Goal: Task Accomplishment & Management: Manage account settings

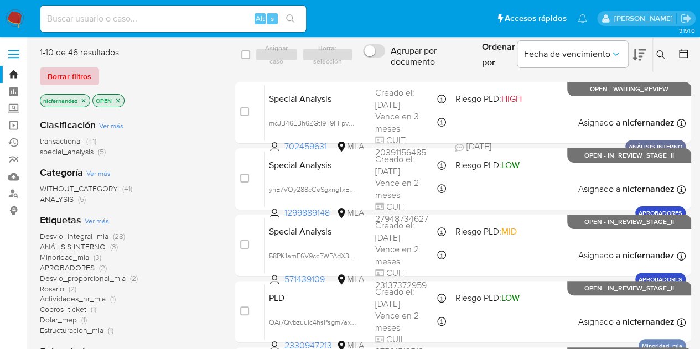
click at [80, 75] on span "Borrar filtros" at bounding box center [70, 76] width 44 height 15
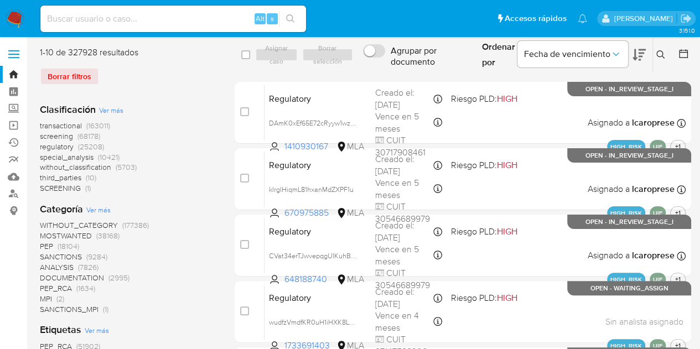
click at [661, 60] on button at bounding box center [662, 54] width 18 height 13
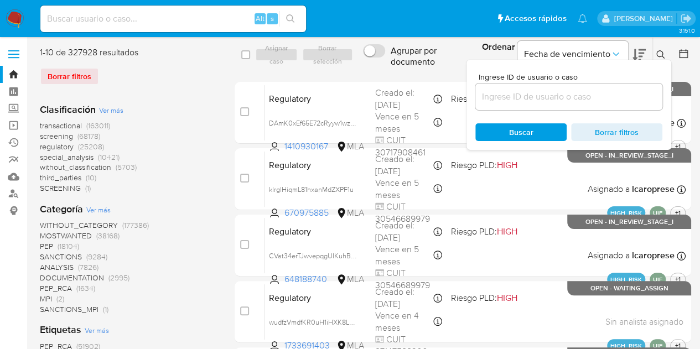
click at [585, 106] on div at bounding box center [568, 97] width 187 height 27
click at [583, 101] on input at bounding box center [568, 97] width 187 height 14
paste input "1831487490"
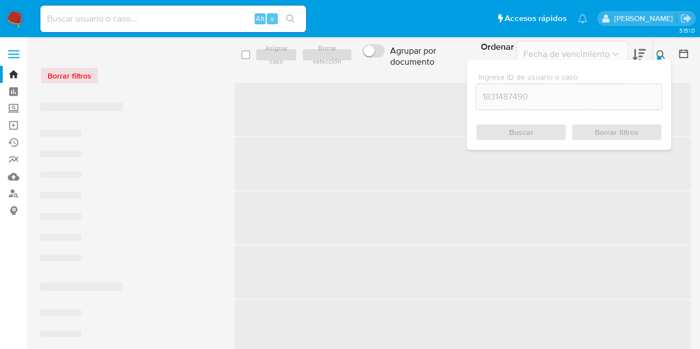
click at [657, 50] on icon at bounding box center [660, 54] width 9 height 9
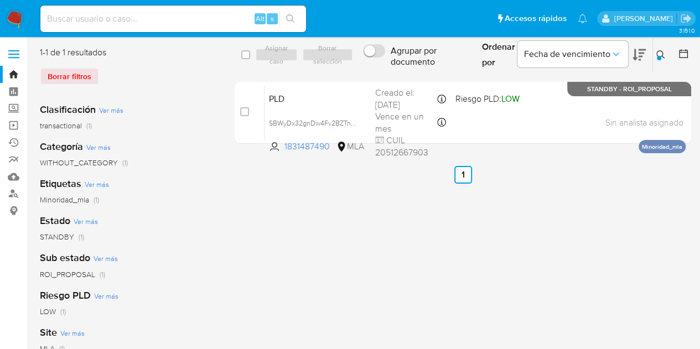
click at [657, 53] on icon at bounding box center [660, 54] width 9 height 9
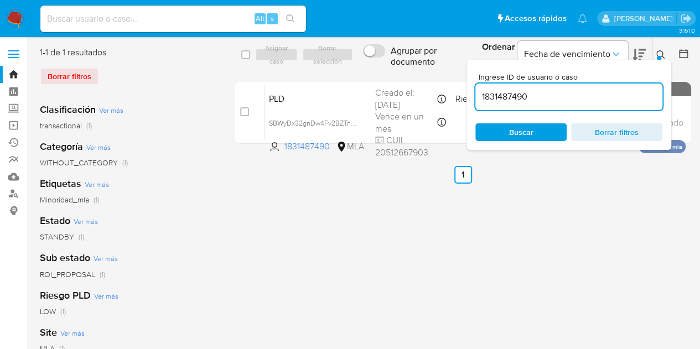
drag, startPoint x: 574, startPoint y: 92, endPoint x: 428, endPoint y: 75, distance: 147.0
click at [428, 75] on div "select-all-cases-checkbox Asignar caso Borrar selección Agrupar por documento O…" at bounding box center [463, 97] width 456 height 102
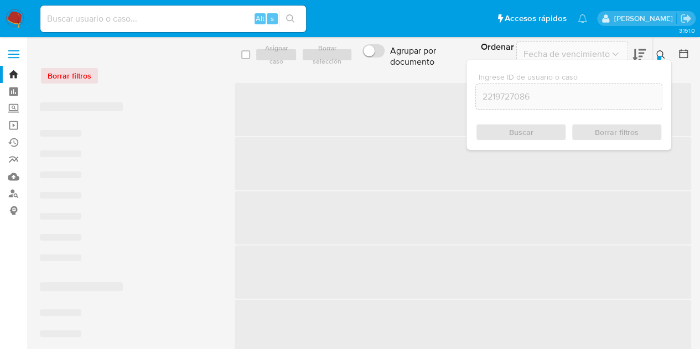
click at [664, 58] on icon at bounding box center [660, 54] width 9 height 9
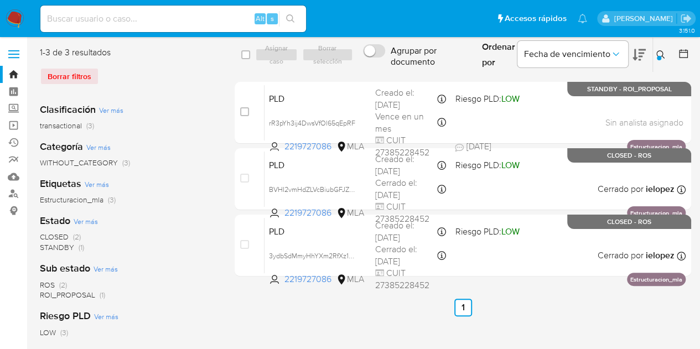
drag, startPoint x: 560, startPoint y: 325, endPoint x: 555, endPoint y: 317, distance: 10.0
click at [560, 325] on div "select-all-cases-checkbox Asignar caso Borrar selección Agrupar por documento O…" at bounding box center [463, 284] width 456 height 477
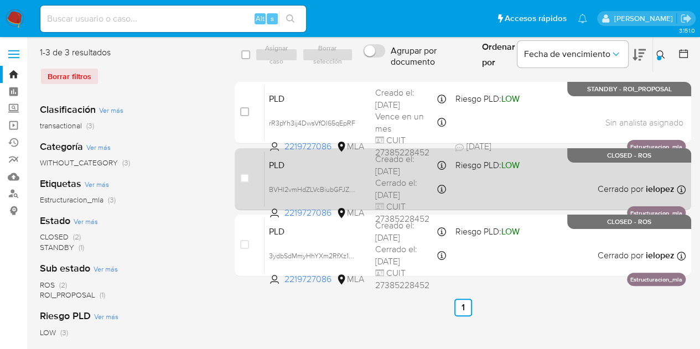
click at [326, 168] on span "PLD" at bounding box center [317, 164] width 97 height 14
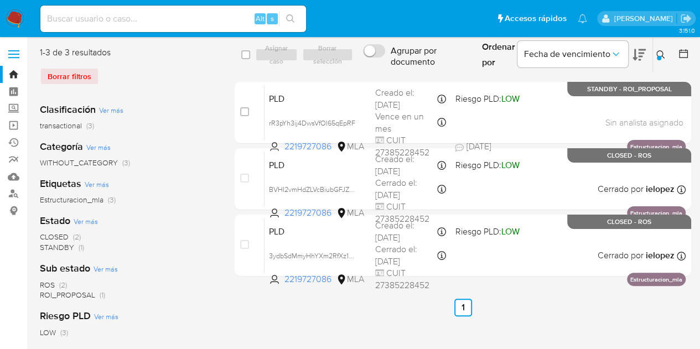
click at [661, 53] on icon at bounding box center [660, 54] width 8 height 8
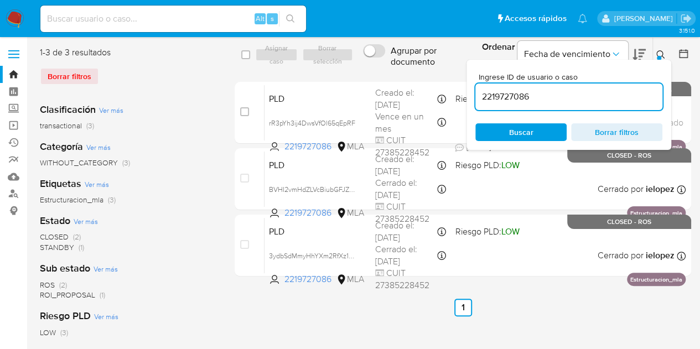
drag, startPoint x: 542, startPoint y: 98, endPoint x: 457, endPoint y: 72, distance: 88.9
click at [435, 76] on div "select-all-cases-checkbox Asignar caso Borrar selección Agrupar por documento O…" at bounding box center [463, 163] width 456 height 235
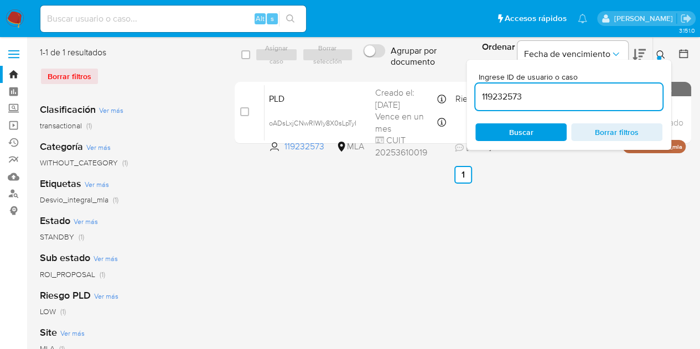
click at [659, 56] on div at bounding box center [659, 58] width 4 height 4
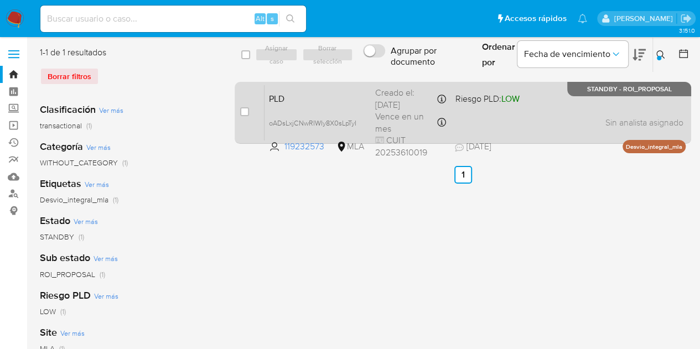
click at [337, 99] on span "PLD" at bounding box center [317, 98] width 97 height 14
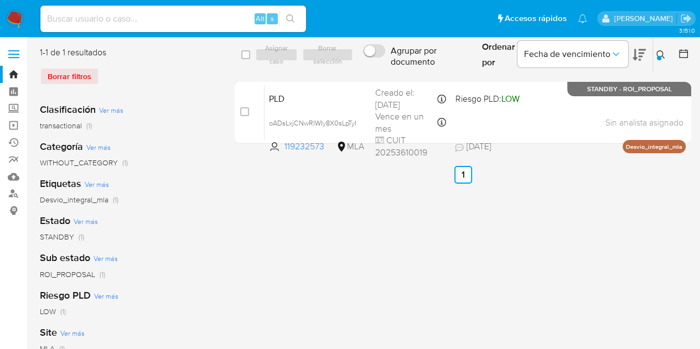
click at [661, 56] on icon at bounding box center [660, 54] width 9 height 9
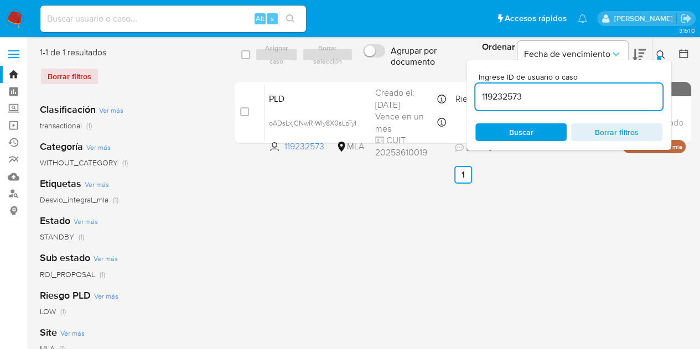
drag, startPoint x: 550, startPoint y: 93, endPoint x: 351, endPoint y: 54, distance: 203.1
click at [354, 53] on div "select-all-cases-checkbox Asignar caso Borrar selección Agrupar por documento O…" at bounding box center [463, 55] width 456 height 36
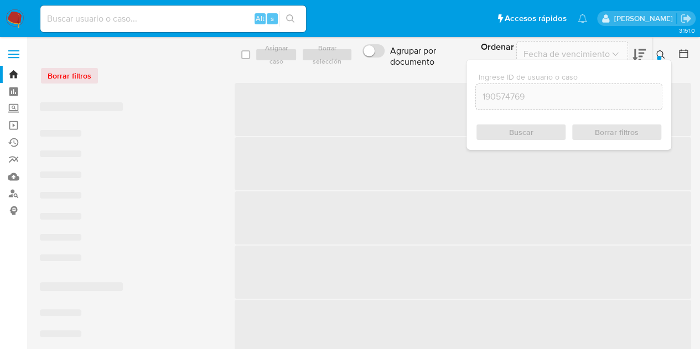
click at [658, 56] on div at bounding box center [659, 58] width 4 height 4
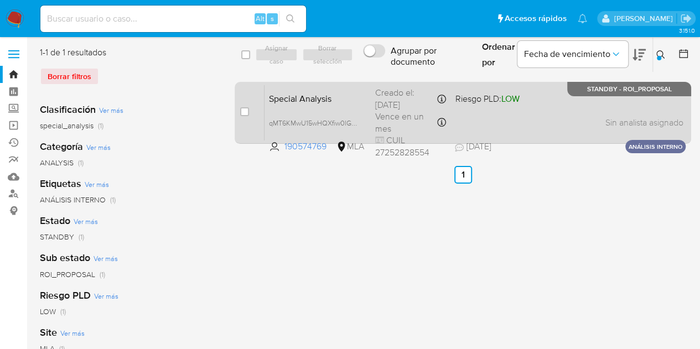
click at [289, 106] on div "Special Analysis qMT6KMwU15wHQXfiw0lGwaNC 190574769 MLA Riesgo PLD: LOW Creado …" at bounding box center [474, 113] width 421 height 56
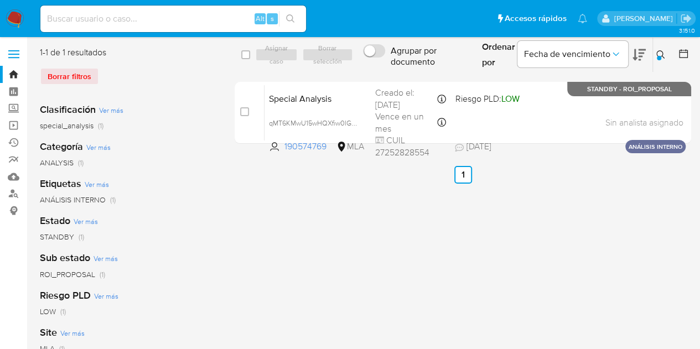
click at [663, 55] on icon at bounding box center [660, 54] width 9 height 9
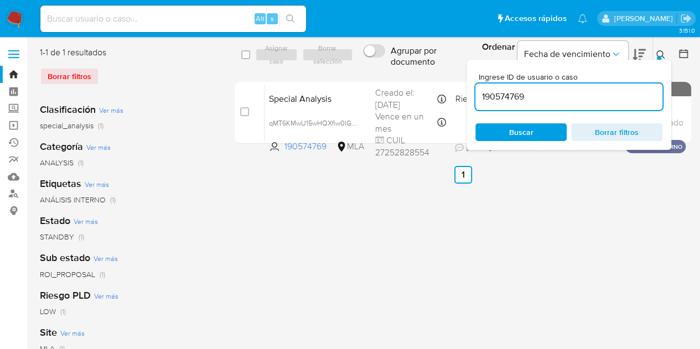
drag, startPoint x: 540, startPoint y: 98, endPoint x: 427, endPoint y: 72, distance: 115.7
click at [428, 72] on div "select-all-cases-checkbox Asignar caso Borrar selección Agrupar por documento O…" at bounding box center [463, 97] width 456 height 102
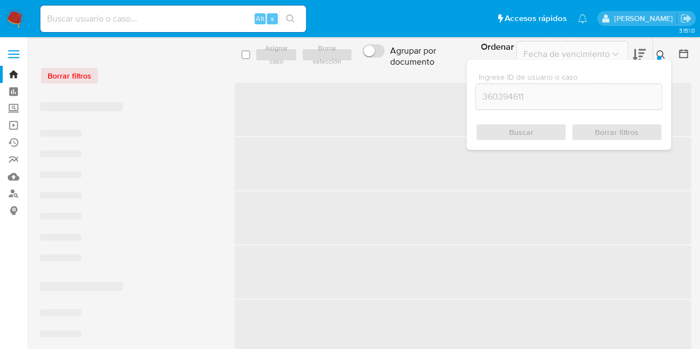
click at [660, 51] on icon at bounding box center [660, 54] width 9 height 9
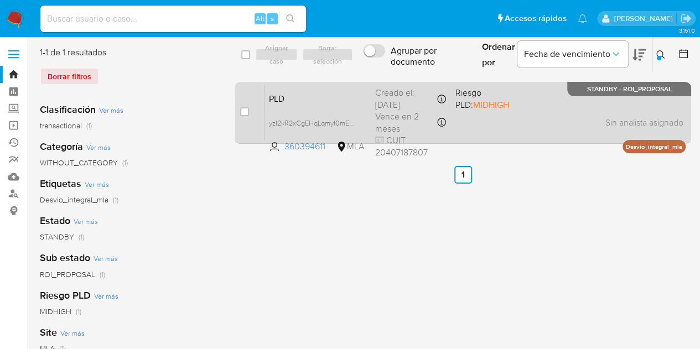
click at [336, 94] on span "PLD" at bounding box center [317, 98] width 97 height 14
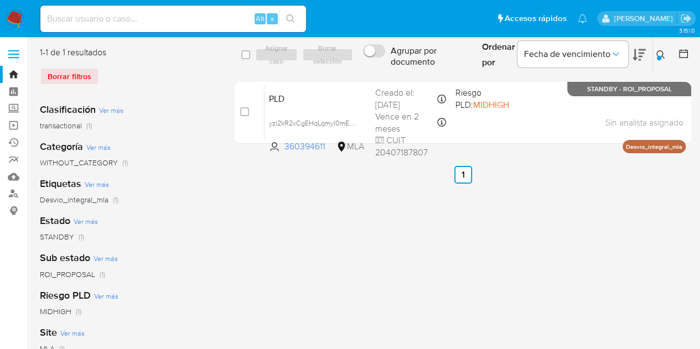
click at [657, 56] on icon at bounding box center [660, 54] width 8 height 8
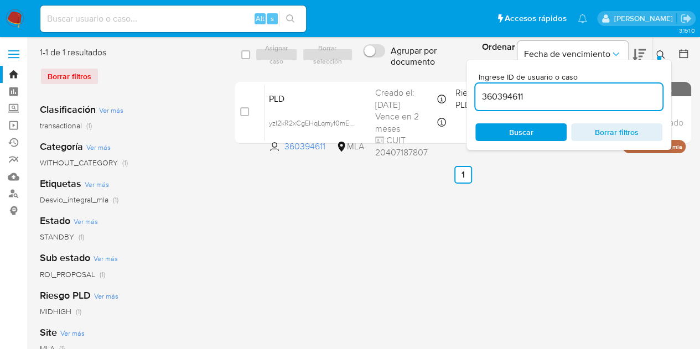
drag, startPoint x: 573, startPoint y: 96, endPoint x: 389, endPoint y: 74, distance: 184.9
click at [389, 74] on div "select-all-cases-checkbox Asignar caso Borrar selección Agrupar por documento O…" at bounding box center [463, 97] width 456 height 102
type input "299195316"
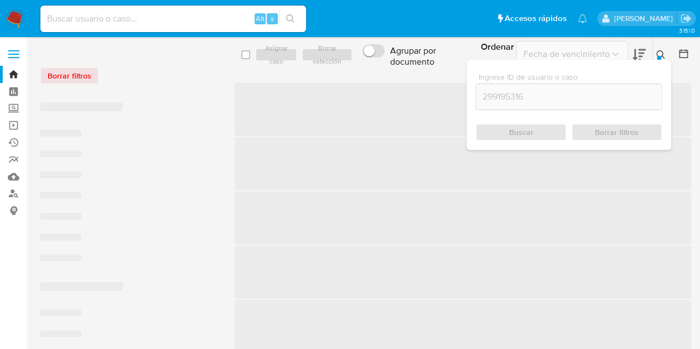
click at [659, 50] on button at bounding box center [662, 54] width 18 height 13
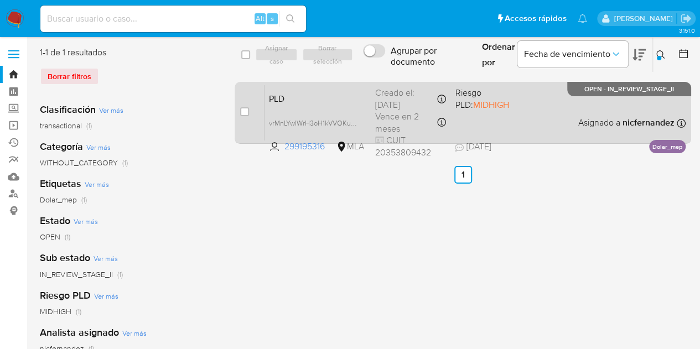
click at [325, 100] on span "PLD" at bounding box center [317, 98] width 97 height 14
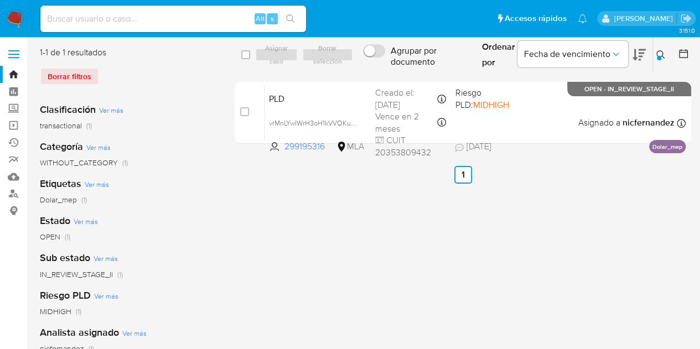
click at [658, 52] on icon at bounding box center [660, 54] width 9 height 9
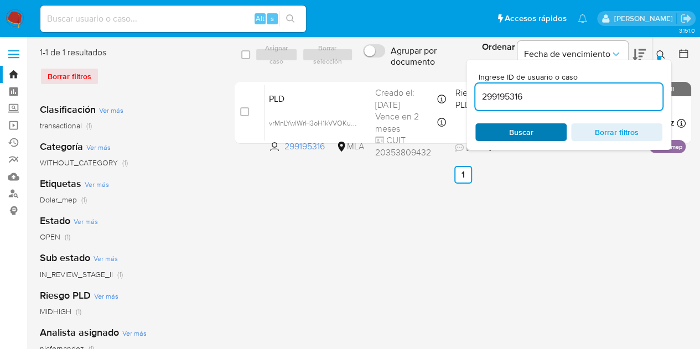
click at [532, 132] on span "Buscar" at bounding box center [521, 131] width 76 height 15
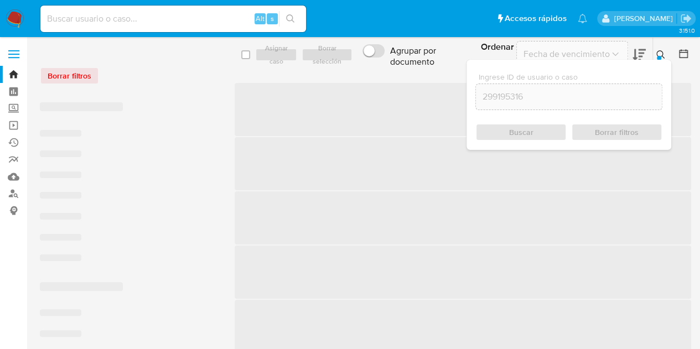
click at [658, 57] on div at bounding box center [659, 58] width 4 height 4
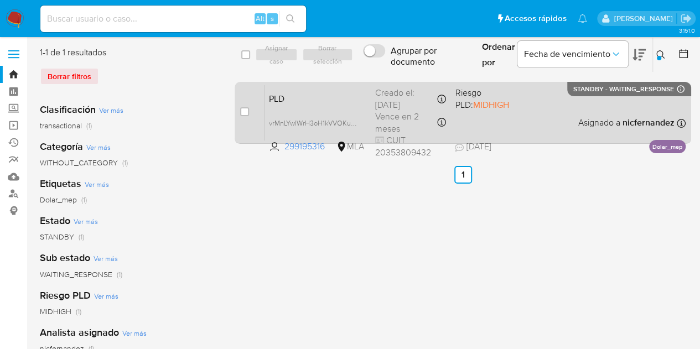
drag, startPoint x: 246, startPoint y: 111, endPoint x: 258, endPoint y: 95, distance: 19.8
click at [247, 111] on input "checkbox" at bounding box center [244, 111] width 9 height 9
checkbox input "true"
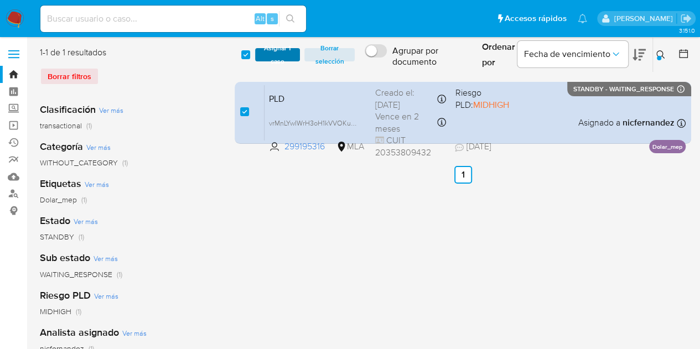
click at [264, 60] on span "Asignar 1 caso" at bounding box center [278, 54] width 34 height 11
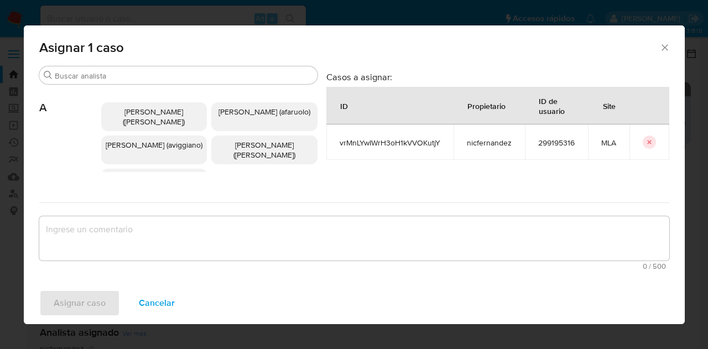
click at [106, 74] on input "Buscar" at bounding box center [184, 76] width 258 height 10
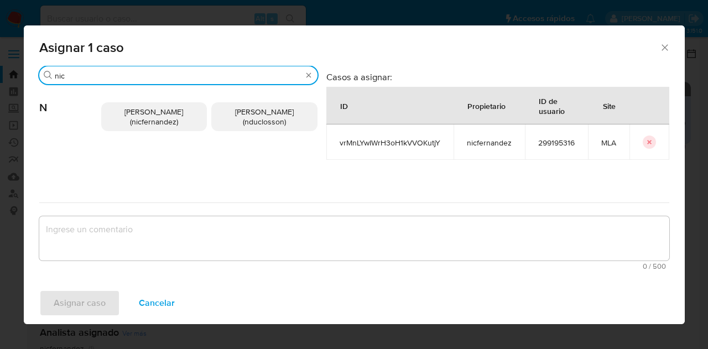
type input "nic"
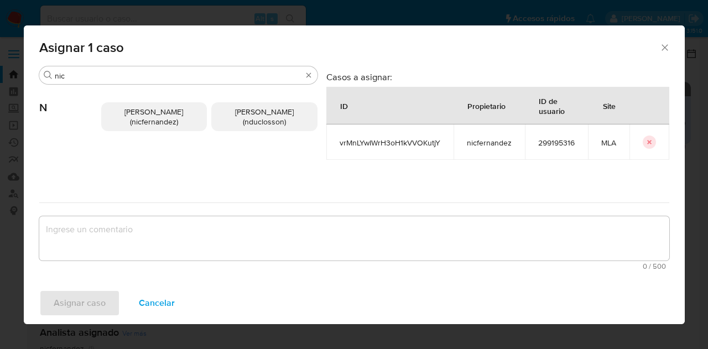
click at [138, 118] on span "Nicolas Fernandez Allen (nicfernandez)" at bounding box center [153, 116] width 59 height 21
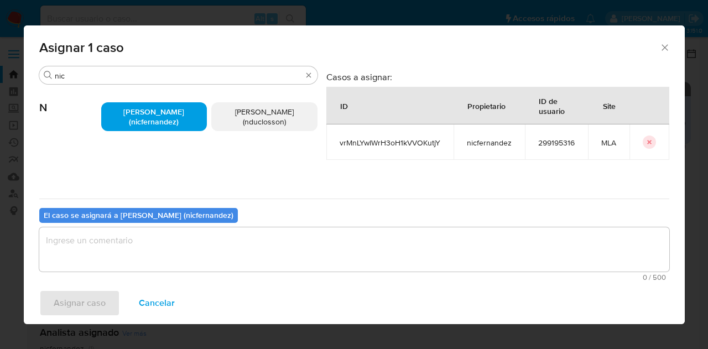
click at [128, 247] on textarea "assign-modal" at bounding box center [354, 249] width 630 height 44
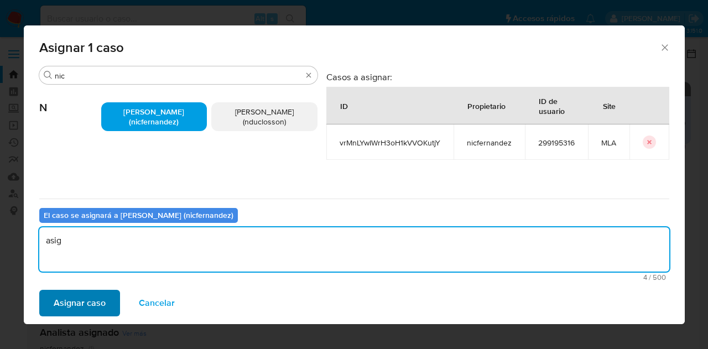
type textarea "asig"
click at [83, 299] on span "Asignar caso" at bounding box center [80, 303] width 52 height 24
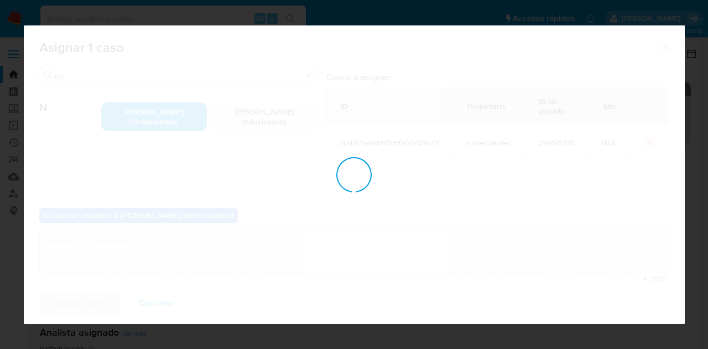
checkbox input "false"
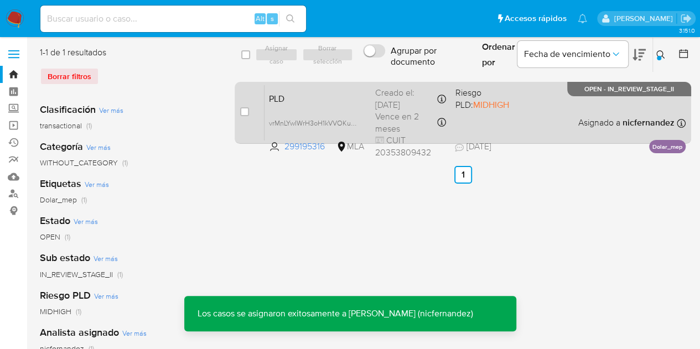
click at [316, 97] on span "PLD" at bounding box center [317, 98] width 97 height 14
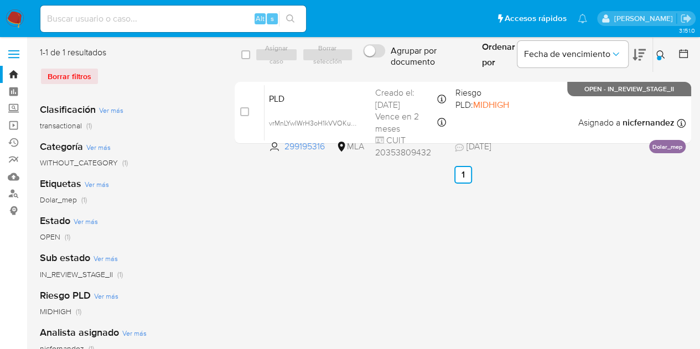
click at [660, 57] on icon at bounding box center [660, 54] width 9 height 9
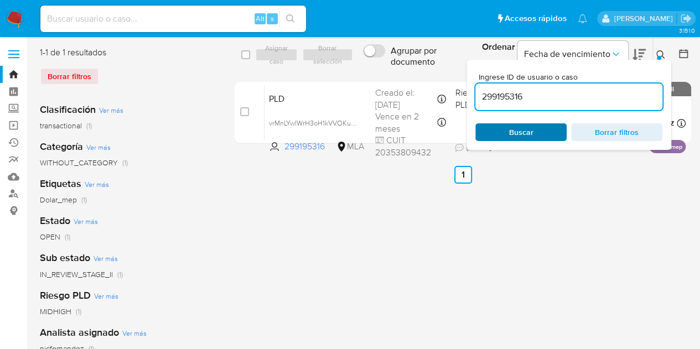
click at [522, 138] on span "Buscar" at bounding box center [521, 132] width 24 height 18
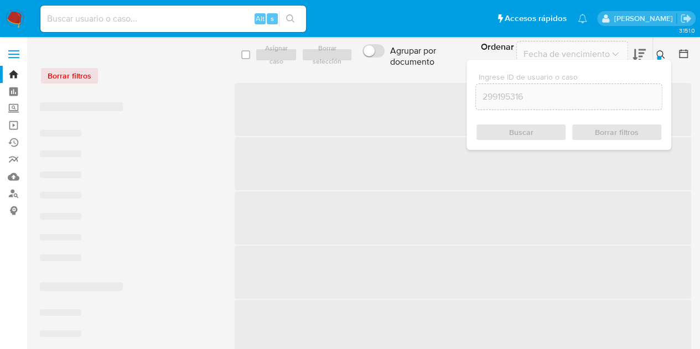
click at [662, 53] on icon at bounding box center [660, 54] width 8 height 8
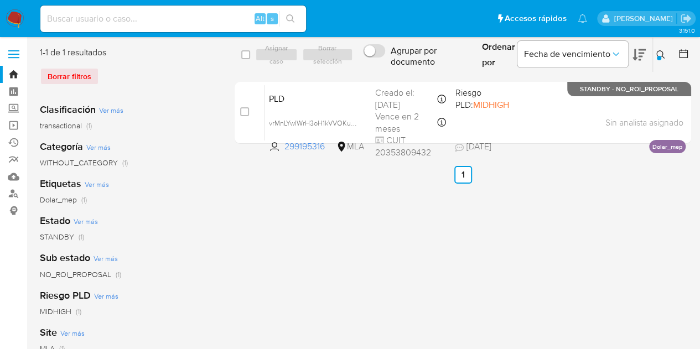
click at [659, 55] on icon at bounding box center [660, 54] width 9 height 9
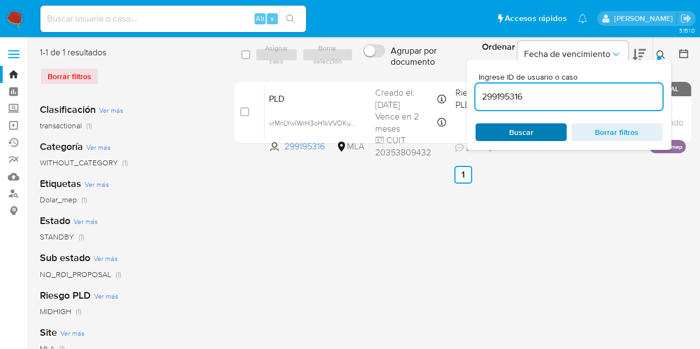
click at [542, 129] on span "Buscar" at bounding box center [521, 131] width 76 height 15
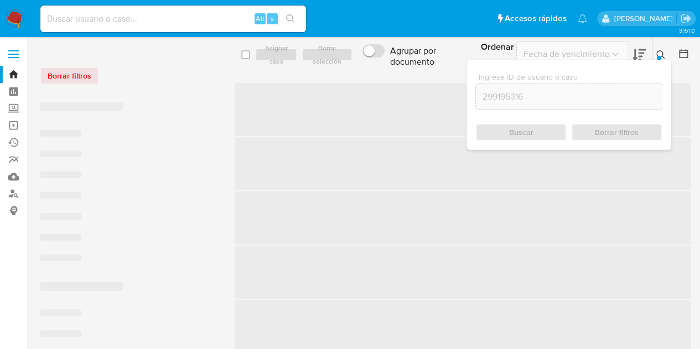
click at [662, 54] on icon at bounding box center [660, 54] width 8 height 8
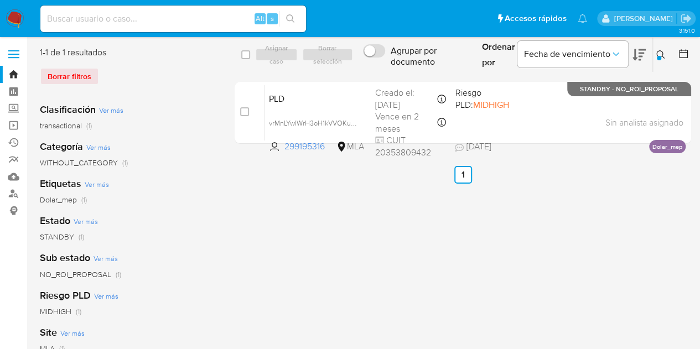
click at [297, 104] on span "PLD" at bounding box center [317, 98] width 97 height 14
click at [658, 54] on icon at bounding box center [660, 54] width 9 height 9
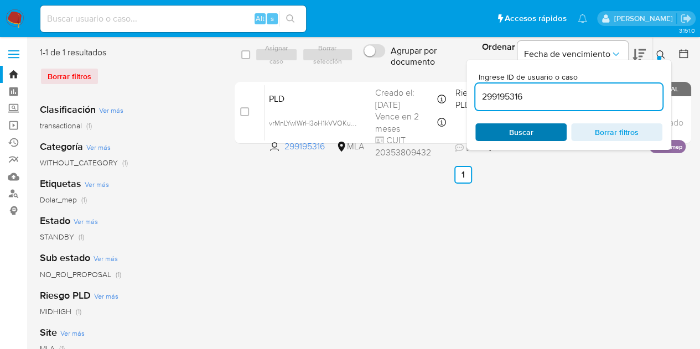
click at [542, 129] on span "Buscar" at bounding box center [521, 131] width 76 height 15
click at [658, 51] on icon at bounding box center [660, 54] width 9 height 9
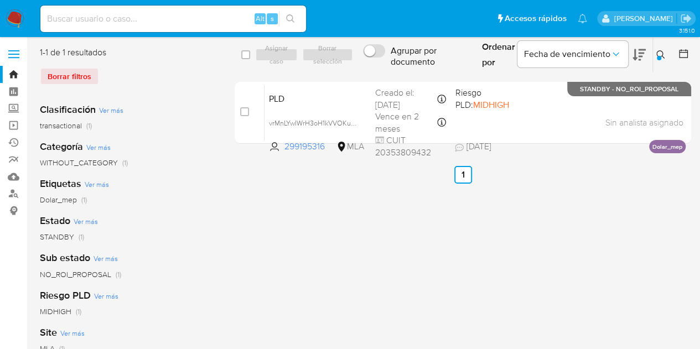
click at [664, 59] on button at bounding box center [662, 54] width 18 height 13
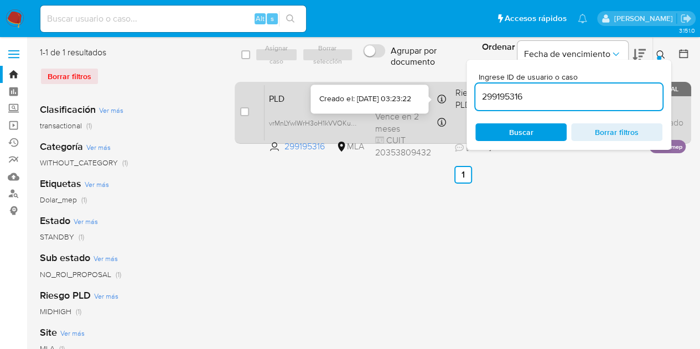
drag, startPoint x: 540, startPoint y: 96, endPoint x: 446, endPoint y: 98, distance: 94.0
click at [427, 92] on body "Pausado Ver notificaciones Alt s Accesos rápidos Presiona las siguientes teclas…" at bounding box center [350, 265] width 700 height 530
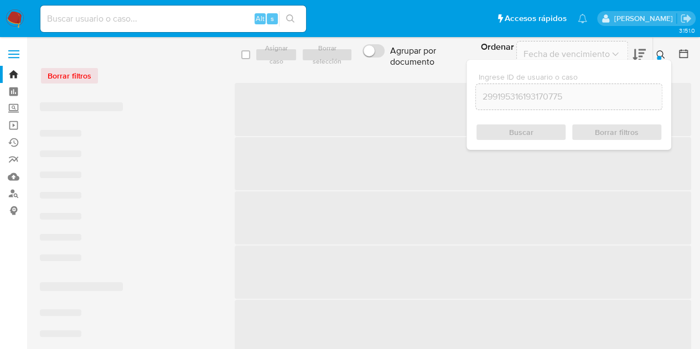
click at [558, 95] on input "299195316193170775" at bounding box center [569, 97] width 186 height 14
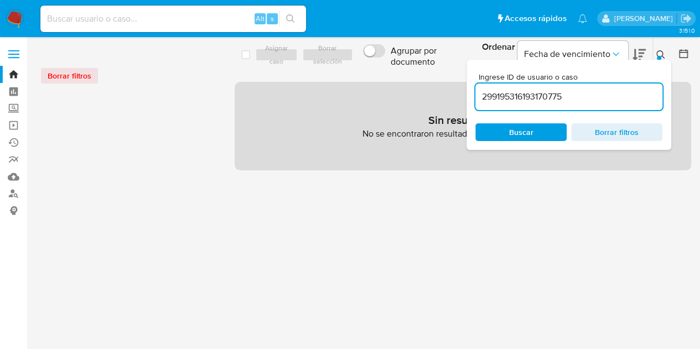
click at [558, 95] on input "299195316193170775" at bounding box center [568, 97] width 187 height 14
paste input
type input "193170775"
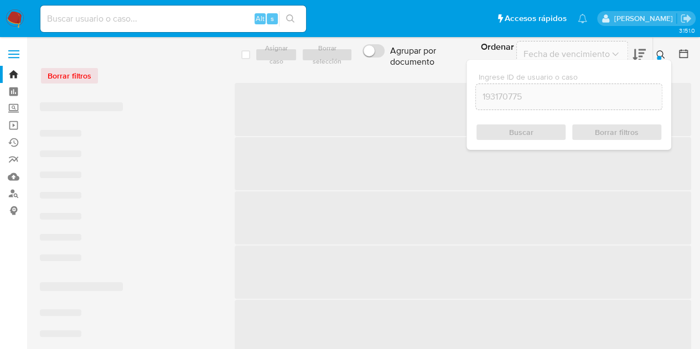
click at [661, 57] on icon at bounding box center [660, 54] width 9 height 9
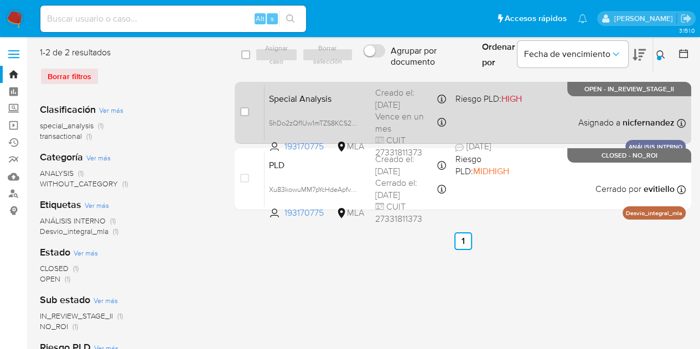
click at [307, 100] on span "Special Analysis" at bounding box center [317, 98] width 97 height 14
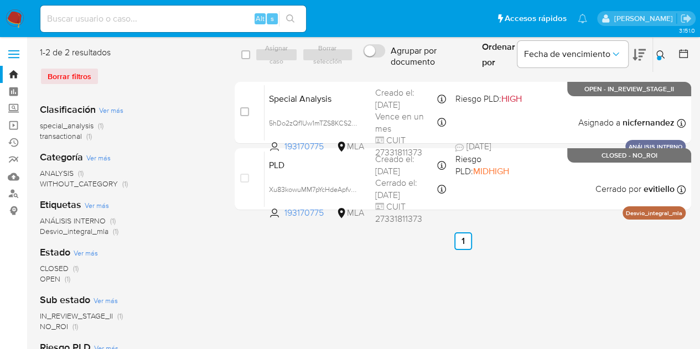
click at [656, 49] on button at bounding box center [662, 54] width 18 height 13
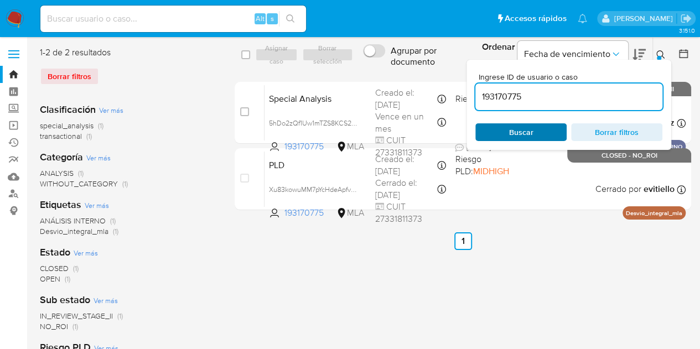
click at [503, 132] on span "Buscar" at bounding box center [521, 131] width 76 height 15
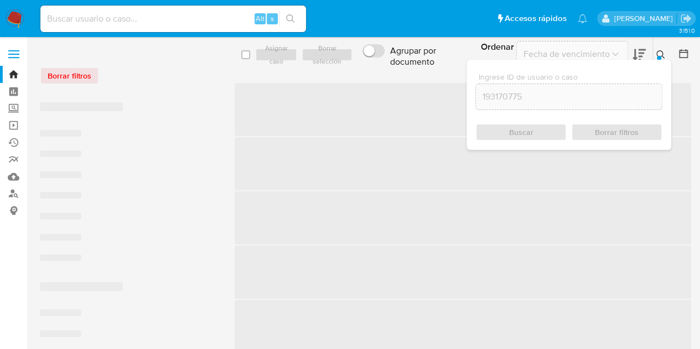
click at [661, 50] on button at bounding box center [662, 54] width 18 height 13
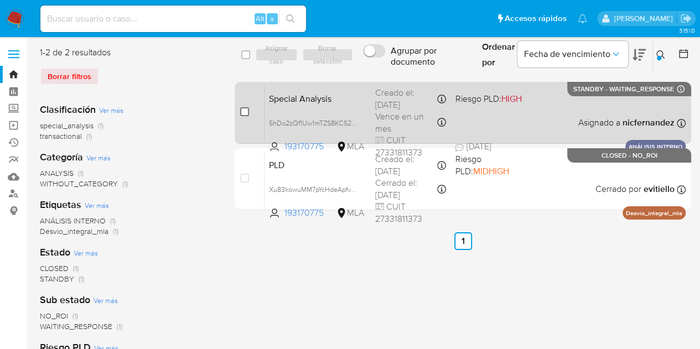
click at [243, 113] on input "checkbox" at bounding box center [244, 111] width 9 height 9
checkbox input "true"
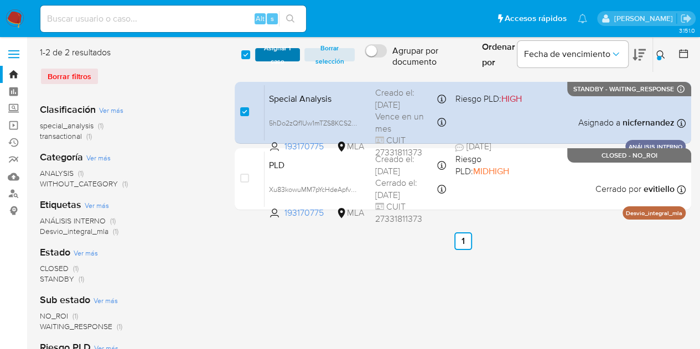
click at [272, 57] on span "Asignar 1 caso" at bounding box center [278, 54] width 34 height 11
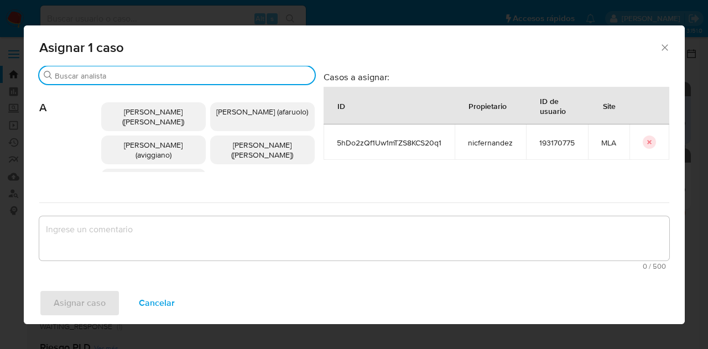
click at [125, 80] on input "Buscar" at bounding box center [183, 76] width 256 height 10
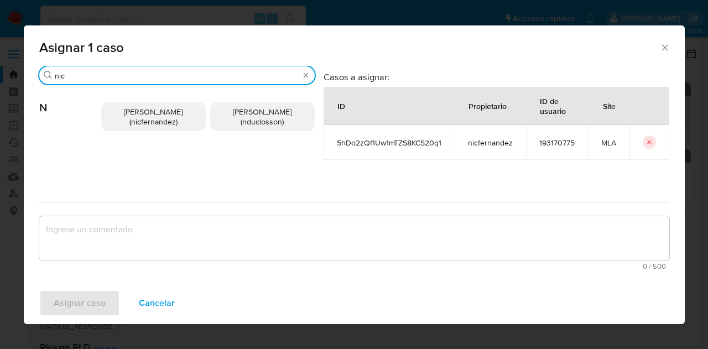
type input "nic"
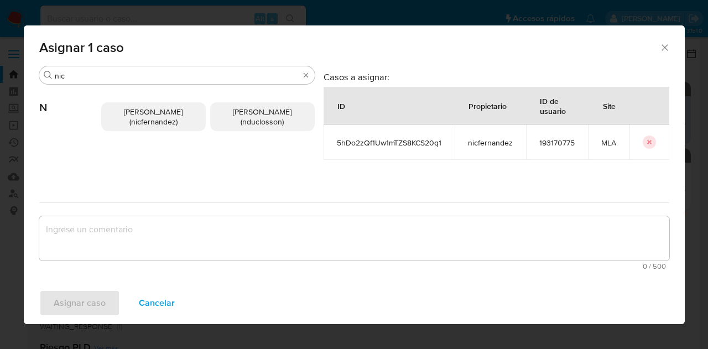
click at [132, 114] on span "Nicolas Fernandez Allen (nicfernandez)" at bounding box center [153, 116] width 59 height 21
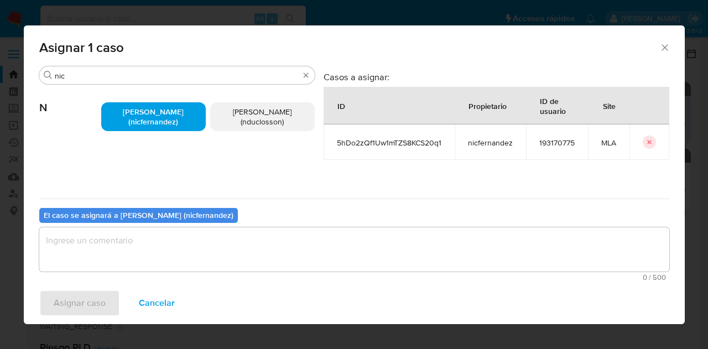
click at [172, 259] on textarea "assign-modal" at bounding box center [354, 249] width 630 height 44
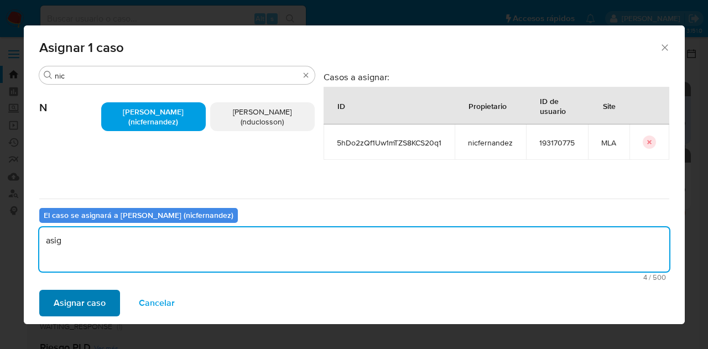
type textarea "asig"
click at [98, 294] on span "Asignar caso" at bounding box center [80, 303] width 52 height 24
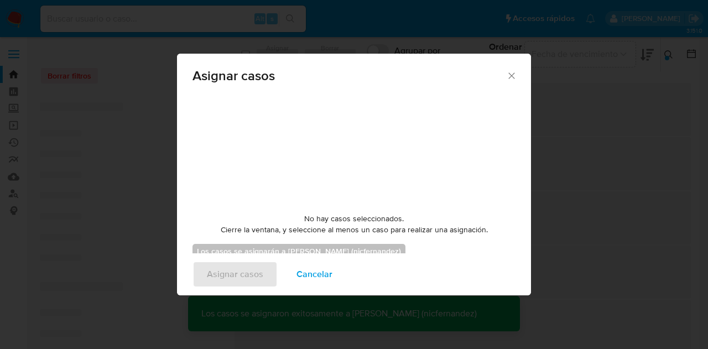
checkbox input "false"
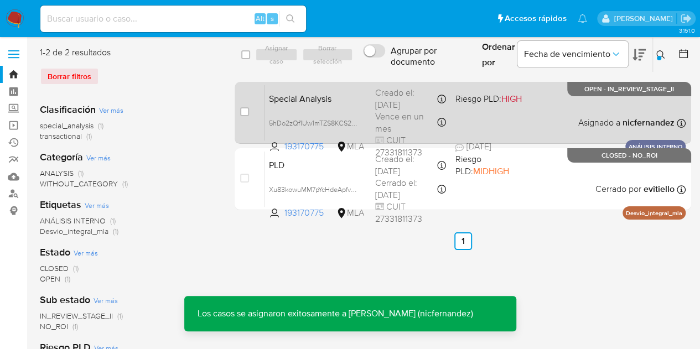
click at [343, 98] on span "Special Analysis" at bounding box center [317, 98] width 97 height 14
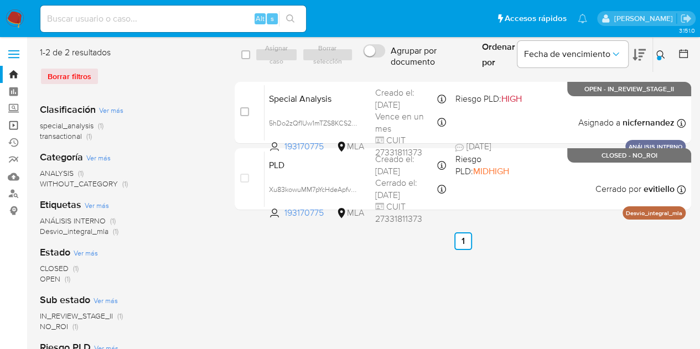
click at [12, 126] on link "Operaciones masivas" at bounding box center [66, 125] width 132 height 17
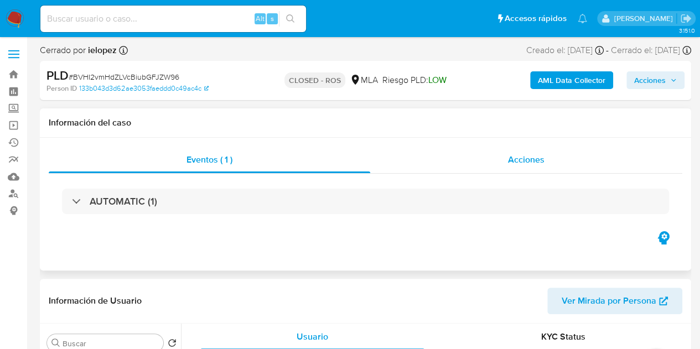
click at [555, 154] on div "Acciones" at bounding box center [526, 160] width 312 height 27
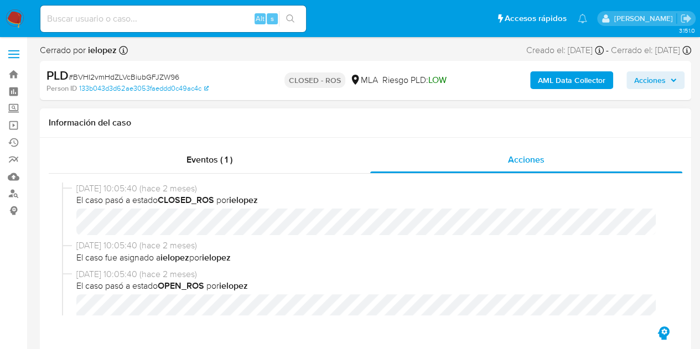
select select "10"
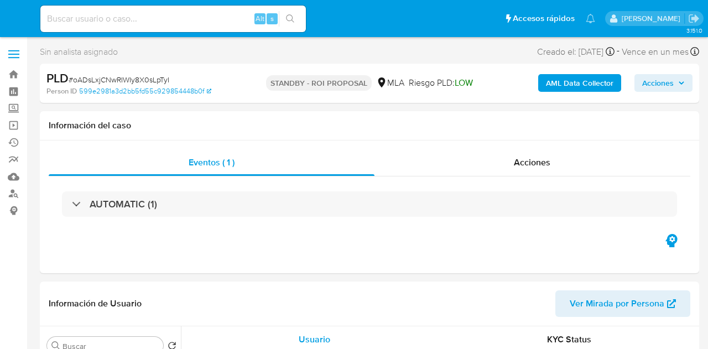
select select "10"
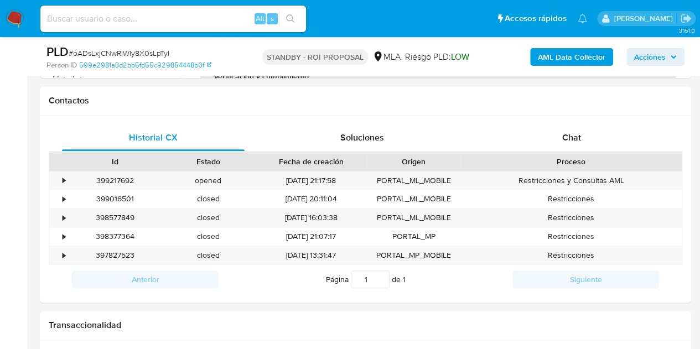
scroll to position [510, 0]
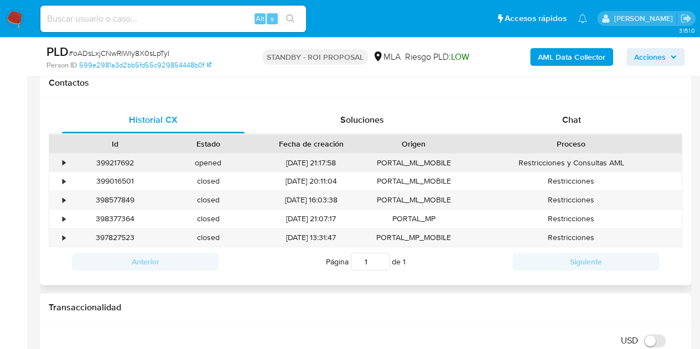
click at [116, 163] on div "399217692" at bounding box center [115, 163] width 93 height 18
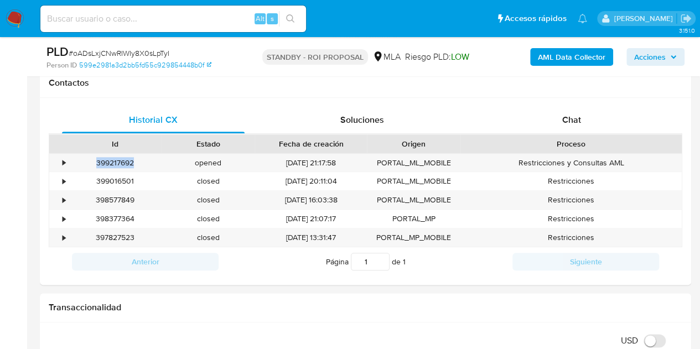
copy div "399217692"
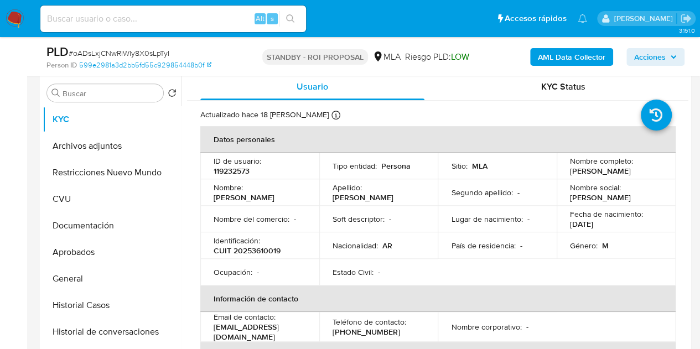
scroll to position [182, 0]
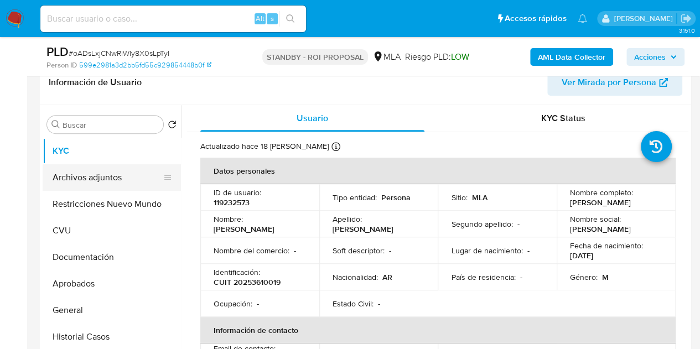
click at [112, 183] on button "Archivos adjuntos" at bounding box center [107, 177] width 129 height 27
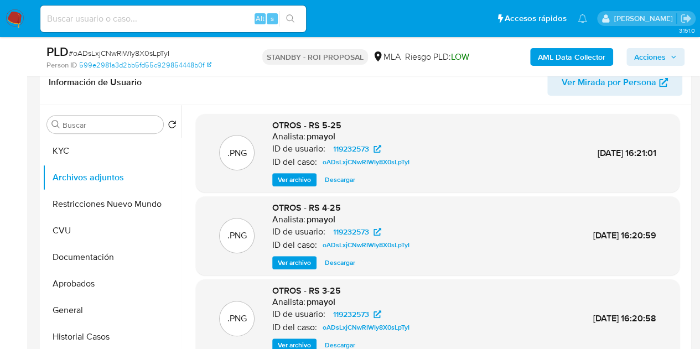
click at [285, 178] on span "Ver archivo" at bounding box center [294, 179] width 33 height 11
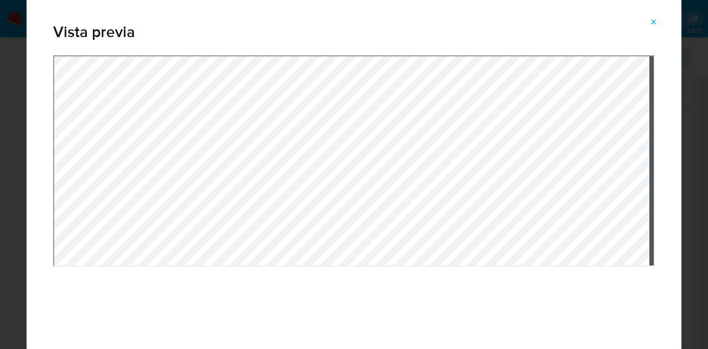
click at [656, 23] on icon "Attachment preview" at bounding box center [653, 22] width 9 height 9
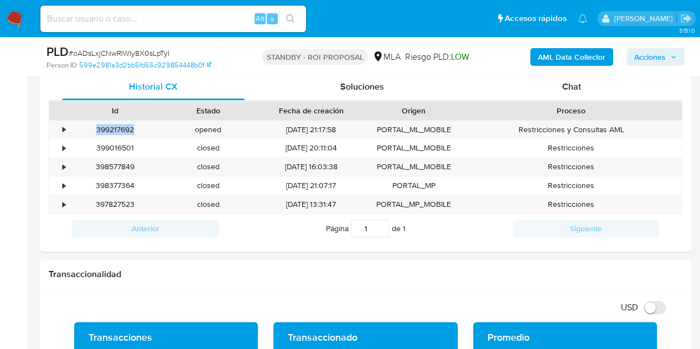
scroll to position [555, 0]
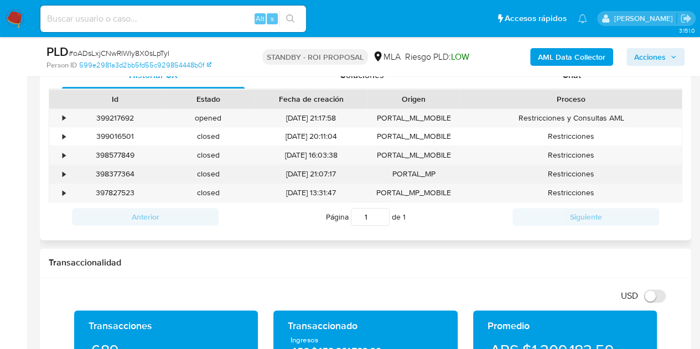
click at [312, 165] on div "02/08/2025 21:07:17" at bounding box center [310, 174] width 112 height 18
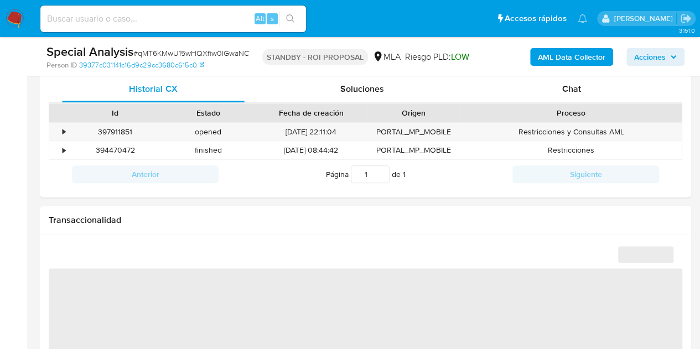
select select "10"
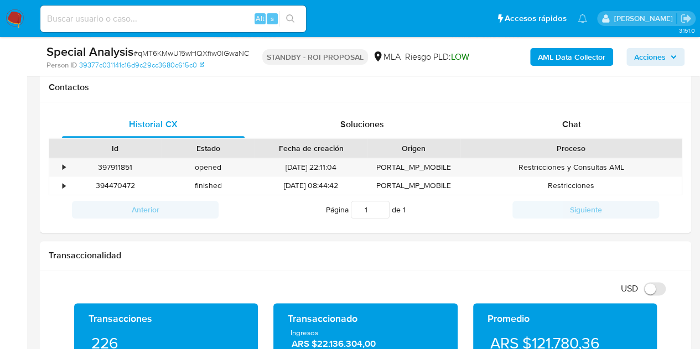
scroll to position [495, 0]
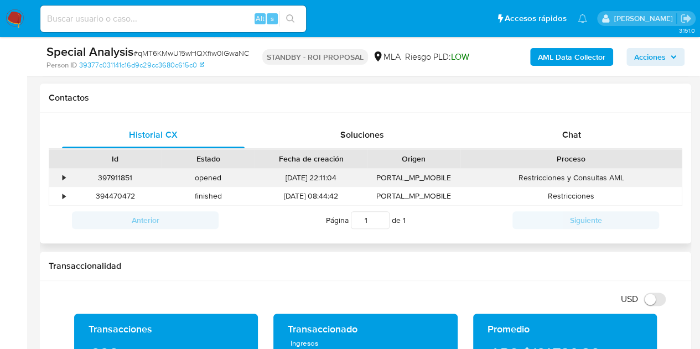
click at [124, 176] on div "397911851" at bounding box center [115, 178] width 93 height 18
copy div "397911851"
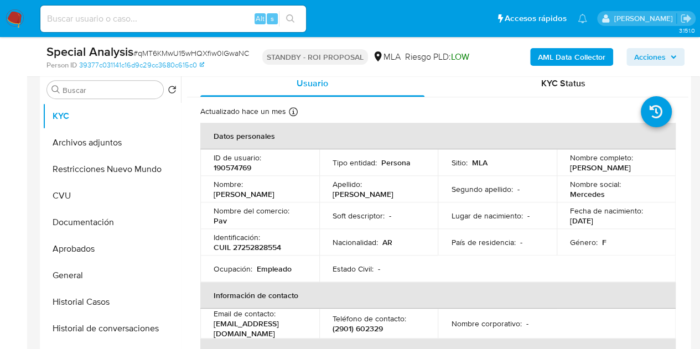
scroll to position [175, 0]
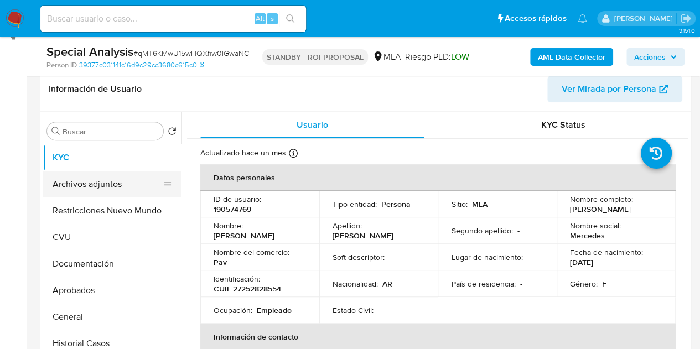
click at [103, 194] on button "Archivos adjuntos" at bounding box center [107, 184] width 129 height 27
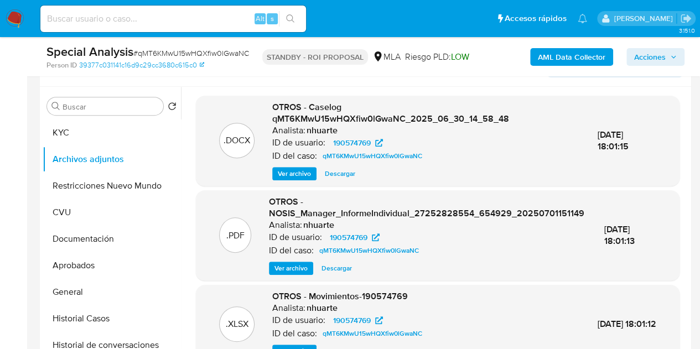
scroll to position [415, 0]
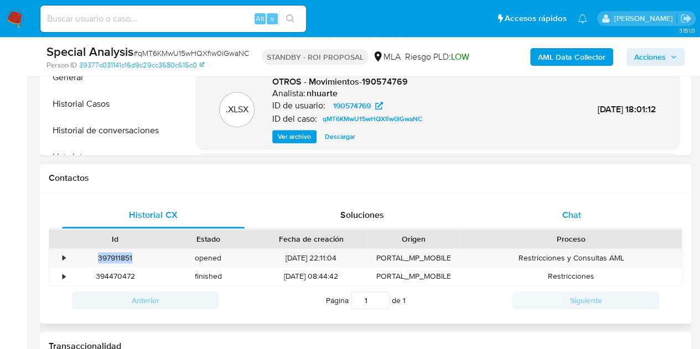
click at [581, 212] on div "Chat" at bounding box center [571, 215] width 183 height 27
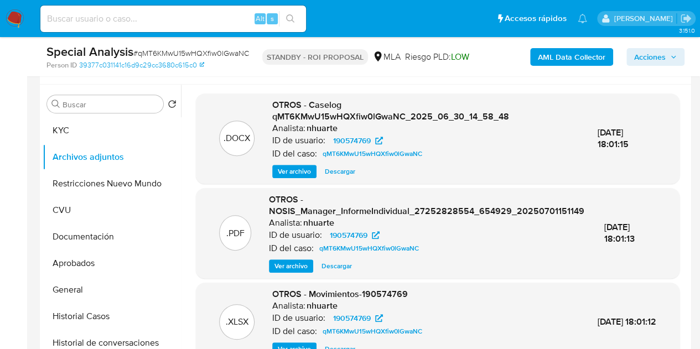
scroll to position [185, 0]
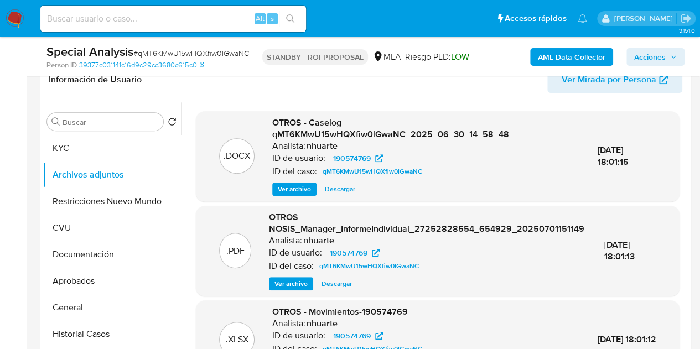
click at [286, 194] on span "Ver archivo" at bounding box center [294, 189] width 33 height 11
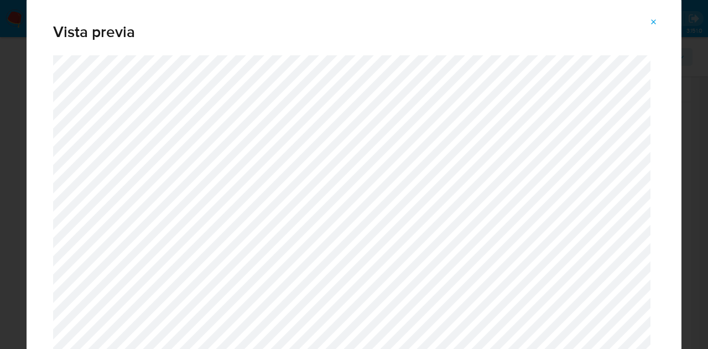
drag, startPoint x: 655, startPoint y: 17, endPoint x: 272, endPoint y: 143, distance: 403.0
click at [655, 18] on icon "Attachment preview" at bounding box center [653, 22] width 9 height 9
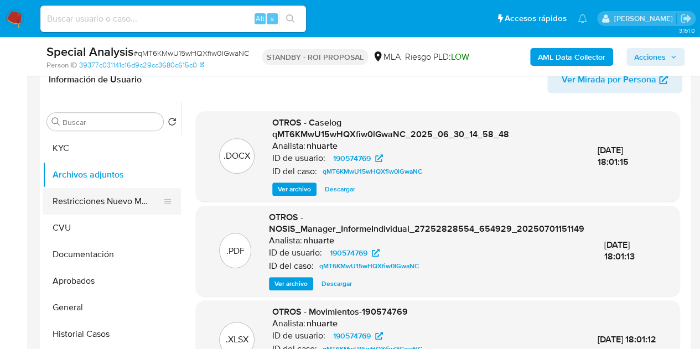
click at [65, 203] on button "Restricciones Nuevo Mundo" at bounding box center [107, 201] width 129 height 27
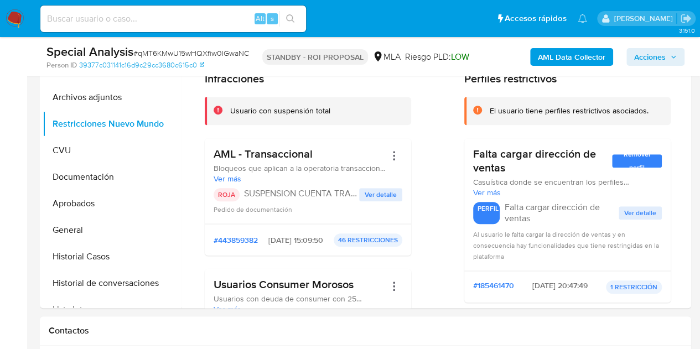
scroll to position [251, 0]
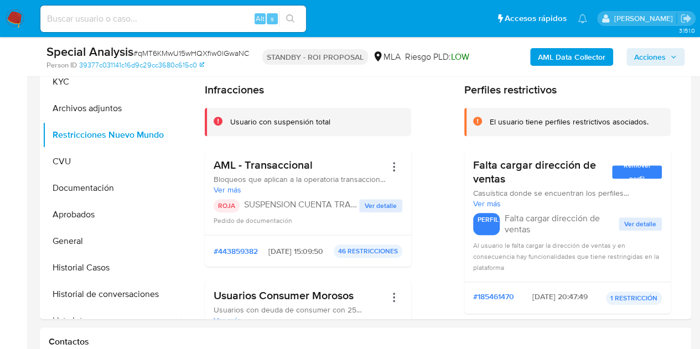
drag, startPoint x: 687, startPoint y: 83, endPoint x: 682, endPoint y: 101, distance: 18.5
click at [684, 103] on div at bounding box center [434, 177] width 507 height 283
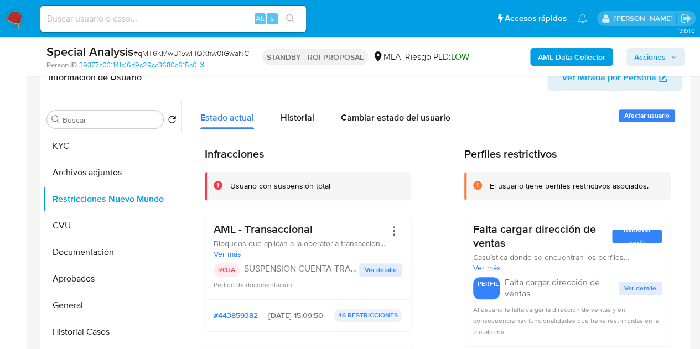
scroll to position [174, 0]
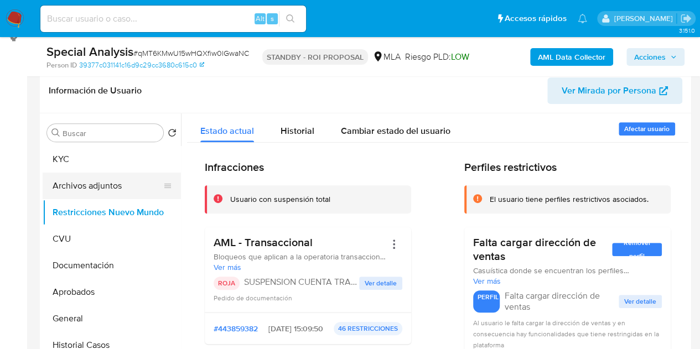
click at [86, 187] on button "Archivos adjuntos" at bounding box center [107, 186] width 129 height 27
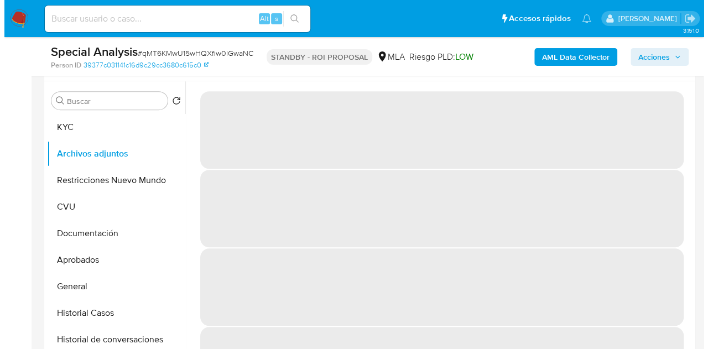
scroll to position [204, 0]
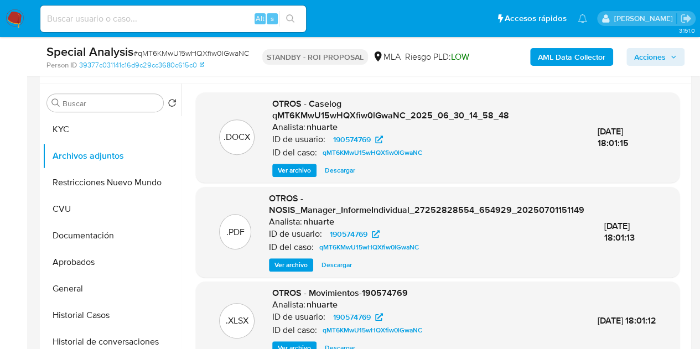
click at [287, 168] on span "Ver archivo" at bounding box center [294, 170] width 33 height 11
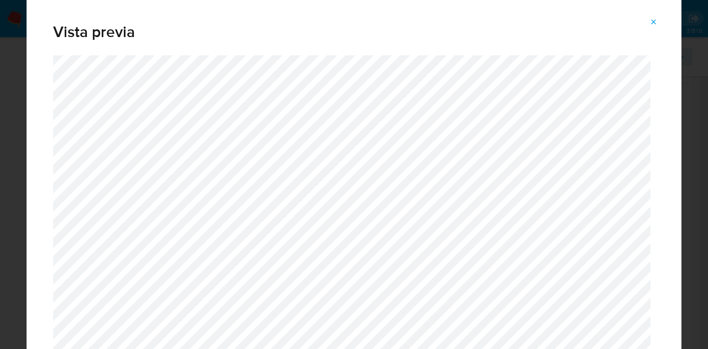
drag, startPoint x: 676, startPoint y: 46, endPoint x: 685, endPoint y: 136, distance: 90.6
click at [685, 136] on div "Vista previa" at bounding box center [354, 174] width 708 height 349
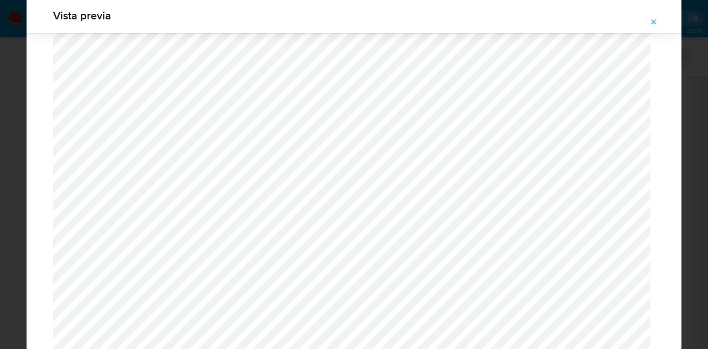
scroll to position [761, 0]
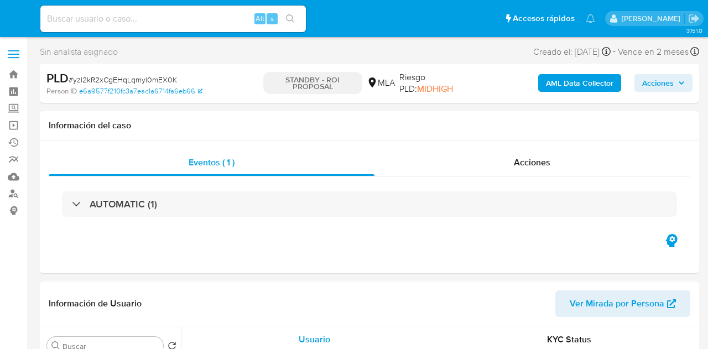
select select "10"
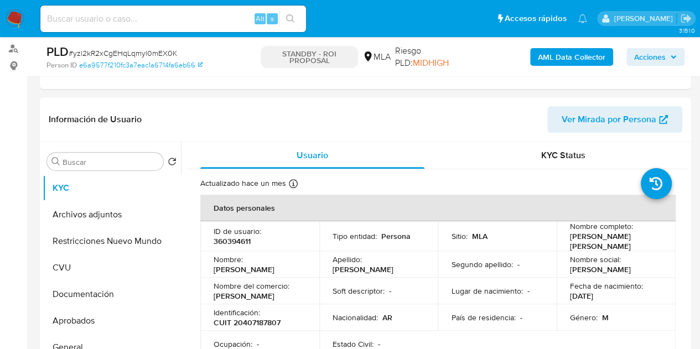
scroll to position [237, 0]
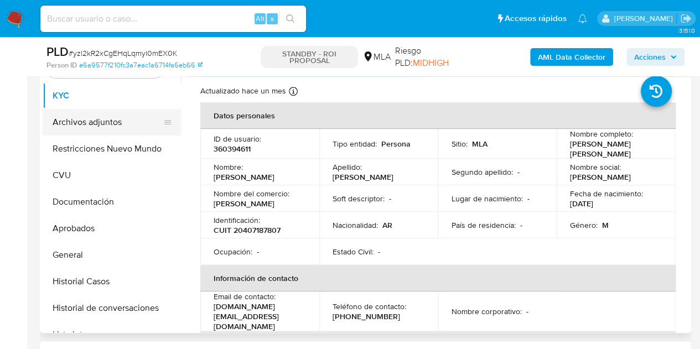
click at [77, 124] on button "Archivos adjuntos" at bounding box center [107, 122] width 129 height 27
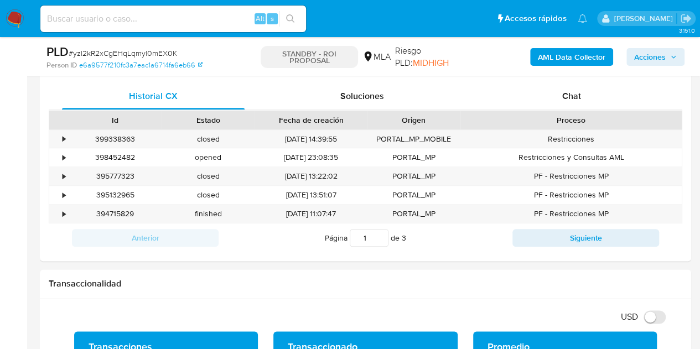
scroll to position [503, 0]
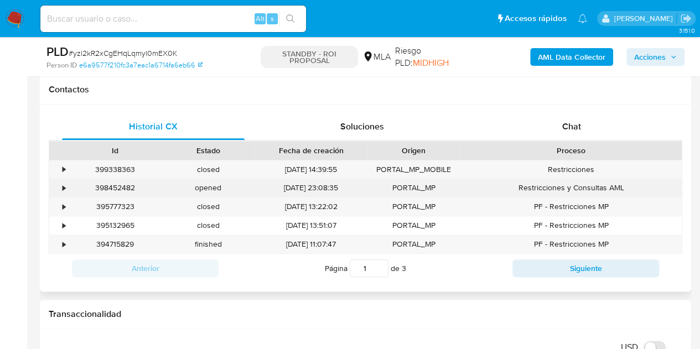
click at [124, 192] on div "398452482" at bounding box center [115, 188] width 93 height 18
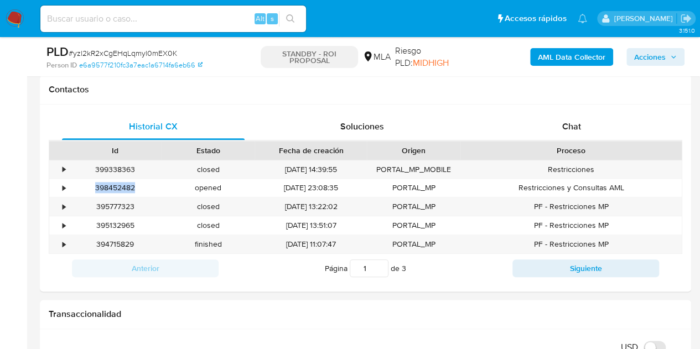
copy div "398452482"
click at [586, 123] on div "Chat" at bounding box center [571, 126] width 183 height 27
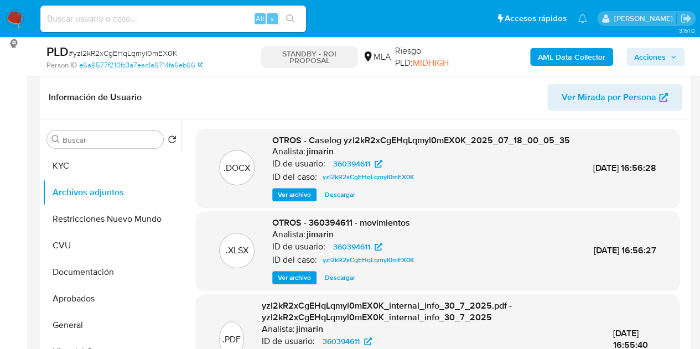
scroll to position [198, 0]
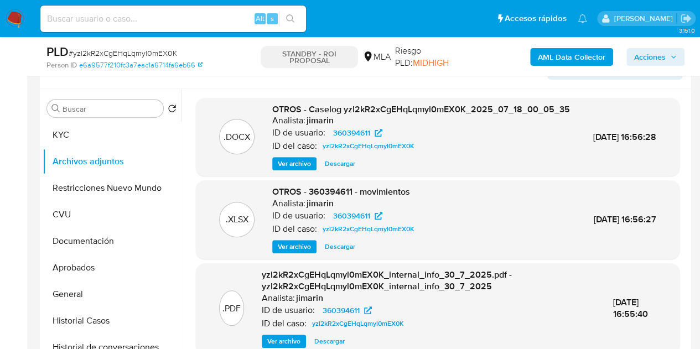
click at [285, 169] on span "Ver archivo" at bounding box center [294, 163] width 33 height 11
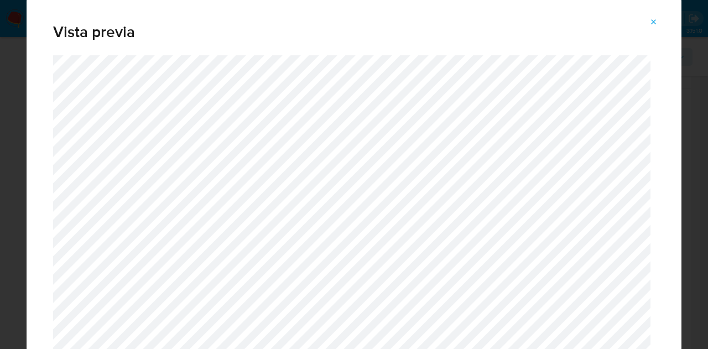
click at [653, 18] on icon "Attachment preview" at bounding box center [653, 22] width 9 height 9
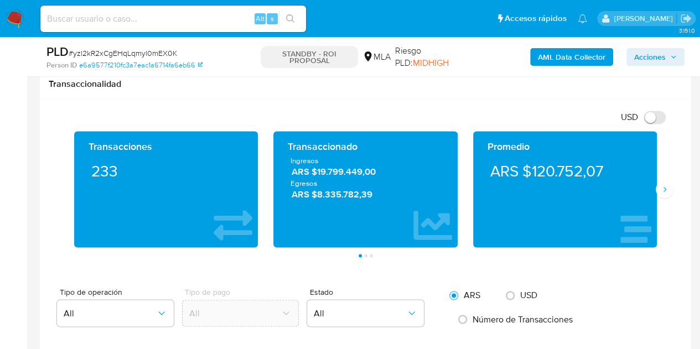
scroll to position [783, 0]
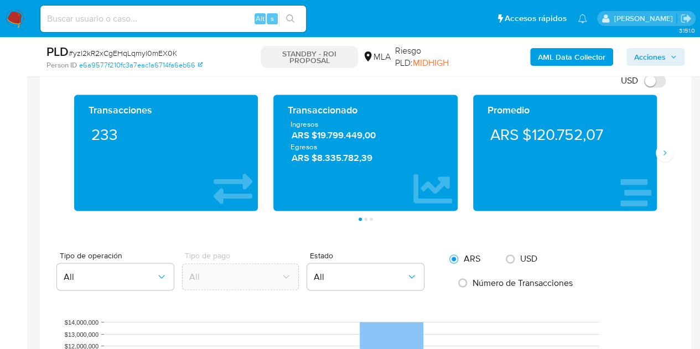
click at [673, 149] on div "Transacciones 233 Transaccionado Ingresos ARS $19.799.449,00 Egresos ARS $8.335…" at bounding box center [365, 158] width 633 height 126
click at [667, 151] on icon "Siguiente" at bounding box center [664, 152] width 9 height 9
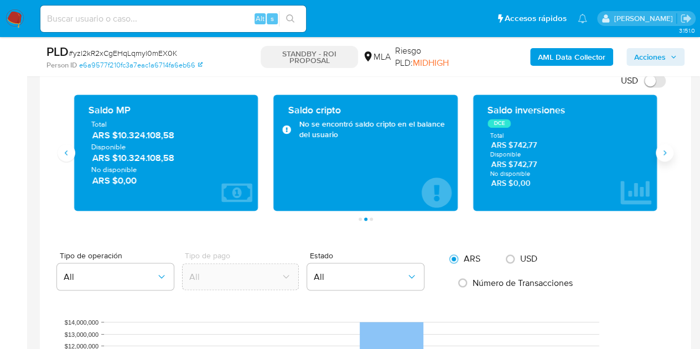
click at [667, 151] on icon "Siguiente" at bounding box center [664, 152] width 9 height 9
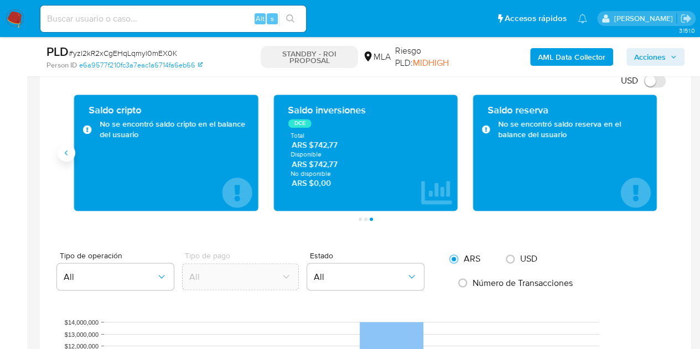
click at [65, 157] on button "Anterior" at bounding box center [67, 153] width 18 height 18
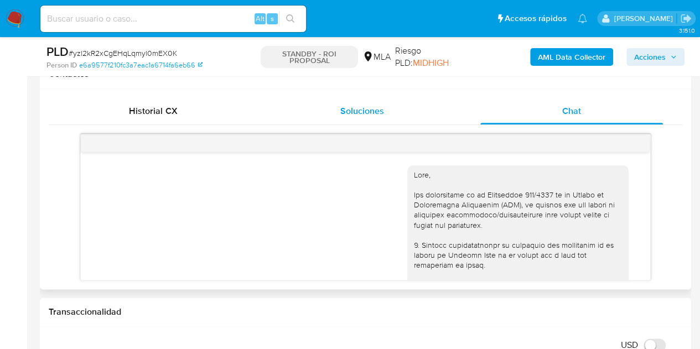
scroll to position [513, 0]
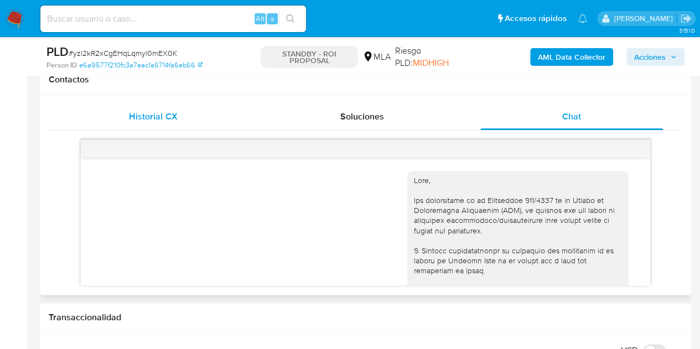
click at [164, 121] on span "Historial CX" at bounding box center [153, 116] width 48 height 13
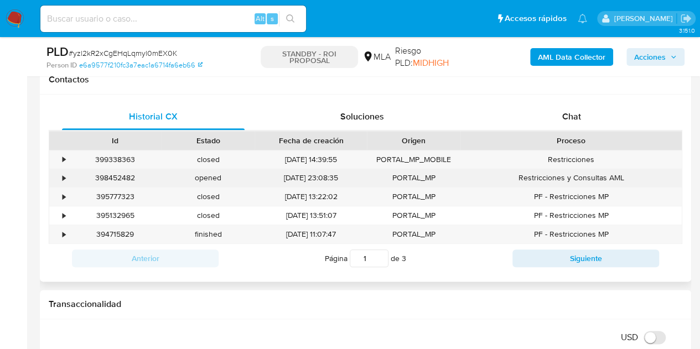
click at [119, 181] on div "398452482" at bounding box center [115, 178] width 93 height 18
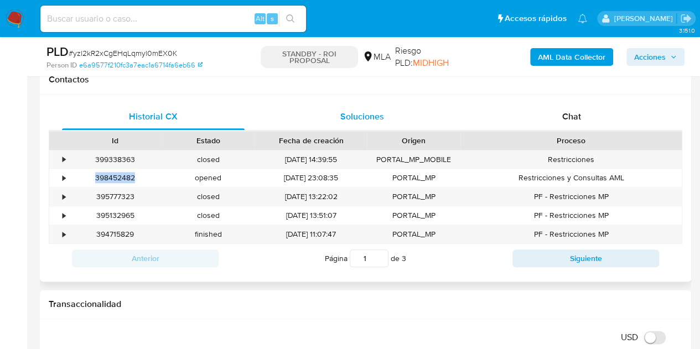
copy div "398452482"
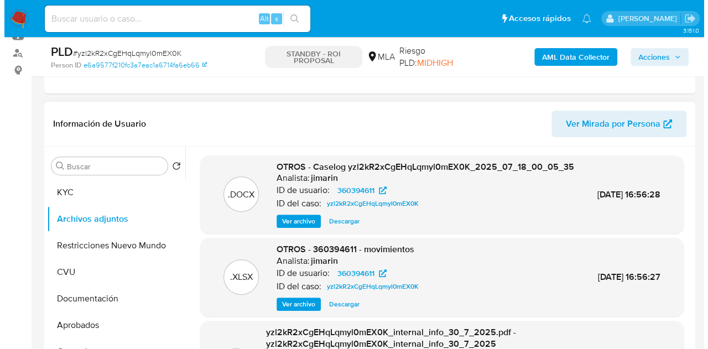
scroll to position [138, 0]
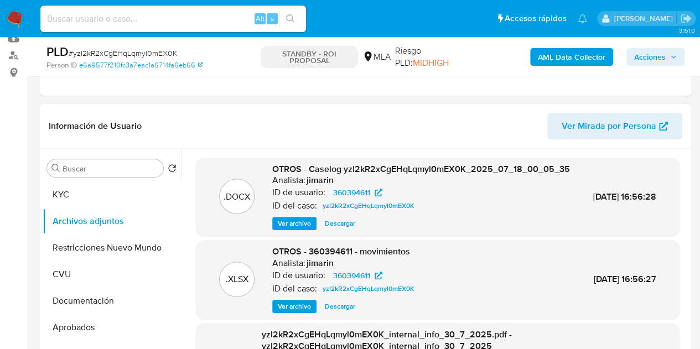
click at [295, 229] on span "Ver archivo" at bounding box center [294, 223] width 33 height 11
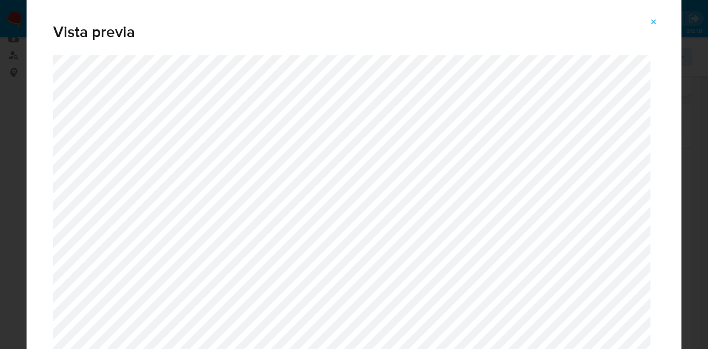
drag, startPoint x: 676, startPoint y: 55, endPoint x: 661, endPoint y: 181, distance: 127.0
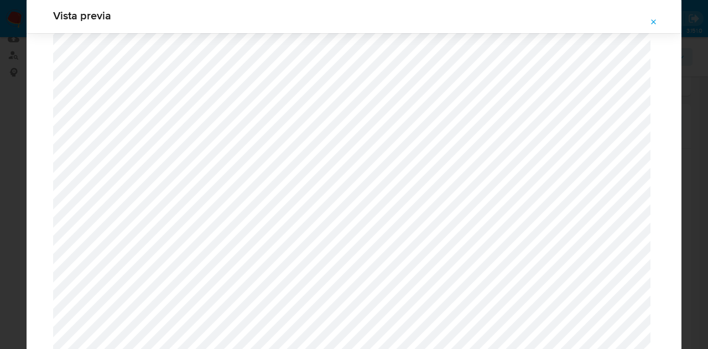
scroll to position [1245, 0]
click at [650, 20] on icon "Attachment preview" at bounding box center [653, 22] width 9 height 9
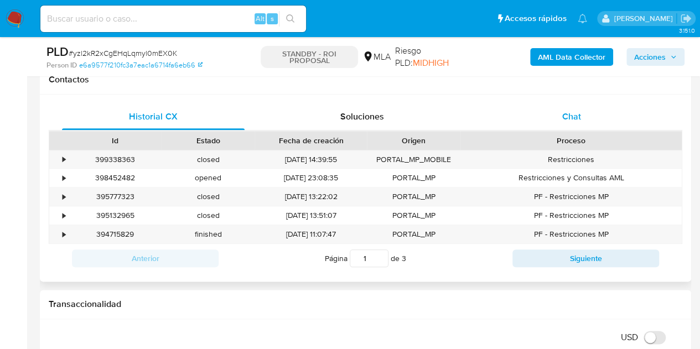
scroll to position [511, 0]
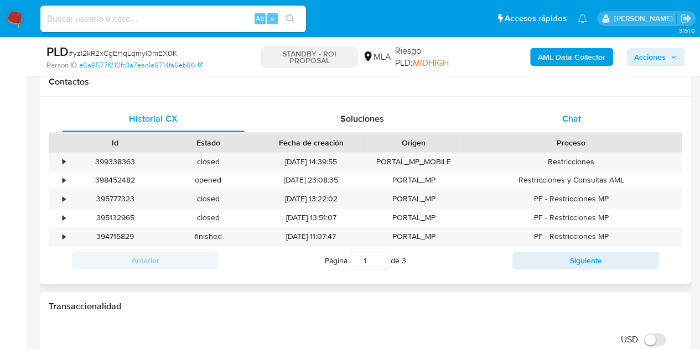
click at [593, 117] on div "Chat" at bounding box center [571, 119] width 183 height 27
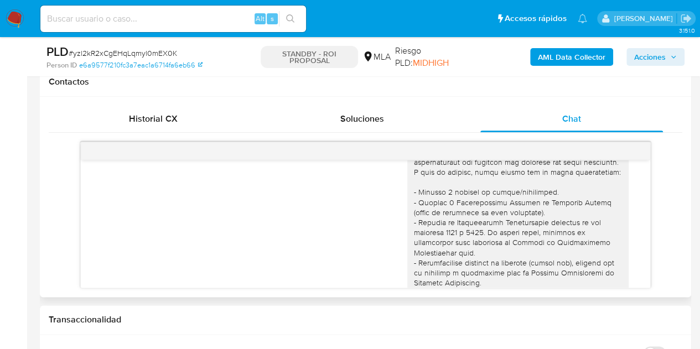
scroll to position [0, 0]
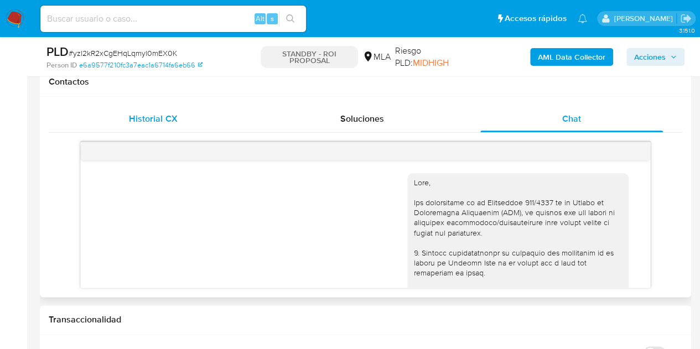
click at [197, 119] on div "Historial CX" at bounding box center [153, 119] width 183 height 27
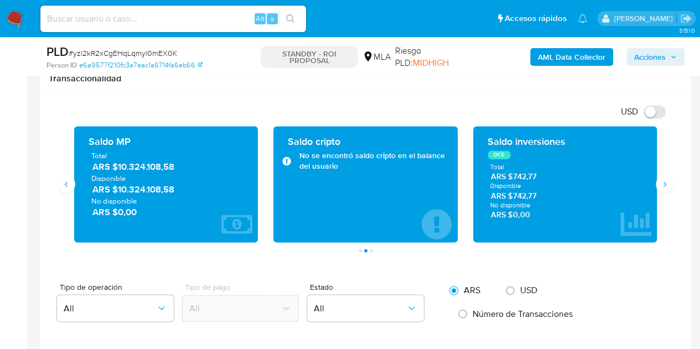
scroll to position [731, 0]
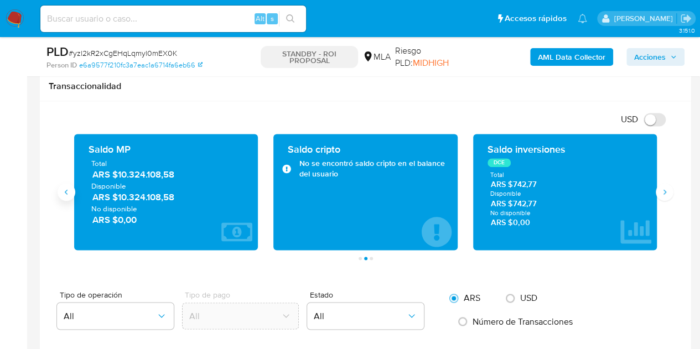
click at [66, 191] on icon "Anterior" at bounding box center [66, 191] width 3 height 5
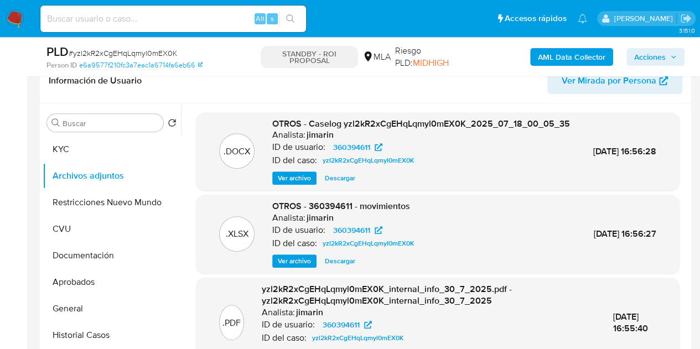
scroll to position [186, 0]
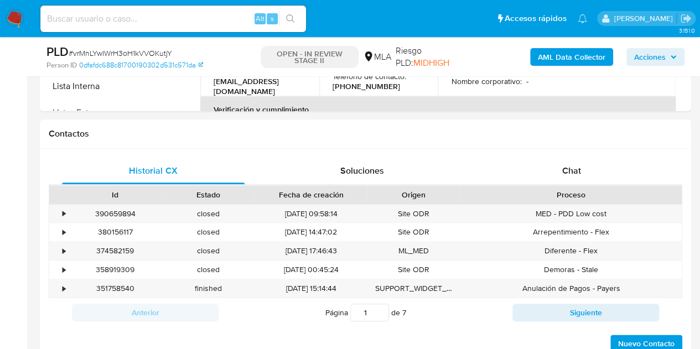
select select "10"
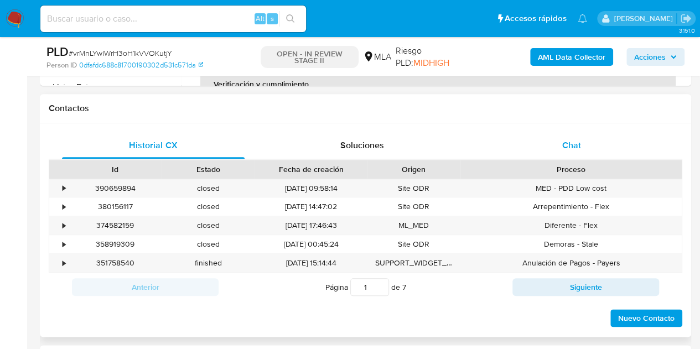
click at [593, 142] on div "Chat" at bounding box center [571, 145] width 183 height 27
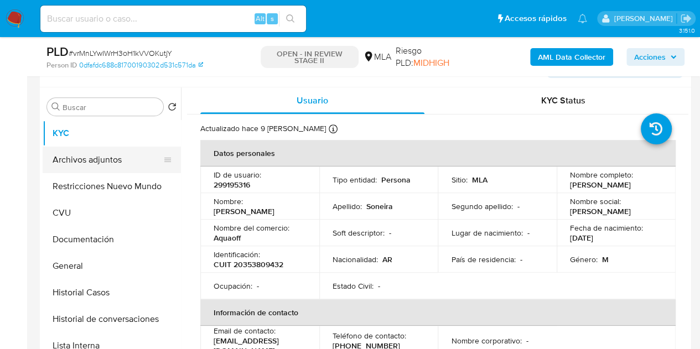
scroll to position [194, 0]
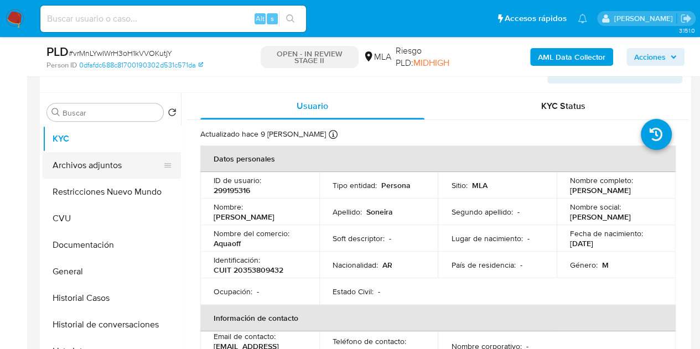
click at [79, 174] on button "Archivos adjuntos" at bounding box center [107, 165] width 129 height 27
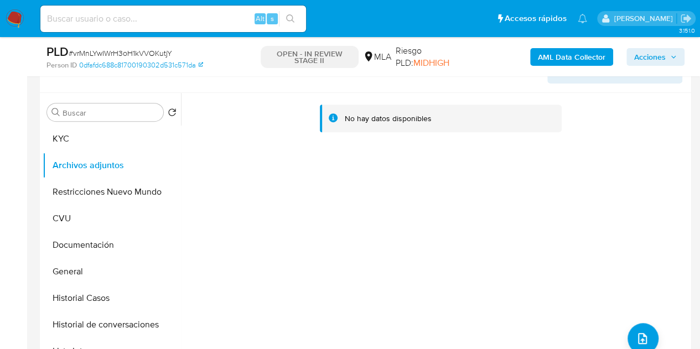
scroll to position [139, 0]
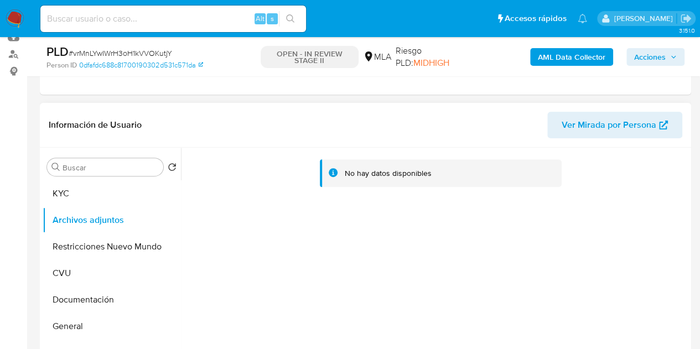
click at [609, 129] on span "Ver Mirada por Persona" at bounding box center [608, 125] width 95 height 27
click at [560, 61] on b "AML Data Collector" at bounding box center [571, 57] width 67 height 18
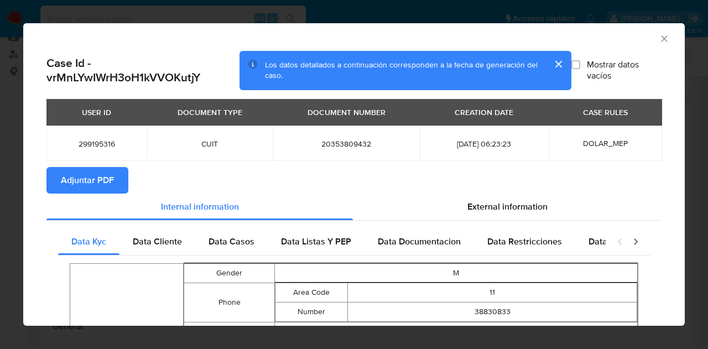
click at [95, 190] on span "Adjuntar PDF" at bounding box center [87, 180] width 53 height 24
click at [659, 44] on icon "Cerrar ventana" at bounding box center [664, 38] width 11 height 11
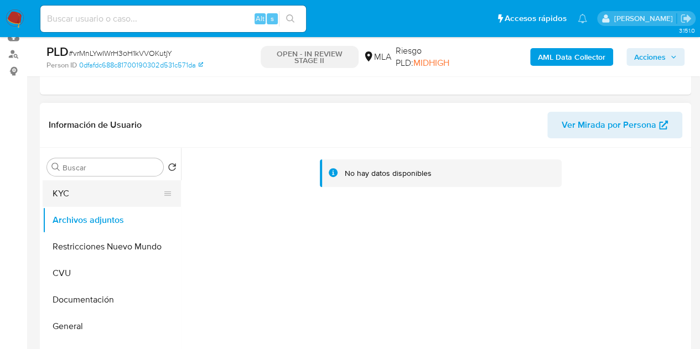
click at [110, 195] on button "KYC" at bounding box center [107, 193] width 129 height 27
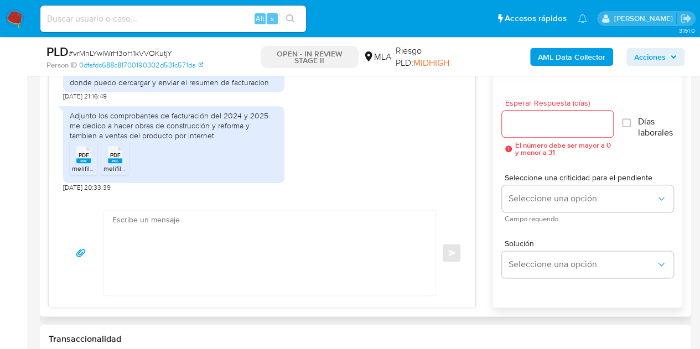
scroll to position [925, 0]
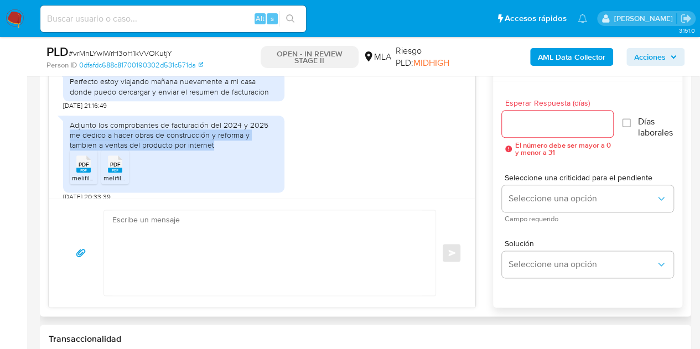
drag, startPoint x: 70, startPoint y: 159, endPoint x: 190, endPoint y: 160, distance: 119.5
click at [190, 150] on div "Adjunto los comprobantes de facturación del 2024 y 2025 me dedico a hacer obras…" at bounding box center [174, 135] width 208 height 30
copy div "me dedico a hacer obras de construcción y reforma y tambien a ventas del produc…"
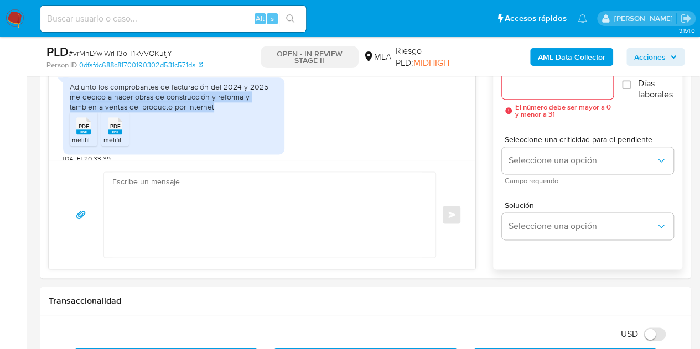
scroll to position [571, 0]
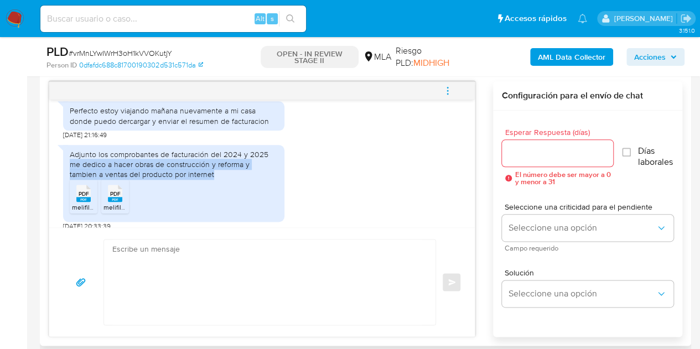
click at [366, 191] on div "Adjunto los comprobantes de facturación del 2024 y 2025 me dedico a hacer obras…" at bounding box center [262, 185] width 398 height 92
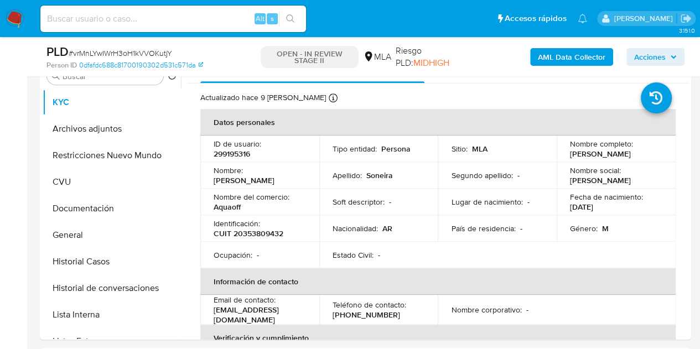
scroll to position [225, 0]
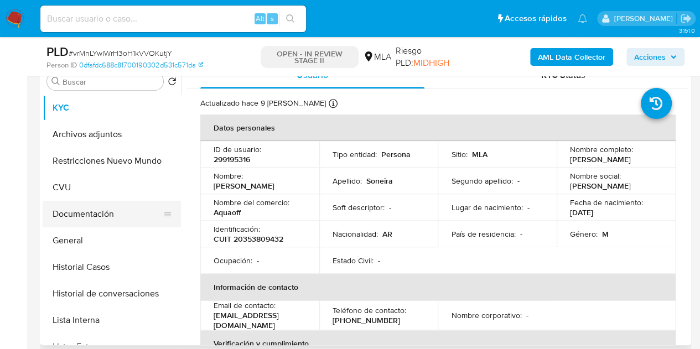
click at [87, 220] on button "Documentación" at bounding box center [107, 214] width 129 height 27
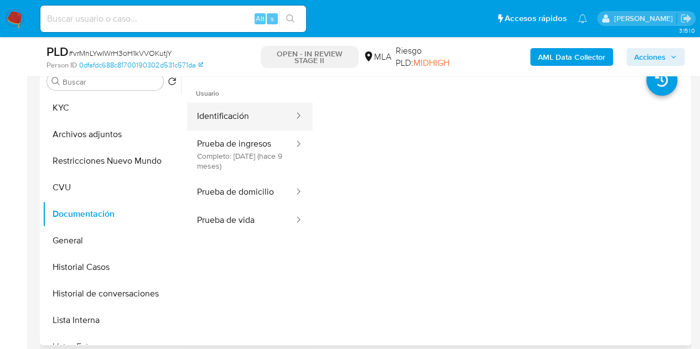
click at [251, 114] on button "Identificación" at bounding box center [241, 116] width 108 height 28
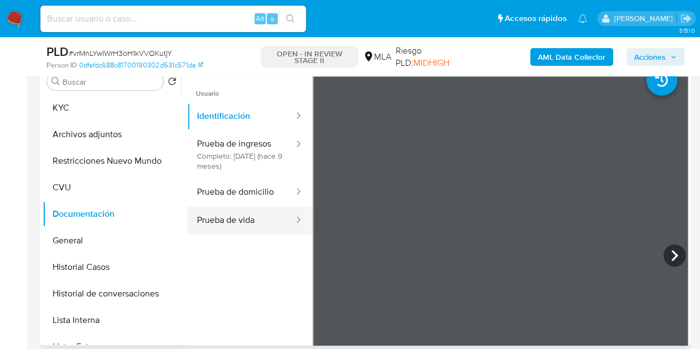
click at [252, 215] on button "Prueba de vida" at bounding box center [241, 220] width 108 height 28
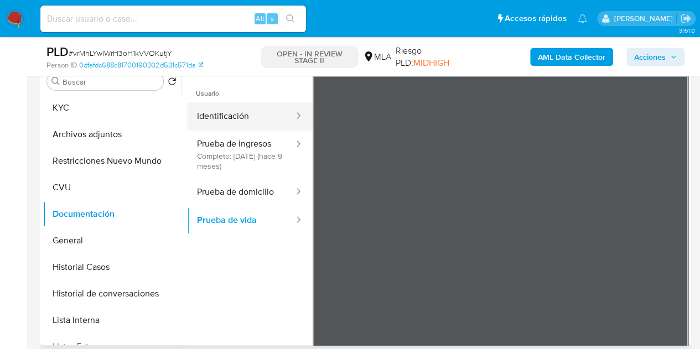
click at [239, 123] on button "Identificación" at bounding box center [241, 116] width 108 height 28
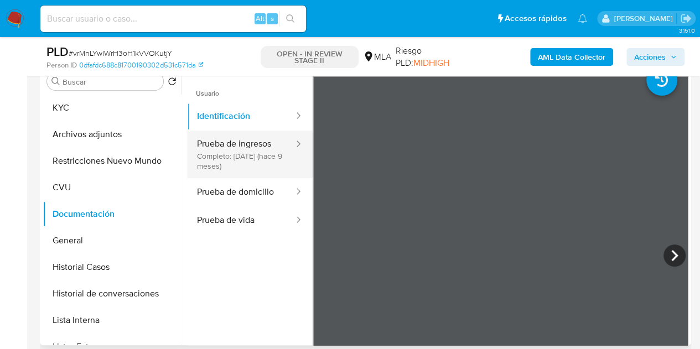
click at [232, 160] on button "Prueba de ingresos Completo: 31/10/2024 (hace 9 meses)" at bounding box center [241, 155] width 108 height 48
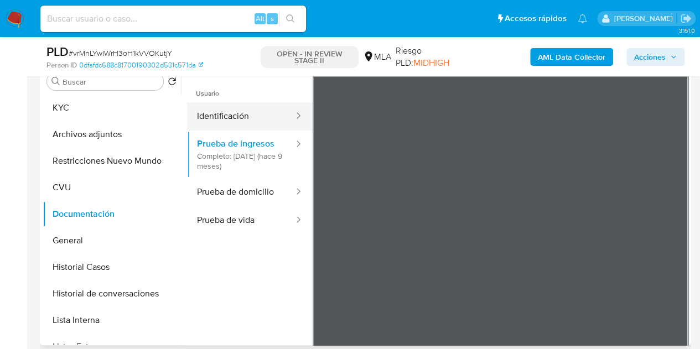
click at [251, 123] on button "Identificación" at bounding box center [241, 116] width 108 height 28
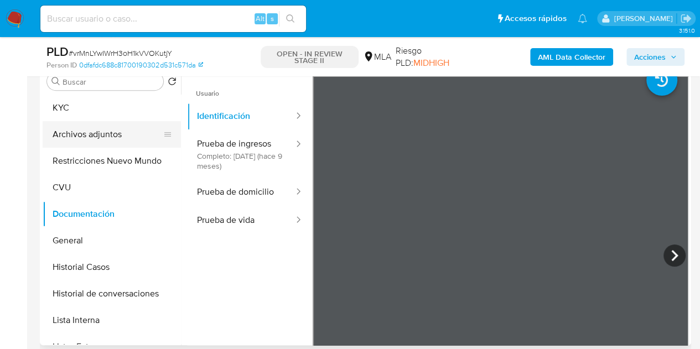
click at [83, 122] on button "Archivos adjuntos" at bounding box center [107, 134] width 129 height 27
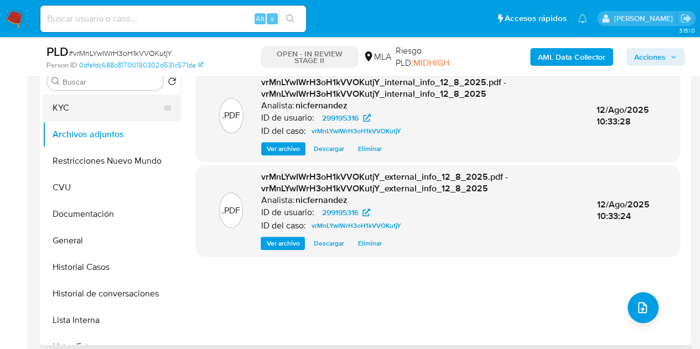
click at [91, 113] on button "KYC" at bounding box center [107, 108] width 129 height 27
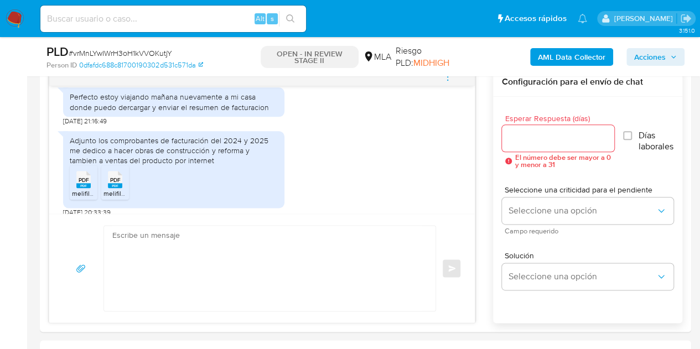
scroll to position [658, 0]
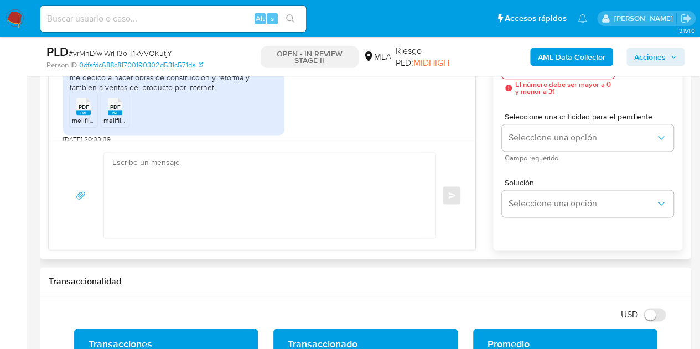
click at [268, 192] on textarea at bounding box center [266, 195] width 309 height 85
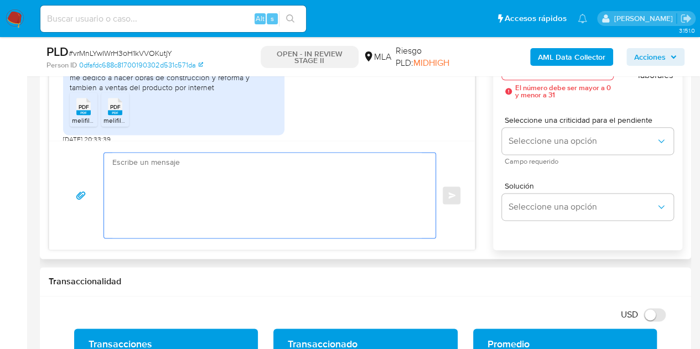
paste textarea "Hola, ¡Muchas gracias por tu respuesta! Confirmamos la recepción de la document…"
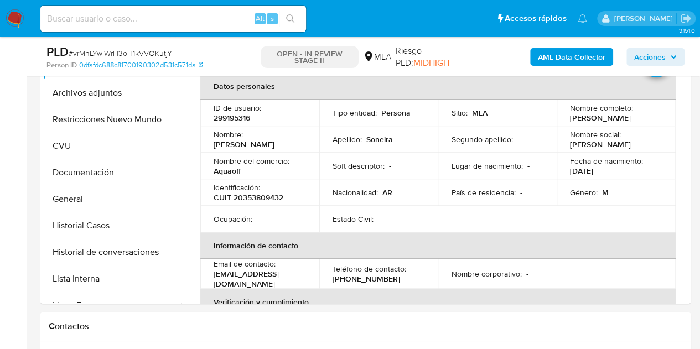
scroll to position [253, 0]
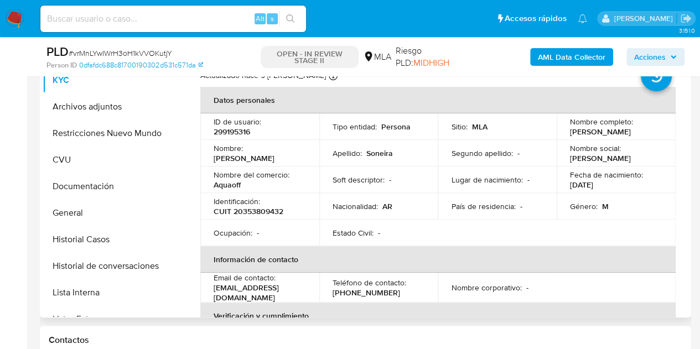
drag, startPoint x: 215, startPoint y: 156, endPoint x: 282, endPoint y: 161, distance: 67.1
click at [282, 161] on div "Nombre : Joaquin Mariano" at bounding box center [259, 153] width 92 height 20
click at [256, 157] on p "Joaquin Mariano" at bounding box center [243, 158] width 61 height 10
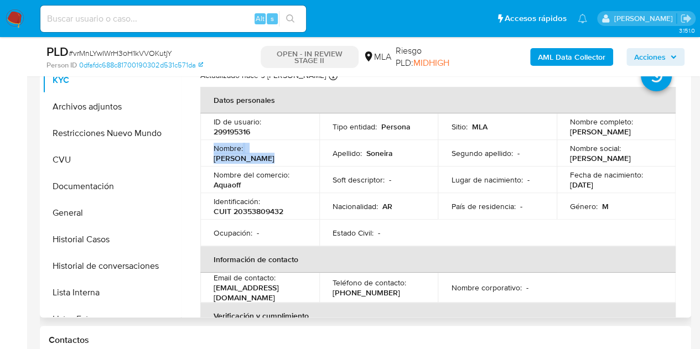
drag, startPoint x: 228, startPoint y: 156, endPoint x: 219, endPoint y: 158, distance: 9.1
click at [227, 156] on p "Joaquin Mariano" at bounding box center [243, 158] width 61 height 10
click at [216, 159] on p "Joaquin Mariano" at bounding box center [243, 158] width 61 height 10
drag, startPoint x: 212, startPoint y: 158, endPoint x: 277, endPoint y: 158, distance: 64.7
click at [277, 158] on td "Nombre : Joaquin Mariano" at bounding box center [259, 153] width 119 height 27
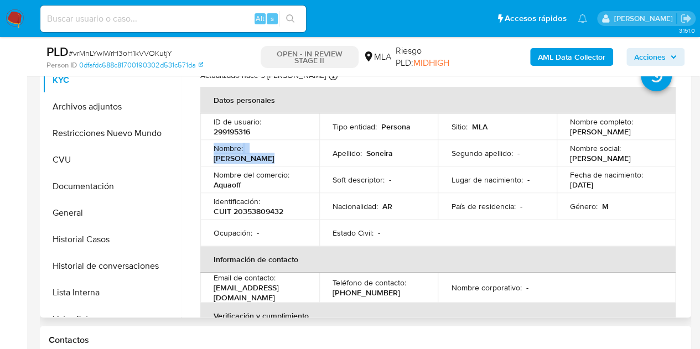
copy p "Joaquin Mariano"
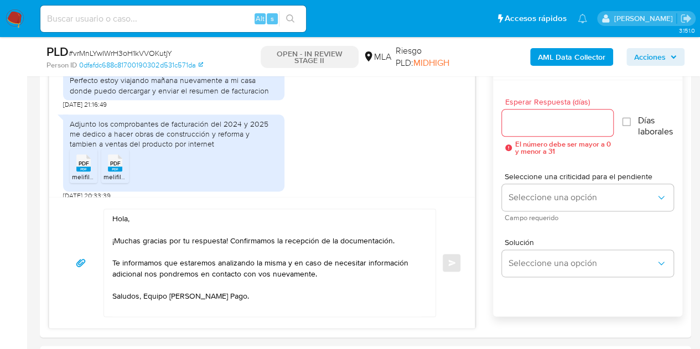
scroll to position [605, 0]
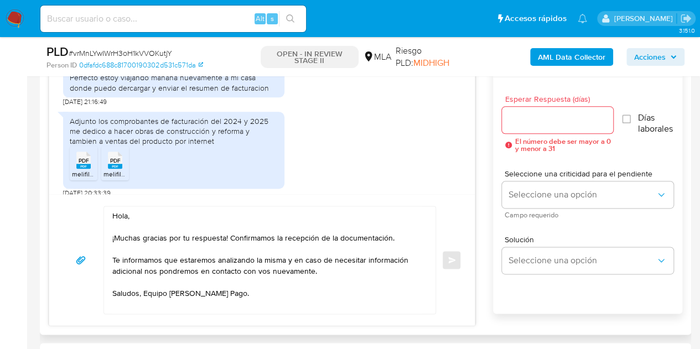
click at [128, 212] on textarea "Hola, ¡Muchas gracias por tu respuesta! Confirmamos la recepción de la document…" at bounding box center [266, 259] width 309 height 107
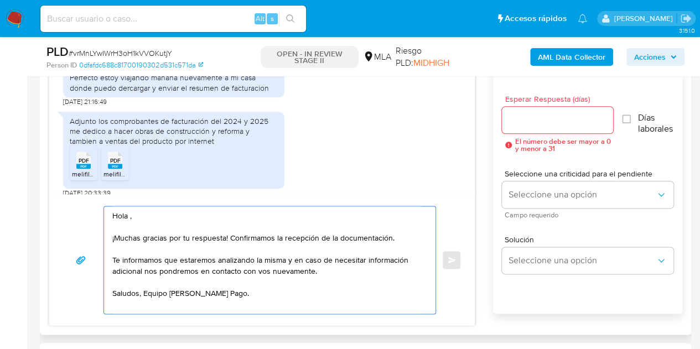
paste textarea "Joaquin Mariano"
click at [211, 211] on textarea "Hola Joaquin Mariano, ¡Muchas gracias por tu respuesta! Confirmamos la recepció…" at bounding box center [266, 259] width 309 height 107
click at [211, 210] on textarea "Hola Joaquín Mariano, ¡Muchas gracias por tu respuesta! Confirmamos la recepció…" at bounding box center [266, 259] width 309 height 107
type textarea "Hola Joaquín Mariano, ¡Muchas gracias por tu respuesta! Confirmamos la recepció…"
click at [557, 121] on input "Esperar Respuesta (días)" at bounding box center [558, 120] width 112 height 14
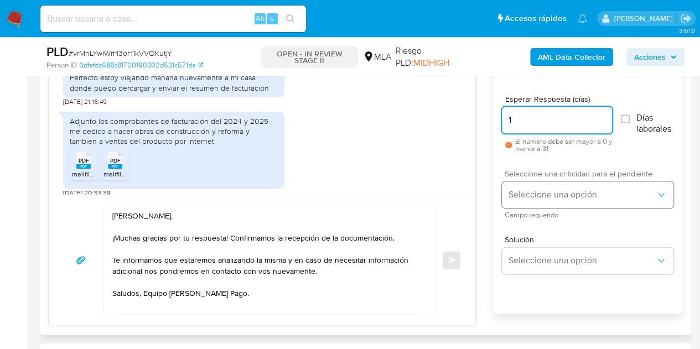
type input "1"
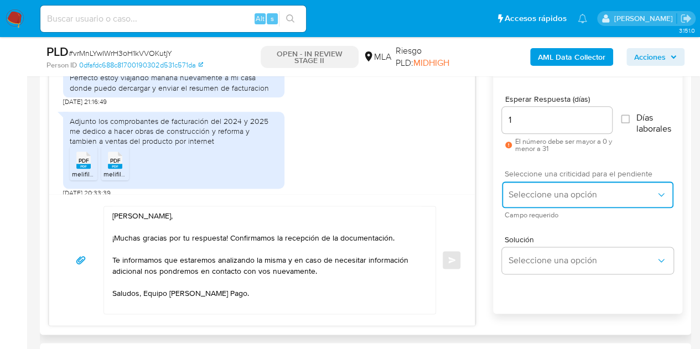
click at [537, 191] on span "Seleccione una opción" at bounding box center [581, 194] width 147 height 11
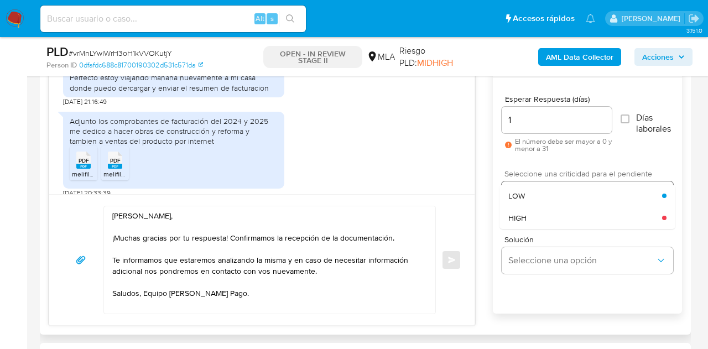
click at [530, 192] on div "LOW" at bounding box center [585, 196] width 154 height 22
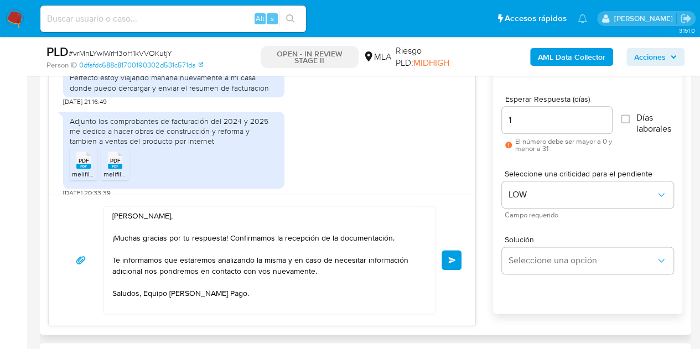
click at [479, 213] on div "17/07/2025 20:02:07 Hola no entiendo segun la Lei nueva hasta 50 millones por m…" at bounding box center [365, 187] width 633 height 278
click at [243, 221] on textarea "Hola Joaquín Mariano, ¡Muchas gracias por tu respuesta! Confirmamos la recepció…" at bounding box center [266, 259] width 309 height 107
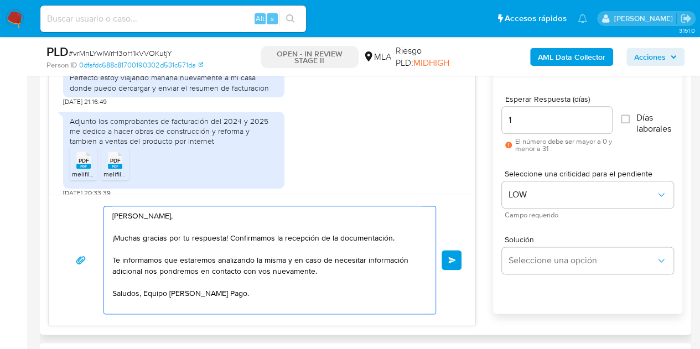
click at [239, 216] on textarea "Hola Joaquín Mariano, ¡Muchas gracias por tu respuesta! Confirmamos la recepció…" at bounding box center [266, 259] width 309 height 107
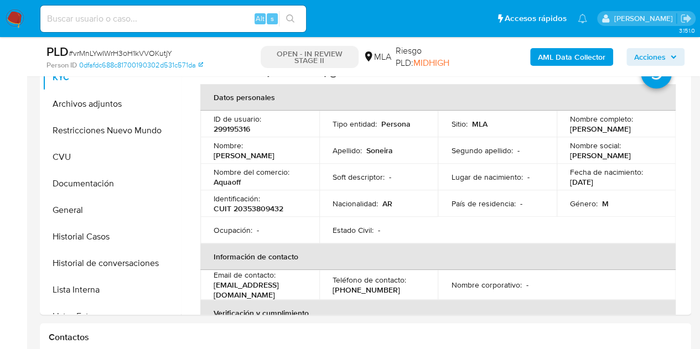
scroll to position [227, 0]
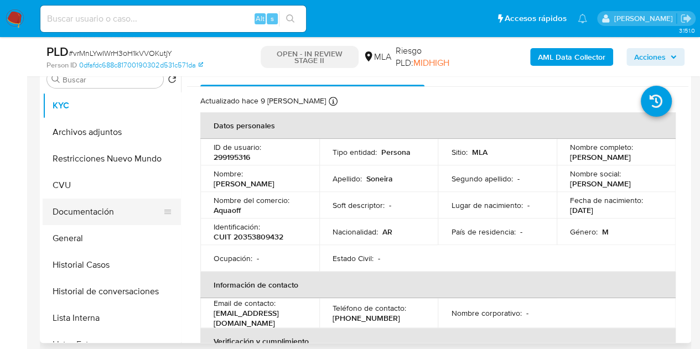
click at [85, 210] on button "Documentación" at bounding box center [107, 212] width 129 height 27
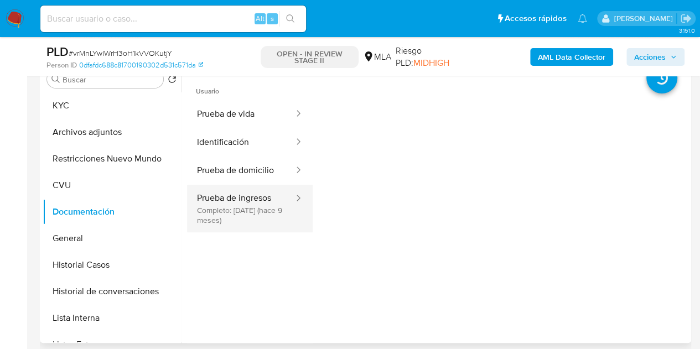
click at [244, 200] on button "Prueba de ingresos Completo: 31/10/2024 (hace 9 meses)" at bounding box center [241, 209] width 108 height 48
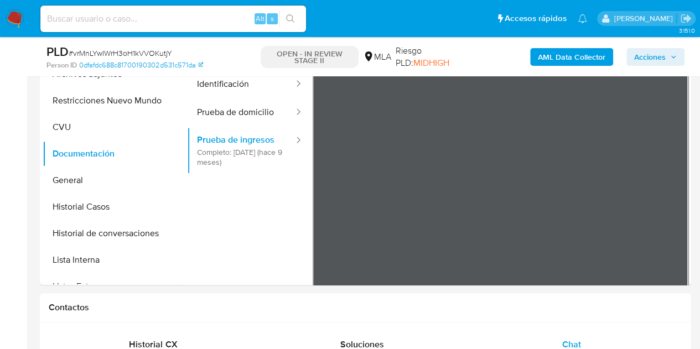
scroll to position [235, 0]
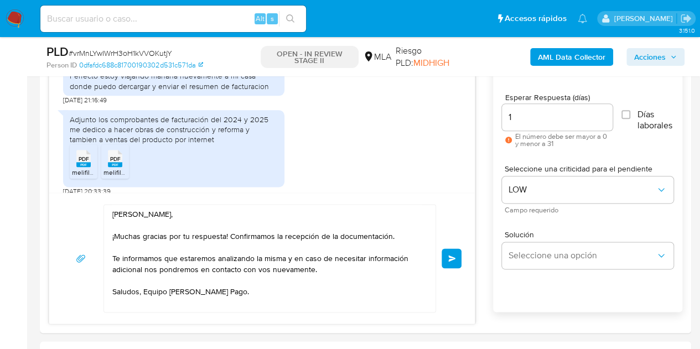
scroll to position [592, 0]
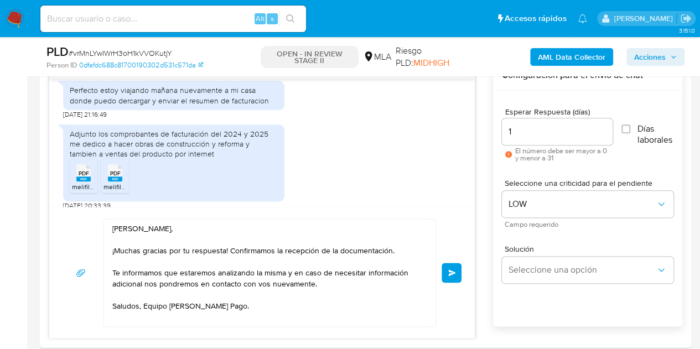
click at [361, 312] on textarea "Hola Joaquín Mariano, ¡Muchas gracias por tu respuesta! Confirmamos la recepció…" at bounding box center [266, 272] width 309 height 107
click at [450, 269] on span "Enviar" at bounding box center [452, 272] width 8 height 7
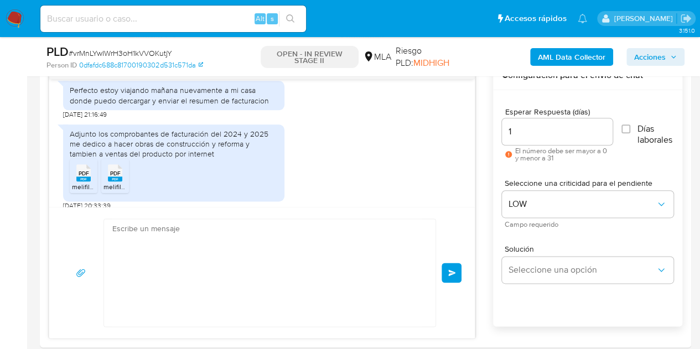
scroll to position [1087, 0]
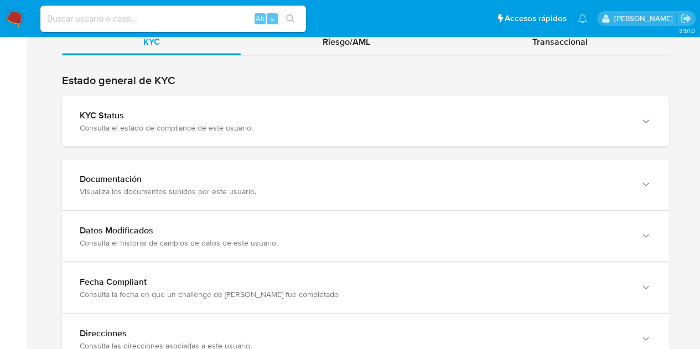
scroll to position [1066, 0]
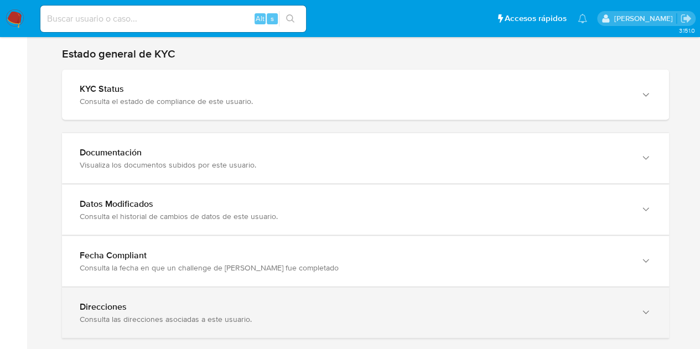
click at [628, 301] on div "Direcciones" at bounding box center [354, 306] width 549 height 11
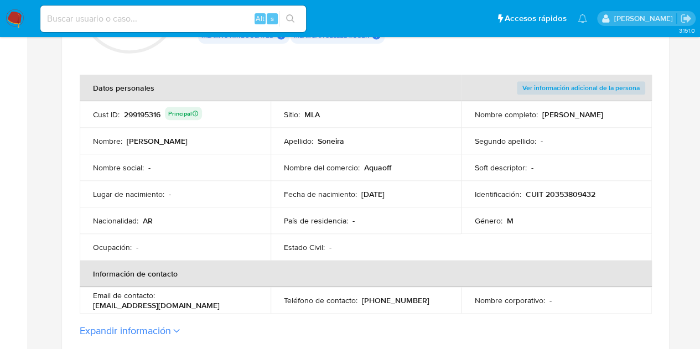
scroll to position [191, 0]
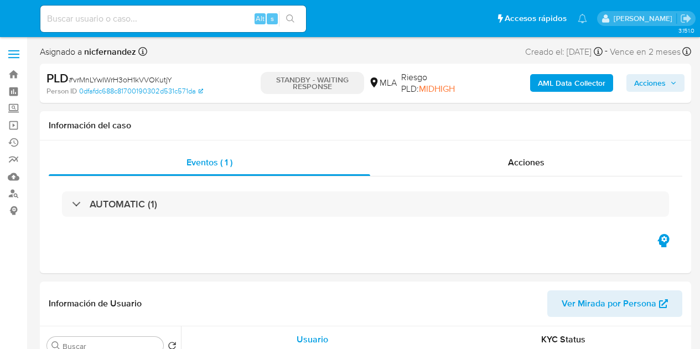
select select "10"
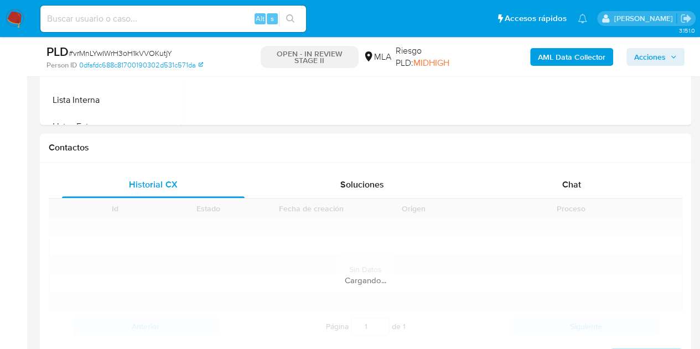
scroll to position [530, 0]
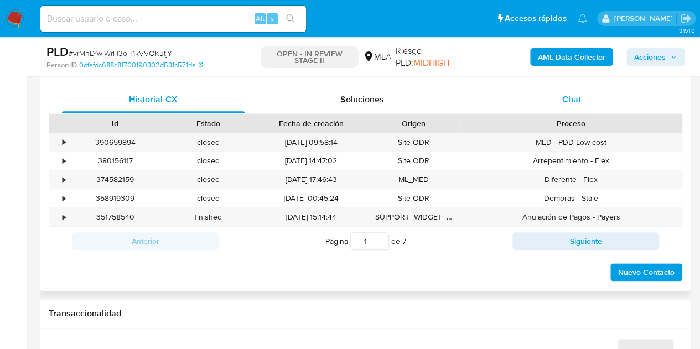
click at [570, 98] on span "Chat" at bounding box center [571, 99] width 19 height 13
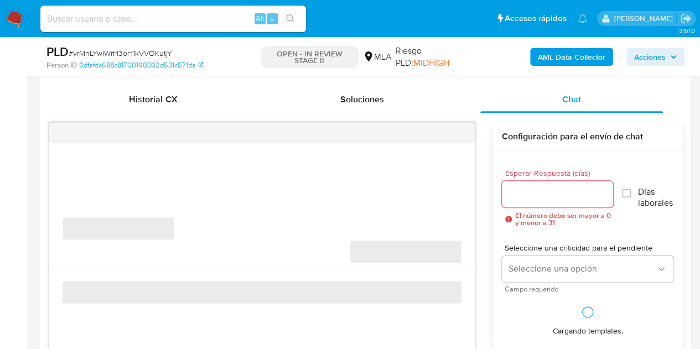
select select "10"
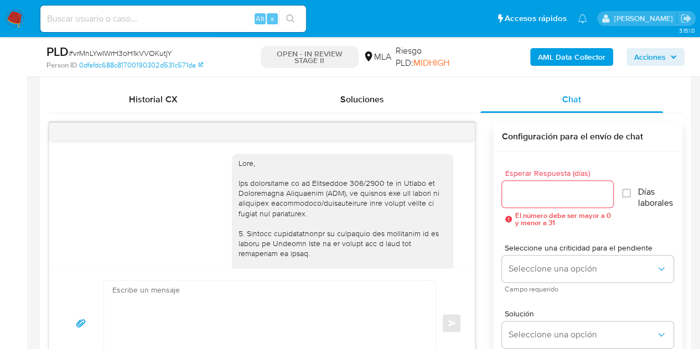
scroll to position [1087, 0]
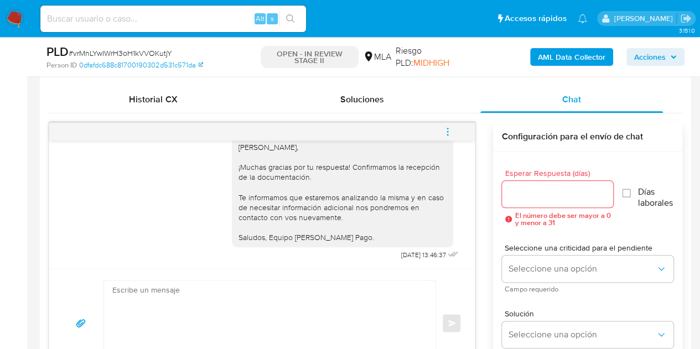
click at [445, 130] on icon "menu-action" at bounding box center [447, 132] width 10 height 10
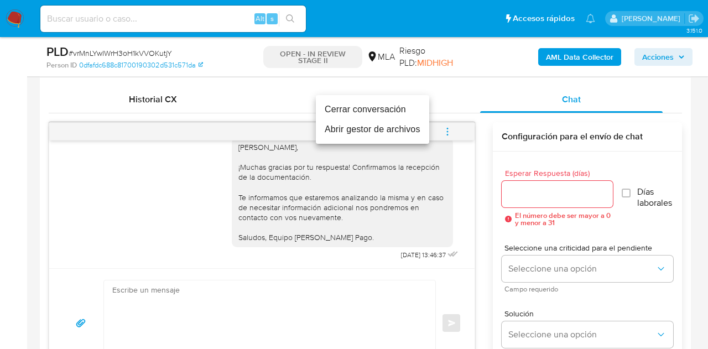
click at [377, 112] on li "Cerrar conversación" at bounding box center [372, 110] width 113 height 20
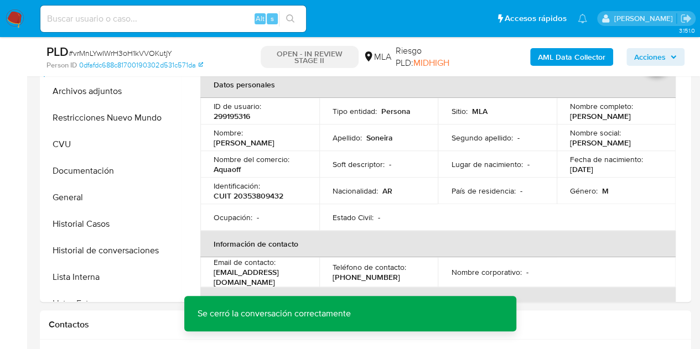
scroll to position [237, 0]
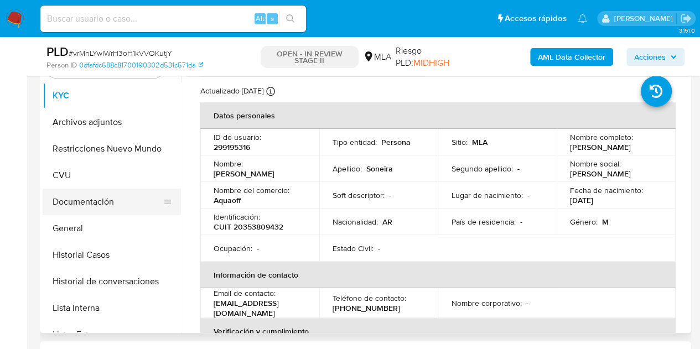
click at [100, 195] on button "Documentación" at bounding box center [107, 202] width 129 height 27
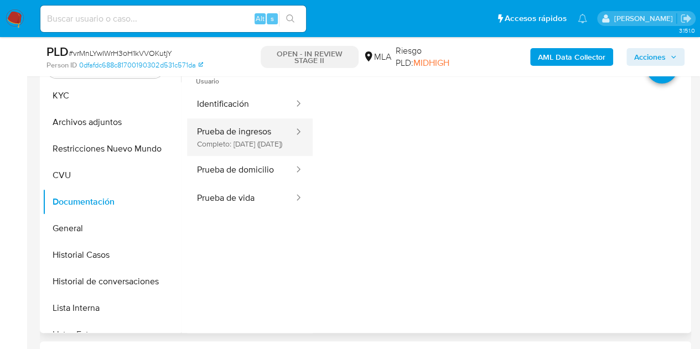
click at [265, 144] on button "Prueba de ingresos Completo: 31/10/2024 (hace 9 meses)" at bounding box center [241, 137] width 108 height 38
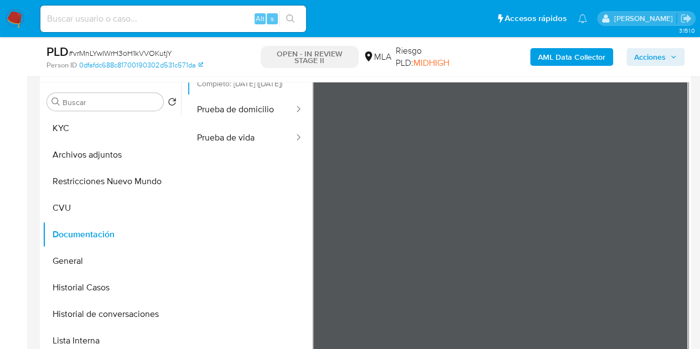
scroll to position [364, 0]
click at [680, 174] on div at bounding box center [500, 184] width 376 height 363
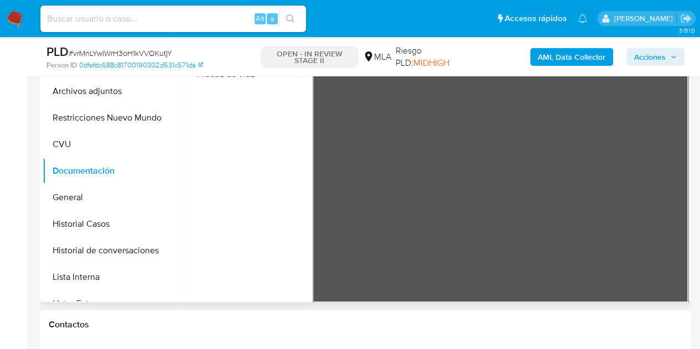
scroll to position [0, 0]
click at [97, 91] on button "Archivos adjuntos" at bounding box center [107, 91] width 129 height 27
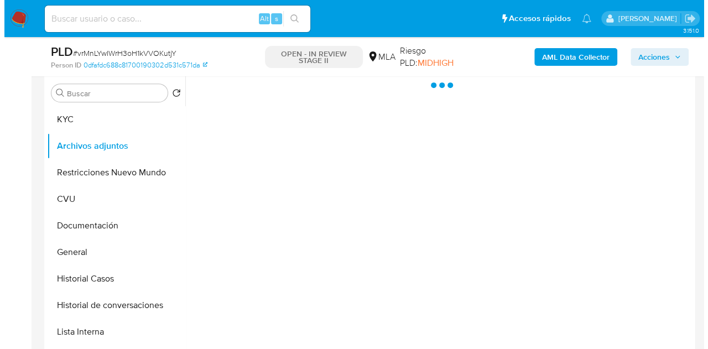
scroll to position [211, 0]
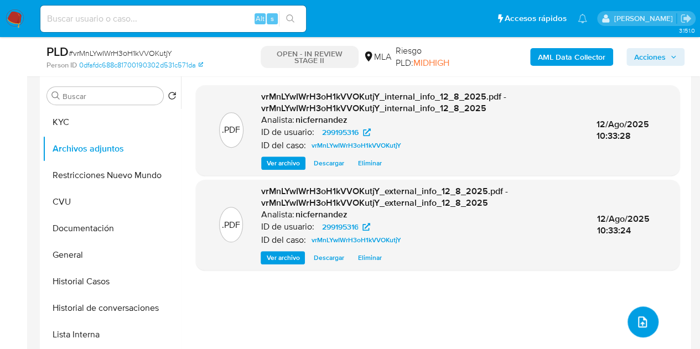
click at [636, 314] on button "upload-file" at bounding box center [642, 321] width 31 height 31
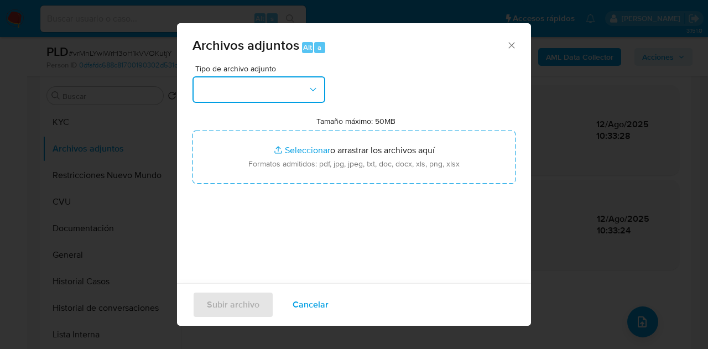
click at [291, 84] on button "button" at bounding box center [258, 89] width 133 height 27
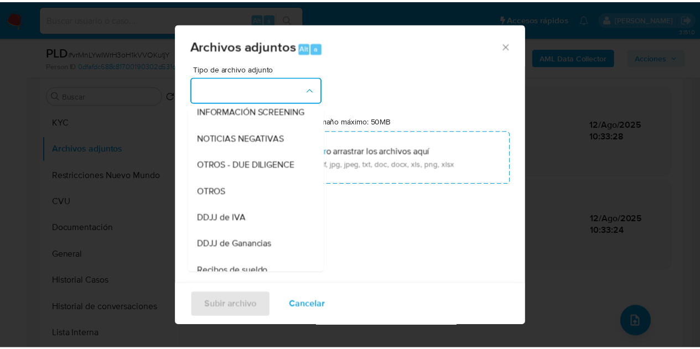
scroll to position [191, 0]
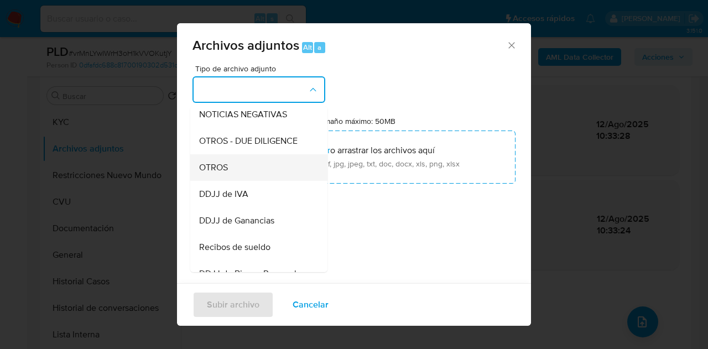
click at [262, 181] on div "OTROS" at bounding box center [255, 167] width 113 height 27
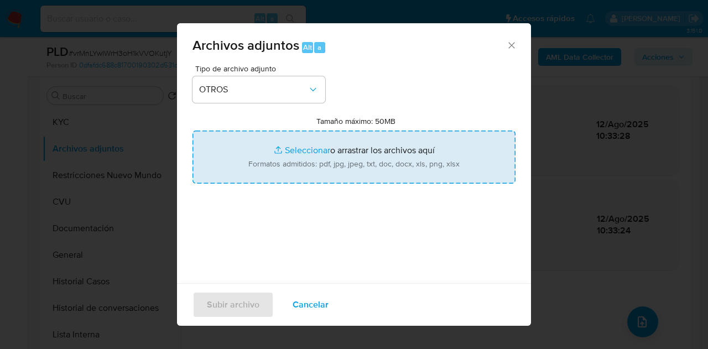
click at [294, 139] on input "Tamaño máximo: 50MB Seleccionar archivos" at bounding box center [353, 157] width 323 height 53
type input "C:\fakepath\Ganancias 2023.png"
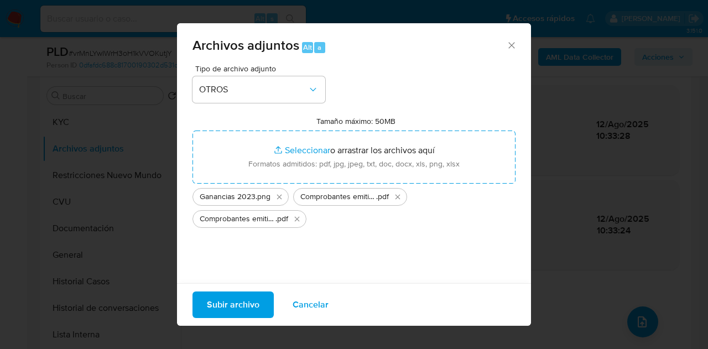
click at [231, 301] on span "Subir archivo" at bounding box center [233, 305] width 53 height 24
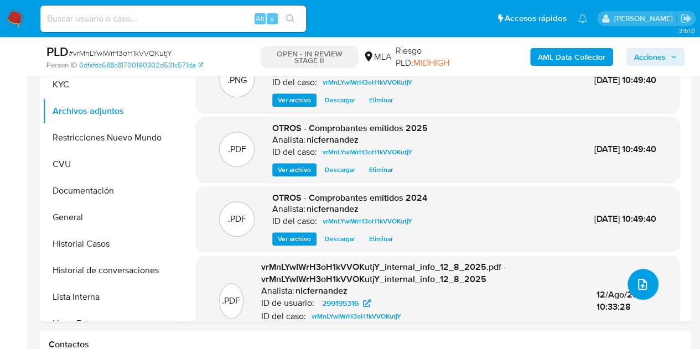
scroll to position [254, 0]
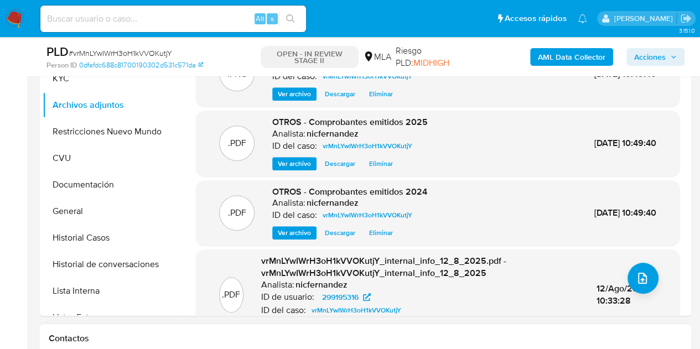
click at [459, 343] on h1 "Contactos" at bounding box center [365, 338] width 633 height 11
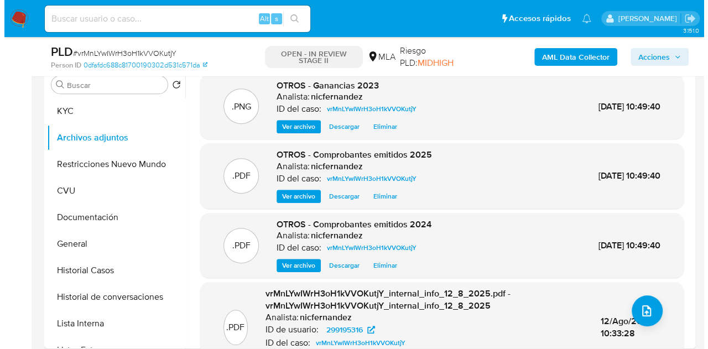
scroll to position [219, 0]
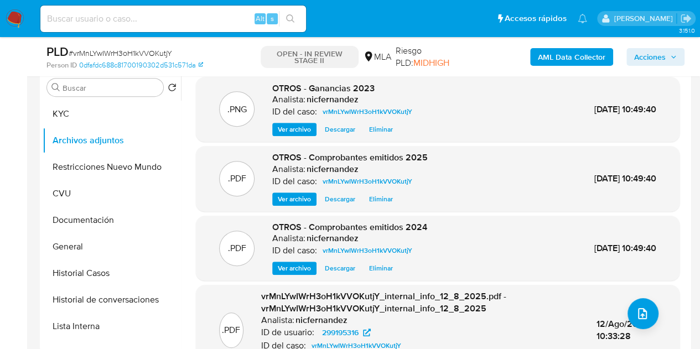
click at [273, 245] on p "ID del caso:" at bounding box center [294, 250] width 45 height 11
click at [632, 321] on button "upload-file" at bounding box center [642, 313] width 31 height 31
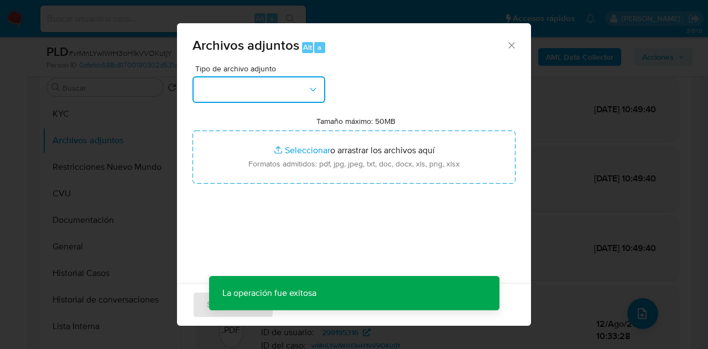
click at [315, 100] on button "button" at bounding box center [258, 89] width 133 height 27
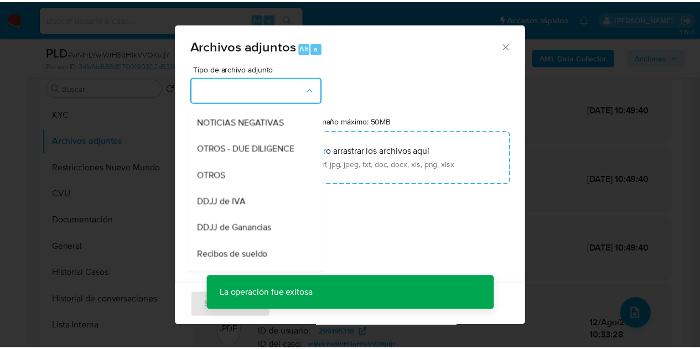
scroll to position [196, 0]
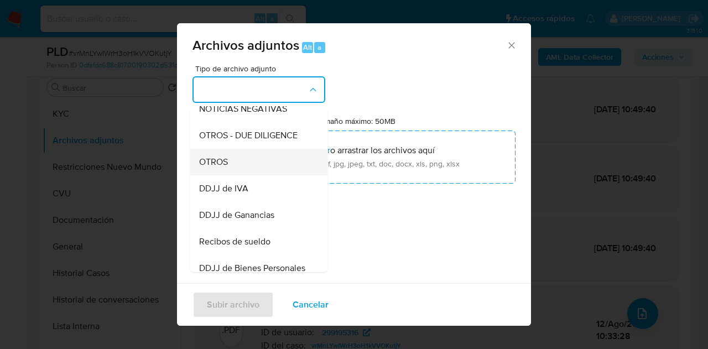
click at [251, 165] on div "OTROS" at bounding box center [255, 162] width 113 height 27
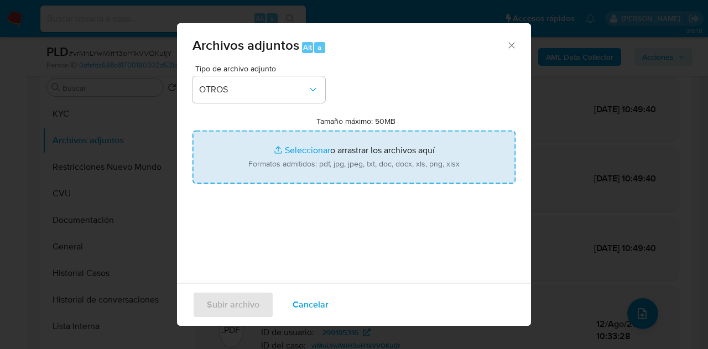
click at [310, 157] on input "Tamaño máximo: 50MB Seleccionar archivos" at bounding box center [353, 157] width 323 height 53
type input "C:\fakepath\Caselog NO ROI vrMnLYwIWrH3oH1kVVOKutjY.docx"
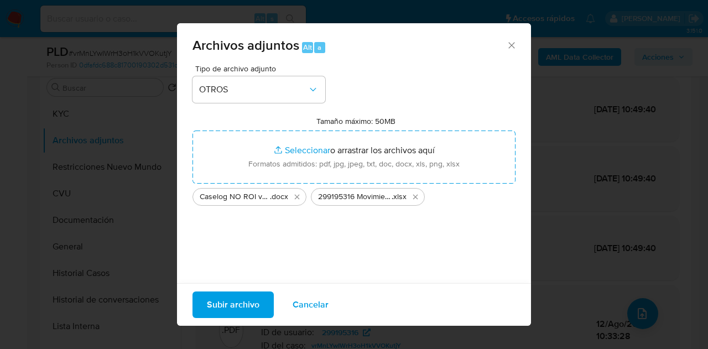
click at [228, 308] on span "Subir archivo" at bounding box center [233, 305] width 53 height 24
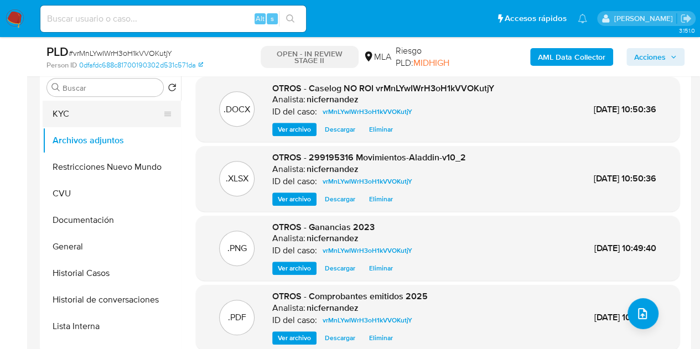
click at [89, 113] on button "KYC" at bounding box center [107, 114] width 129 height 27
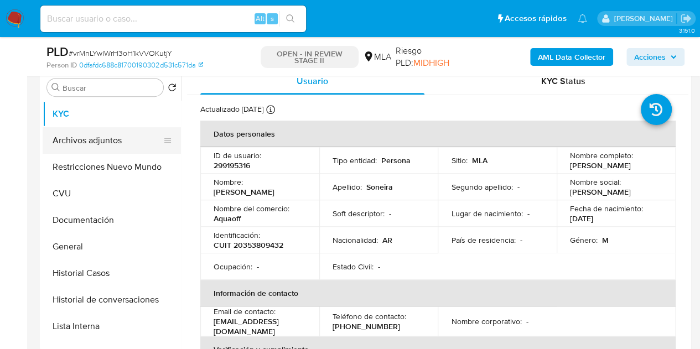
click at [93, 135] on button "Archivos adjuntos" at bounding box center [107, 140] width 129 height 27
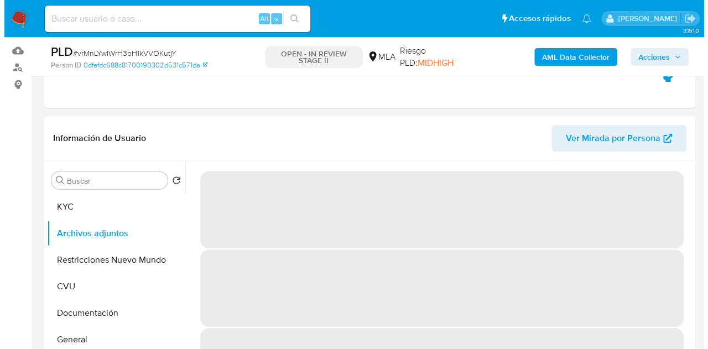
scroll to position [216, 0]
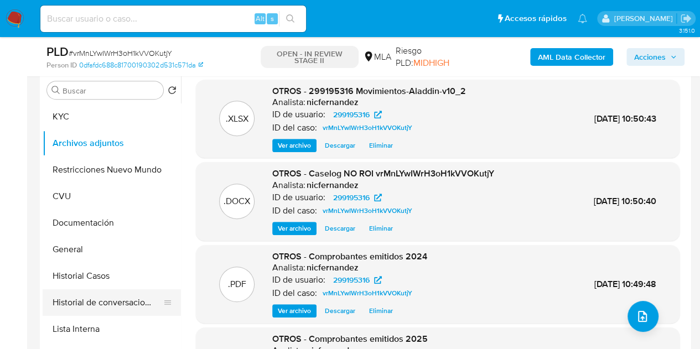
click at [102, 303] on button "Historial de conversaciones" at bounding box center [107, 302] width 129 height 27
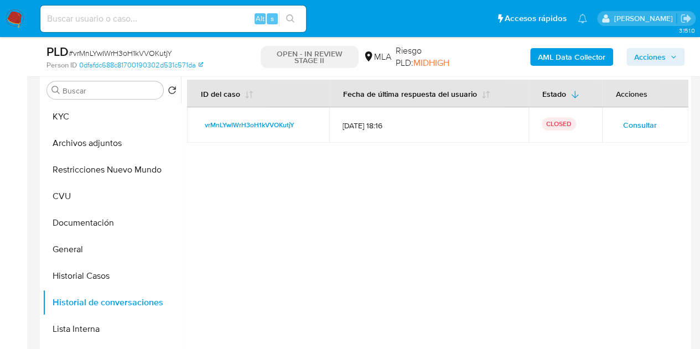
click at [291, 218] on div at bounding box center [434, 212] width 507 height 283
click at [91, 145] on button "Archivos adjuntos" at bounding box center [107, 143] width 129 height 27
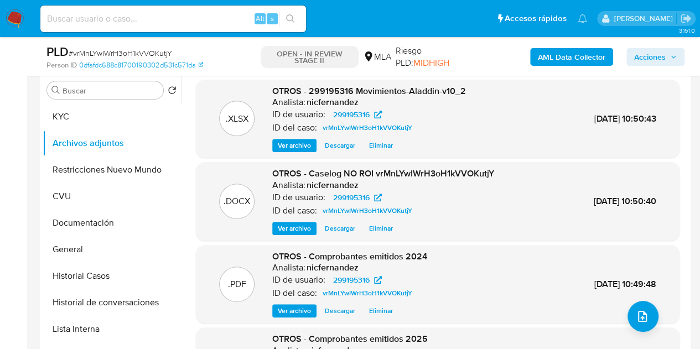
click at [292, 227] on span "Ver archivo" at bounding box center [294, 228] width 33 height 11
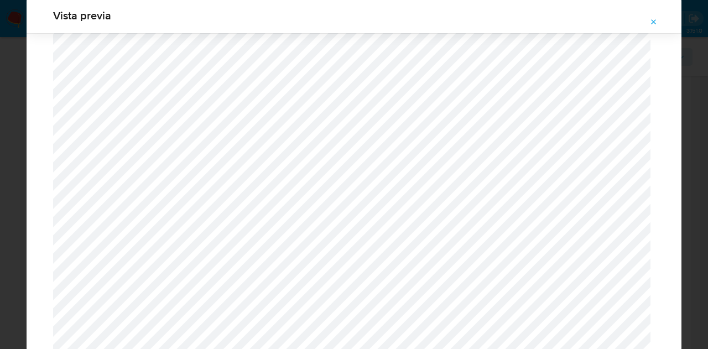
scroll to position [1772, 0]
drag, startPoint x: 655, startPoint y: 18, endPoint x: 664, endPoint y: 67, distance: 49.6
click at [655, 18] on icon "Attachment preview" at bounding box center [653, 22] width 9 height 9
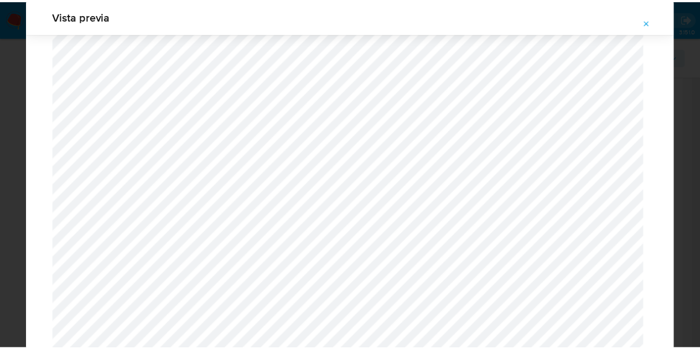
scroll to position [35, 0]
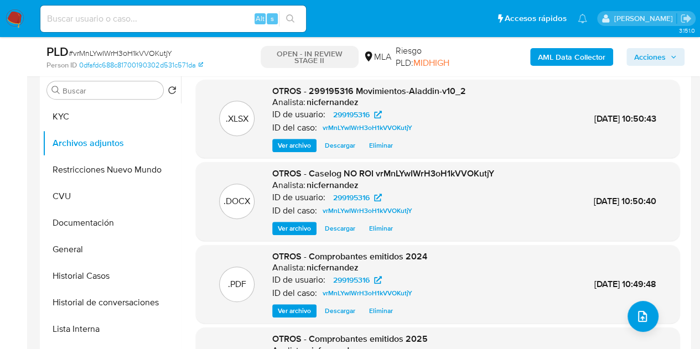
click at [657, 52] on span "Acciones" at bounding box center [650, 57] width 32 height 18
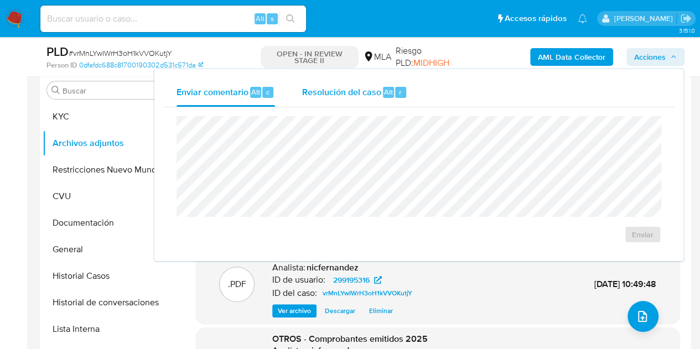
click at [344, 100] on div "Resolución del caso Alt r" at bounding box center [354, 92] width 106 height 29
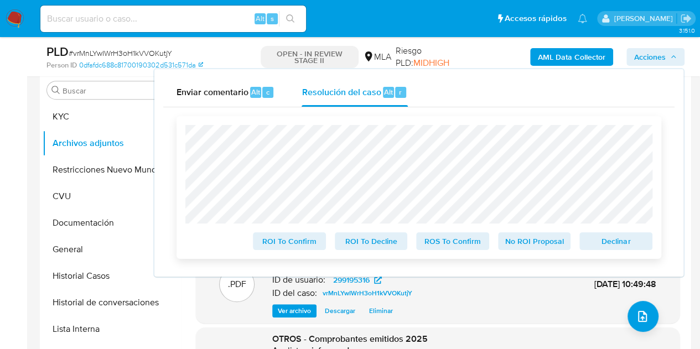
click at [533, 245] on span "No ROI Proposal" at bounding box center [535, 240] width 58 height 15
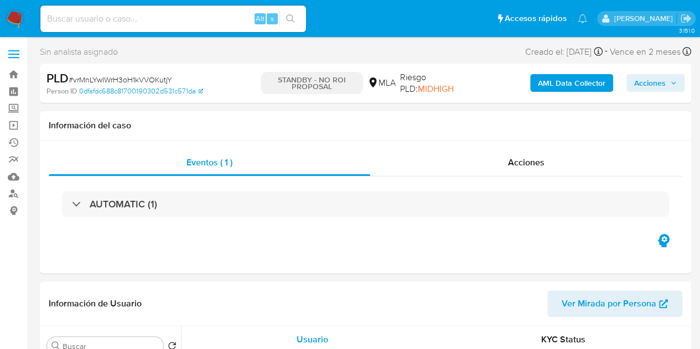
select select "10"
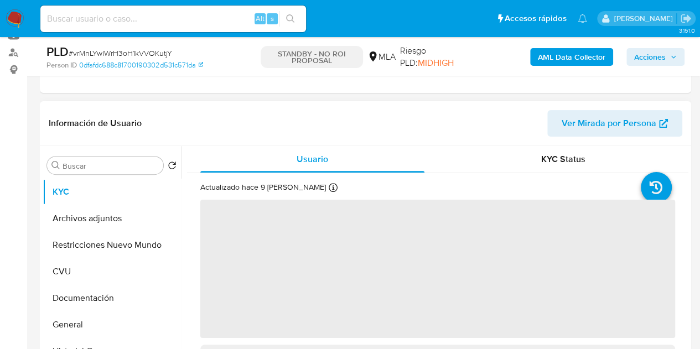
scroll to position [144, 0]
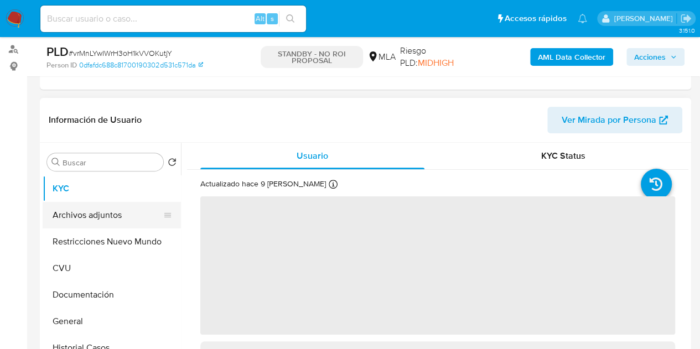
click at [75, 216] on button "Archivos adjuntos" at bounding box center [107, 215] width 129 height 27
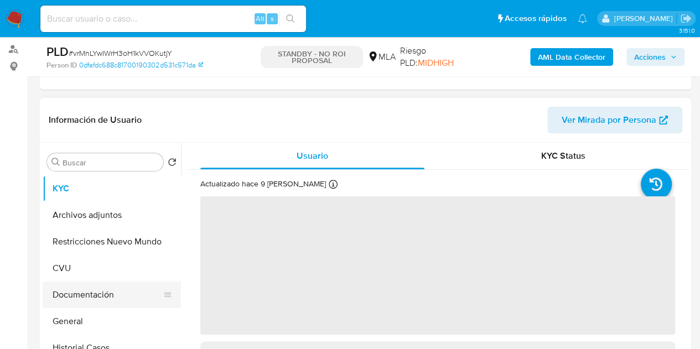
select select "10"
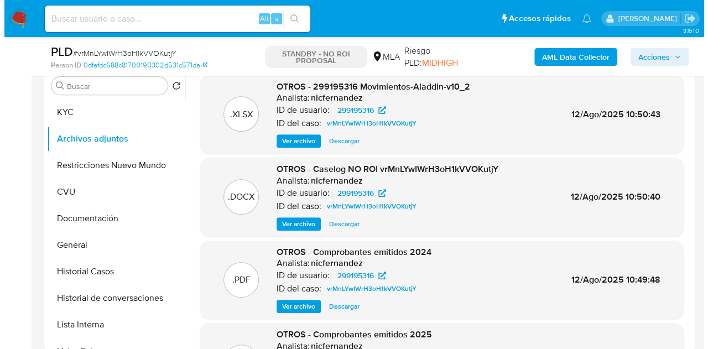
scroll to position [228, 0]
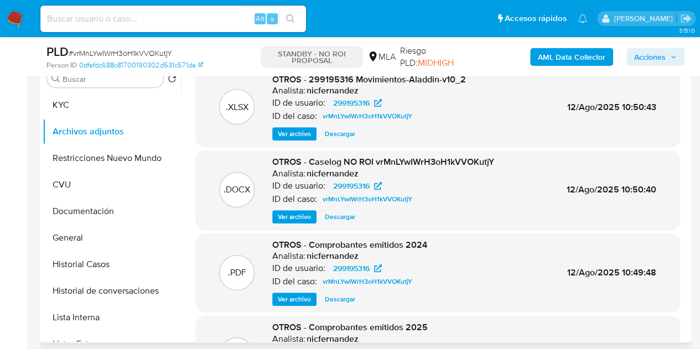
click at [290, 218] on span "Ver archivo" at bounding box center [294, 216] width 33 height 11
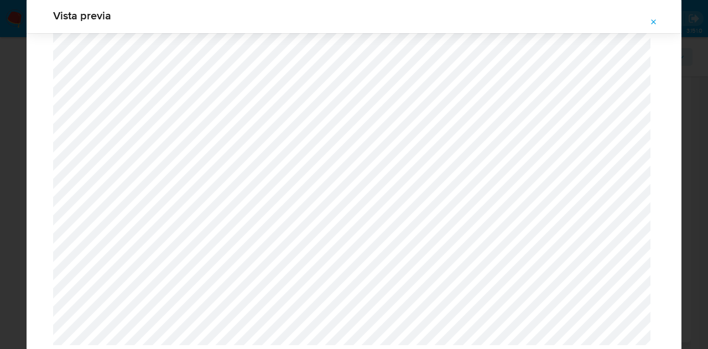
scroll to position [1772, 0]
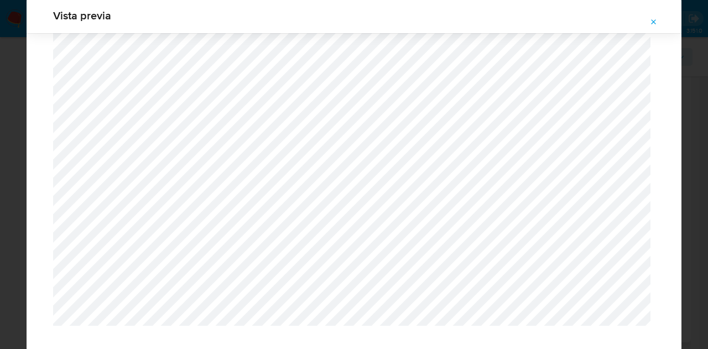
click at [656, 16] on span "Attachment preview" at bounding box center [653, 21] width 9 height 15
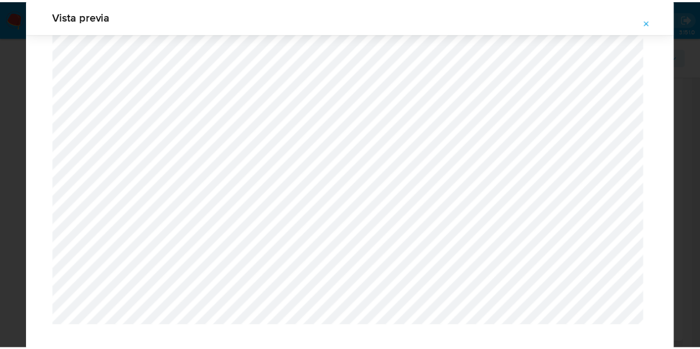
scroll to position [35, 0]
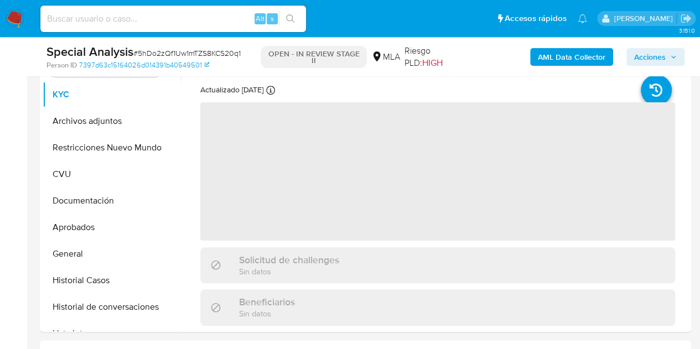
scroll to position [228, 0]
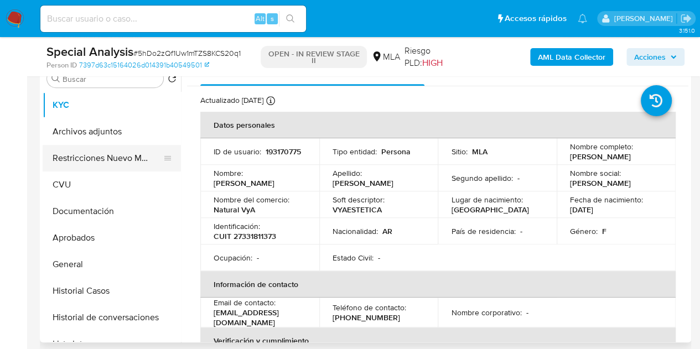
select select "10"
click at [85, 152] on button "Restricciones Nuevo Mundo" at bounding box center [107, 158] width 129 height 27
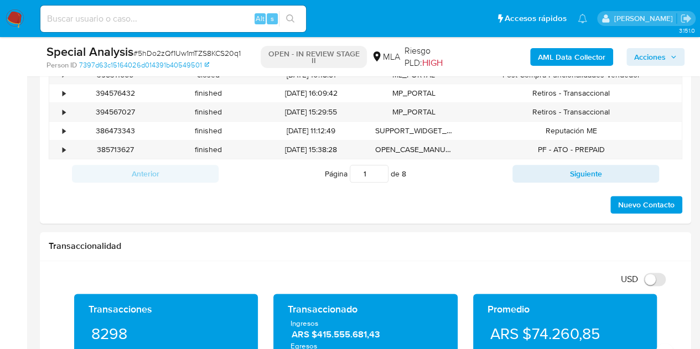
scroll to position [552, 0]
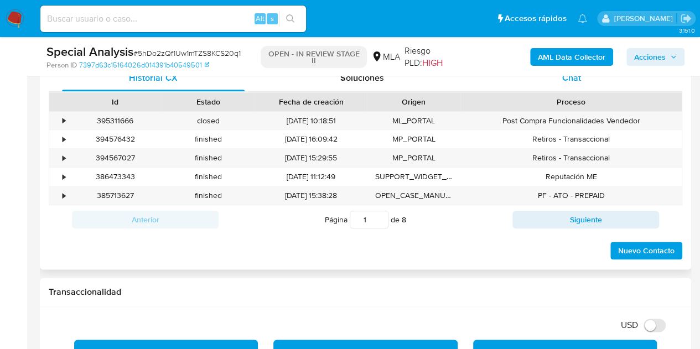
click at [574, 84] on div "Chat" at bounding box center [571, 78] width 183 height 27
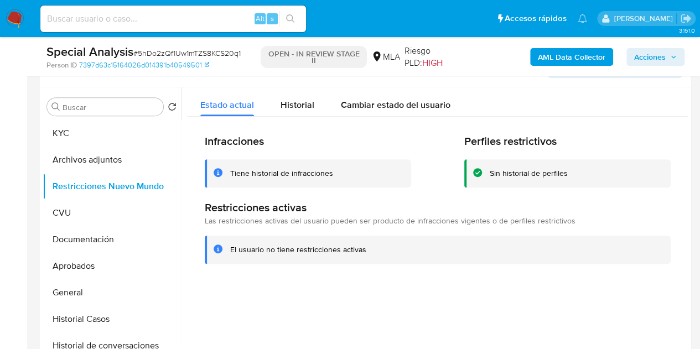
scroll to position [205, 0]
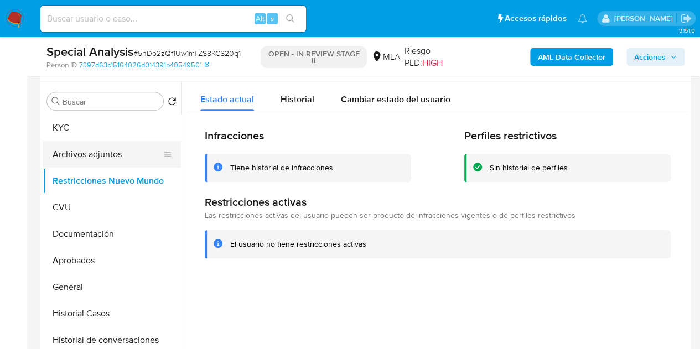
click at [110, 150] on button "Archivos adjuntos" at bounding box center [107, 154] width 129 height 27
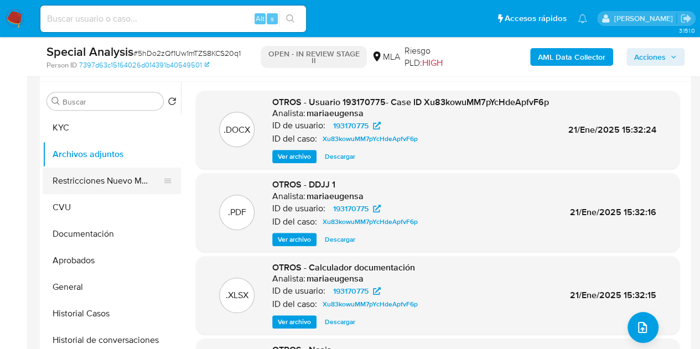
click at [122, 176] on button "Restricciones Nuevo Mundo" at bounding box center [107, 181] width 129 height 27
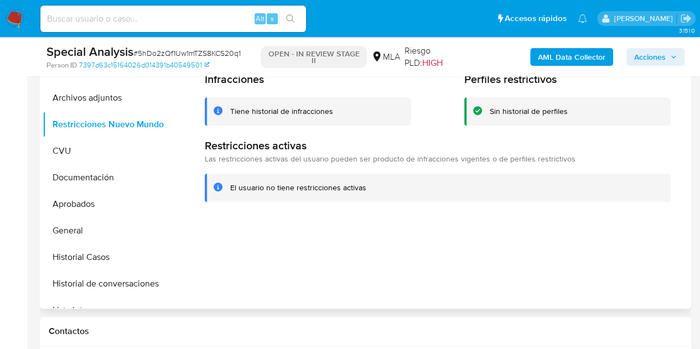
scroll to position [239, 0]
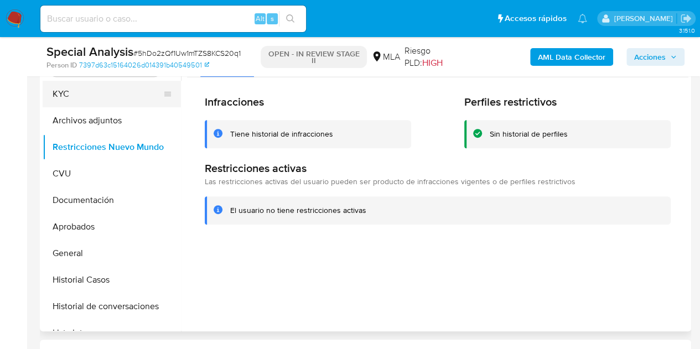
click at [59, 94] on button "KYC" at bounding box center [107, 94] width 129 height 27
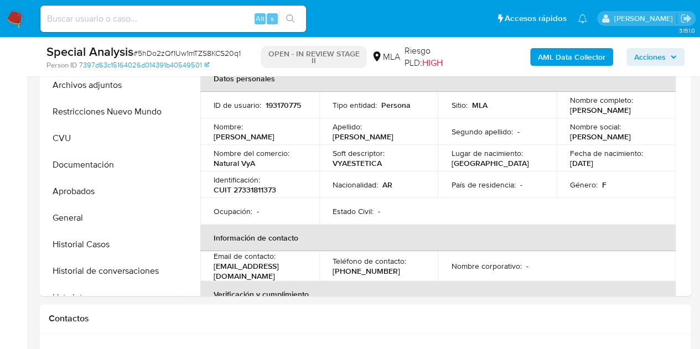
scroll to position [235, 0]
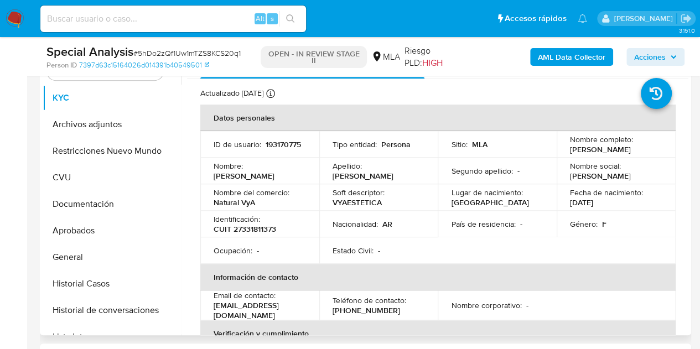
drag, startPoint x: 212, startPoint y: 181, endPoint x: 280, endPoint y: 182, distance: 68.0
click at [280, 182] on td "Nombre : [PERSON_NAME]" at bounding box center [259, 171] width 119 height 27
copy p "[PERSON_NAME]"
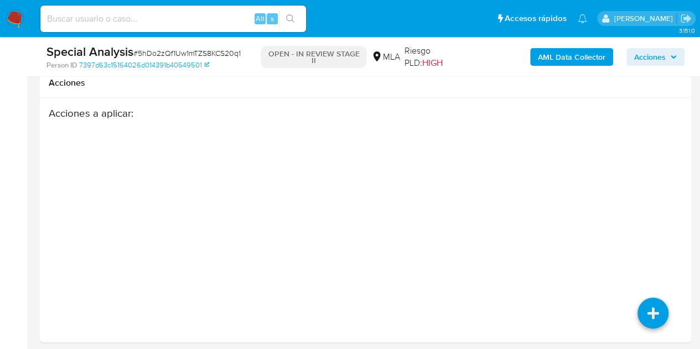
scroll to position [2165, 0]
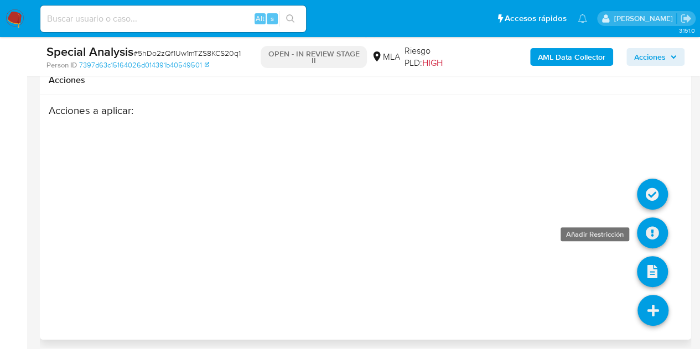
click at [653, 219] on icon at bounding box center [652, 232] width 31 height 31
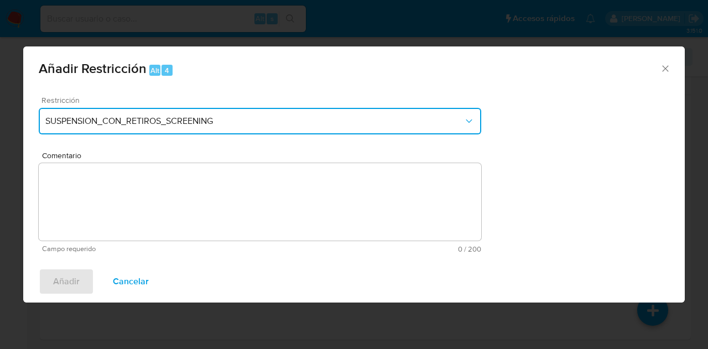
click at [263, 118] on span "SUSPENSION_CON_RETIROS_SCREENING" at bounding box center [254, 121] width 418 height 11
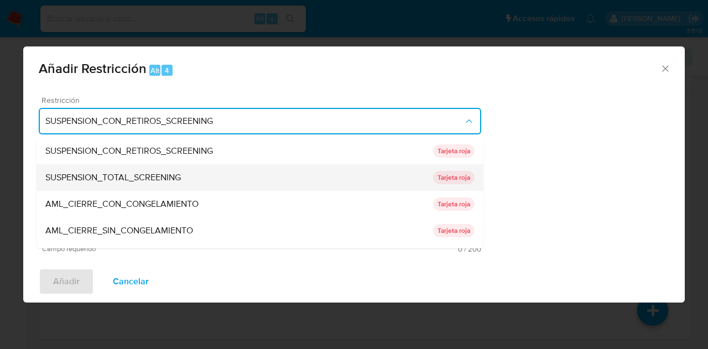
click at [258, 174] on div "SUSPENSION_TOTAL_SCREENING" at bounding box center [239, 177] width 388 height 27
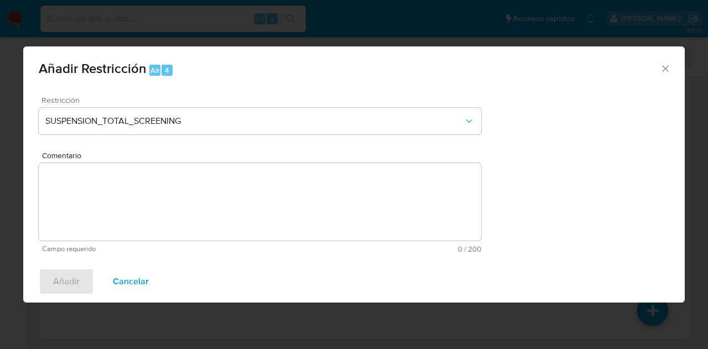
click at [228, 196] on textarea "Comentario" at bounding box center [260, 201] width 442 height 77
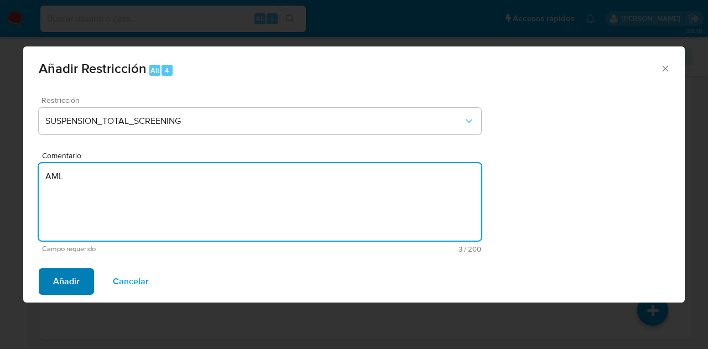
type textarea "AML"
click at [69, 278] on span "Añadir" at bounding box center [66, 281] width 27 height 24
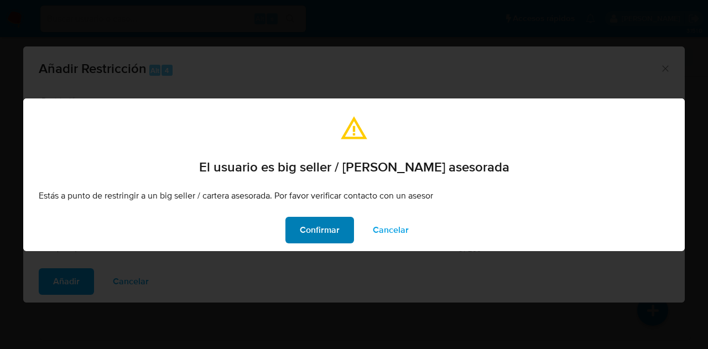
click at [314, 226] on span "Confirmar" at bounding box center [320, 230] width 40 height 24
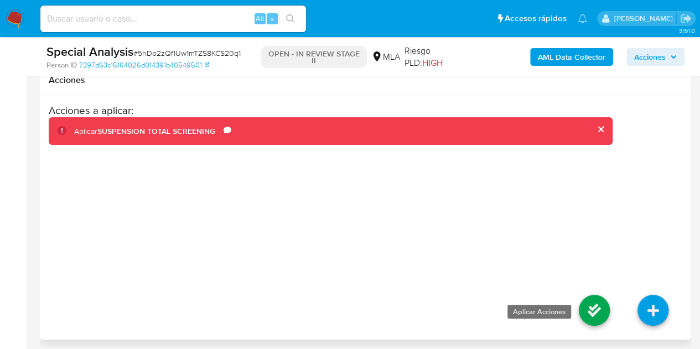
click at [595, 305] on icon at bounding box center [594, 310] width 31 height 31
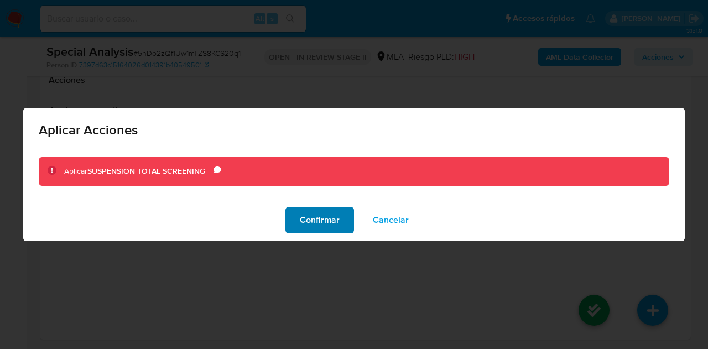
click at [323, 230] on span "Confirmar" at bounding box center [320, 220] width 40 height 24
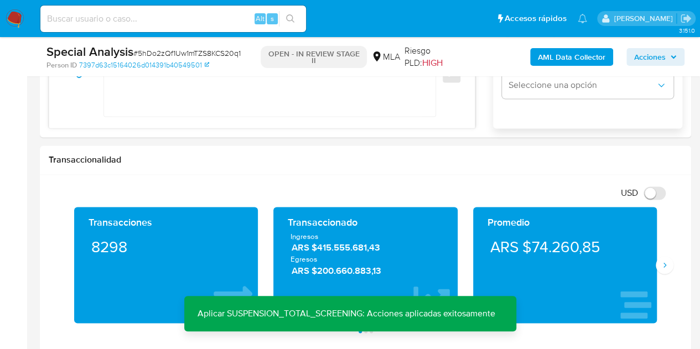
scroll to position [625, 0]
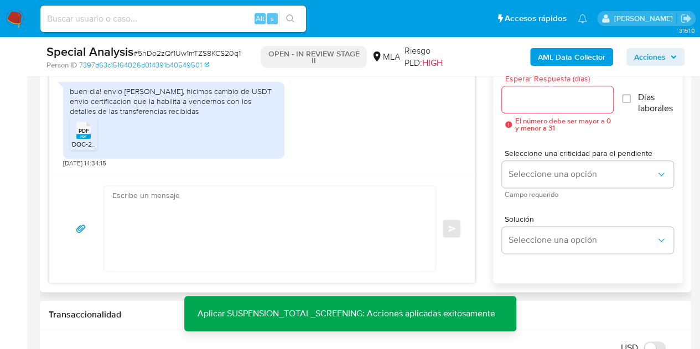
click at [310, 195] on textarea at bounding box center [266, 228] width 309 height 85
paste textarea "[PERSON_NAME], Muchas gracias por la respuesta. Analizamos tu caso y notamos qu…"
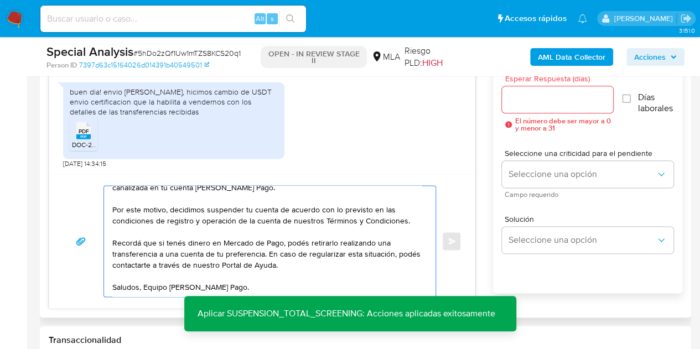
scroll to position [63, 0]
type textarea "[PERSON_NAME], Muchas gracias por la respuesta. Analizamos tu caso y notamos qu…"
click at [550, 103] on input "Esperar Respuesta (días)" at bounding box center [558, 99] width 112 height 14
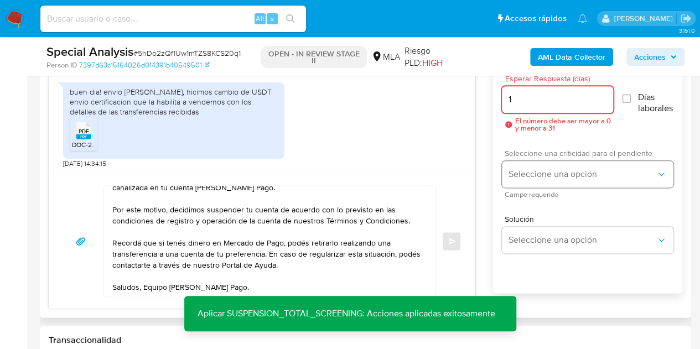
type input "1"
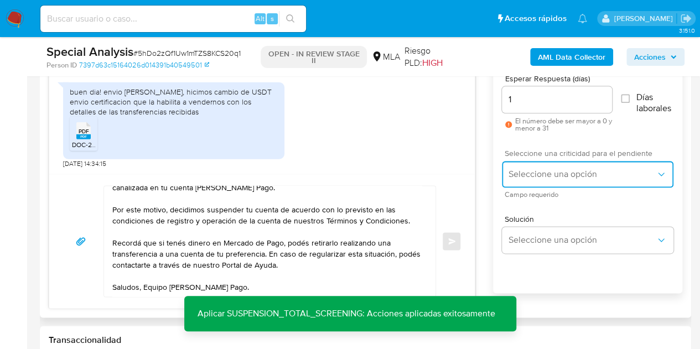
click at [534, 174] on span "Seleccione una opción" at bounding box center [581, 174] width 147 height 11
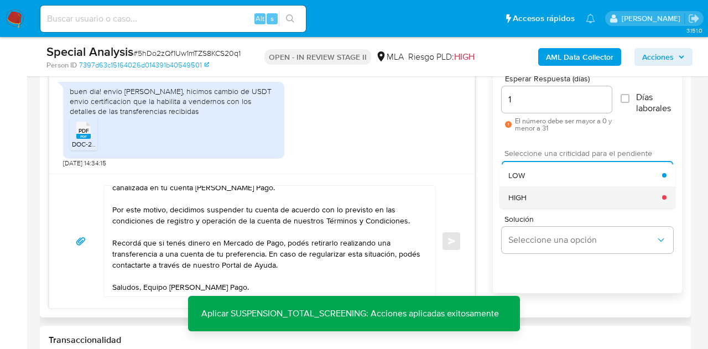
click at [542, 196] on div "HIGH" at bounding box center [585, 197] width 154 height 22
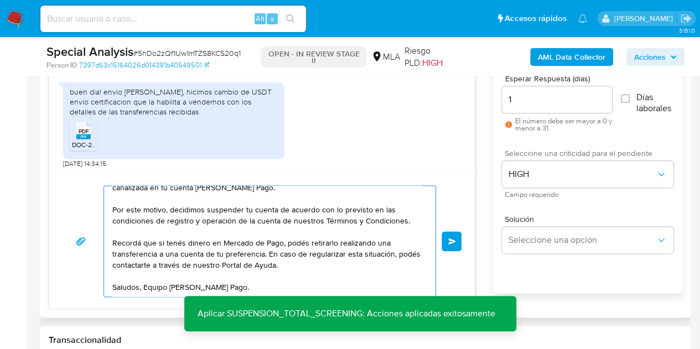
click at [457, 231] on button "Enviar" at bounding box center [451, 241] width 20 height 20
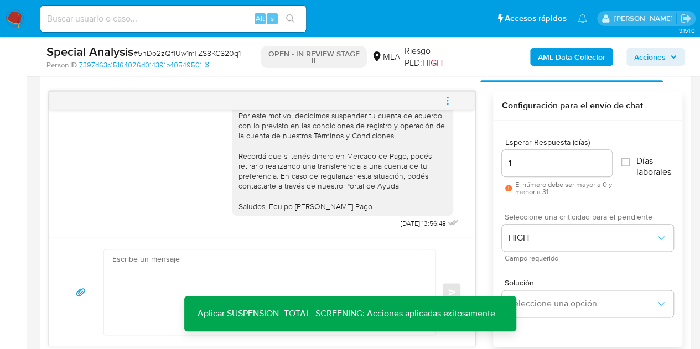
scroll to position [522, 0]
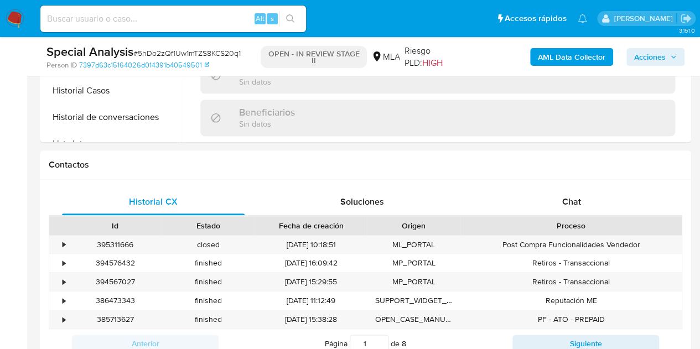
scroll to position [519, 0]
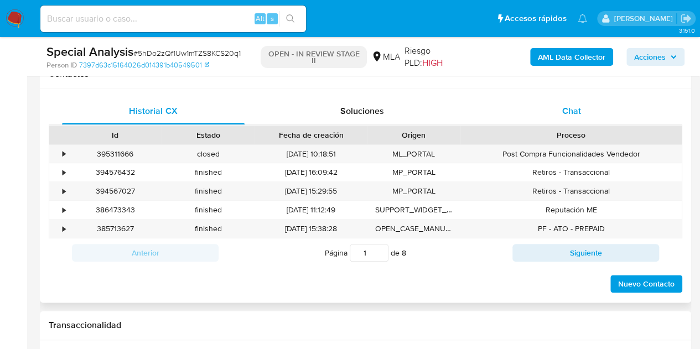
click at [575, 106] on span "Chat" at bounding box center [571, 111] width 19 height 13
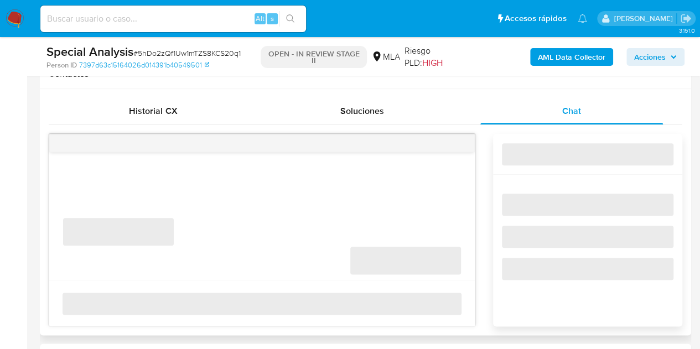
select select "10"
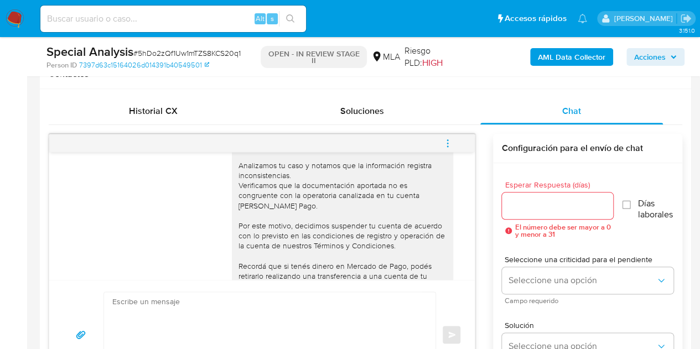
scroll to position [1626, 0]
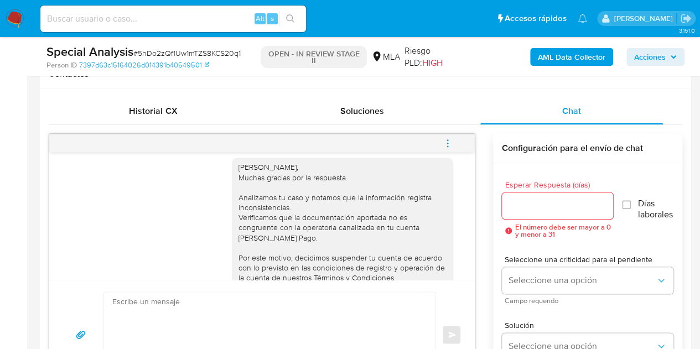
click at [444, 143] on icon "menu-action" at bounding box center [447, 143] width 10 height 10
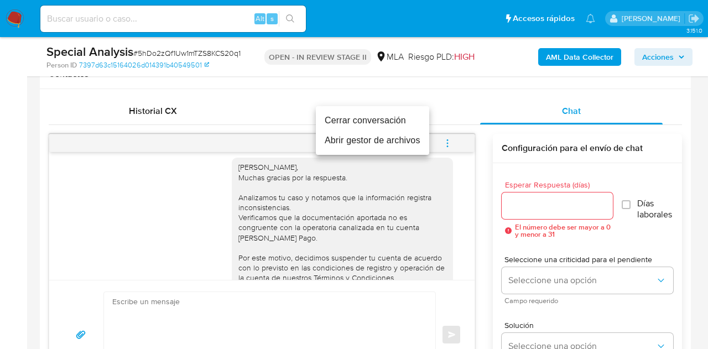
click at [400, 123] on li "Cerrar conversación" at bounding box center [372, 121] width 113 height 20
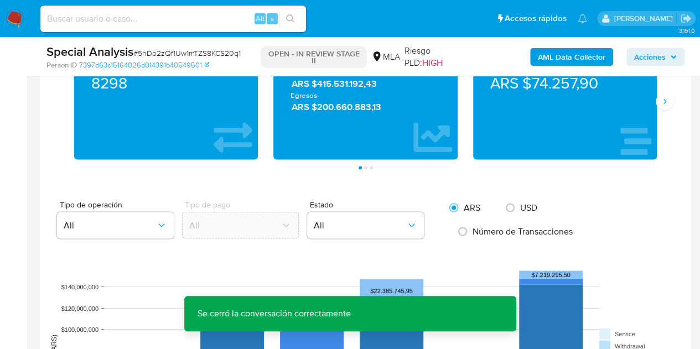
scroll to position [874, 0]
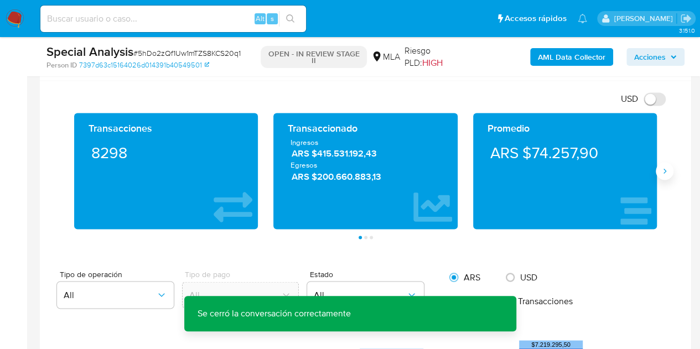
click at [659, 173] on button "Siguiente" at bounding box center [664, 171] width 18 height 18
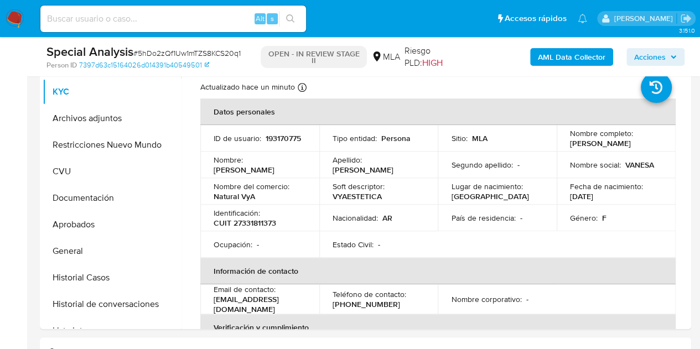
scroll to position [238, 0]
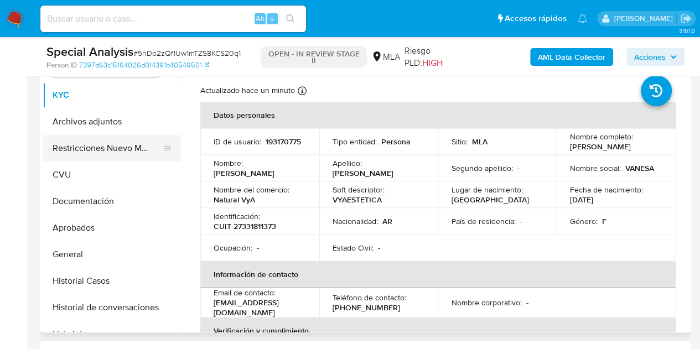
click at [101, 147] on button "Restricciones Nuevo Mundo" at bounding box center [107, 148] width 129 height 27
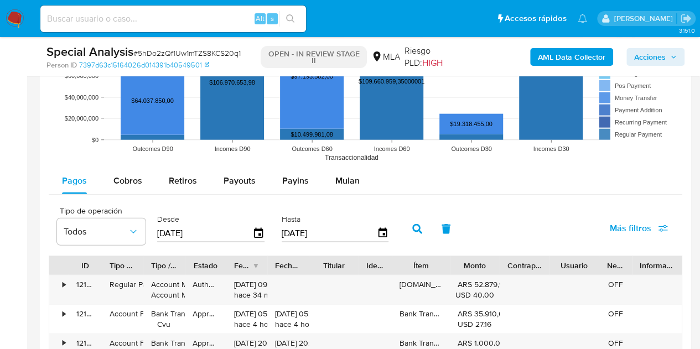
scroll to position [2134, 0]
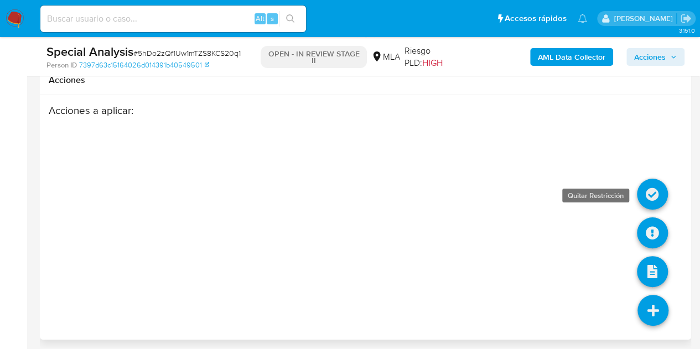
click at [652, 190] on icon at bounding box center [652, 194] width 31 height 31
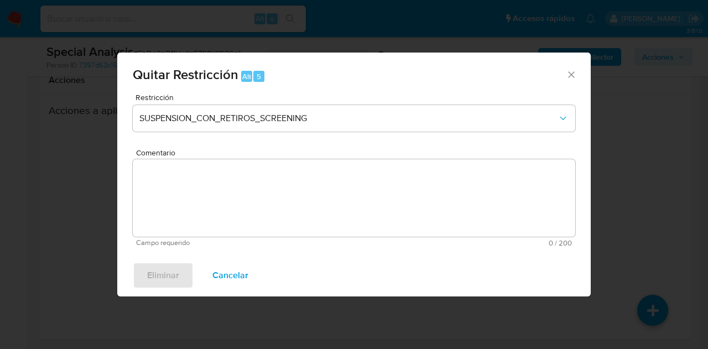
click at [346, 170] on textarea "Comentario" at bounding box center [354, 197] width 442 height 77
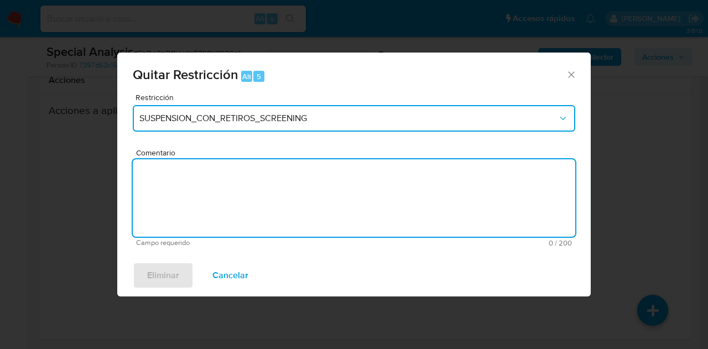
click at [336, 123] on span "SUSPENSION_CON_RETIROS_SCREENING" at bounding box center [348, 118] width 418 height 11
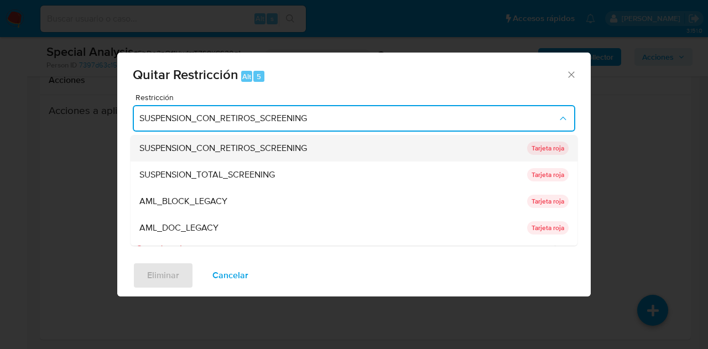
click at [335, 145] on div "SUSPENSION_CON_RETIROS_SCREENING" at bounding box center [329, 148] width 381 height 27
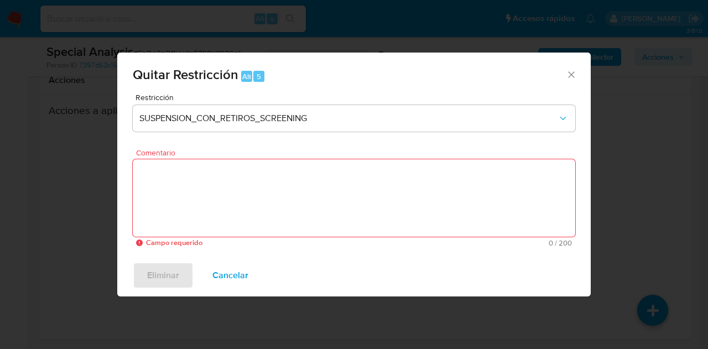
click at [327, 185] on textarea "Comentario" at bounding box center [354, 197] width 442 height 77
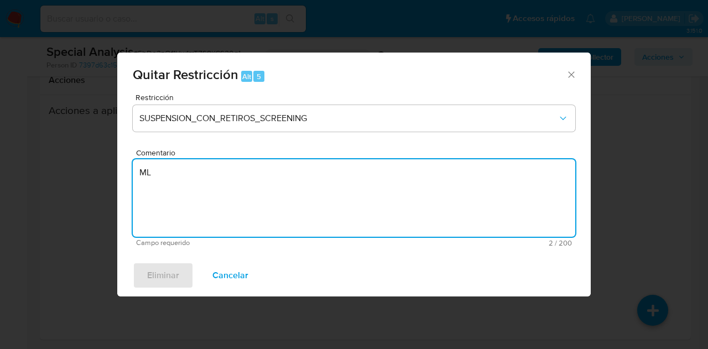
type textarea "M"
type textarea "AML"
click at [176, 275] on div "Eliminar Cancelar" at bounding box center [353, 275] width 473 height 42
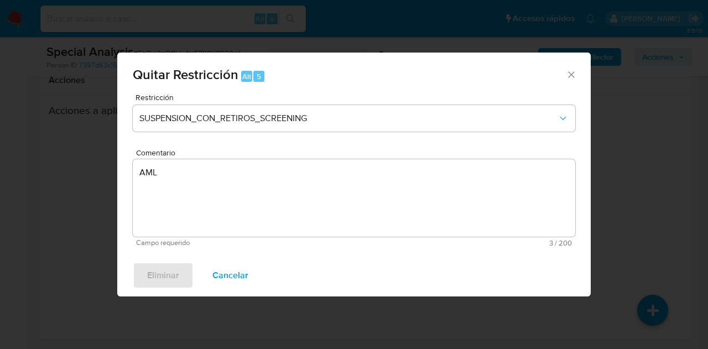
click at [569, 75] on icon "Cerrar ventana" at bounding box center [571, 74] width 11 height 11
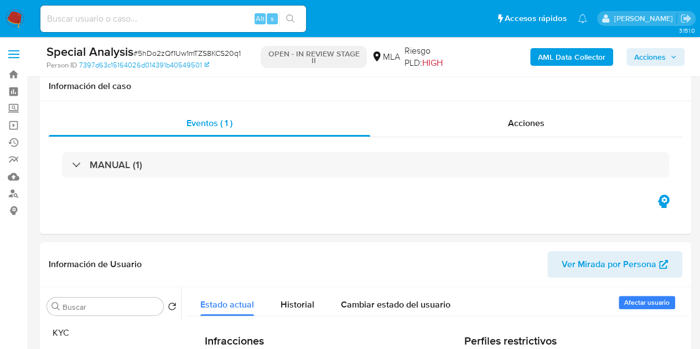
scroll to position [224, 0]
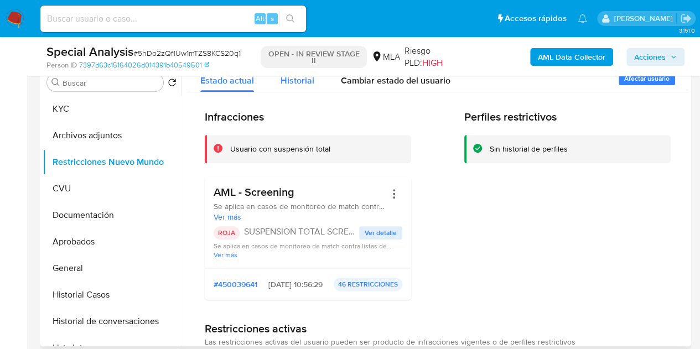
click at [296, 81] on span "Historial" at bounding box center [297, 80] width 34 height 13
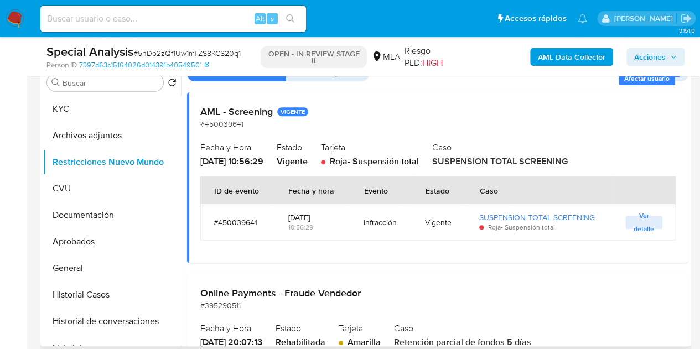
scroll to position [0, 0]
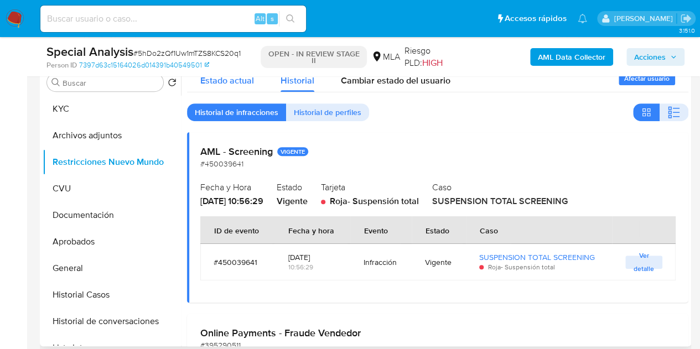
click at [238, 84] on span "Estado actual" at bounding box center [227, 80] width 54 height 13
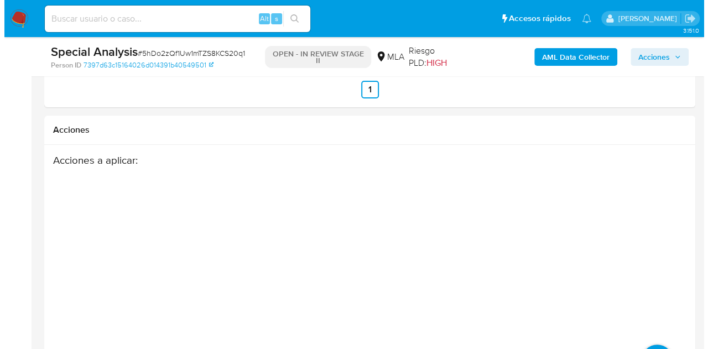
scroll to position [2134, 0]
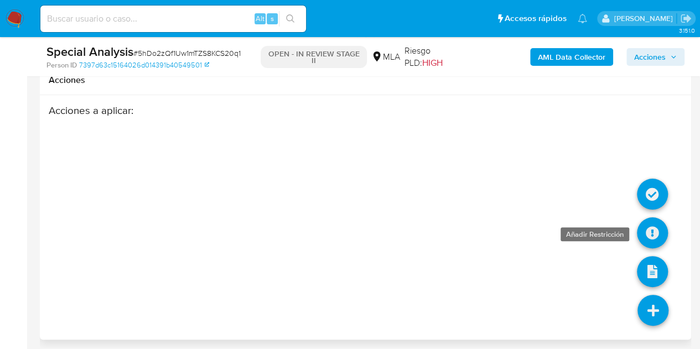
click at [649, 222] on icon at bounding box center [652, 232] width 31 height 31
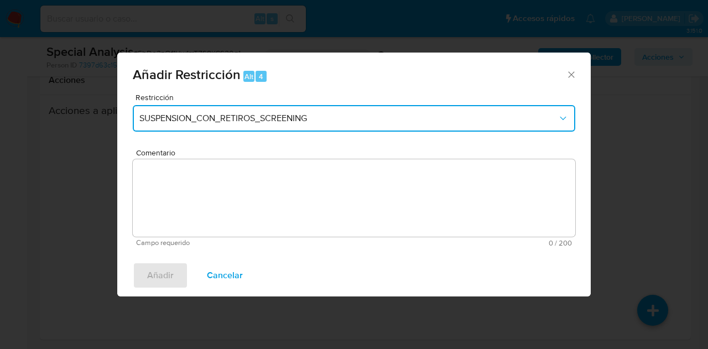
click at [356, 129] on button "SUSPENSION_CON_RETIROS_SCREENING" at bounding box center [354, 118] width 442 height 27
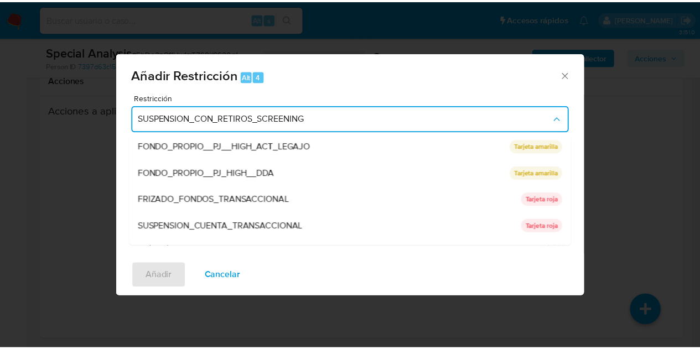
scroll to position [181, 0]
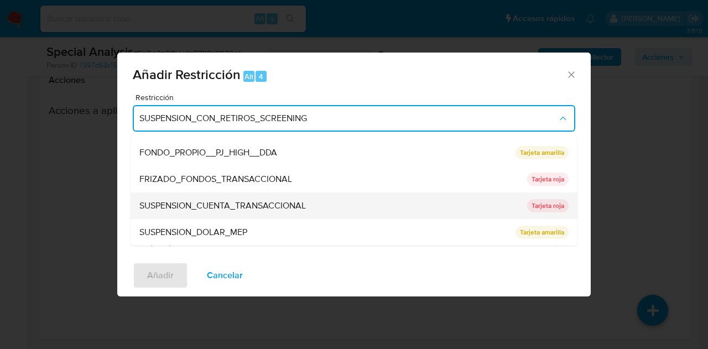
click at [299, 207] on span "SUSPENSION_CUENTA_TRANSACCIONAL" at bounding box center [222, 205] width 166 height 11
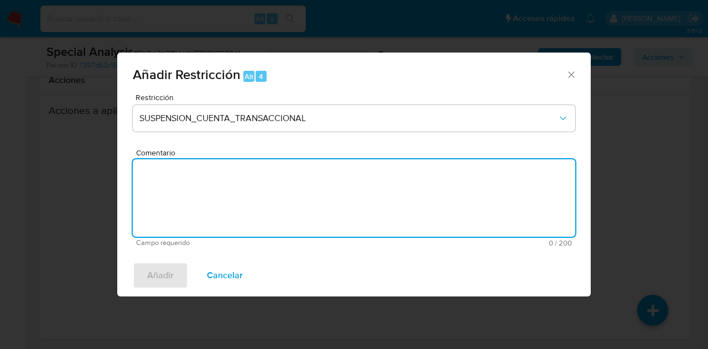
click at [299, 207] on textarea "Comentario" at bounding box center [354, 197] width 442 height 77
click at [253, 160] on textarea "AML" at bounding box center [354, 197] width 442 height 77
click at [229, 190] on textarea "AML" at bounding box center [354, 197] width 442 height 77
type textarea "AML"
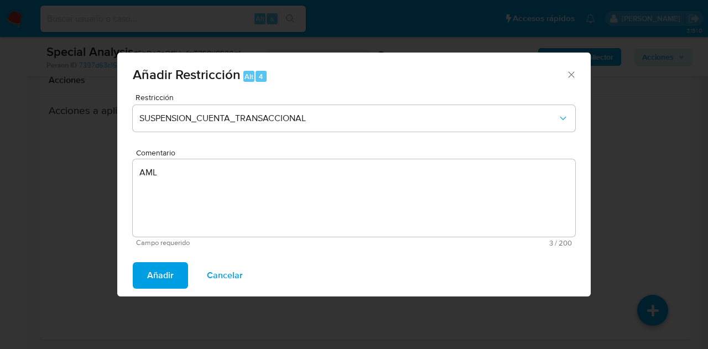
click at [159, 272] on span "Añadir" at bounding box center [160, 275] width 27 height 24
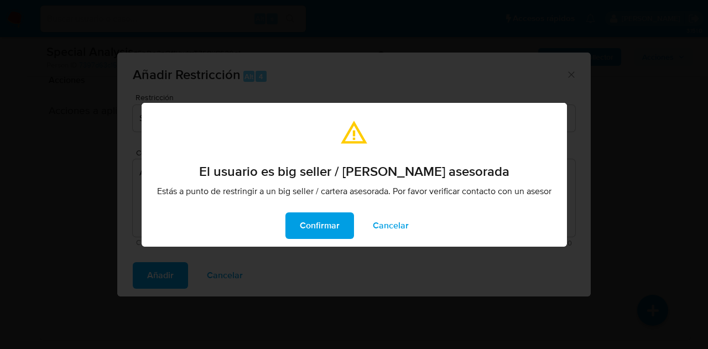
click at [389, 227] on span "Cancelar" at bounding box center [391, 225] width 36 height 24
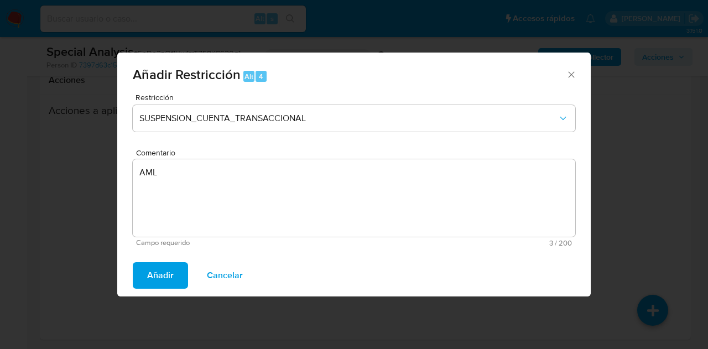
click at [281, 201] on textarea "AML" at bounding box center [354, 197] width 442 height 77
click at [146, 279] on button "Añadir" at bounding box center [160, 275] width 55 height 27
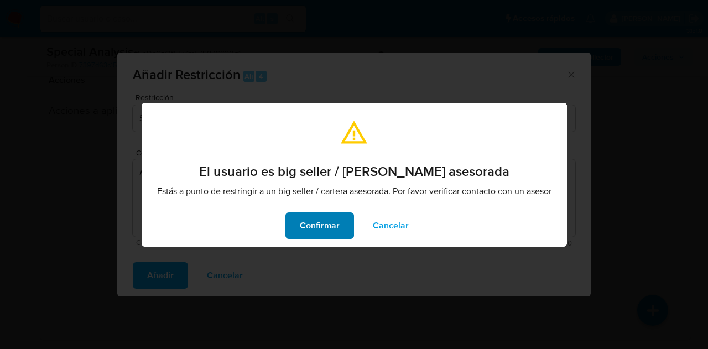
click at [303, 225] on span "Confirmar" at bounding box center [320, 225] width 40 height 24
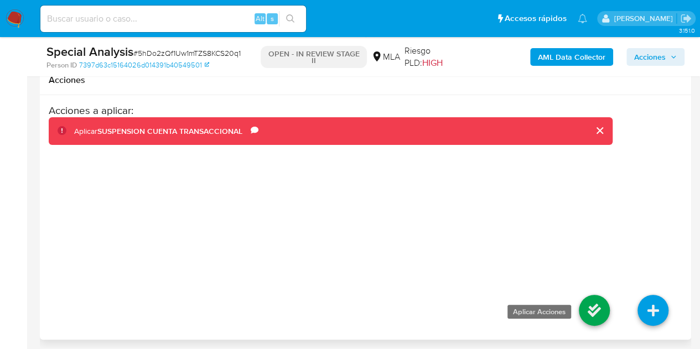
click at [592, 301] on icon at bounding box center [594, 310] width 31 height 31
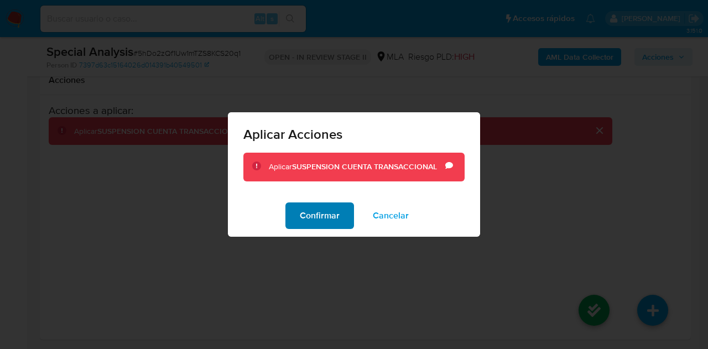
click at [319, 224] on span "Confirmar" at bounding box center [320, 216] width 40 height 24
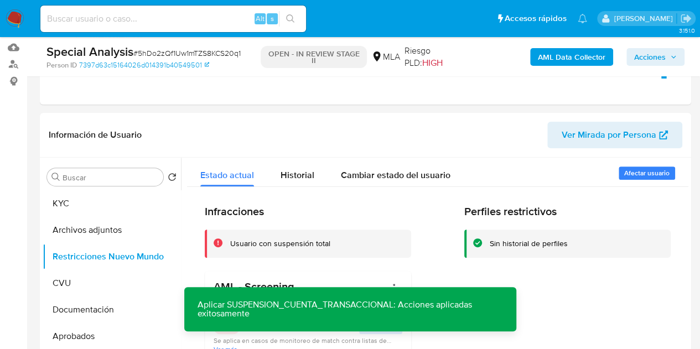
scroll to position [193, 0]
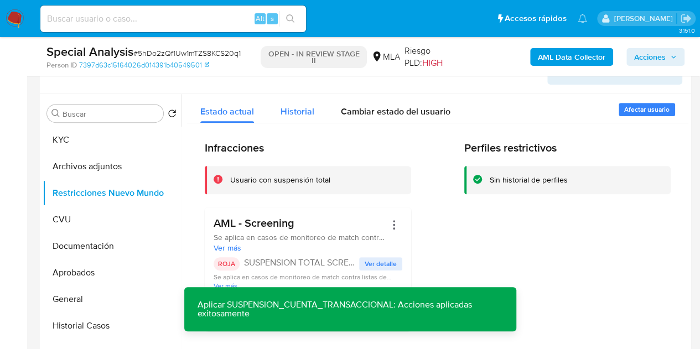
click at [296, 113] on span "Historial" at bounding box center [297, 111] width 34 height 13
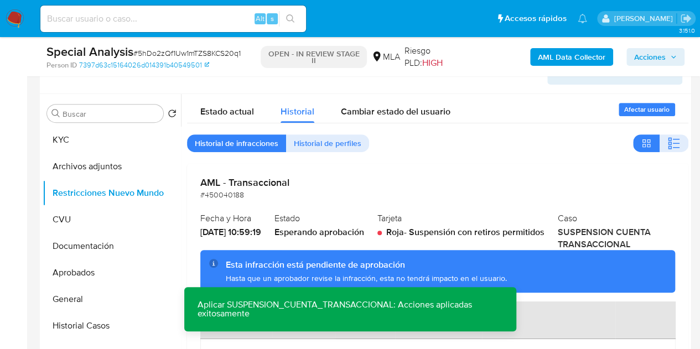
scroll to position [190, 0]
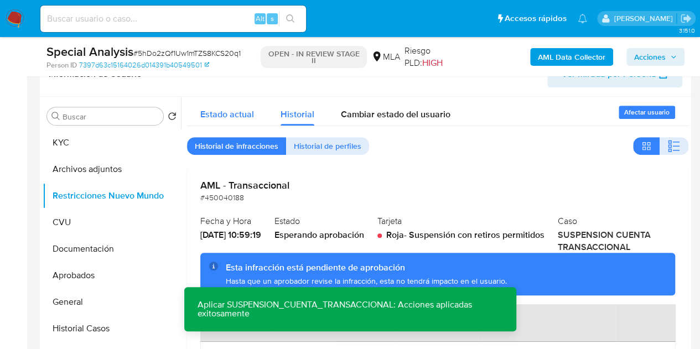
click at [207, 113] on span "Estado actual" at bounding box center [227, 114] width 54 height 13
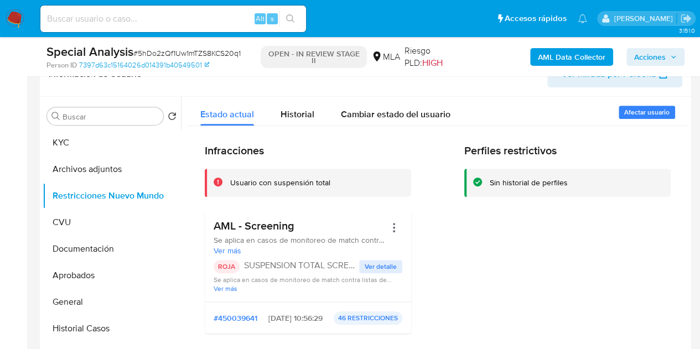
drag, startPoint x: 215, startPoint y: 227, endPoint x: 297, endPoint y: 226, distance: 81.9
click at [297, 226] on h3 "AML - Screening" at bounding box center [299, 226] width 172 height 14
click at [103, 148] on button "KYC" at bounding box center [107, 142] width 129 height 27
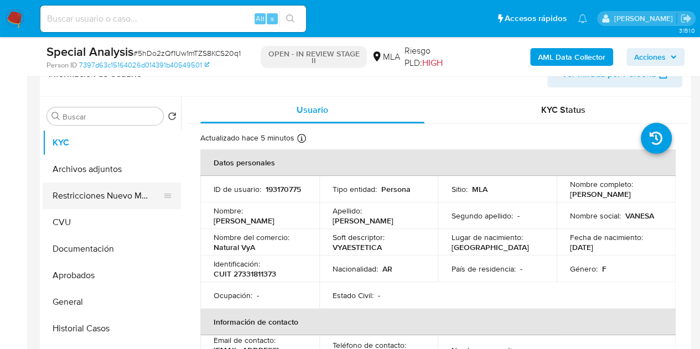
click at [96, 195] on button "Restricciones Nuevo Mundo" at bounding box center [107, 196] width 129 height 27
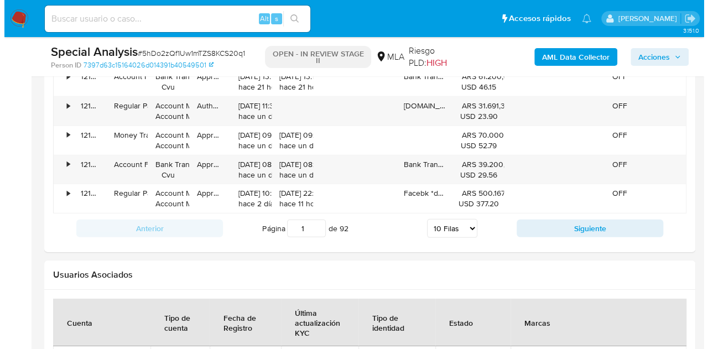
scroll to position [2134, 0]
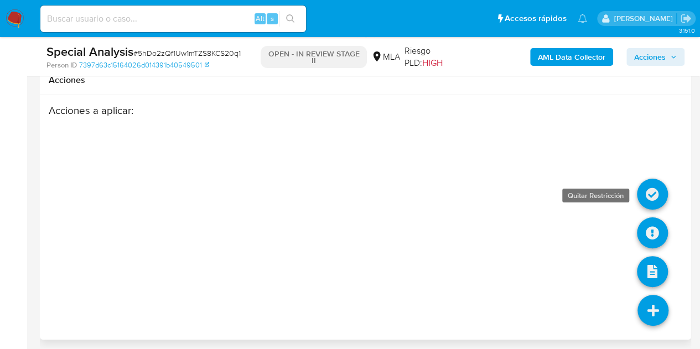
click at [646, 183] on icon at bounding box center [652, 194] width 31 height 31
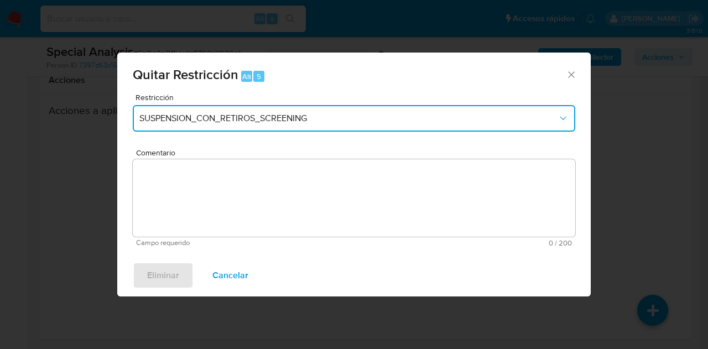
click at [275, 124] on button "SUSPENSION_CON_RETIROS_SCREENING" at bounding box center [354, 118] width 442 height 27
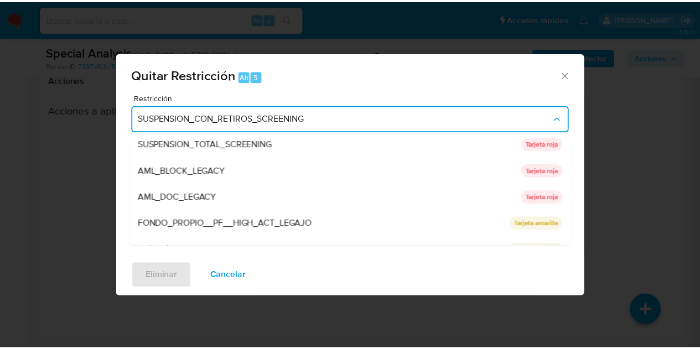
scroll to position [0, 0]
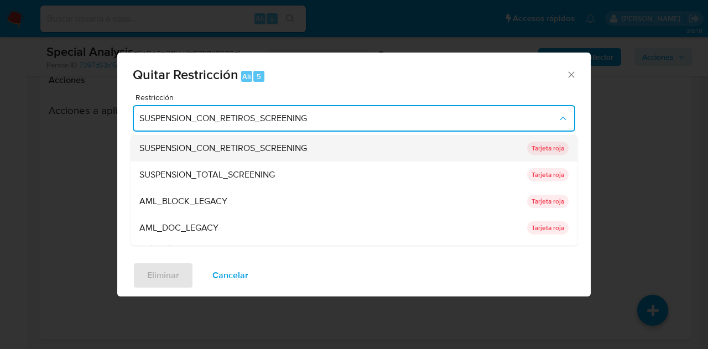
click at [353, 151] on div "SUSPENSION_CON_RETIROS_SCREENING" at bounding box center [329, 148] width 381 height 27
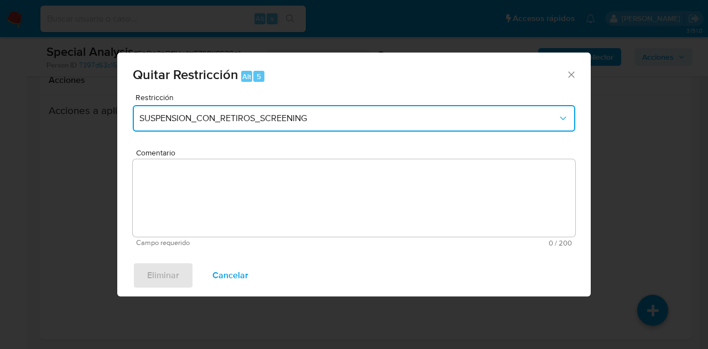
click at [376, 127] on button "SUSPENSION_CON_RETIROS_SCREENING" at bounding box center [354, 118] width 442 height 27
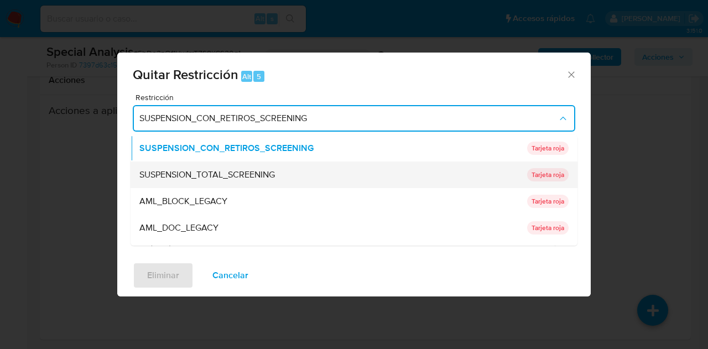
click at [351, 175] on div "SUSPENSION_TOTAL_SCREENING" at bounding box center [329, 174] width 381 height 27
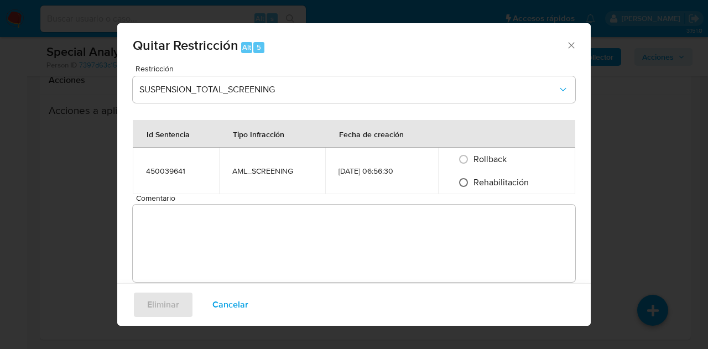
click at [462, 178] on input "Rehabilitación" at bounding box center [464, 183] width 18 height 18
radio input "true"
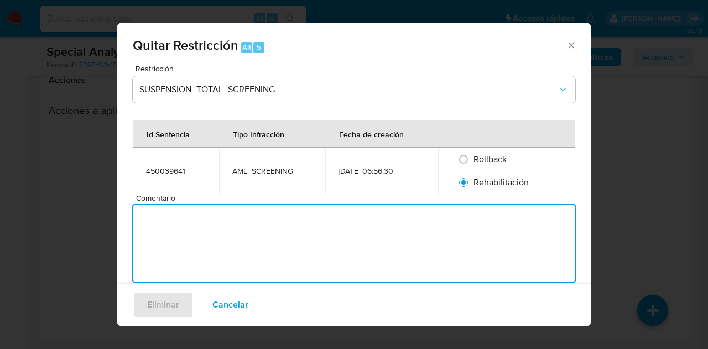
click at [416, 236] on textarea "Comentario" at bounding box center [354, 243] width 442 height 77
type textarea "AML"
click at [154, 301] on span "Eliminar" at bounding box center [163, 305] width 32 height 24
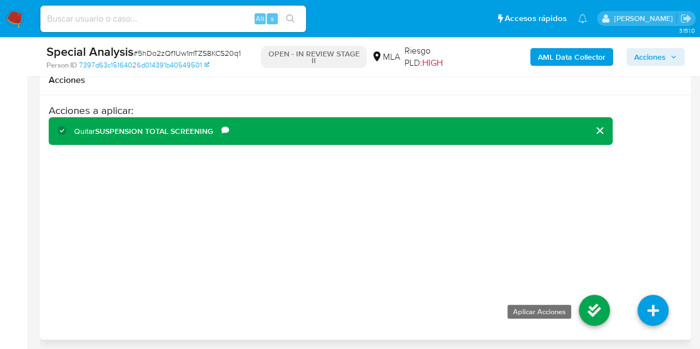
click at [585, 301] on icon at bounding box center [594, 310] width 31 height 31
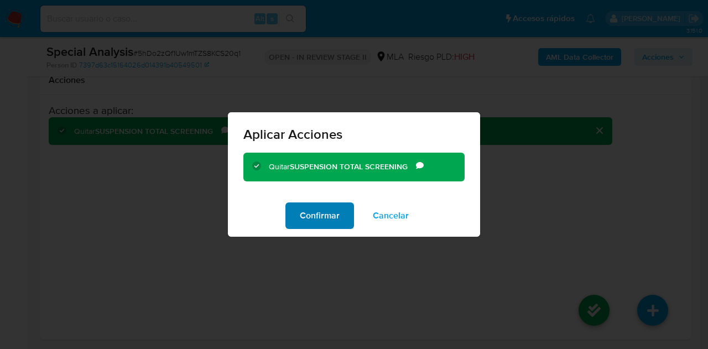
click at [327, 220] on span "Confirmar" at bounding box center [320, 216] width 40 height 24
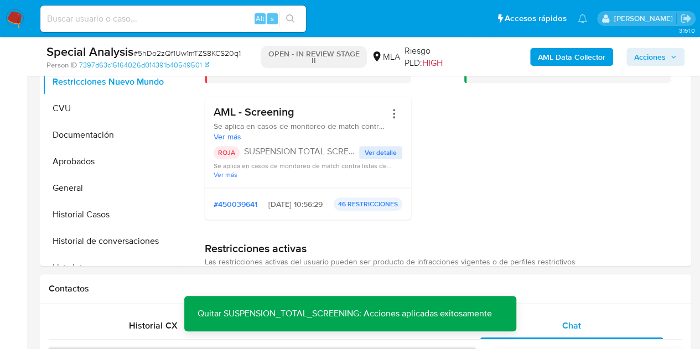
scroll to position [252, 0]
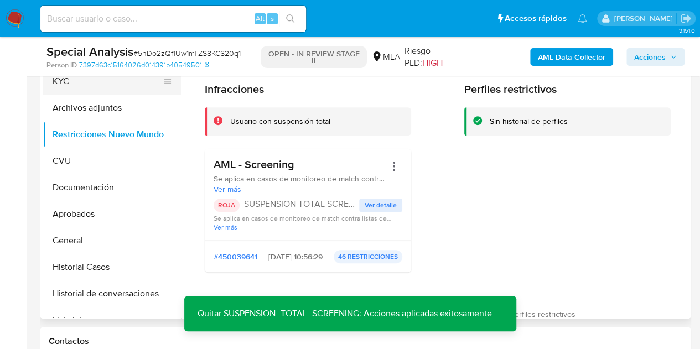
click at [93, 90] on button "KYC" at bounding box center [107, 81] width 129 height 27
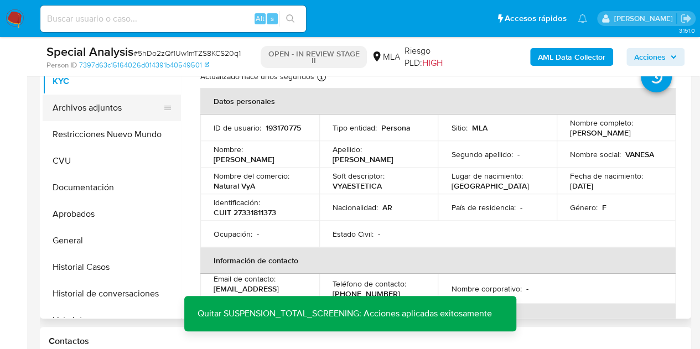
click at [86, 107] on button "Archivos adjuntos" at bounding box center [107, 108] width 129 height 27
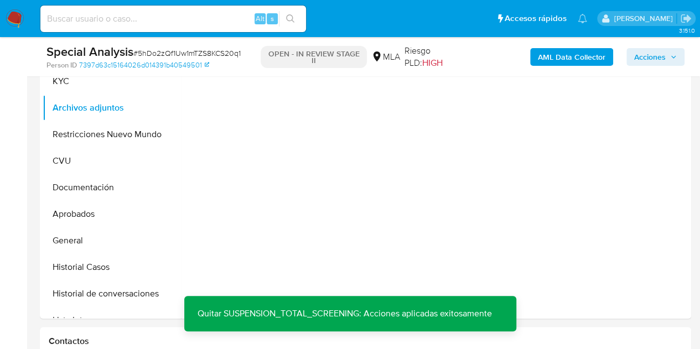
scroll to position [220, 0]
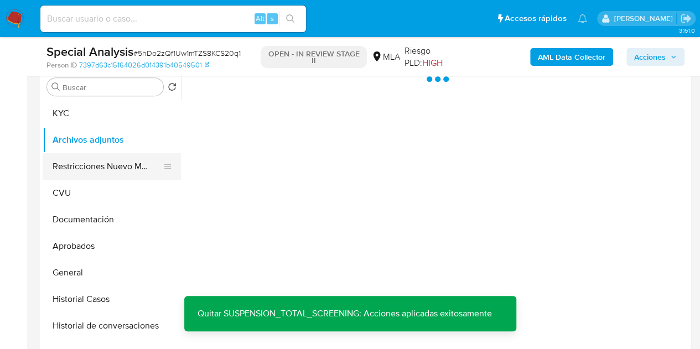
click at [69, 174] on button "Restricciones Nuevo Mundo" at bounding box center [107, 166] width 129 height 27
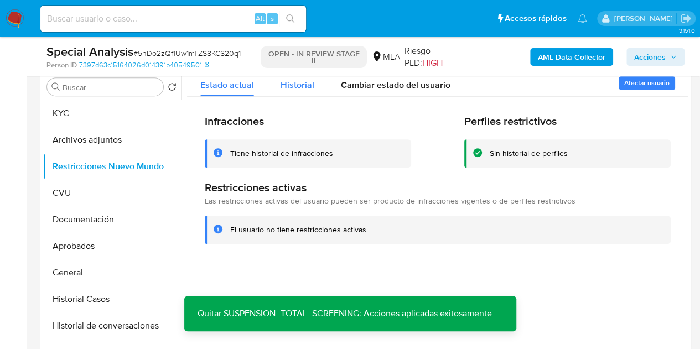
click at [295, 90] on div "Historial" at bounding box center [297, 81] width 34 height 29
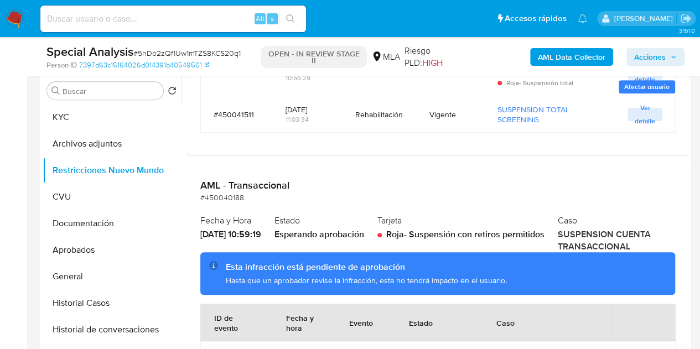
scroll to position [268, 0]
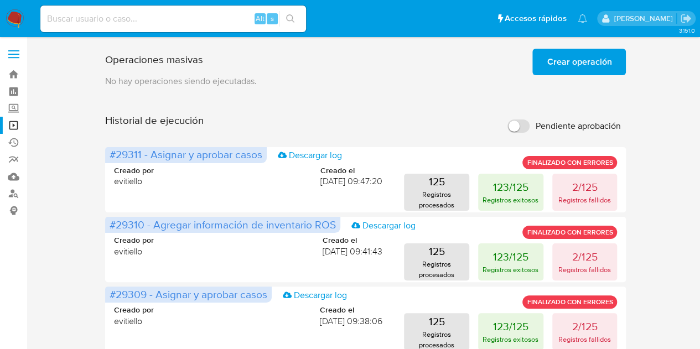
click at [549, 59] on span "Crear operación" at bounding box center [578, 62] width 65 height 24
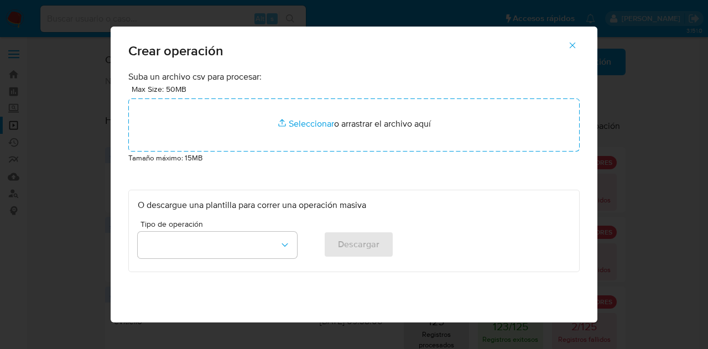
click at [258, 231] on div "Tipo de operación" at bounding box center [217, 241] width 159 height 43
click at [263, 239] on button "button" at bounding box center [217, 245] width 159 height 27
click at [287, 177] on div "Suba un archivo csv para procesar: Max Size: 50MB Seleccionar archivos Seleccio…" at bounding box center [353, 171] width 451 height 201
click at [282, 242] on icon "button" at bounding box center [284, 244] width 11 height 11
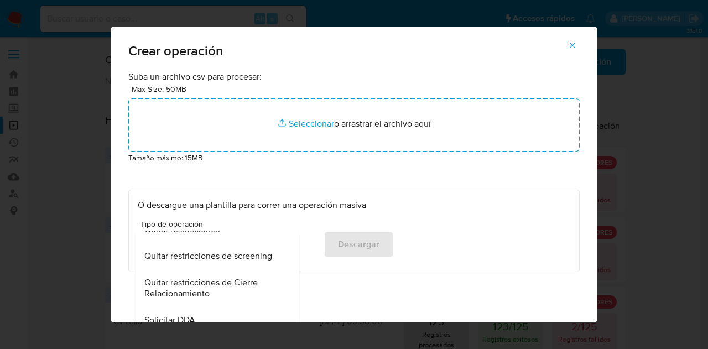
scroll to position [381, 0]
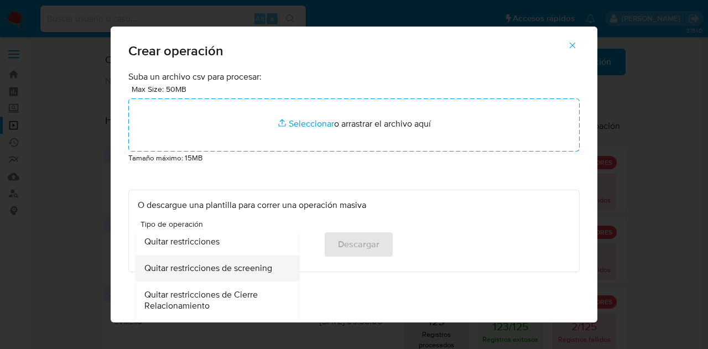
click at [244, 273] on span "Quitar restricciones de screening" at bounding box center [208, 268] width 128 height 11
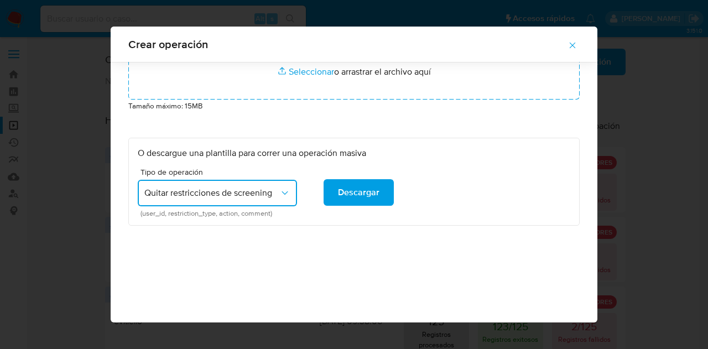
scroll to position [44, 0]
click at [361, 196] on span "Descargar" at bounding box center [358, 192] width 41 height 24
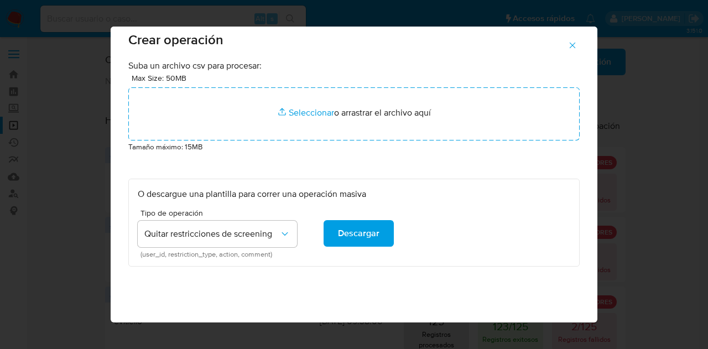
scroll to position [11, 0]
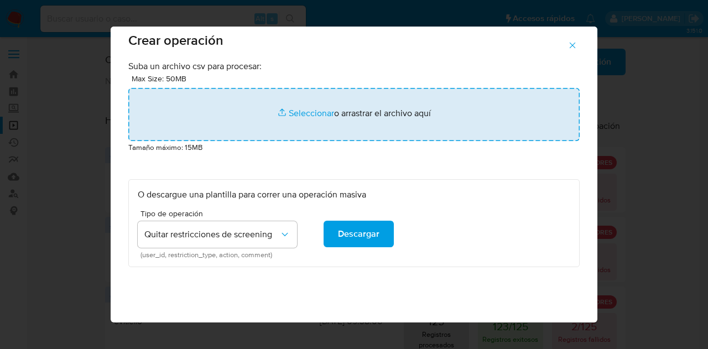
click at [311, 109] on input "file" at bounding box center [353, 114] width 451 height 53
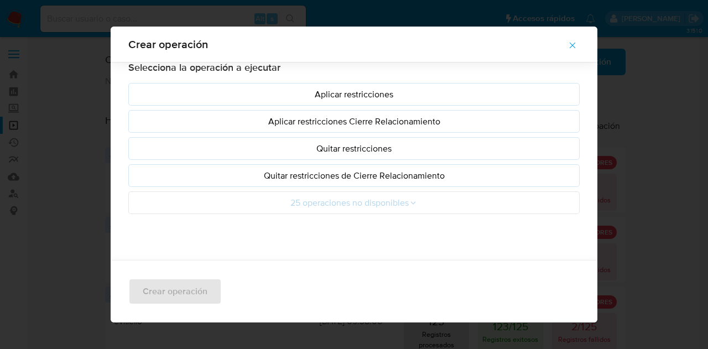
scroll to position [37, 0]
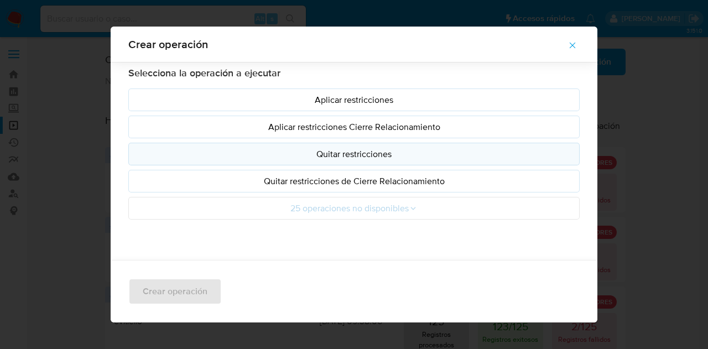
click at [357, 152] on p "Quitar restricciones" at bounding box center [354, 154] width 433 height 13
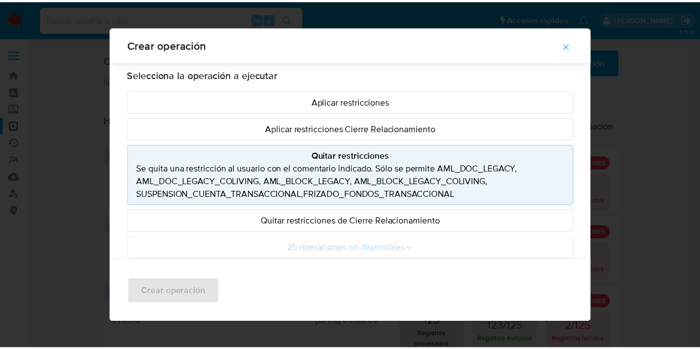
scroll to position [34, 0]
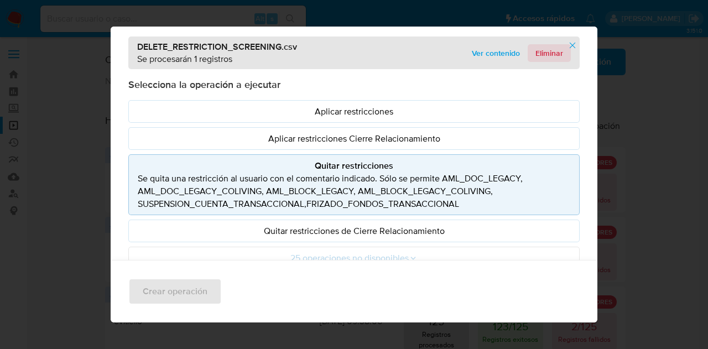
click at [549, 53] on span "Eliminar" at bounding box center [549, 52] width 28 height 15
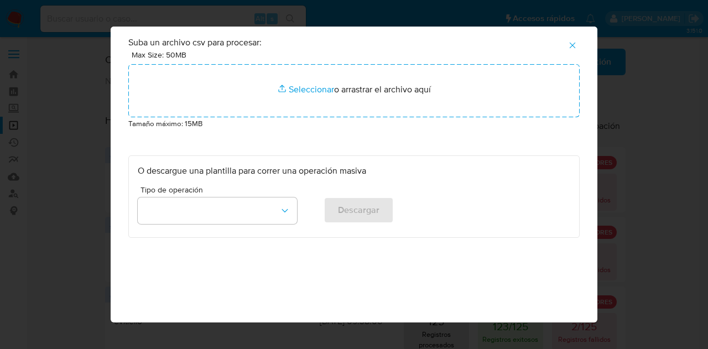
click at [576, 45] on icon "button" at bounding box center [572, 45] width 10 height 10
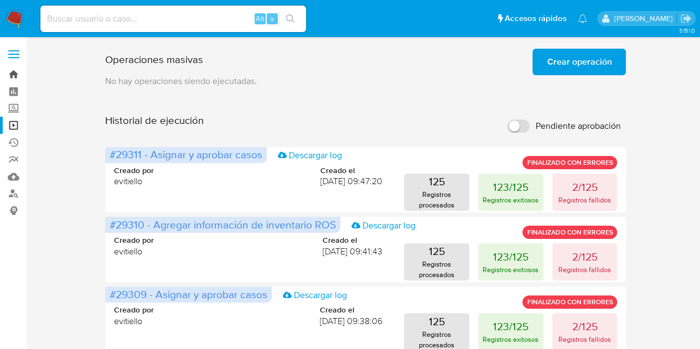
click at [15, 75] on link "Bandeja" at bounding box center [66, 74] width 132 height 17
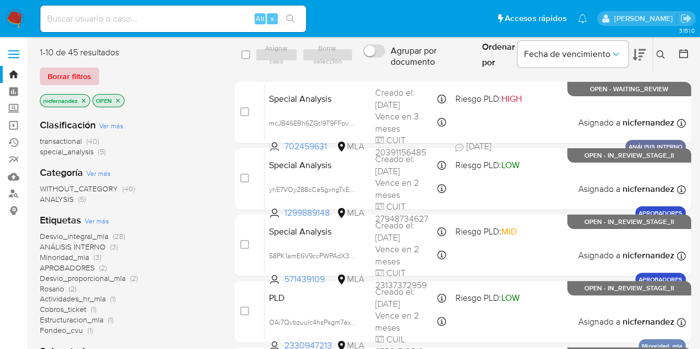
click at [74, 74] on span "Borrar filtros" at bounding box center [70, 76] width 44 height 15
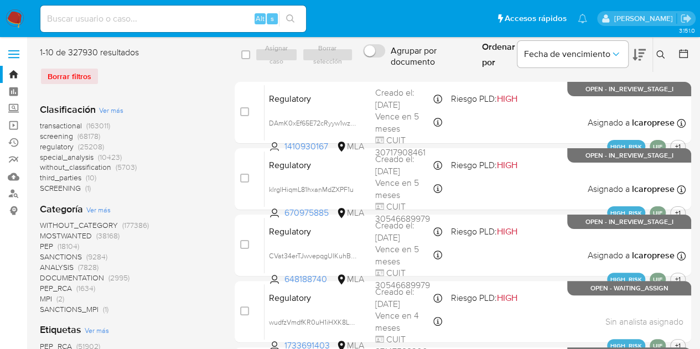
click at [661, 52] on icon at bounding box center [660, 54] width 8 height 8
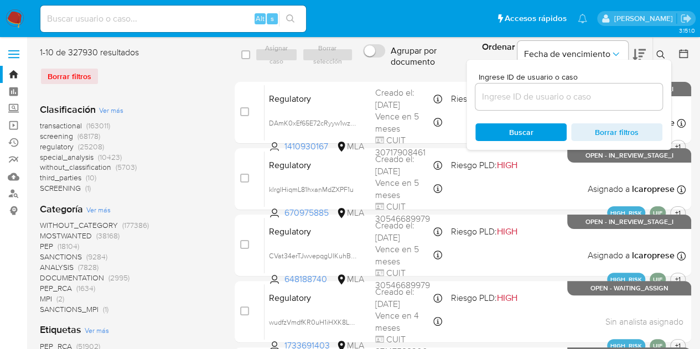
click at [530, 104] on div at bounding box center [568, 97] width 187 height 27
click at [530, 102] on input at bounding box center [568, 97] width 187 height 14
paste input "193170775"
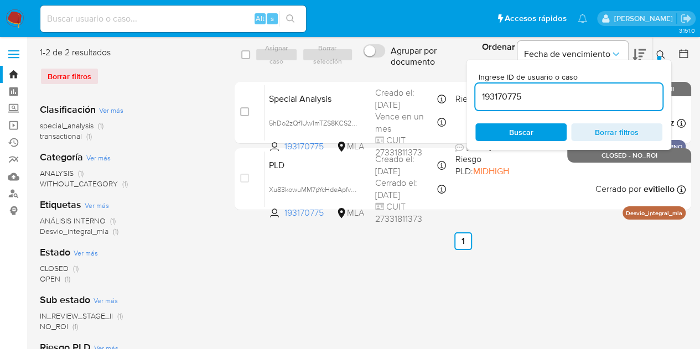
click at [659, 52] on icon at bounding box center [660, 54] width 9 height 9
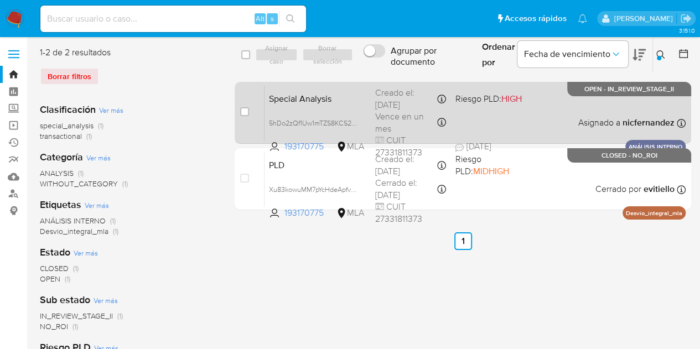
click at [342, 101] on span "Special Analysis" at bounding box center [317, 98] width 97 height 14
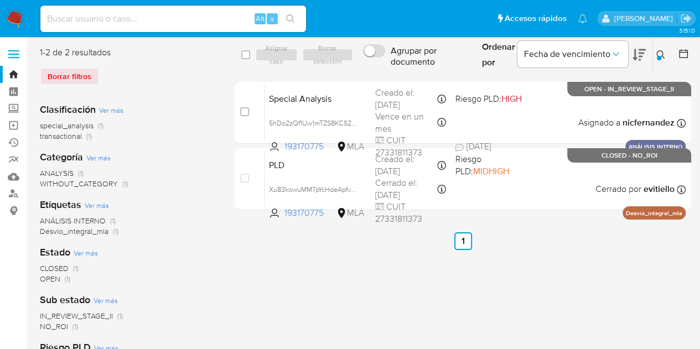
click at [663, 57] on icon at bounding box center [660, 54] width 9 height 9
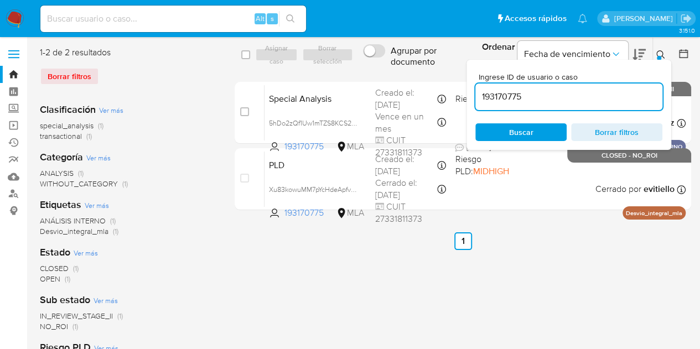
drag, startPoint x: 542, startPoint y: 93, endPoint x: 366, endPoint y: 77, distance: 176.7
click at [366, 77] on div "select-all-cases-checkbox Asignar caso Borrar selección Agrupar por documento O…" at bounding box center [463, 130] width 456 height 168
type input "1342741163"
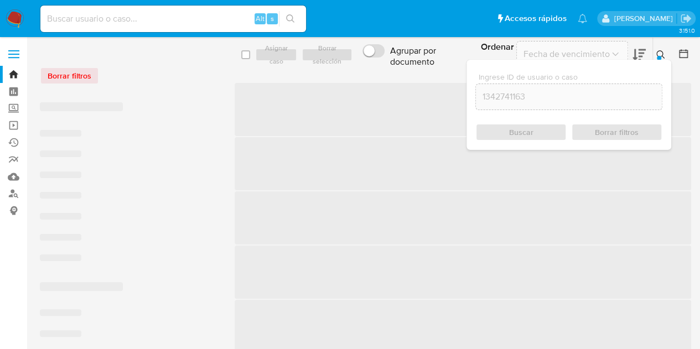
click at [657, 53] on icon at bounding box center [660, 54] width 9 height 9
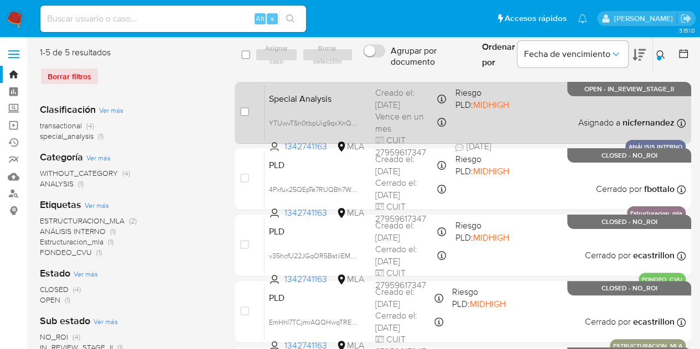
click at [310, 103] on span "Special Analysis" at bounding box center [317, 98] width 97 height 14
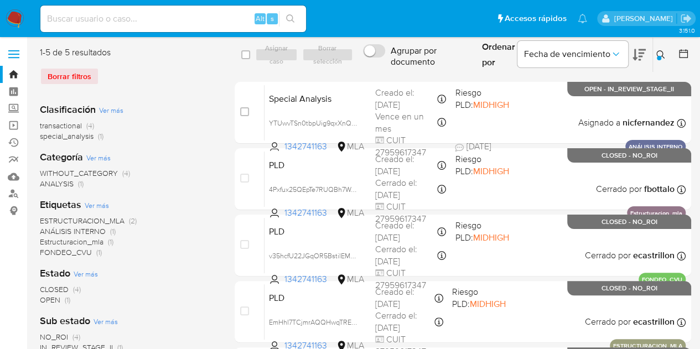
click at [655, 50] on button at bounding box center [662, 54] width 18 height 13
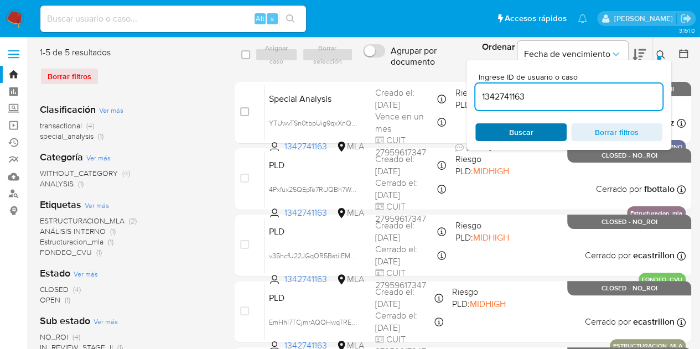
click at [503, 133] on span "Buscar" at bounding box center [521, 131] width 76 height 15
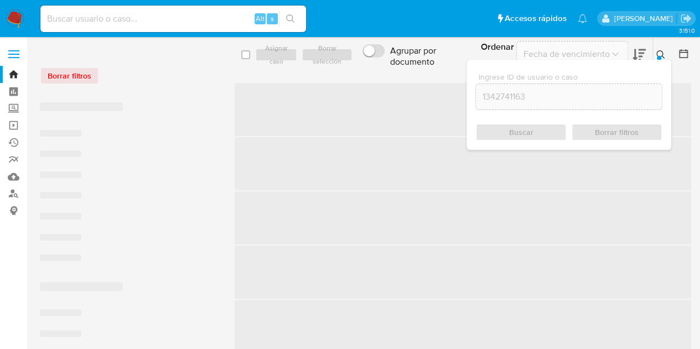
click at [660, 54] on icon at bounding box center [660, 54] width 9 height 9
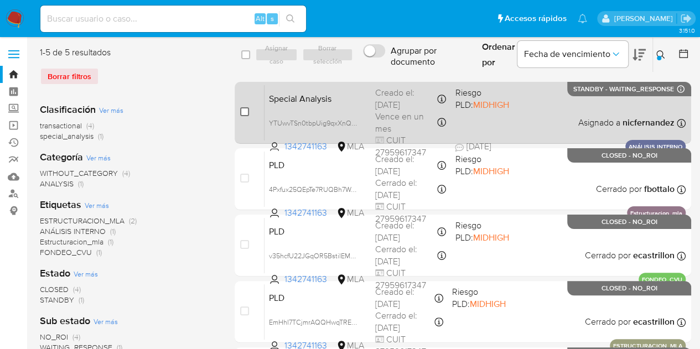
click at [243, 116] on input "checkbox" at bounding box center [244, 111] width 9 height 9
checkbox input "true"
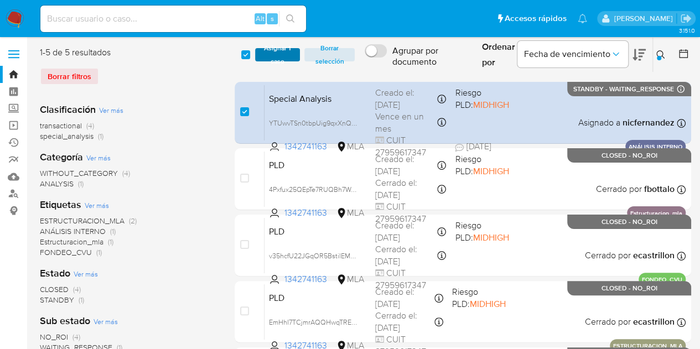
click at [274, 60] on span "Asignar 1 caso" at bounding box center [278, 54] width 34 height 11
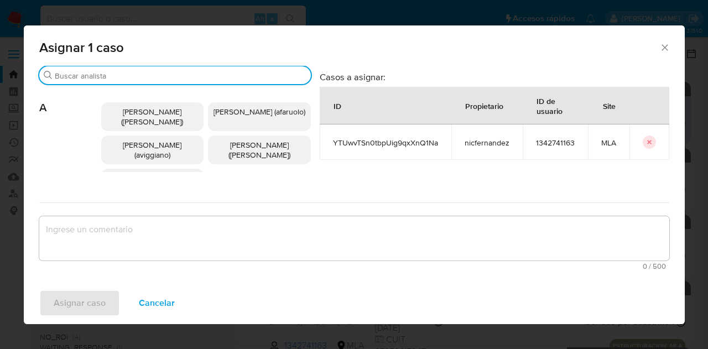
click at [113, 73] on input "Buscar" at bounding box center [181, 76] width 252 height 10
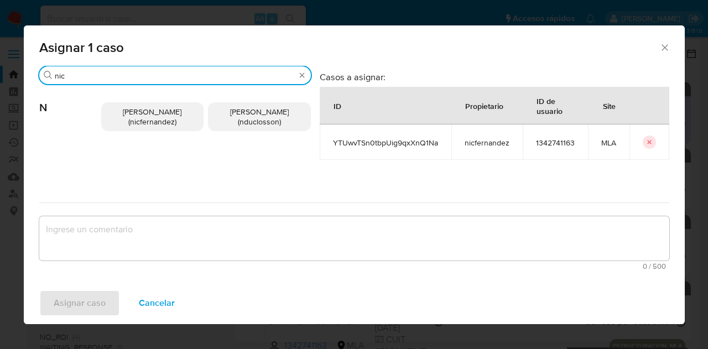
type input "nic"
click at [129, 111] on span "[PERSON_NAME] (nicfernandez)" at bounding box center [152, 116] width 59 height 21
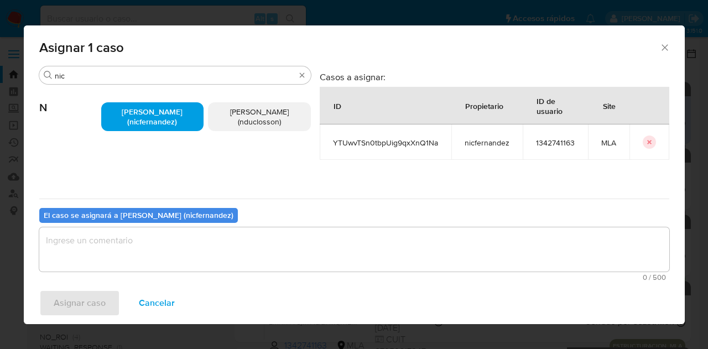
click at [133, 251] on textarea "assign-modal" at bounding box center [354, 249] width 630 height 44
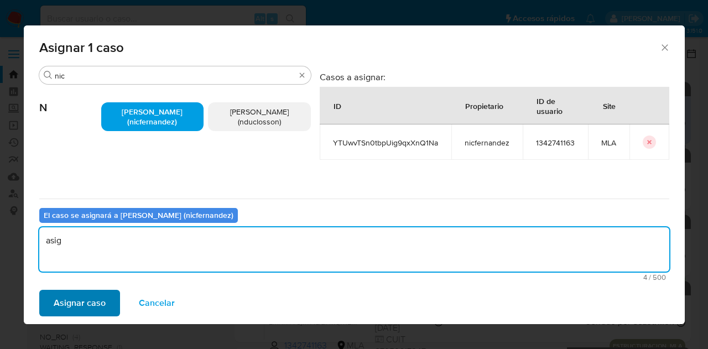
type textarea "asig"
click at [102, 307] on span "Asignar caso" at bounding box center [80, 303] width 52 height 24
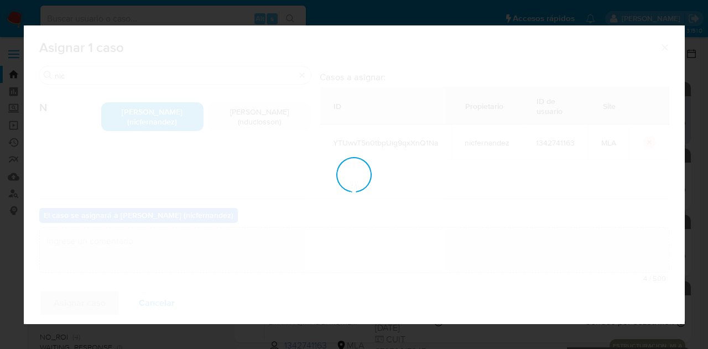
checkbox input "false"
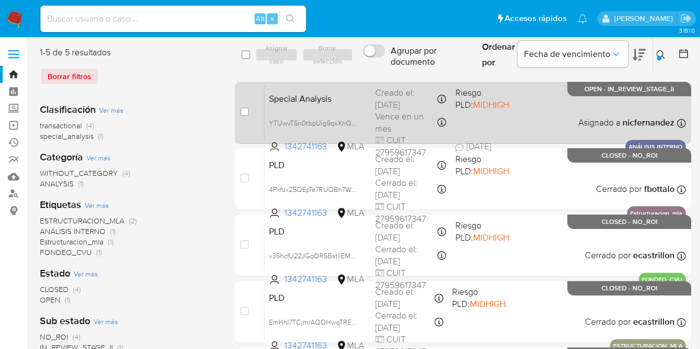
click at [303, 98] on span "Special Analysis" at bounding box center [317, 98] width 97 height 14
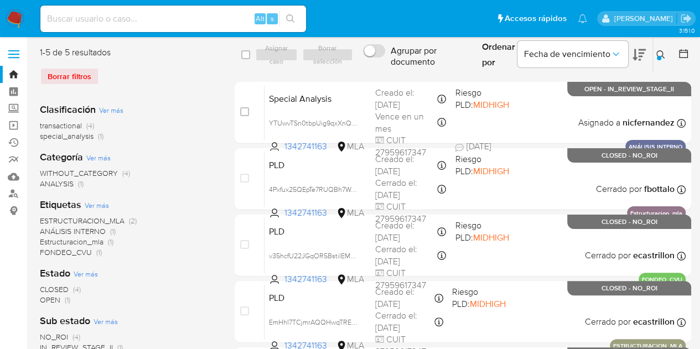
click at [660, 54] on icon at bounding box center [660, 54] width 9 height 9
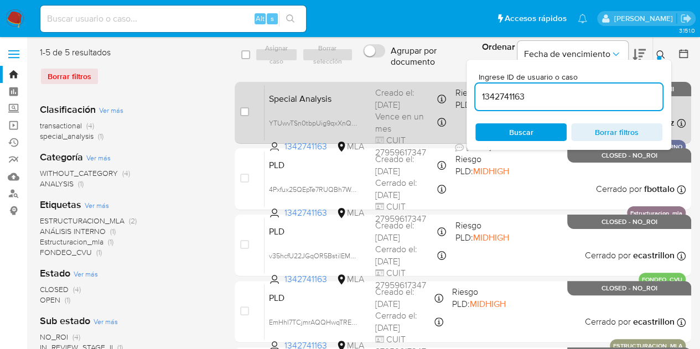
drag, startPoint x: 520, startPoint y: 94, endPoint x: 410, endPoint y: 92, distance: 109.5
click at [410, 92] on div "select-all-cases-checkbox Asignar caso Borrar selección Agrupar por documento O…" at bounding box center [463, 229] width 456 height 367
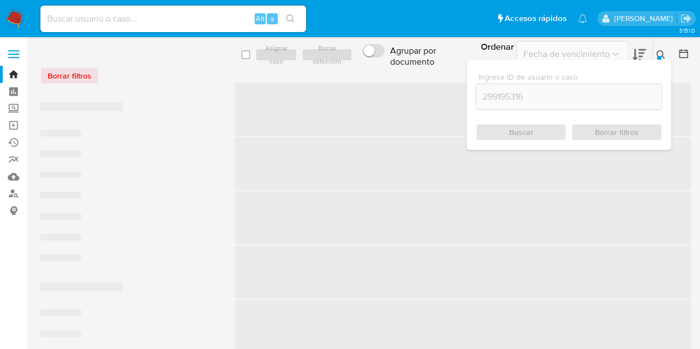
click at [660, 51] on icon at bounding box center [660, 54] width 9 height 9
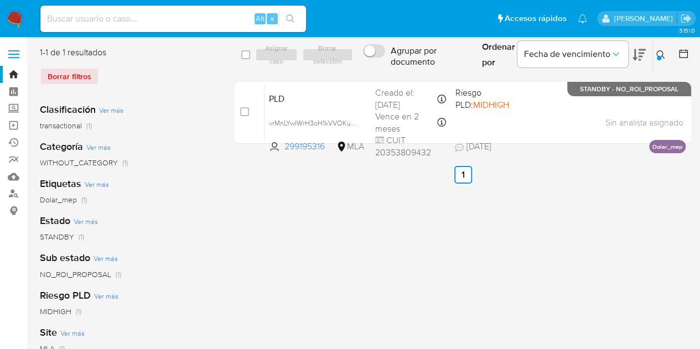
click at [658, 56] on div at bounding box center [659, 58] width 4 height 4
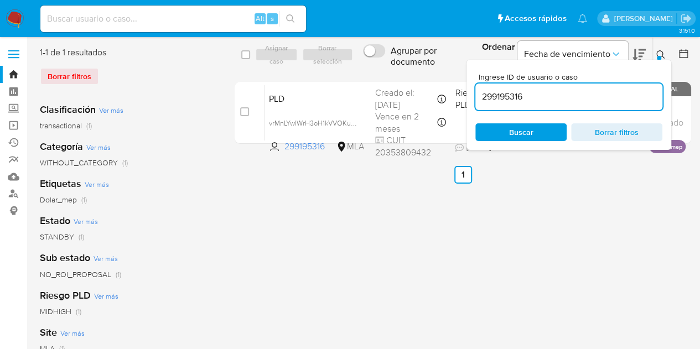
drag, startPoint x: 582, startPoint y: 97, endPoint x: 377, endPoint y: 69, distance: 206.7
click at [375, 66] on div "select-all-cases-checkbox Asignar caso Borrar selección Agrupar por documento O…" at bounding box center [463, 55] width 456 height 36
type input "1230065912"
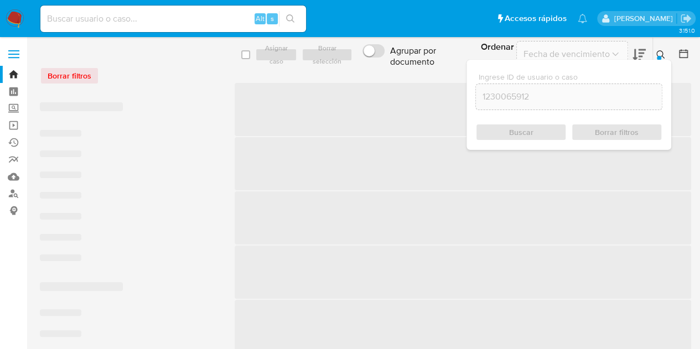
click at [657, 55] on icon at bounding box center [660, 54] width 8 height 8
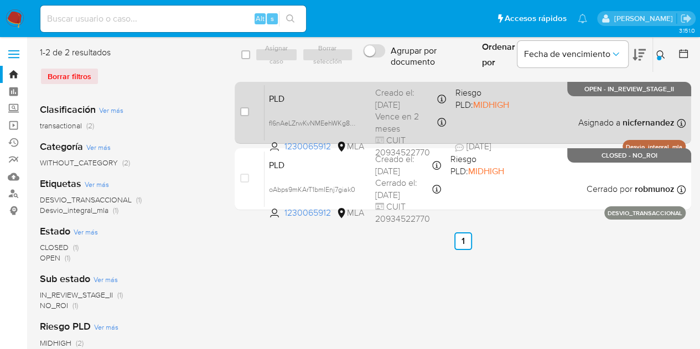
click at [316, 97] on span "PLD" at bounding box center [317, 98] width 97 height 14
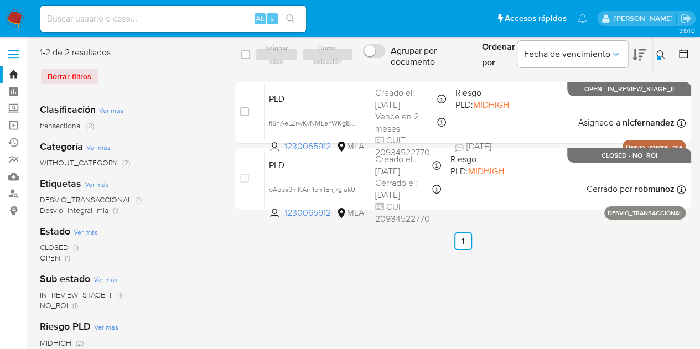
click at [662, 48] on button at bounding box center [662, 54] width 18 height 13
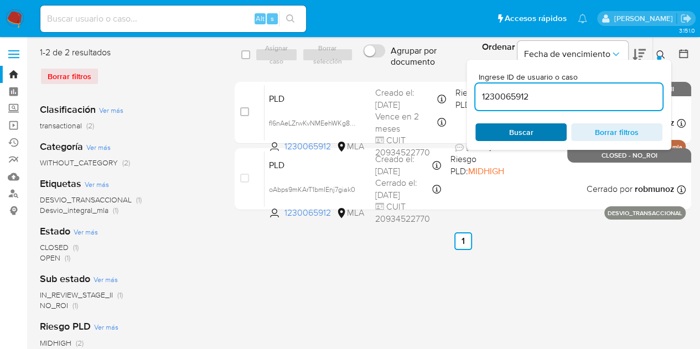
click at [515, 136] on span "Buscar" at bounding box center [521, 132] width 24 height 18
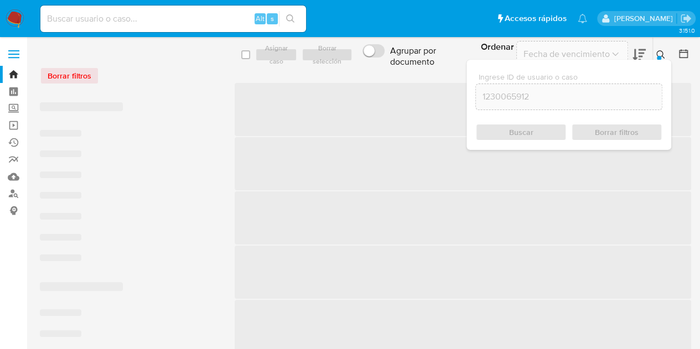
click at [661, 54] on icon at bounding box center [660, 54] width 9 height 9
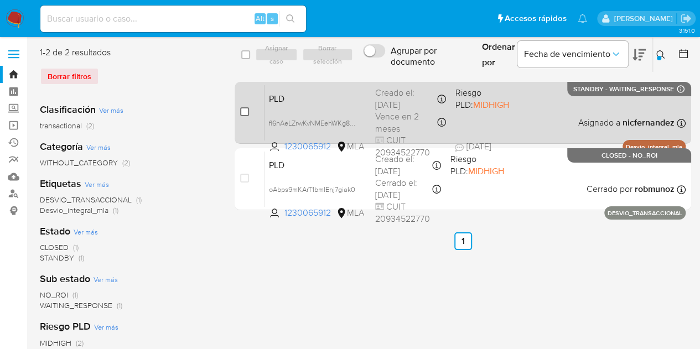
click at [243, 113] on input "checkbox" at bounding box center [244, 111] width 9 height 9
checkbox input "true"
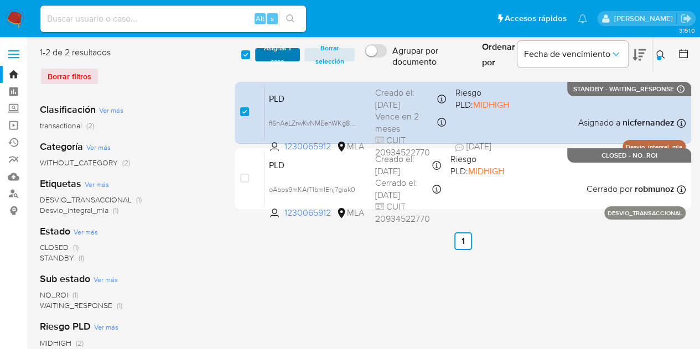
click at [280, 50] on span "Asignar 1 caso" at bounding box center [278, 54] width 34 height 11
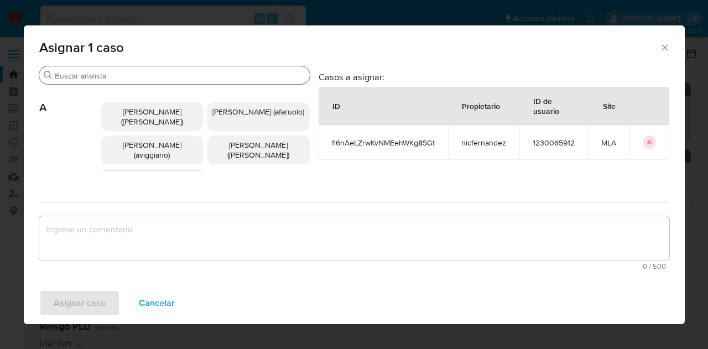
click at [117, 74] on input "Buscar" at bounding box center [180, 76] width 251 height 10
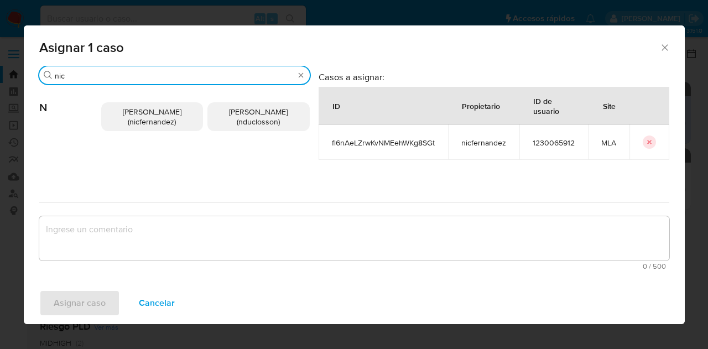
type input "nic"
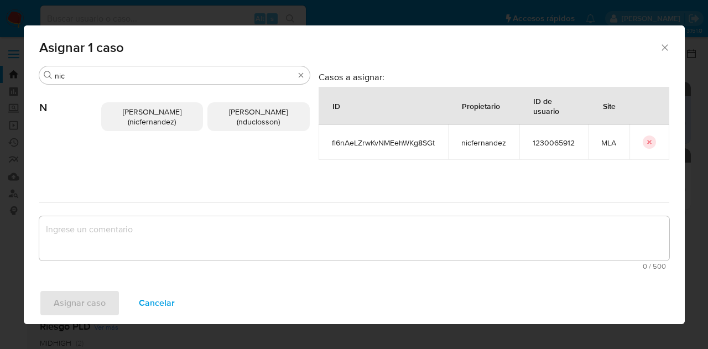
drag, startPoint x: 127, startPoint y: 100, endPoint x: 132, endPoint y: 118, distance: 18.4
click at [127, 101] on div "[PERSON_NAME] (nicfernandez) [PERSON_NAME] (nduclosson)" at bounding box center [205, 117] width 209 height 64
click at [132, 118] on span "[PERSON_NAME] (nicfernandez)" at bounding box center [152, 116] width 59 height 21
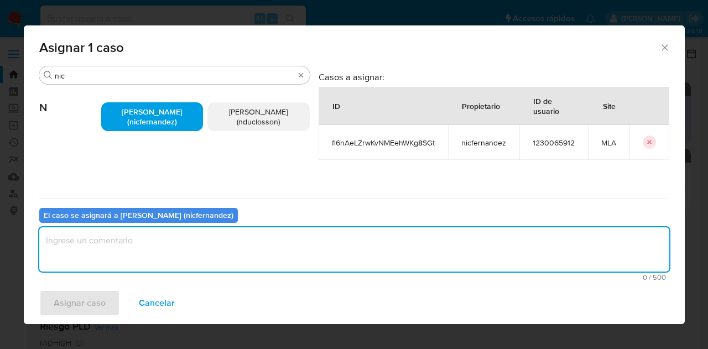
click at [147, 237] on textarea "assign-modal" at bounding box center [354, 249] width 630 height 44
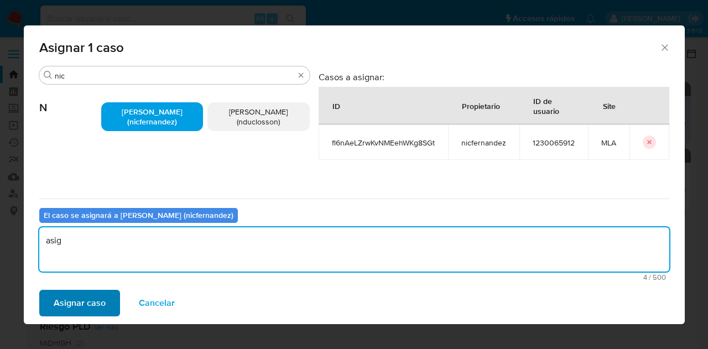
type textarea "asig"
click at [97, 293] on span "Asignar caso" at bounding box center [80, 303] width 52 height 24
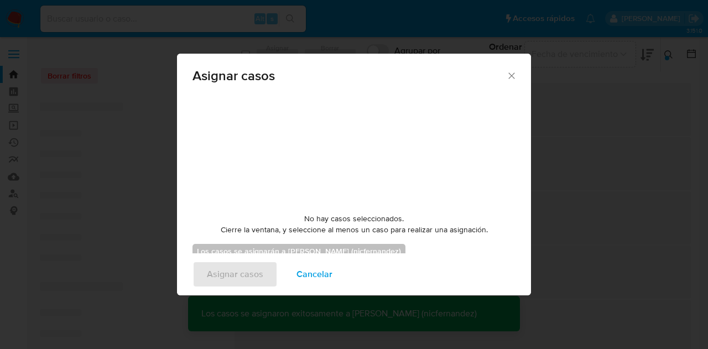
checkbox input "false"
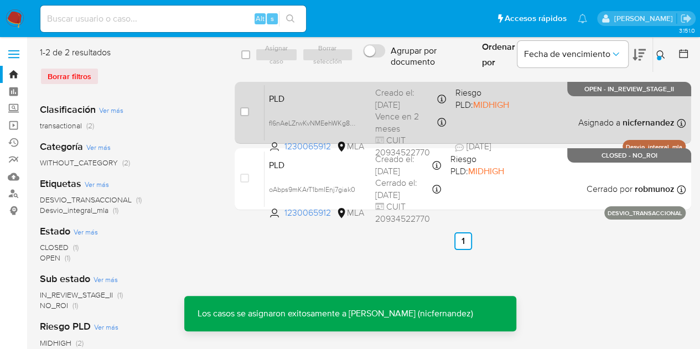
click at [295, 107] on div "PLD fl6nAeLZrwKvNMEehWKg8SGt 1230065912 MLA Riesgo PLD: MIDHIGH Creado el: [DAT…" at bounding box center [474, 113] width 421 height 56
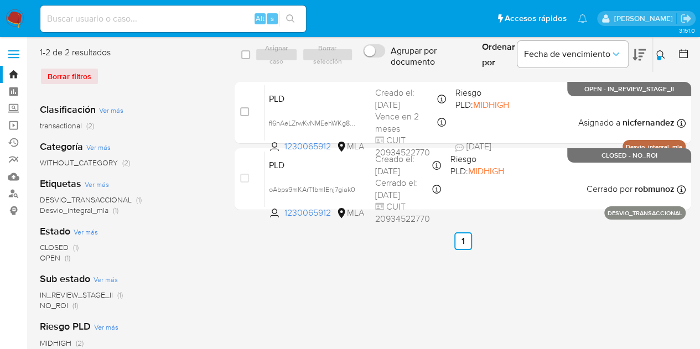
click at [660, 54] on icon at bounding box center [660, 54] width 9 height 9
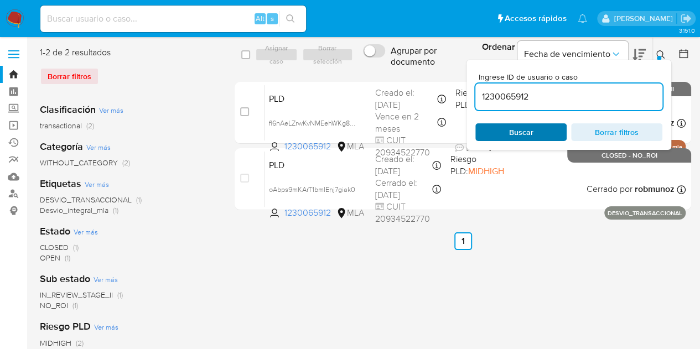
click at [504, 131] on span "Buscar" at bounding box center [521, 131] width 76 height 15
click at [660, 54] on icon at bounding box center [660, 54] width 9 height 9
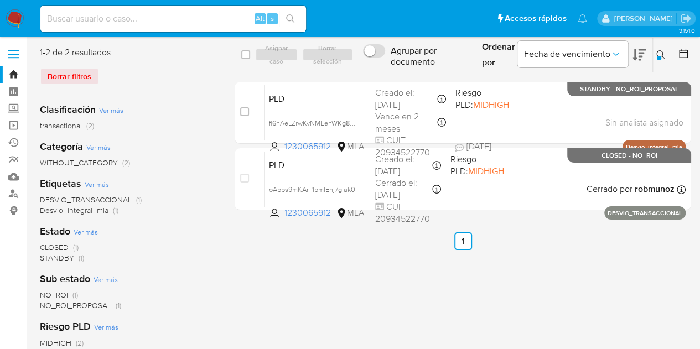
click at [660, 54] on icon at bounding box center [660, 54] width 9 height 9
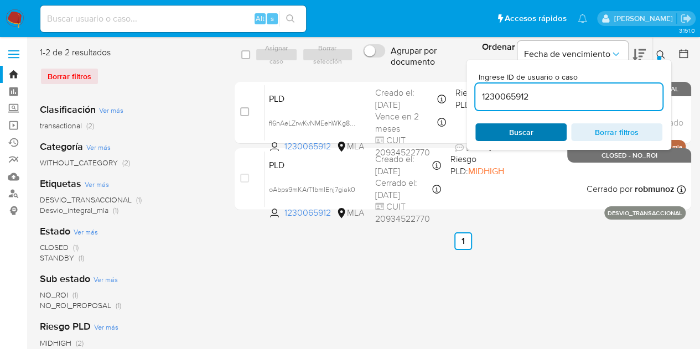
click at [534, 133] on span "Buscar" at bounding box center [521, 131] width 76 height 15
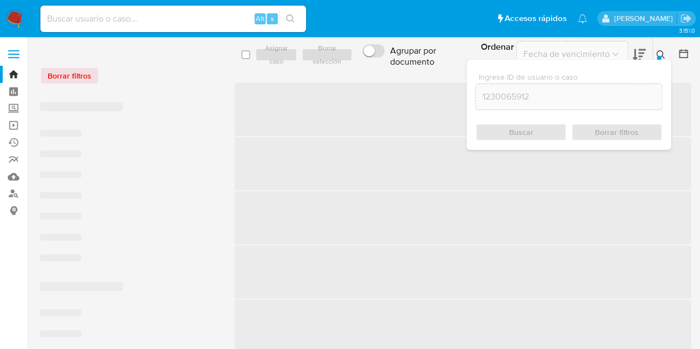
click at [660, 51] on icon at bounding box center [660, 54] width 9 height 9
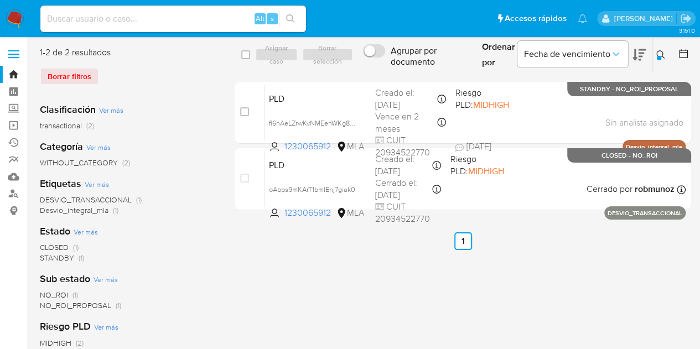
click at [284, 105] on span "PLD" at bounding box center [317, 98] width 97 height 14
click at [659, 53] on icon at bounding box center [660, 54] width 9 height 9
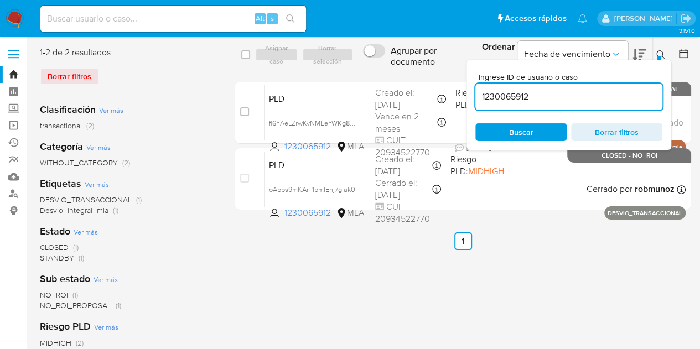
drag, startPoint x: 548, startPoint y: 135, endPoint x: 590, endPoint y: 112, distance: 48.0
click at [548, 135] on span "Buscar" at bounding box center [521, 131] width 76 height 15
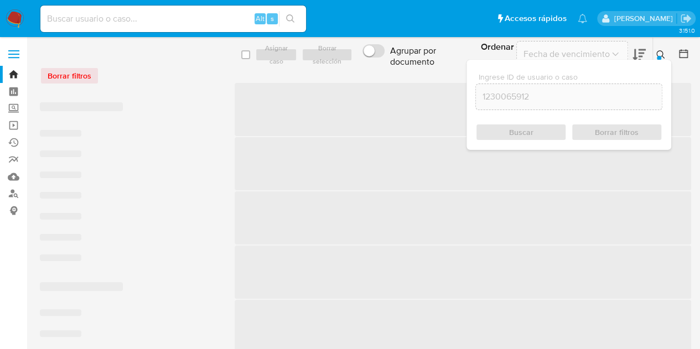
click at [658, 53] on icon at bounding box center [660, 54] width 9 height 9
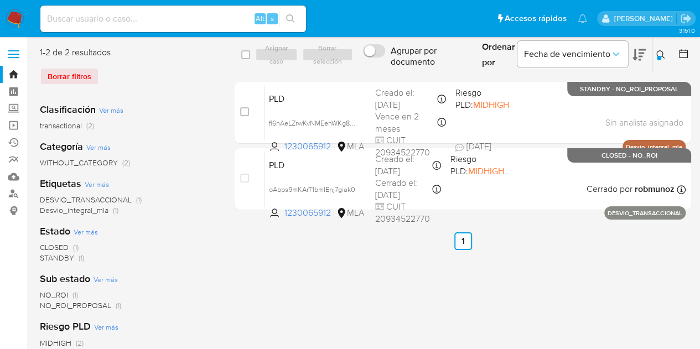
click at [301, 105] on span "PLD" at bounding box center [317, 98] width 97 height 14
click at [658, 54] on icon at bounding box center [660, 54] width 9 height 9
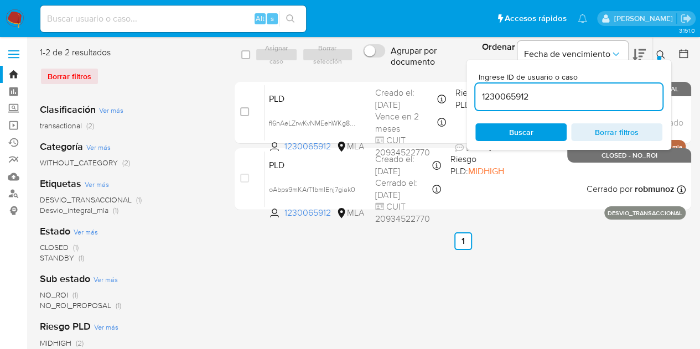
drag, startPoint x: 552, startPoint y: 91, endPoint x: 353, endPoint y: 70, distance: 200.2
click at [353, 70] on div "select-all-cases-checkbox Asignar caso Borrar selección Agrupar por documento O…" at bounding box center [463, 55] width 456 height 36
type input "101302884"
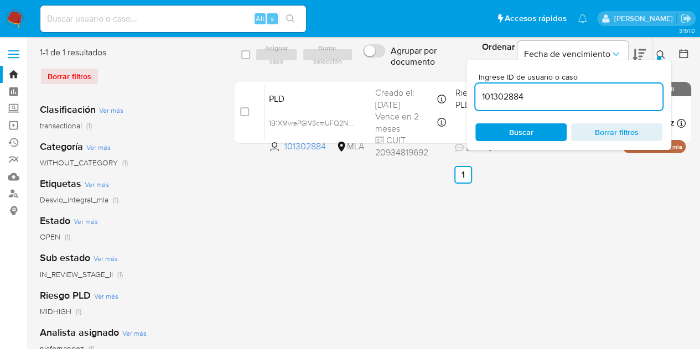
click at [660, 54] on icon at bounding box center [660, 54] width 9 height 9
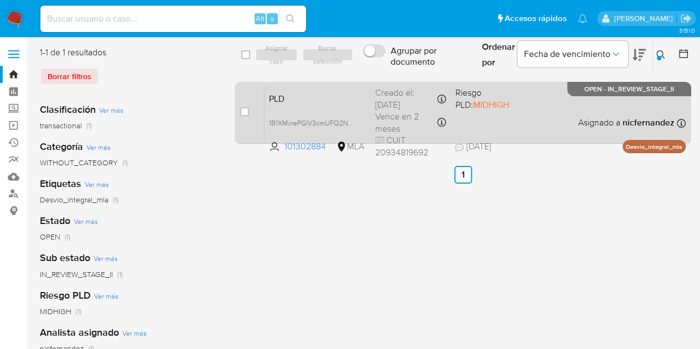
click at [313, 100] on span "PLD" at bounding box center [317, 98] width 97 height 14
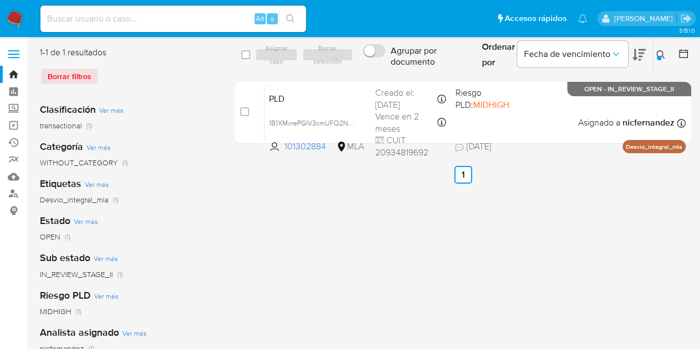
click at [660, 55] on icon at bounding box center [660, 54] width 9 height 9
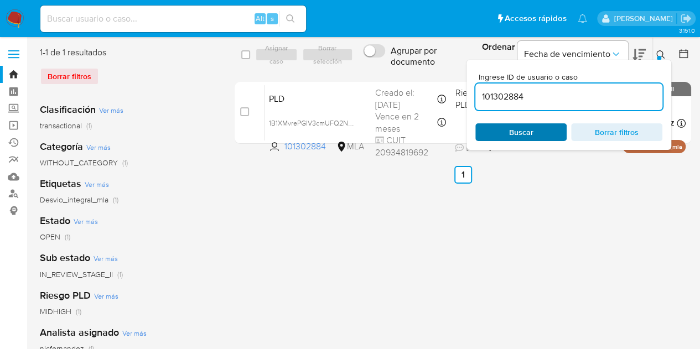
click at [533, 126] on span "Buscar" at bounding box center [521, 131] width 76 height 15
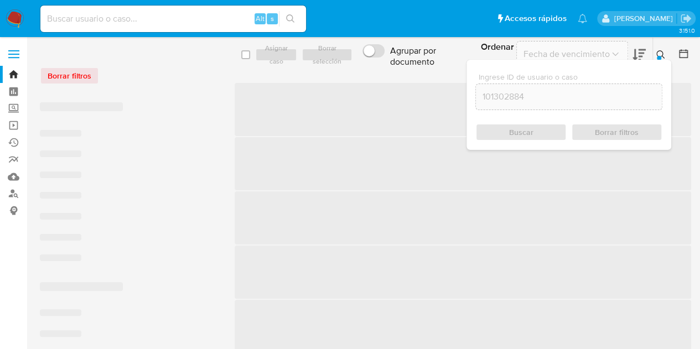
click at [659, 54] on icon at bounding box center [660, 54] width 9 height 9
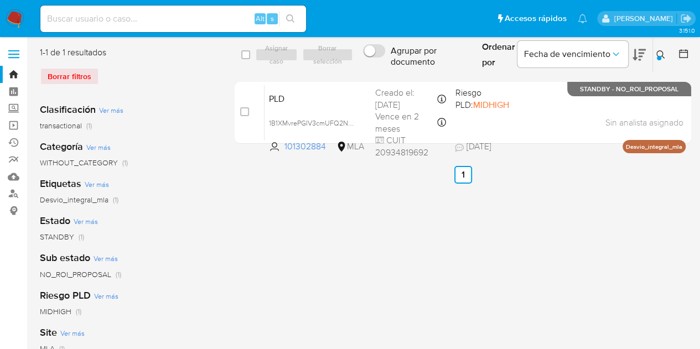
click at [663, 57] on icon at bounding box center [660, 54] width 8 height 8
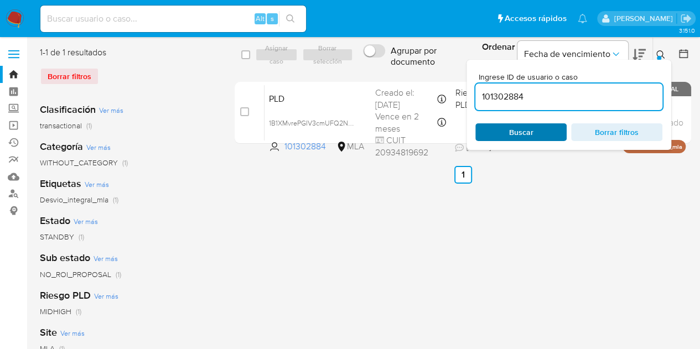
click at [526, 131] on span "Buscar" at bounding box center [521, 132] width 24 height 18
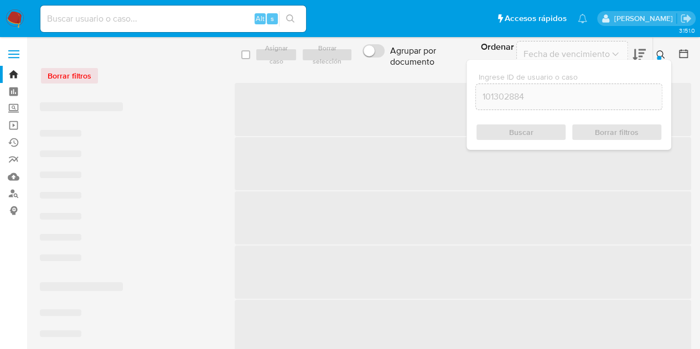
click at [659, 56] on div at bounding box center [659, 58] width 4 height 4
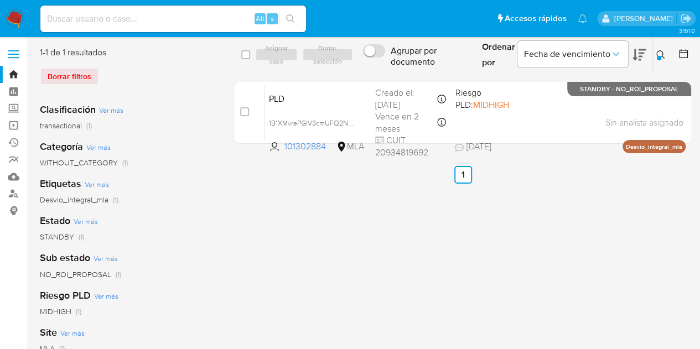
click at [295, 100] on span "PLD" at bounding box center [317, 98] width 97 height 14
click at [669, 50] on button at bounding box center [662, 54] width 18 height 13
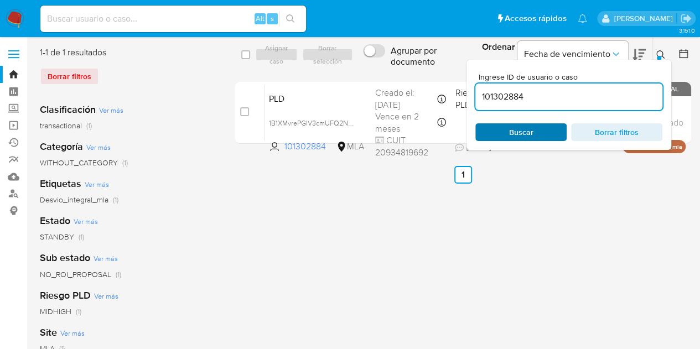
click at [547, 124] on span "Buscar" at bounding box center [521, 131] width 76 height 15
click at [546, 128] on span "Buscar" at bounding box center [521, 131] width 76 height 15
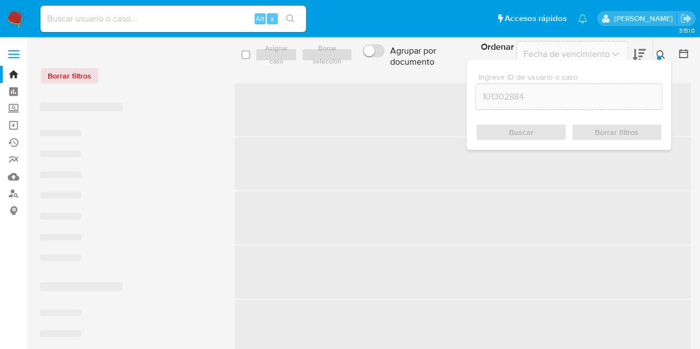
click at [663, 50] on button at bounding box center [662, 54] width 18 height 13
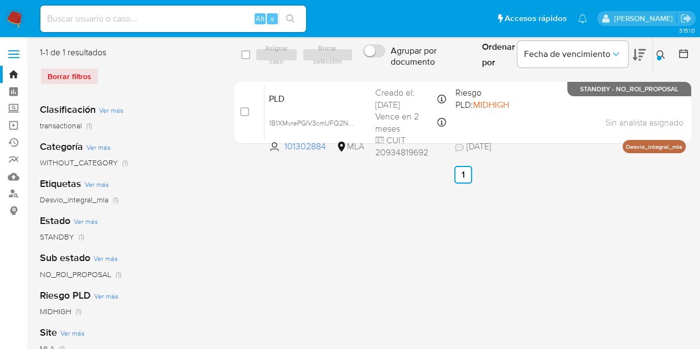
click at [659, 59] on div at bounding box center [659, 58] width 4 height 4
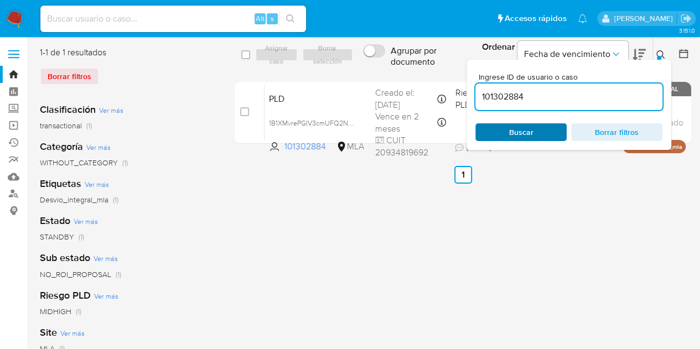
click at [540, 134] on span "Buscar" at bounding box center [521, 131] width 76 height 15
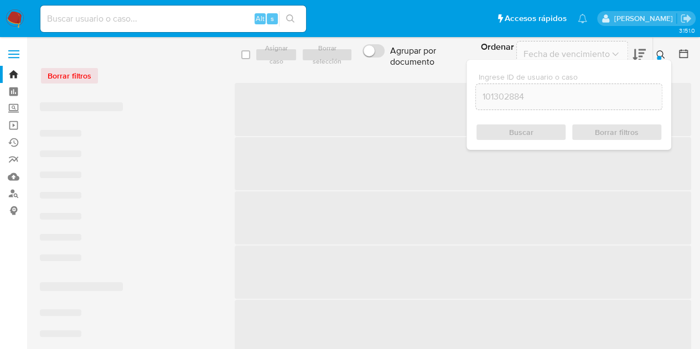
click at [659, 55] on icon at bounding box center [660, 54] width 9 height 9
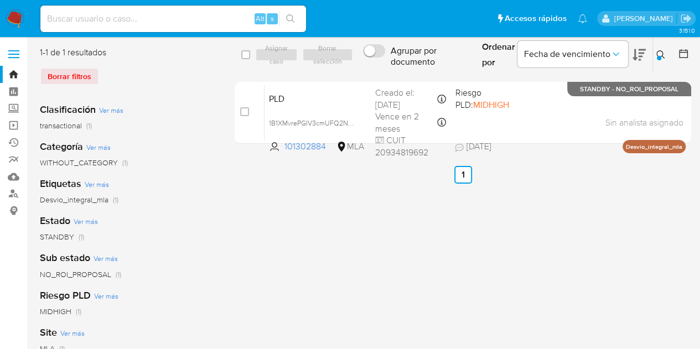
click at [339, 228] on div "select-all-cases-checkbox Asignar caso Borrar selección Agrupar por documento O…" at bounding box center [463, 284] width 456 height 477
click at [659, 49] on button at bounding box center [662, 54] width 18 height 13
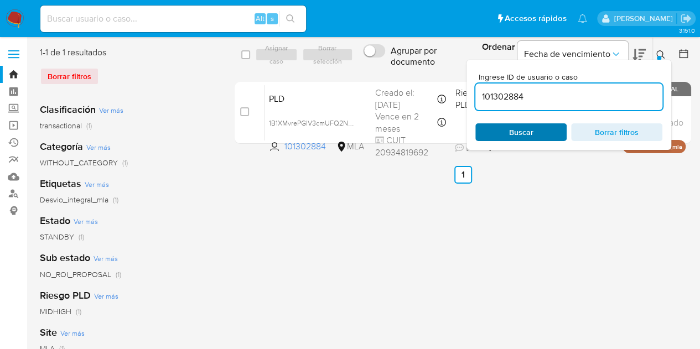
click at [538, 129] on span "Buscar" at bounding box center [521, 131] width 76 height 15
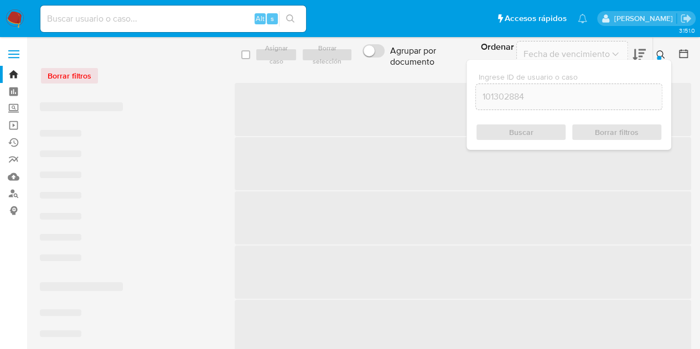
click at [664, 57] on icon at bounding box center [660, 54] width 9 height 9
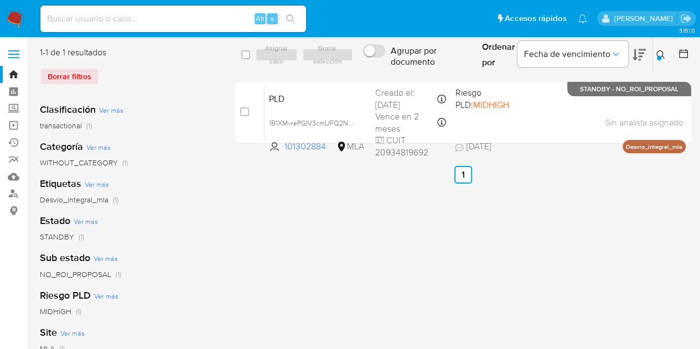
click at [661, 55] on icon at bounding box center [660, 54] width 9 height 9
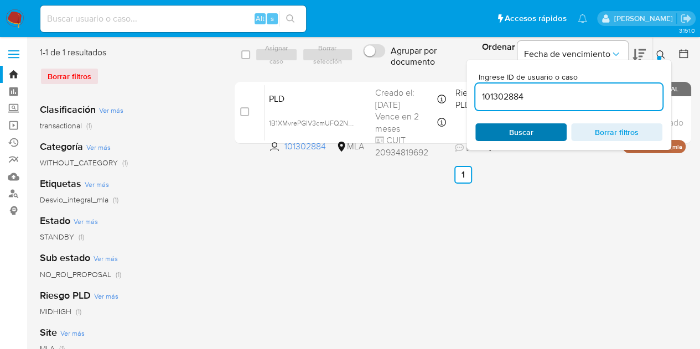
click at [548, 128] on span "Buscar" at bounding box center [521, 131] width 76 height 15
click at [660, 53] on icon at bounding box center [660, 54] width 9 height 9
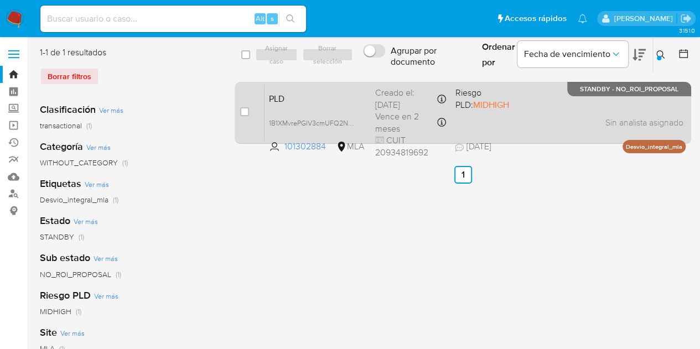
click at [337, 105] on div "PLD 1B1XMvrePGIV3cmUFQ2NGpLo 101302884 MLA Riesgo PLD: MIDHIGH Creado el: 12/07…" at bounding box center [474, 113] width 421 height 56
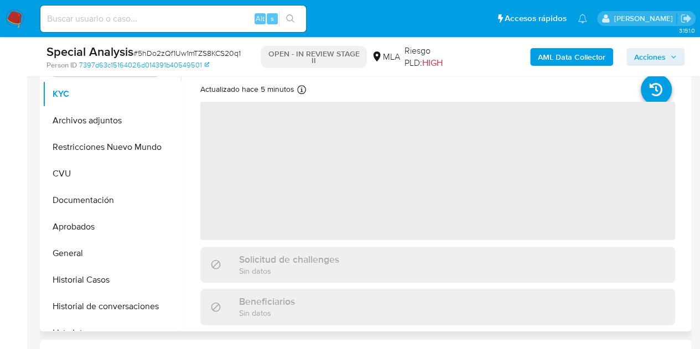
scroll to position [244, 0]
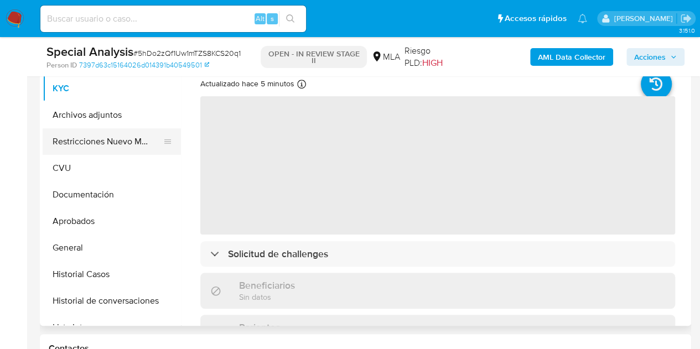
click at [75, 148] on button "Restricciones Nuevo Mundo" at bounding box center [107, 141] width 129 height 27
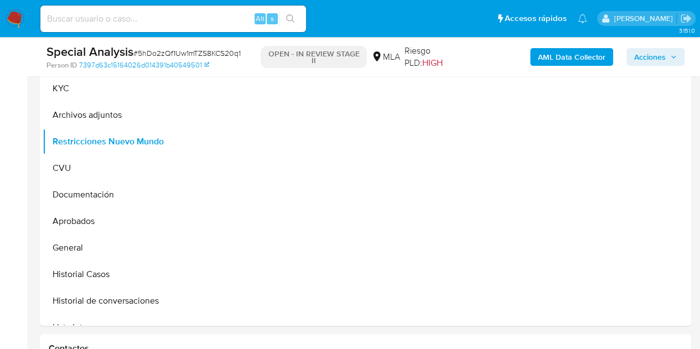
select select "10"
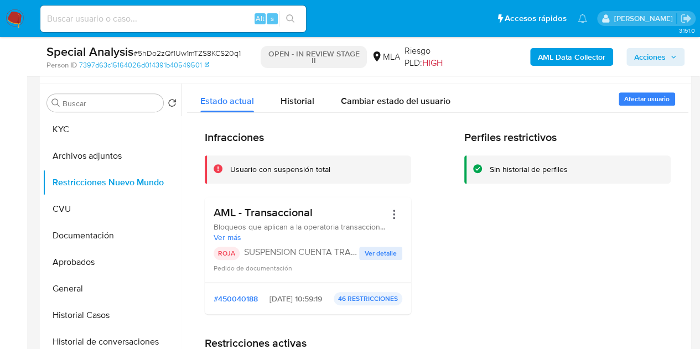
scroll to position [192, 0]
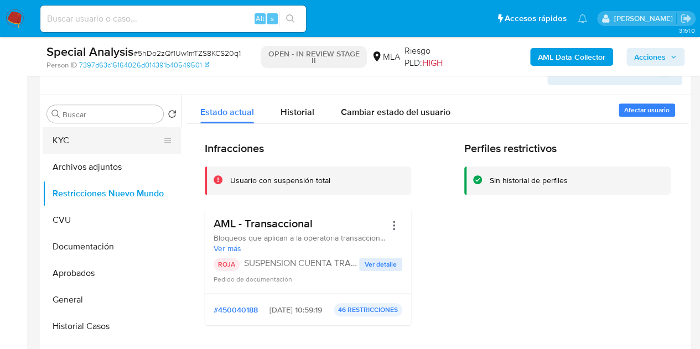
click at [96, 133] on button "KYC" at bounding box center [107, 140] width 129 height 27
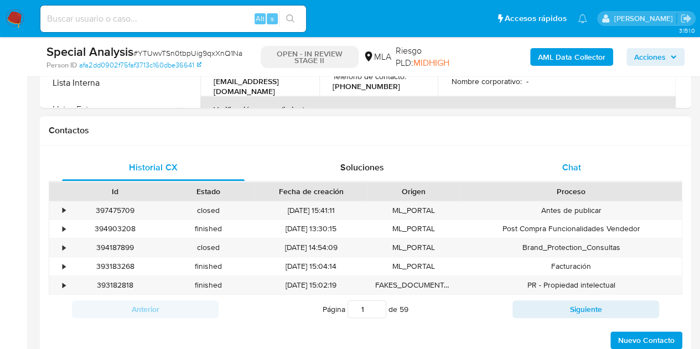
click at [584, 169] on div "Chat" at bounding box center [571, 167] width 183 height 27
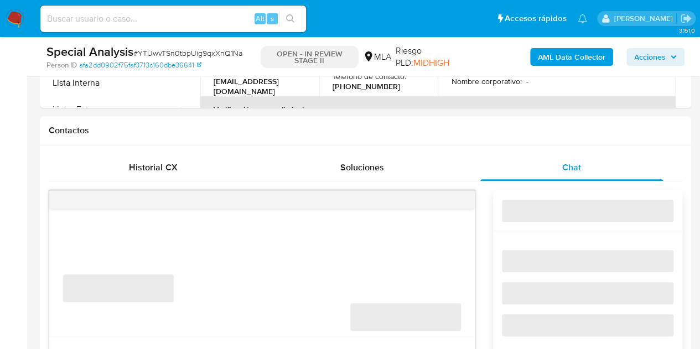
scroll to position [219, 0]
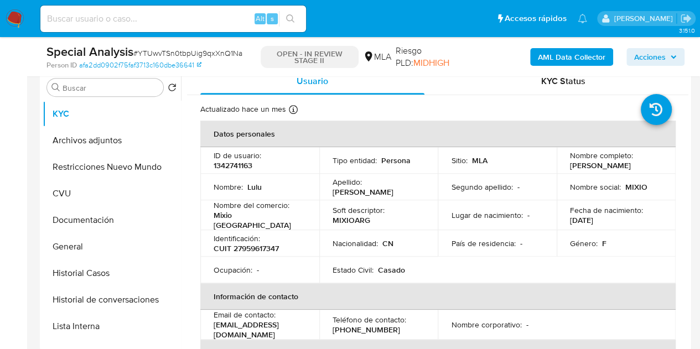
select select "10"
drag, startPoint x: 564, startPoint y: 168, endPoint x: 612, endPoint y: 166, distance: 47.6
click at [612, 166] on td "Nombre completo : [PERSON_NAME]" at bounding box center [615, 160] width 119 height 27
copy p "[PERSON_NAME]"
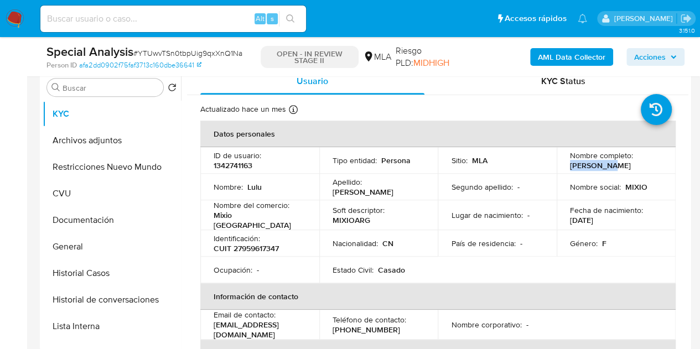
drag, startPoint x: 355, startPoint y: 178, endPoint x: 369, endPoint y: 182, distance: 14.9
click at [355, 178] on td "Apellido : [PERSON_NAME]" at bounding box center [378, 187] width 119 height 27
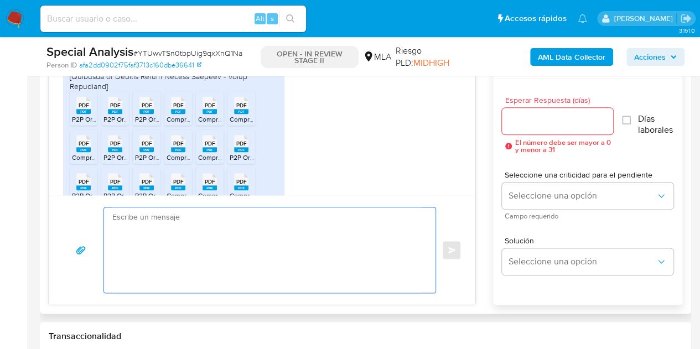
click at [266, 232] on textarea at bounding box center [266, 249] width 309 height 85
paste textarea "[PERSON_NAME], Muchas gracias por tu respuesta y por la documentación enviada. …"
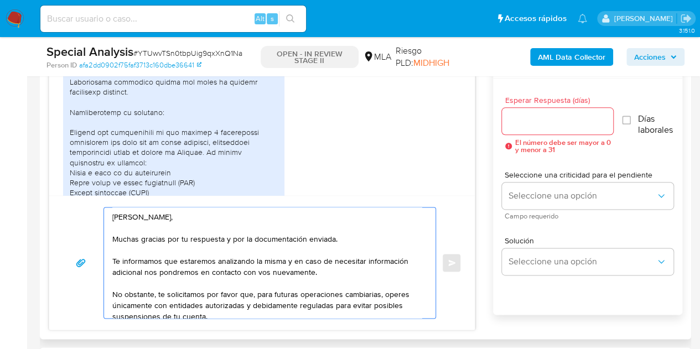
scroll to position [30, 0]
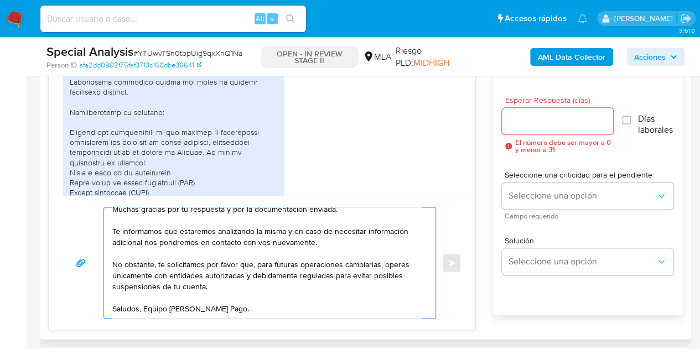
type textarea "[PERSON_NAME], Muchas gracias por tu respuesta y por la documentación enviada. …"
click at [522, 121] on input "Esperar Respuesta (días)" at bounding box center [558, 121] width 112 height 14
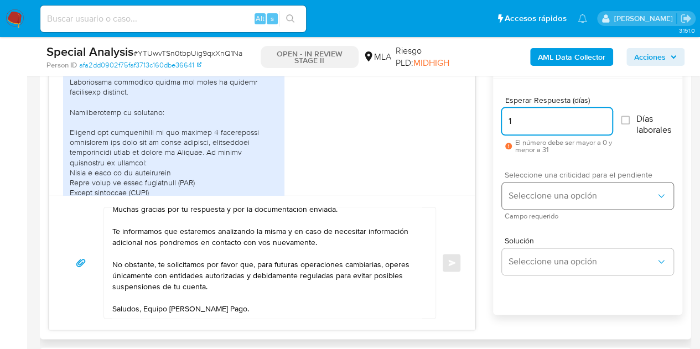
type input "1"
click at [541, 188] on button "Seleccione una opción" at bounding box center [587, 196] width 171 height 27
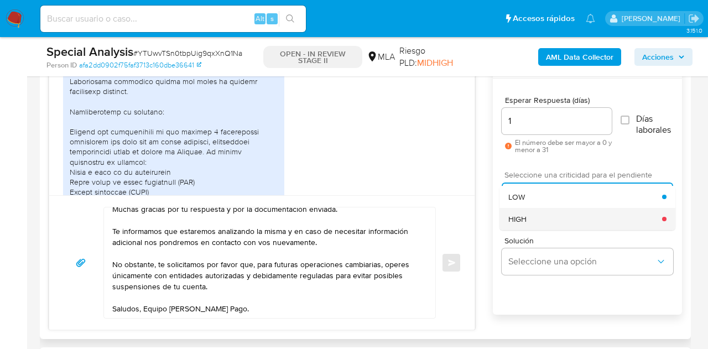
click at [542, 218] on div "HIGH" at bounding box center [585, 219] width 154 height 22
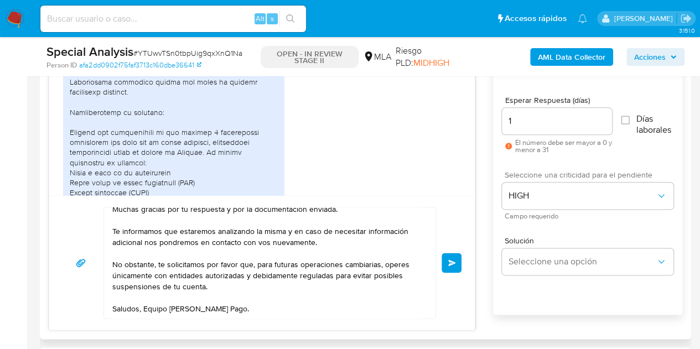
click at [483, 216] on div "04/07/2025 18:05:51 05/07/2025 17:02:56 PDF PDF DDJJ_Mensual_392113113.pdf PDF …" at bounding box center [365, 189] width 633 height 281
click at [447, 264] on button "Enviar" at bounding box center [451, 263] width 20 height 20
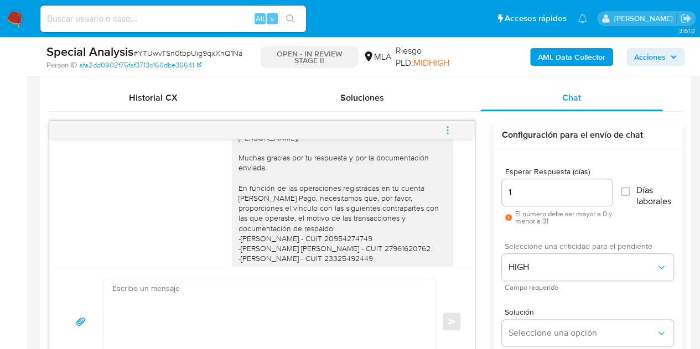
scroll to position [1173, 0]
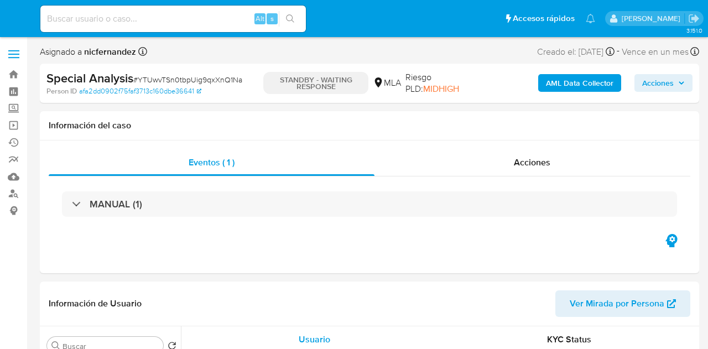
select select "10"
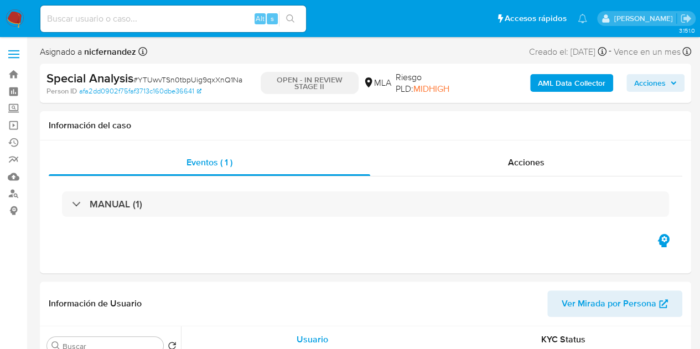
select select "10"
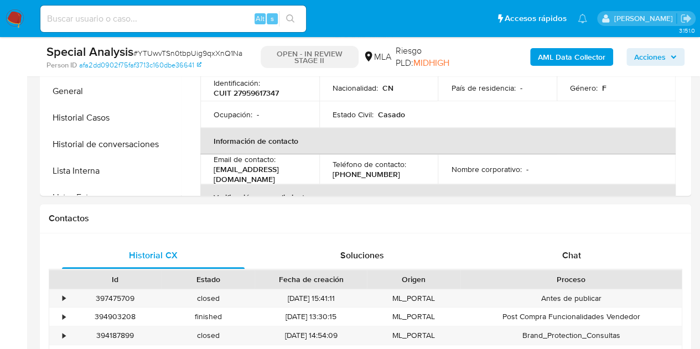
scroll to position [458, 0]
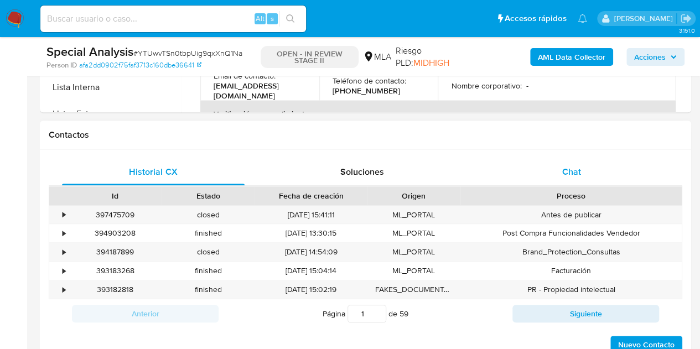
click at [604, 166] on div "Chat" at bounding box center [571, 172] width 183 height 27
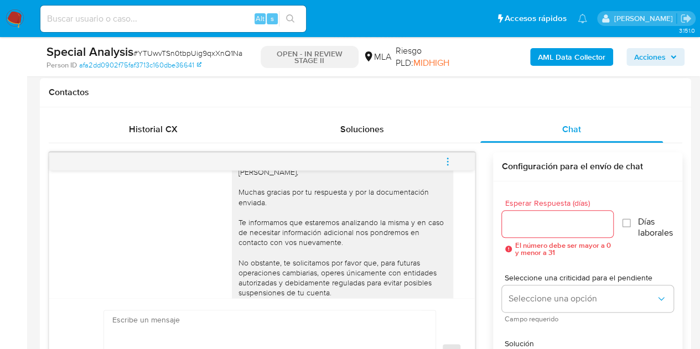
scroll to position [2124, 0]
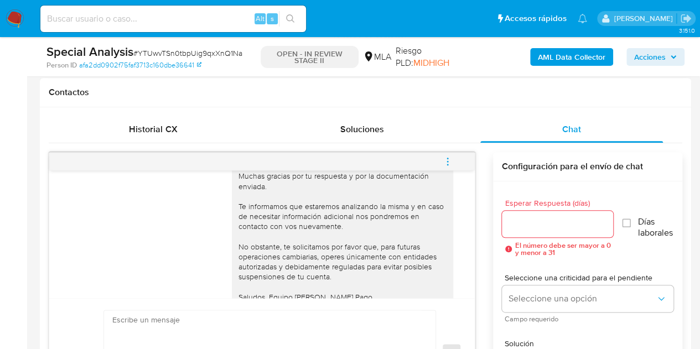
click at [447, 158] on icon "menu-action" at bounding box center [447, 158] width 1 height 1
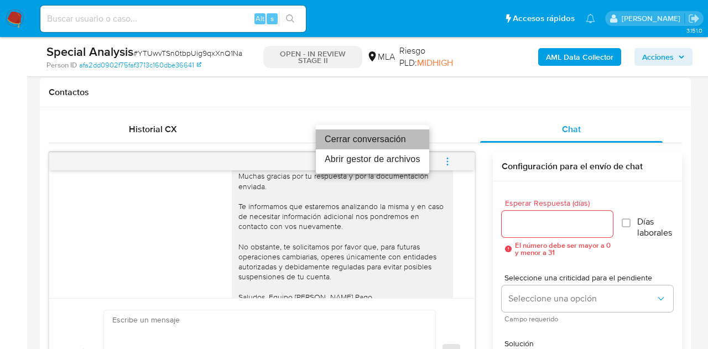
click at [400, 140] on li "Cerrar conversación" at bounding box center [372, 139] width 113 height 20
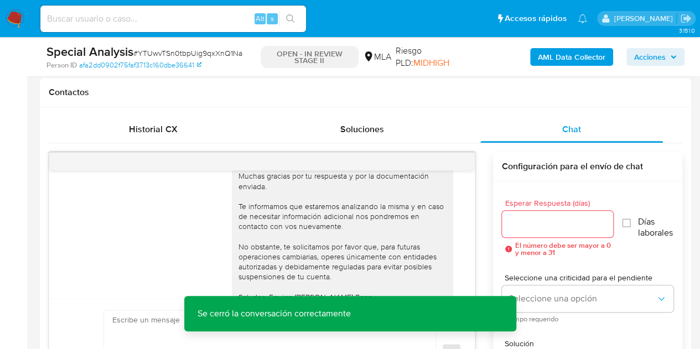
drag, startPoint x: 691, startPoint y: 94, endPoint x: 697, endPoint y: 92, distance: 5.8
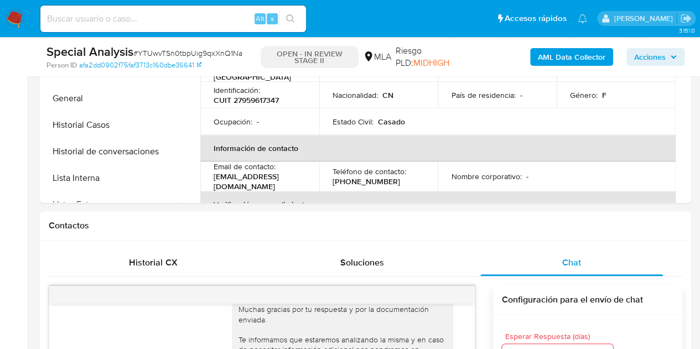
scroll to position [338, 0]
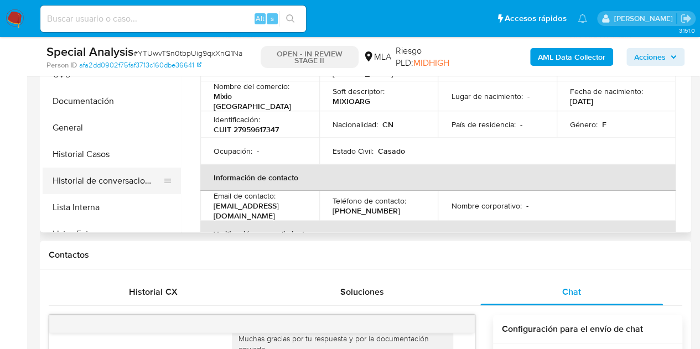
click at [92, 175] on button "Historial de conversaciones" at bounding box center [107, 181] width 129 height 27
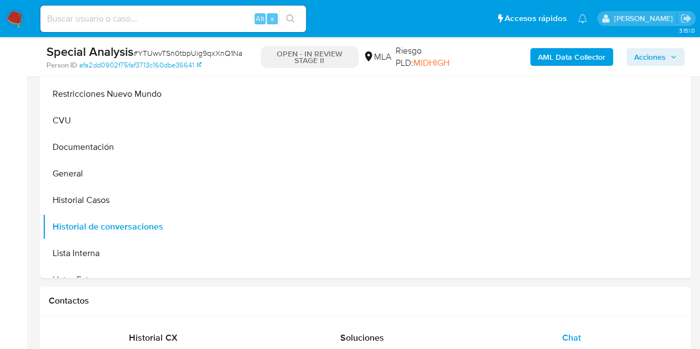
scroll to position [218, 0]
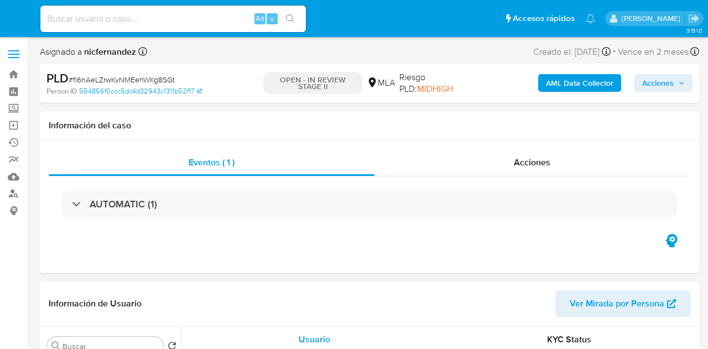
select select "10"
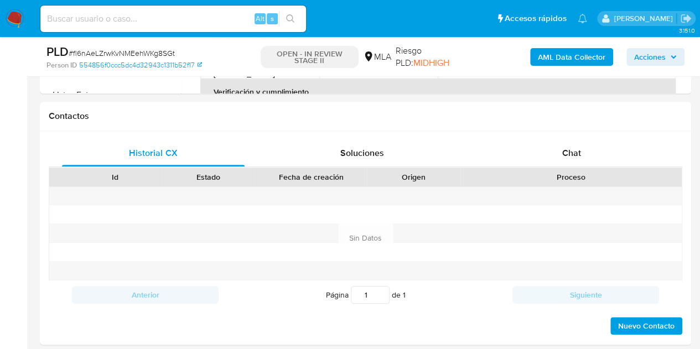
scroll to position [482, 0]
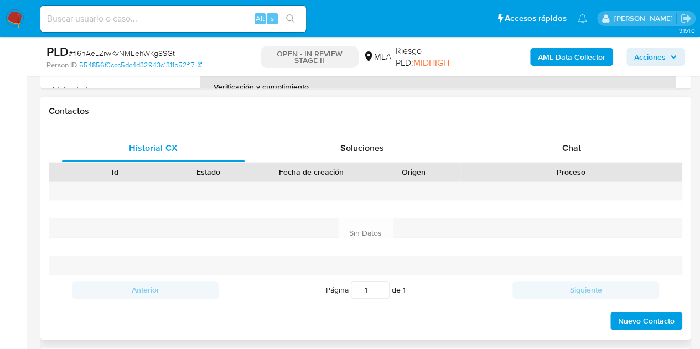
click at [586, 137] on div "Chat" at bounding box center [571, 148] width 183 height 27
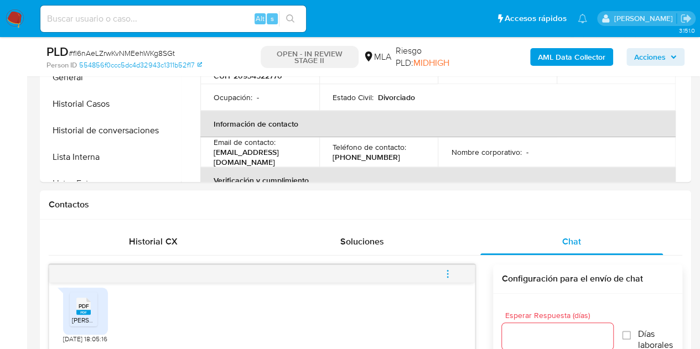
scroll to position [257, 0]
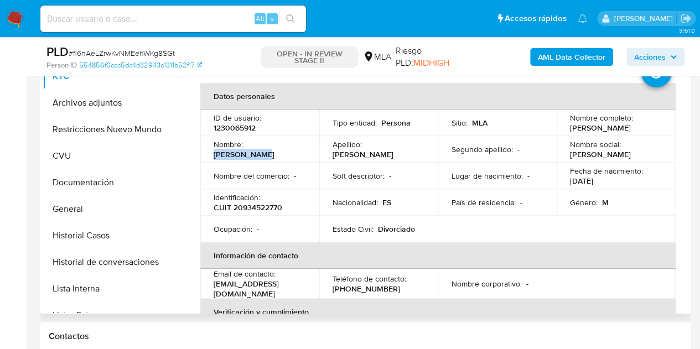
drag, startPoint x: 248, startPoint y: 153, endPoint x: 298, endPoint y: 152, distance: 49.8
click at [298, 152] on div "Nombre : Juan Antonio" at bounding box center [259, 149] width 92 height 20
drag, startPoint x: 291, startPoint y: 196, endPoint x: 482, endPoint y: 160, distance: 194.3
click at [291, 196] on div "Identificación : CUIT 20934522770" at bounding box center [259, 202] width 92 height 20
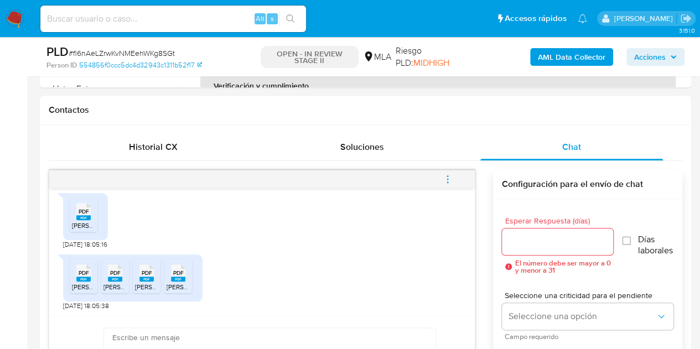
scroll to position [562, 0]
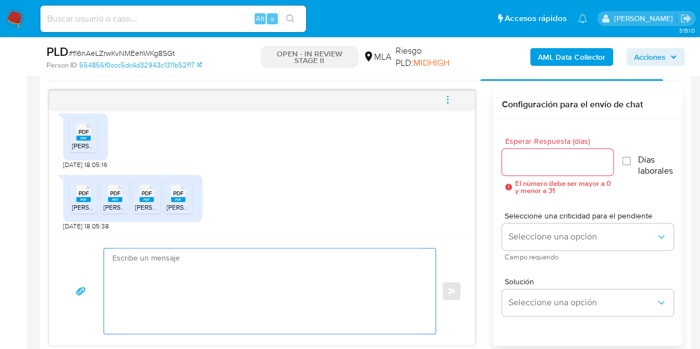
click at [253, 277] on textarea at bounding box center [266, 290] width 309 height 85
paste textarea "[PERSON_NAME], ¡Muchas gracias por tu respuesta! Confirmamos la recepción de la…"
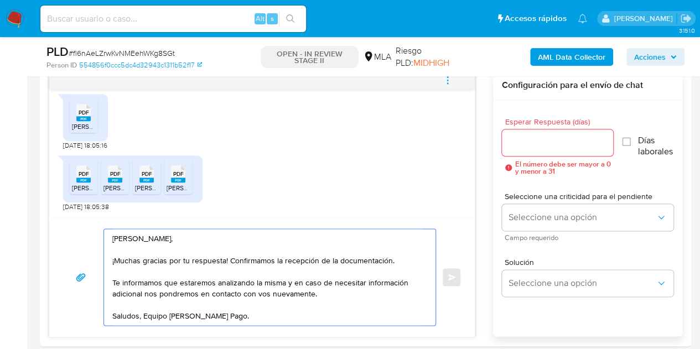
scroll to position [595, 0]
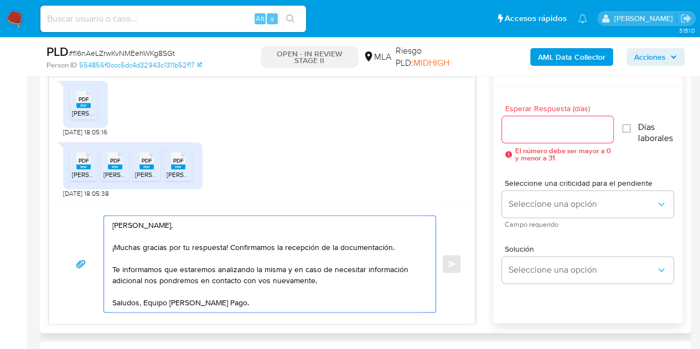
type textarea "[PERSON_NAME], ¡Muchas gracias por tu respuesta! Confirmamos la recepción de la…"
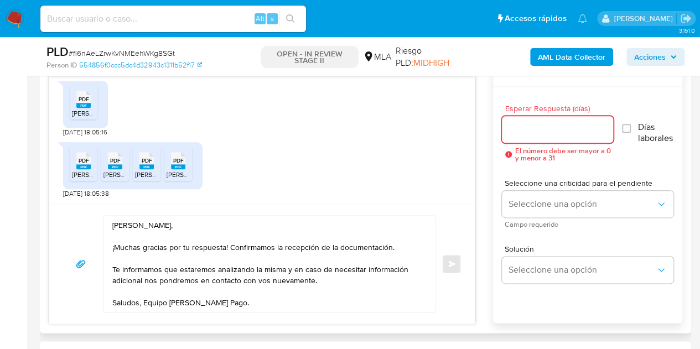
click at [559, 131] on input "Esperar Respuesta (días)" at bounding box center [558, 129] width 112 height 14
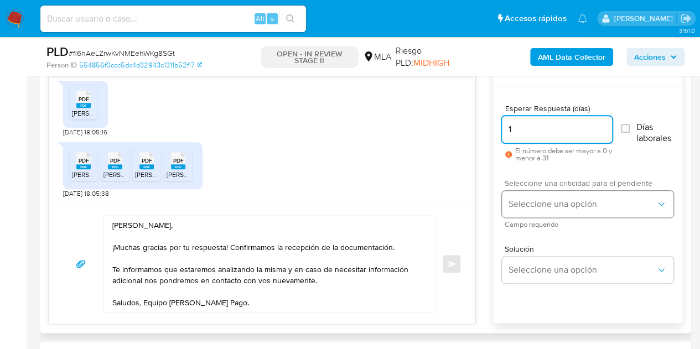
type input "1"
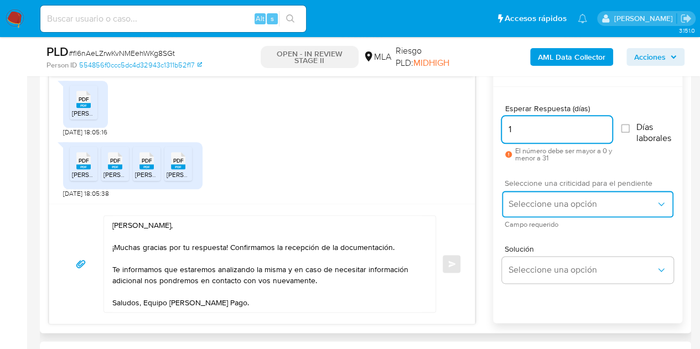
click at [533, 191] on button "Seleccione una opción" at bounding box center [587, 204] width 171 height 27
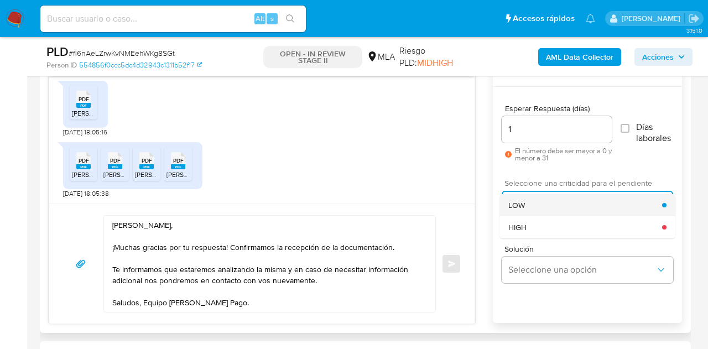
click at [532, 195] on div "LOW" at bounding box center [585, 205] width 154 height 22
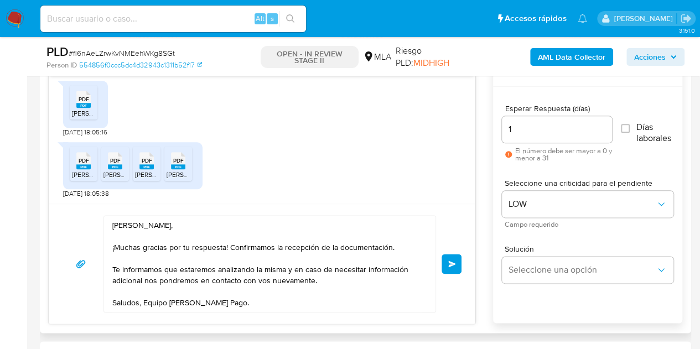
drag, startPoint x: 482, startPoint y: 211, endPoint x: 471, endPoint y: 201, distance: 14.5
click at [480, 210] on div "17/07/2025 19:56:34 Hola, Esperamos que te encuentres muy bien. Te consultamos …" at bounding box center [365, 191] width 633 height 267
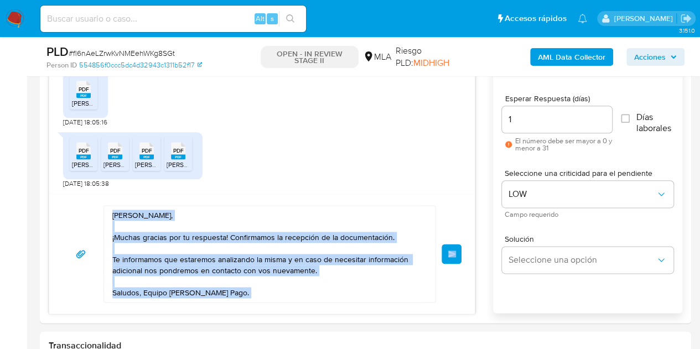
scroll to position [608, 0]
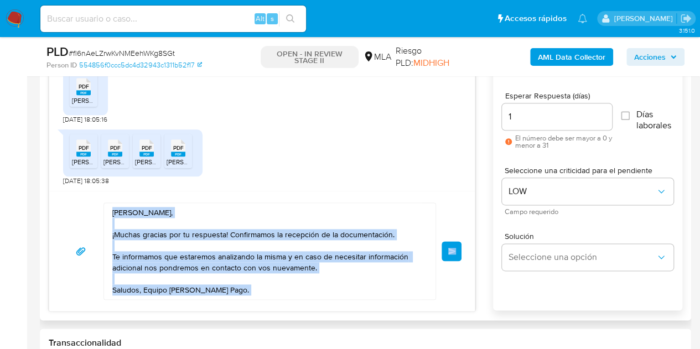
click at [454, 245] on button "Enviar" at bounding box center [451, 251] width 20 height 20
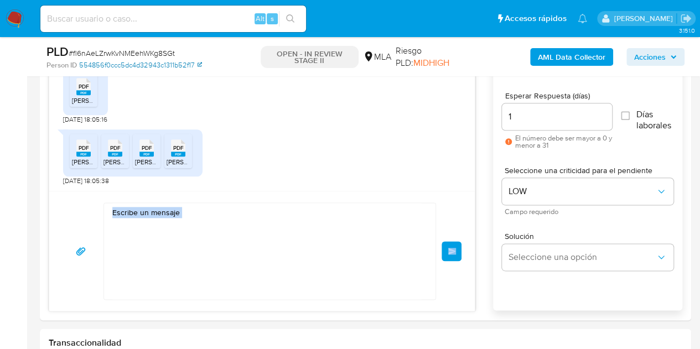
scroll to position [1529, 0]
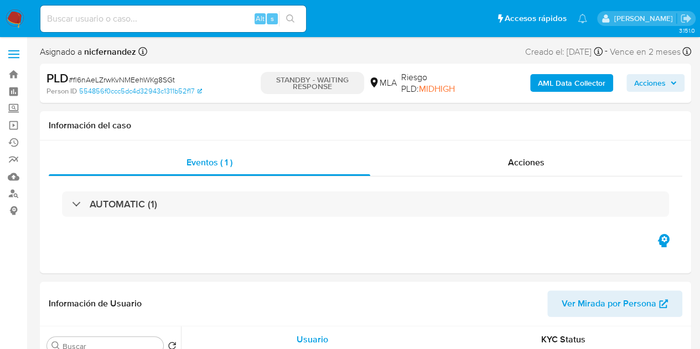
select select "10"
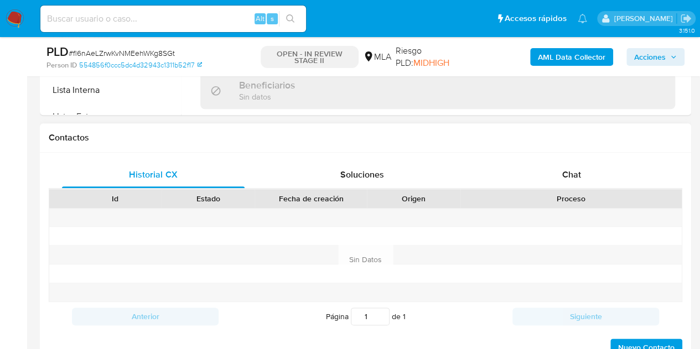
scroll to position [509, 0]
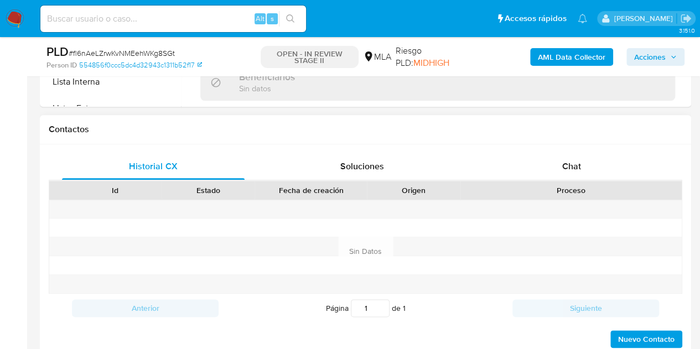
click at [588, 200] on div at bounding box center [570, 209] width 221 height 18
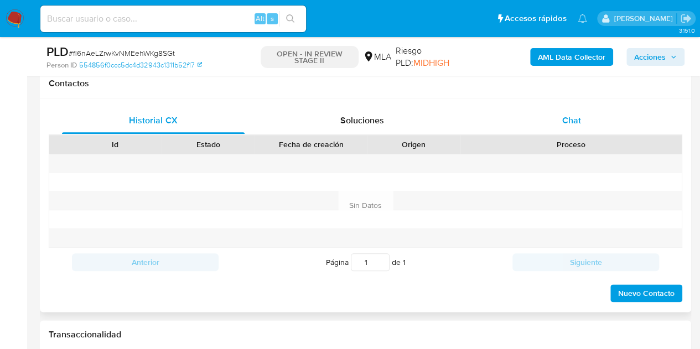
click at [575, 126] on span "Chat" at bounding box center [571, 120] width 19 height 13
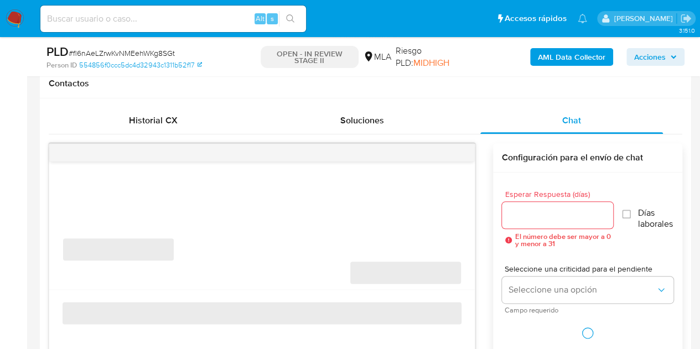
select select "10"
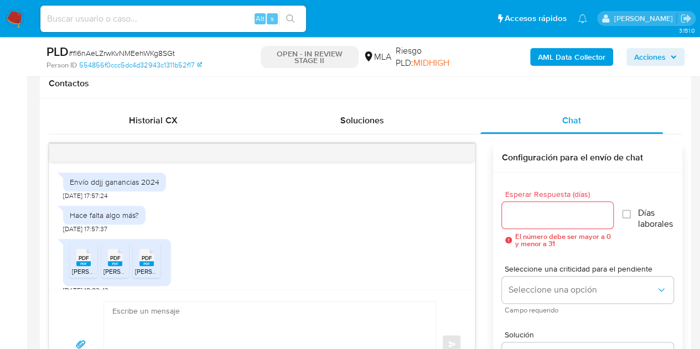
scroll to position [513, 0]
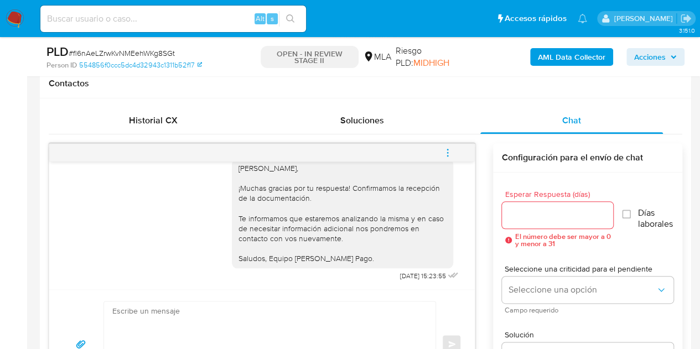
click at [448, 153] on icon "menu-action" at bounding box center [447, 153] width 10 height 10
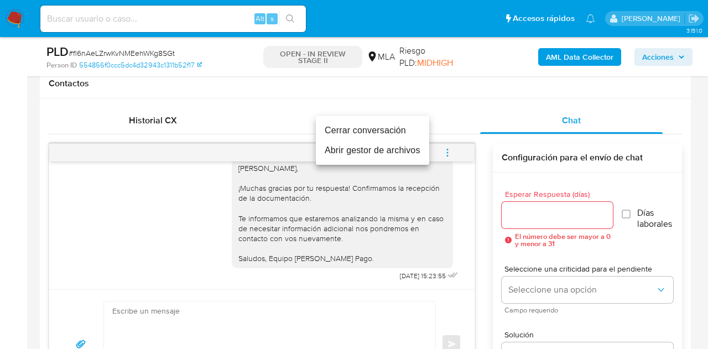
click at [392, 131] on li "Cerrar conversación" at bounding box center [372, 131] width 113 height 20
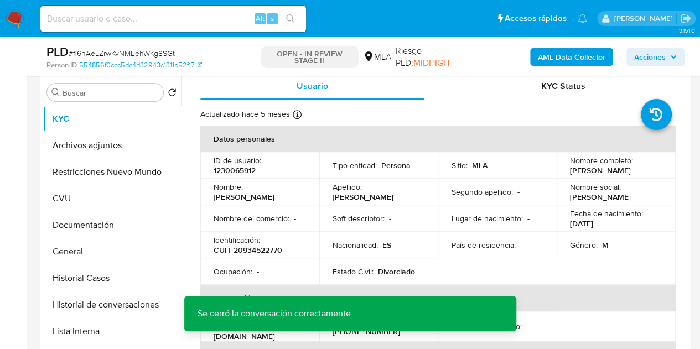
scroll to position [195, 0]
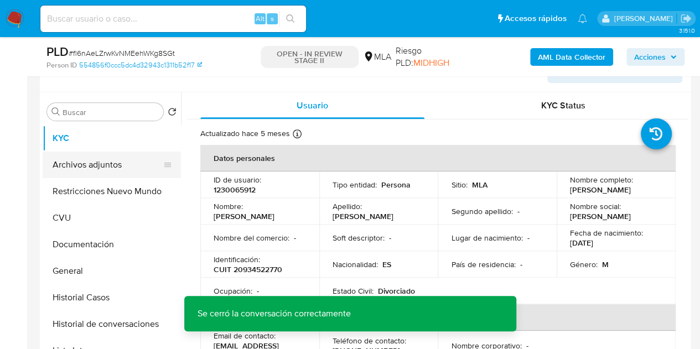
click at [91, 171] on button "Archivos adjuntos" at bounding box center [107, 165] width 129 height 27
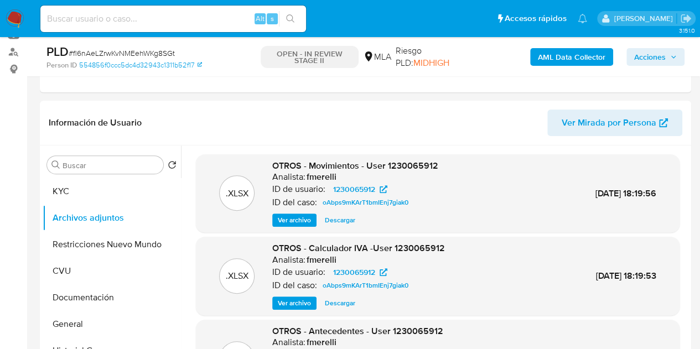
scroll to position [122, 0]
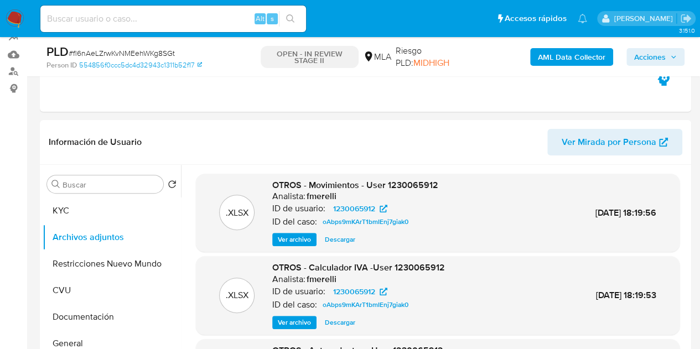
click at [558, 59] on b "AML Data Collector" at bounding box center [571, 57] width 67 height 18
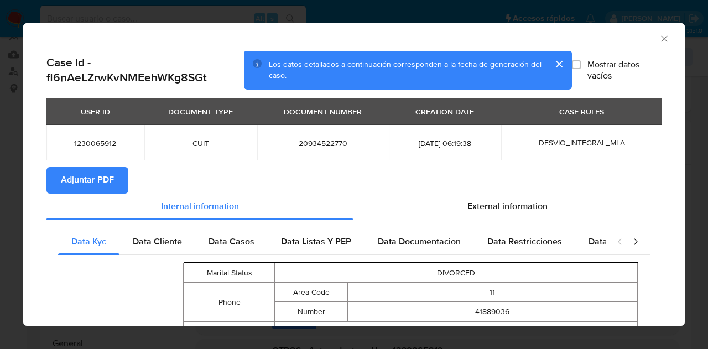
click at [85, 181] on span "Adjuntar PDF" at bounding box center [87, 180] width 53 height 24
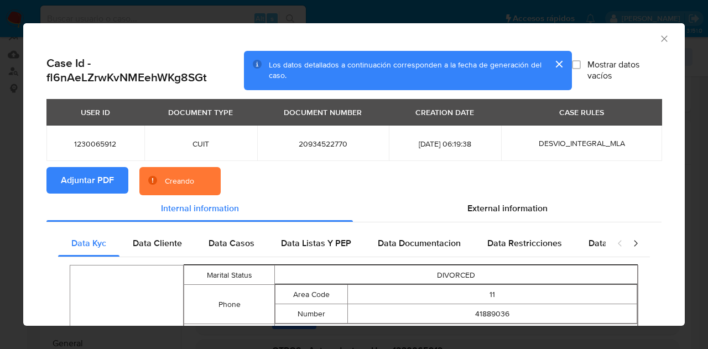
click at [551, 65] on button "cerrar" at bounding box center [558, 64] width 27 height 27
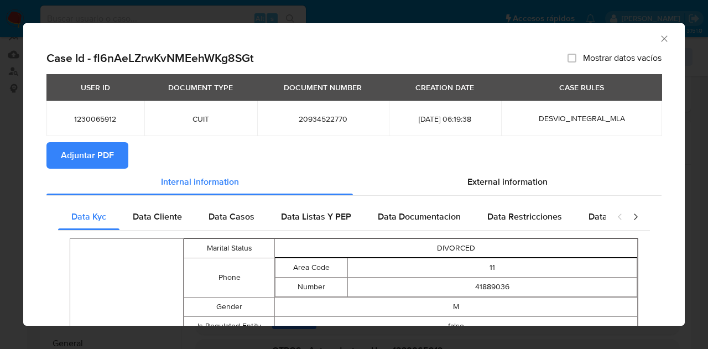
click at [659, 36] on icon "Cerrar ventana" at bounding box center [664, 38] width 11 height 11
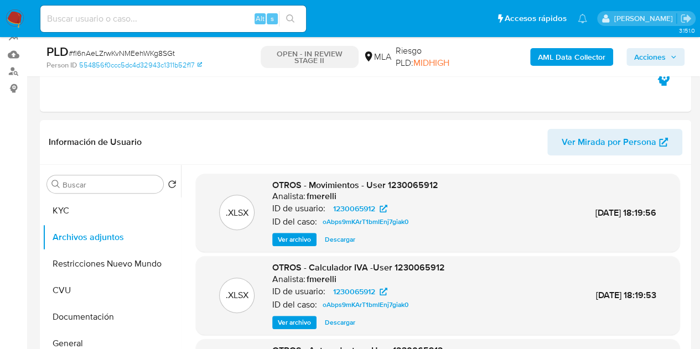
scroll to position [192, 0]
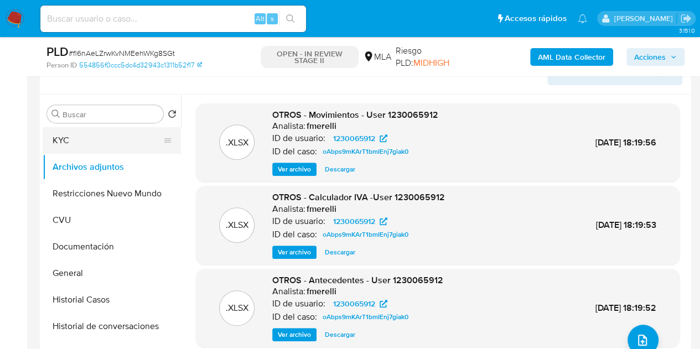
click at [81, 139] on button "KYC" at bounding box center [107, 140] width 129 height 27
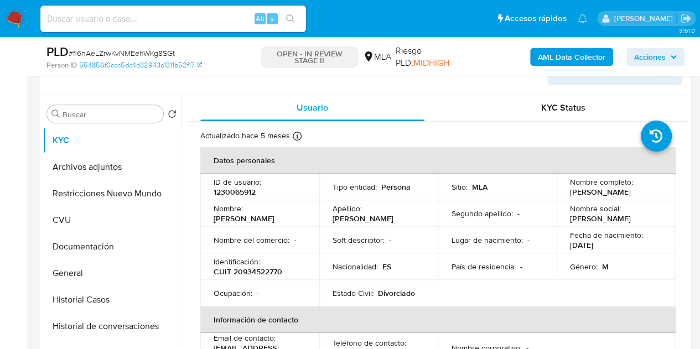
click at [204, 324] on th "Información de contacto" at bounding box center [437, 319] width 475 height 27
click at [107, 172] on button "Archivos adjuntos" at bounding box center [107, 167] width 129 height 27
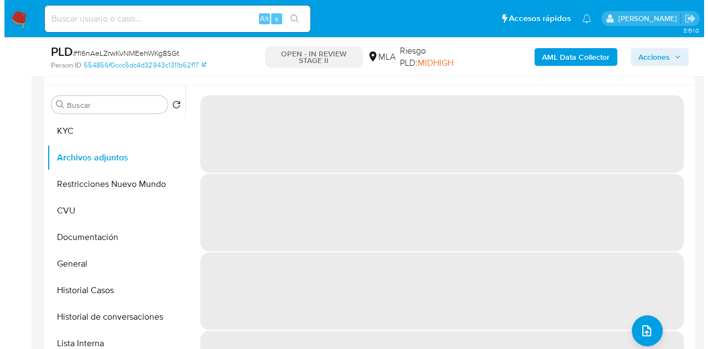
scroll to position [235, 0]
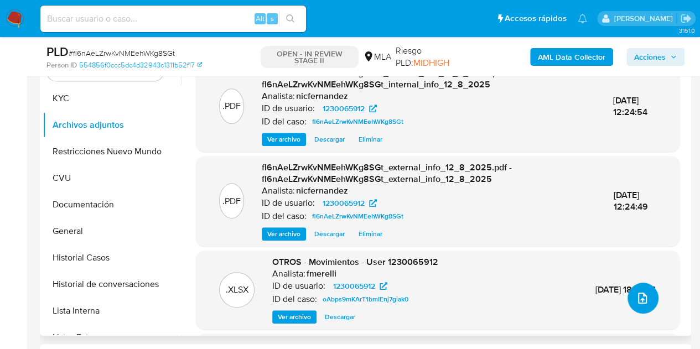
click at [638, 299] on icon "upload-file" at bounding box center [642, 298] width 9 height 11
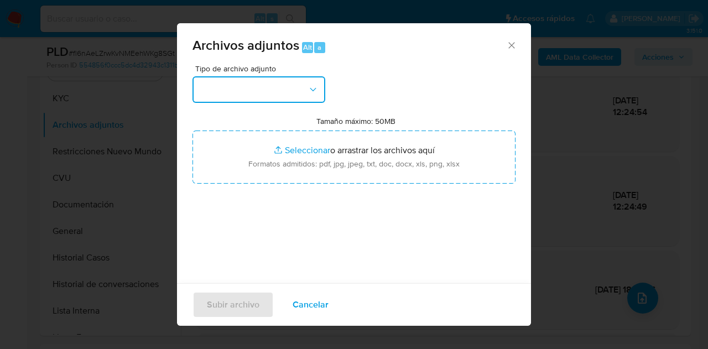
click at [274, 84] on button "button" at bounding box center [258, 89] width 133 height 27
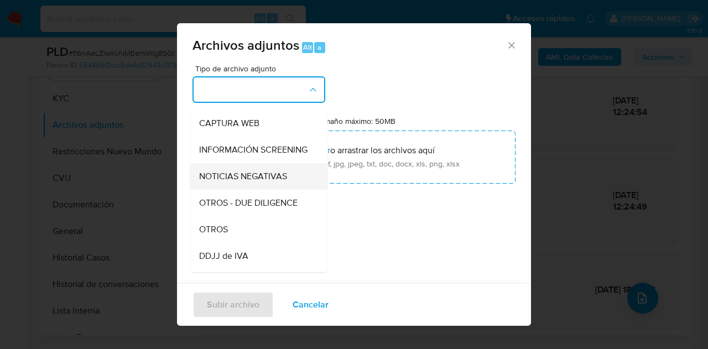
scroll to position [131, 0]
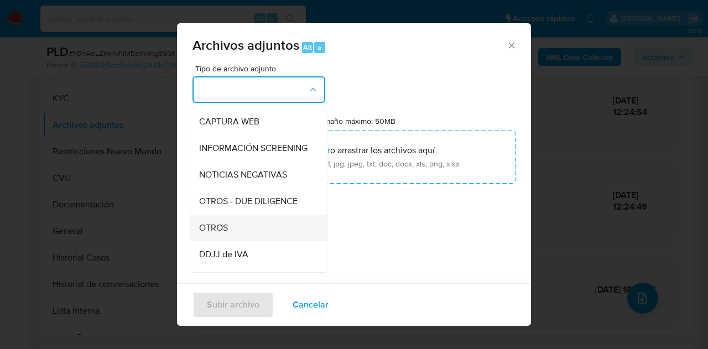
click at [223, 233] on span "OTROS" at bounding box center [213, 227] width 29 height 11
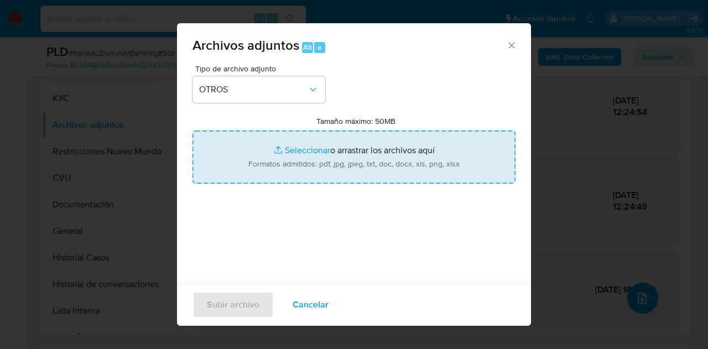
click at [283, 137] on input "Tamaño máximo: 50MB Seleccionar archivos" at bounding box center [353, 157] width 323 height 53
type input "C:\fakepath\IIGG 2024.pdf"
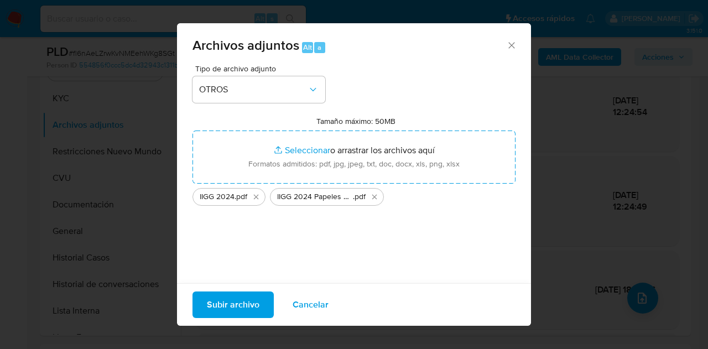
click at [236, 300] on span "Subir archivo" at bounding box center [233, 305] width 53 height 24
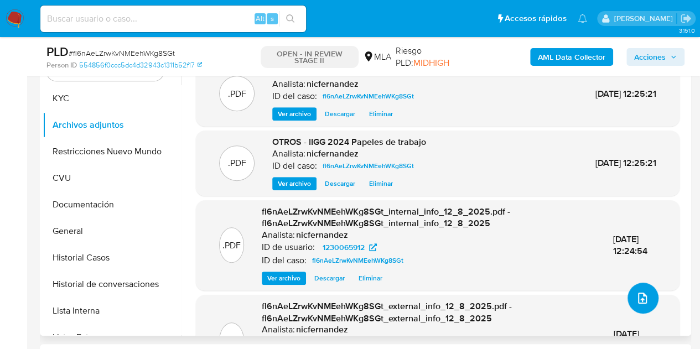
click at [638, 291] on icon "upload-file" at bounding box center [641, 297] width 13 height 13
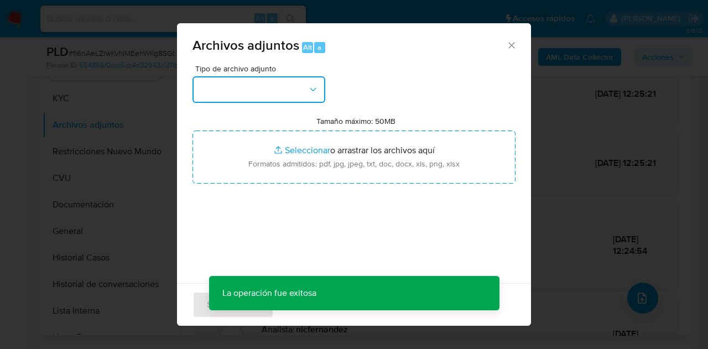
click at [290, 93] on button "button" at bounding box center [258, 89] width 133 height 27
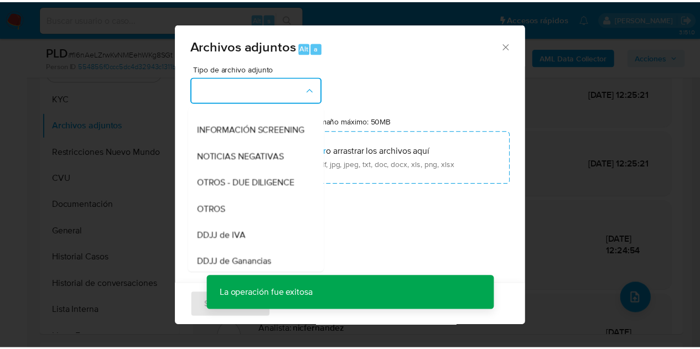
scroll to position [186, 0]
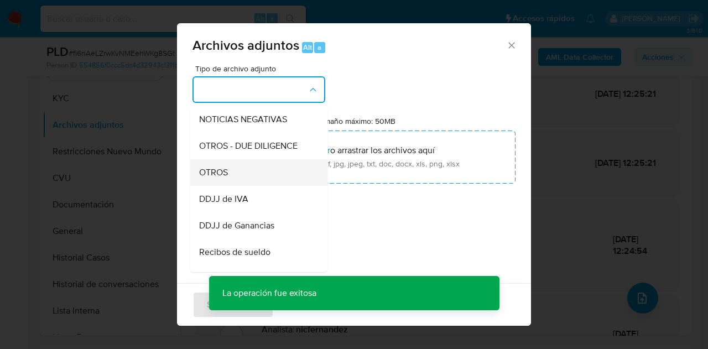
click at [248, 186] on div "OTROS" at bounding box center [255, 172] width 113 height 27
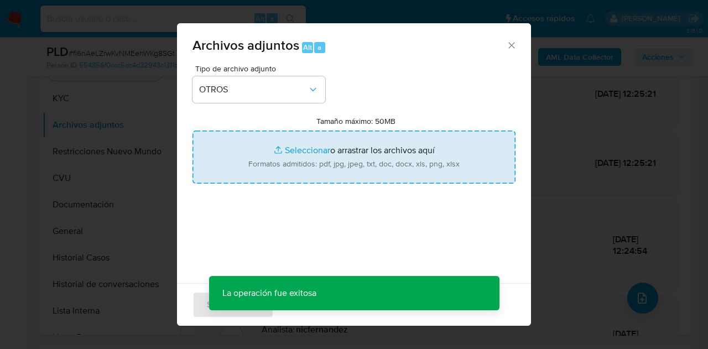
click at [283, 144] on input "Tamaño máximo: 50MB Seleccionar archivos" at bounding box center [353, 157] width 323 height 53
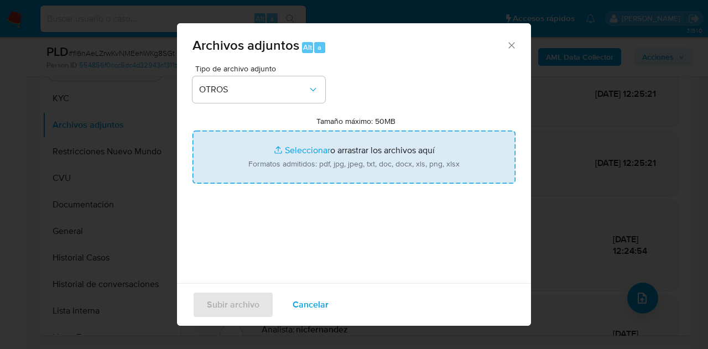
type input "C:\fakepath\Caselog NO ROI fl6nAeLZrwKvNMEehWKg8SGt.docx"
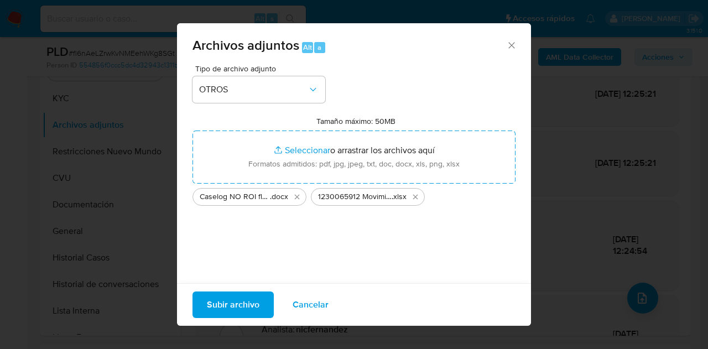
click at [237, 300] on span "Subir archivo" at bounding box center [233, 305] width 53 height 24
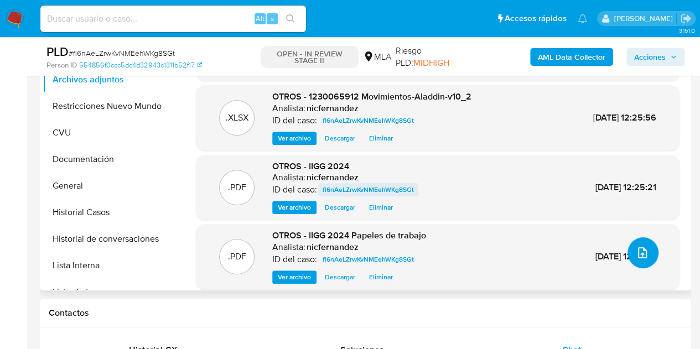
scroll to position [274, 0]
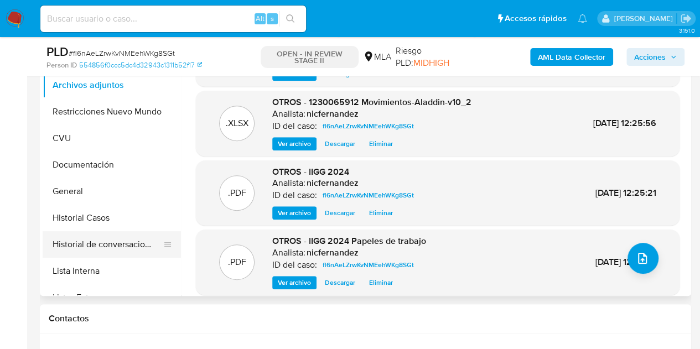
click at [90, 251] on button "Historial de conversaciones" at bounding box center [107, 244] width 129 height 27
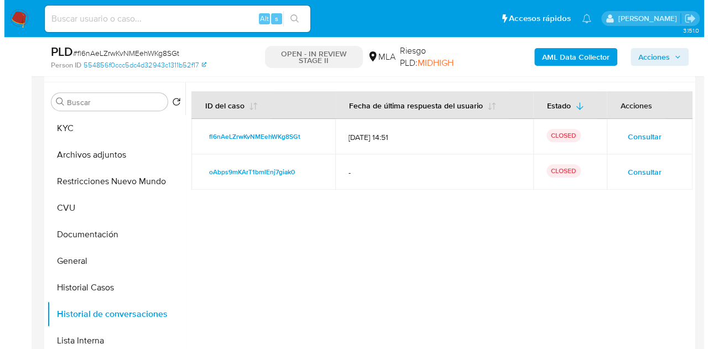
scroll to position [191, 0]
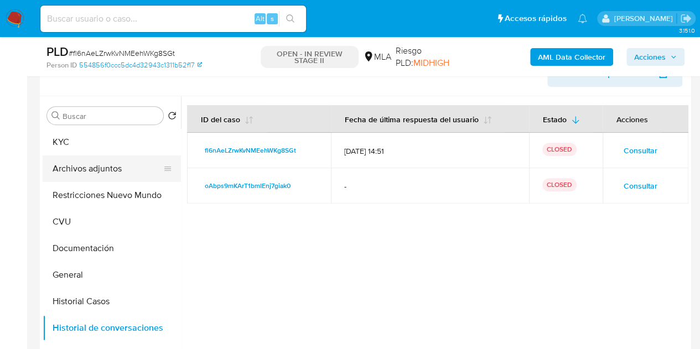
click at [75, 171] on button "Archivos adjuntos" at bounding box center [107, 168] width 129 height 27
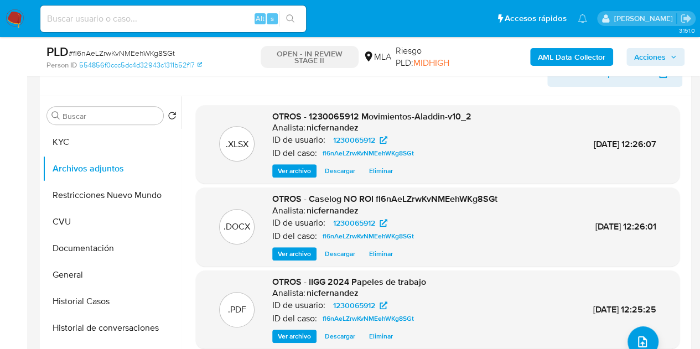
click at [287, 251] on span "Ver archivo" at bounding box center [294, 253] width 33 height 11
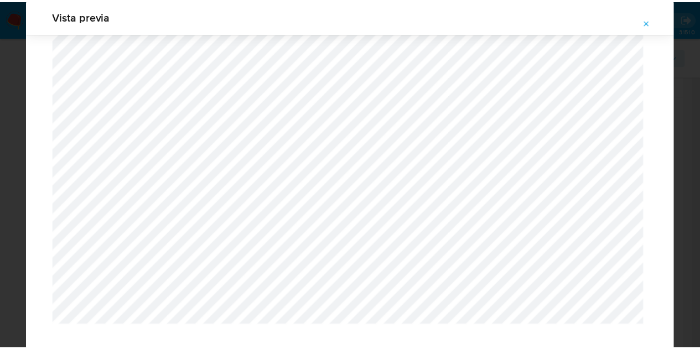
scroll to position [0, 0]
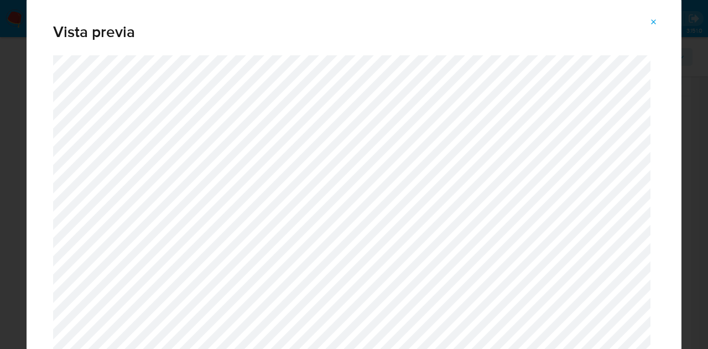
click at [655, 19] on icon "Attachment preview" at bounding box center [653, 22] width 9 height 9
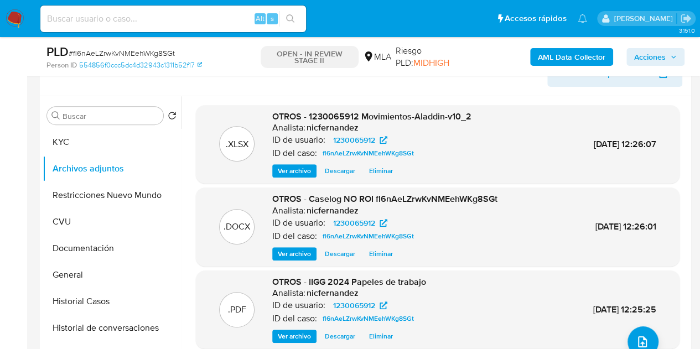
click at [317, 137] on p "ID de usuario:" at bounding box center [298, 139] width 53 height 11
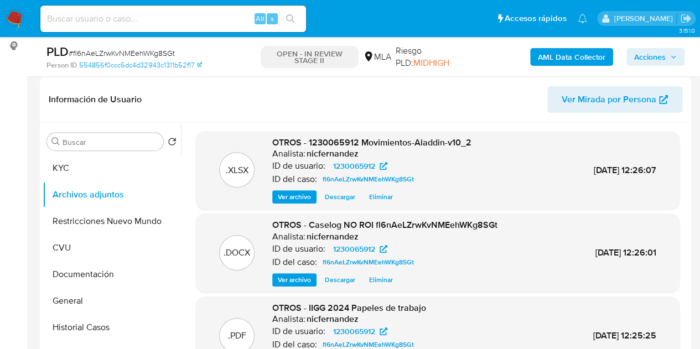
scroll to position [134, 0]
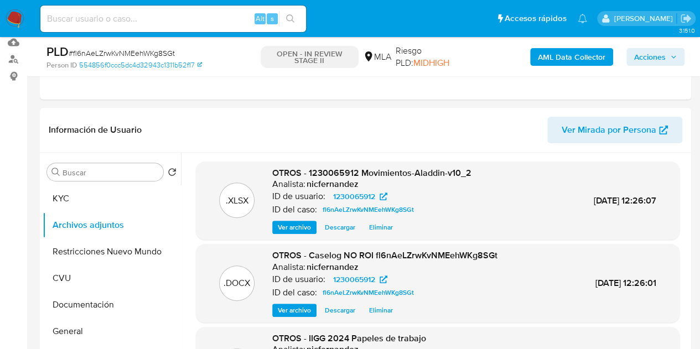
click at [653, 55] on span "Acciones" at bounding box center [650, 57] width 32 height 18
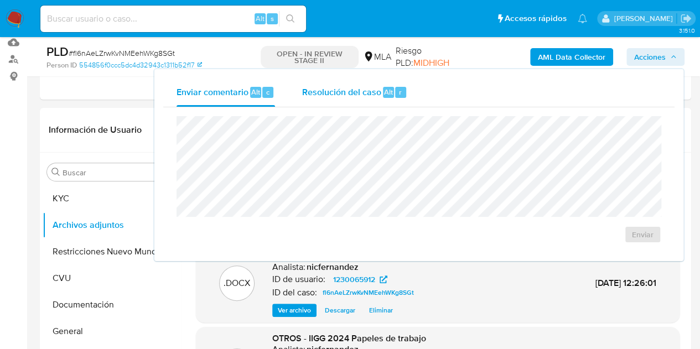
click at [300, 85] on button "Resolución del caso Alt r" at bounding box center [354, 92] width 132 height 29
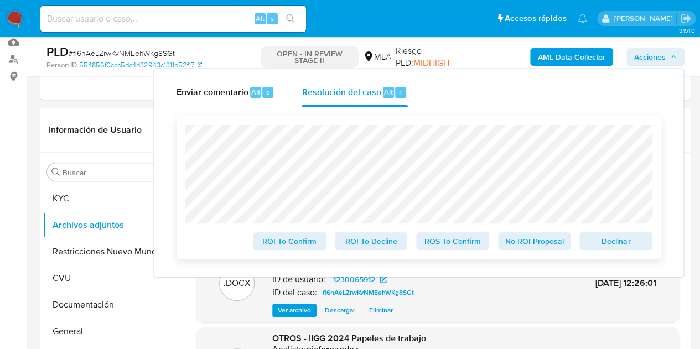
click at [524, 243] on span "No ROI Proposal" at bounding box center [535, 240] width 58 height 15
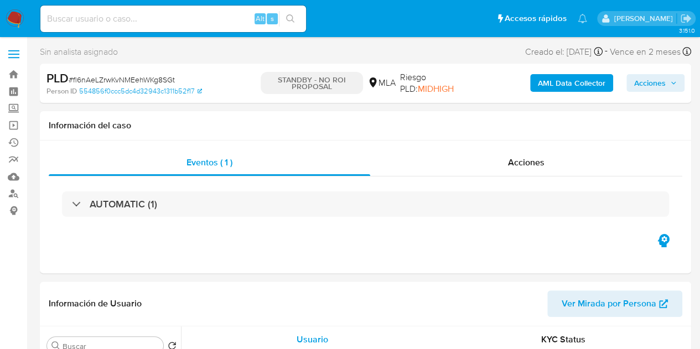
select select "10"
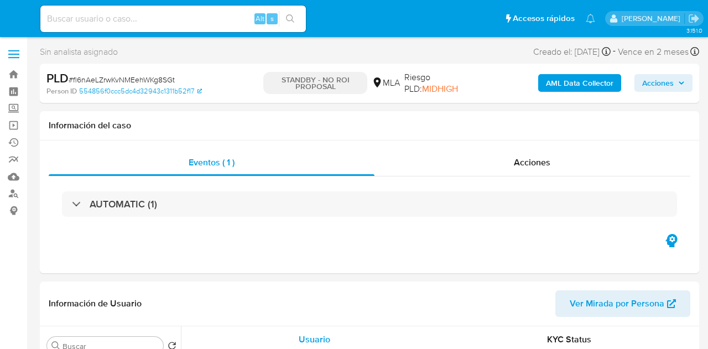
select select "10"
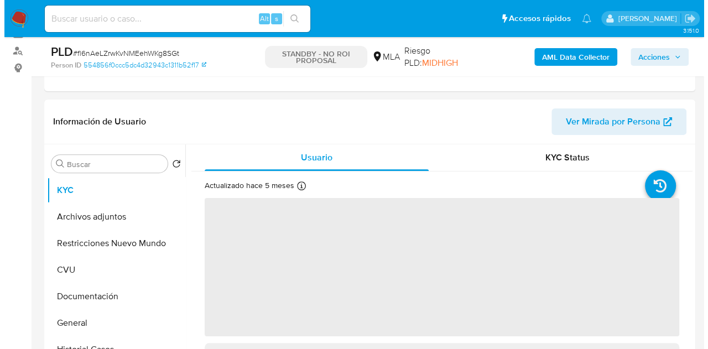
scroll to position [164, 0]
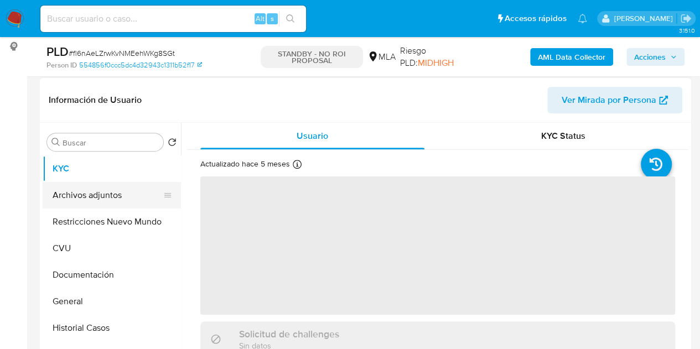
click at [97, 192] on button "Archivos adjuntos" at bounding box center [107, 195] width 129 height 27
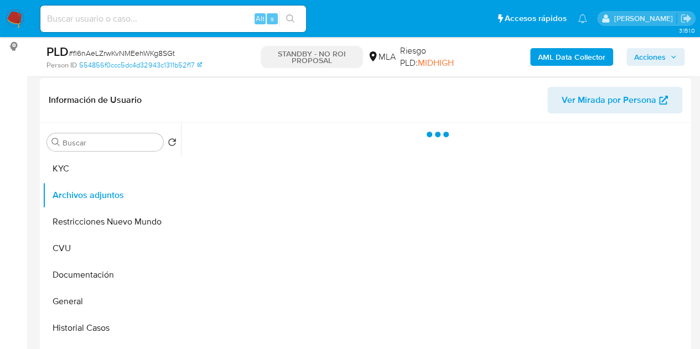
select select "10"
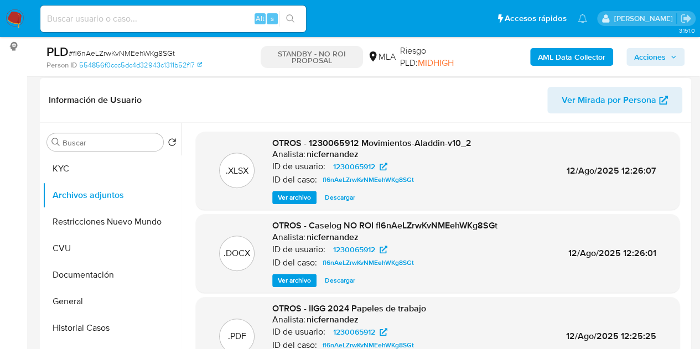
click at [291, 277] on span "Ver archivo" at bounding box center [294, 280] width 33 height 11
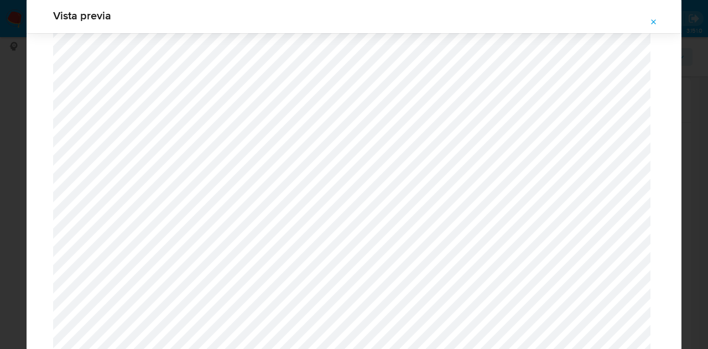
scroll to position [49, 0]
drag, startPoint x: 654, startPoint y: 19, endPoint x: 596, endPoint y: 3, distance: 60.2
click at [653, 19] on icon "Attachment preview" at bounding box center [653, 22] width 9 height 9
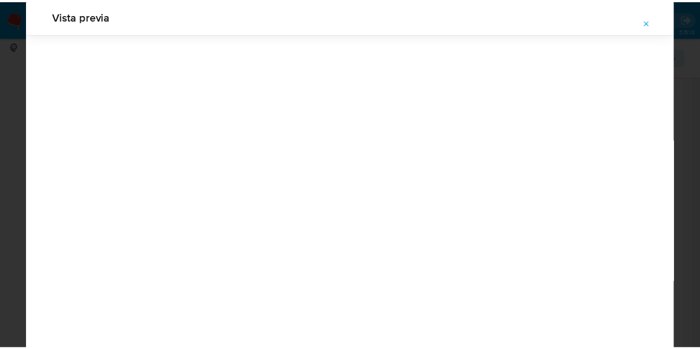
scroll to position [35, 0]
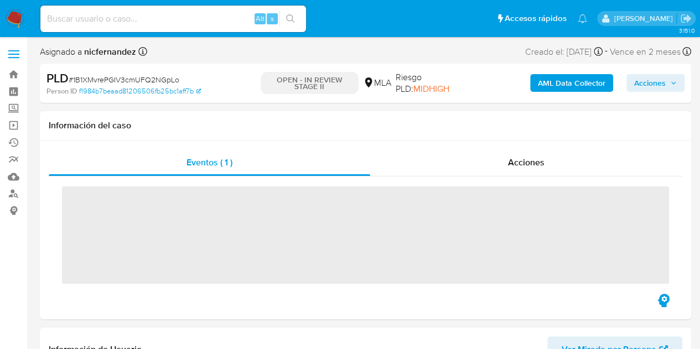
click at [222, 67] on div "PLD # 1B1XMvrePGIV3cmUFQ2NGpLo Person ID f1984b7beaad81206506fb25bc1aff7b OPEN …" at bounding box center [365, 83] width 651 height 39
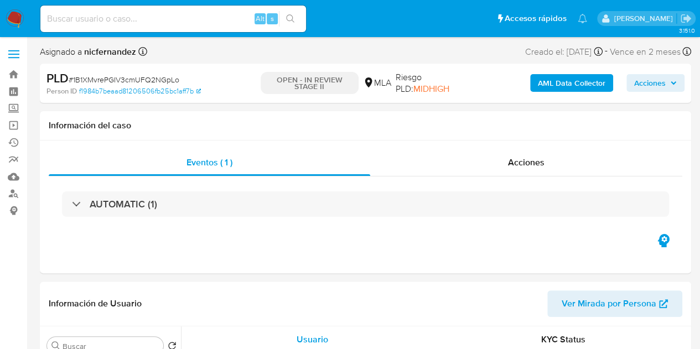
select select "10"
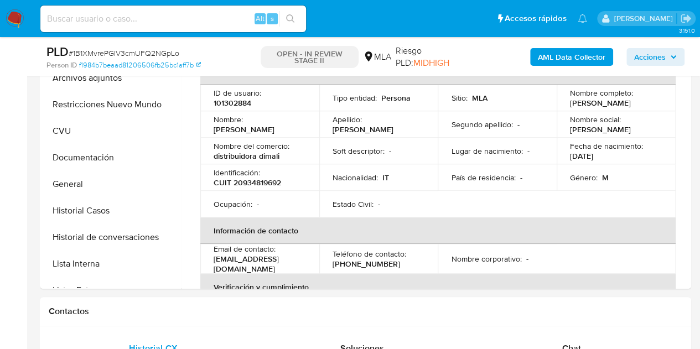
scroll to position [236, 0]
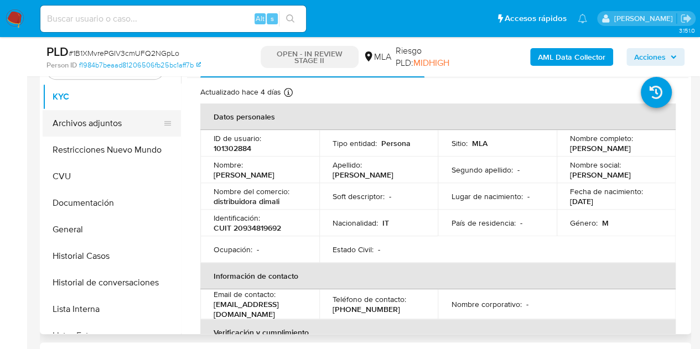
click at [114, 130] on button "Archivos adjuntos" at bounding box center [107, 123] width 129 height 27
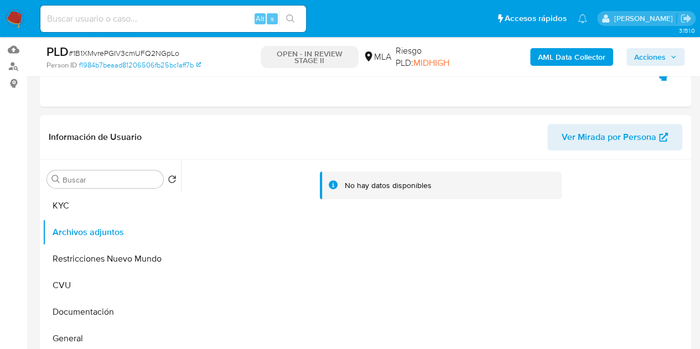
scroll to position [122, 0]
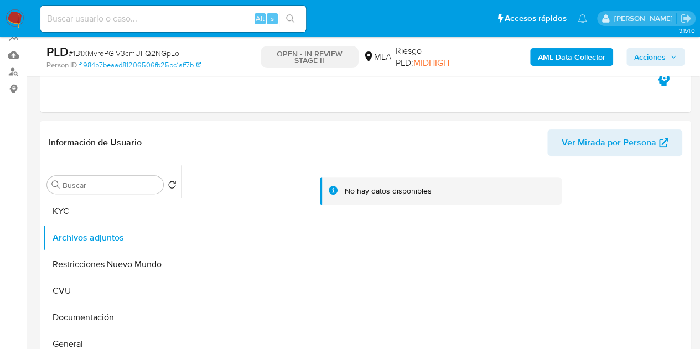
click at [557, 62] on b "AML Data Collector" at bounding box center [571, 57] width 67 height 18
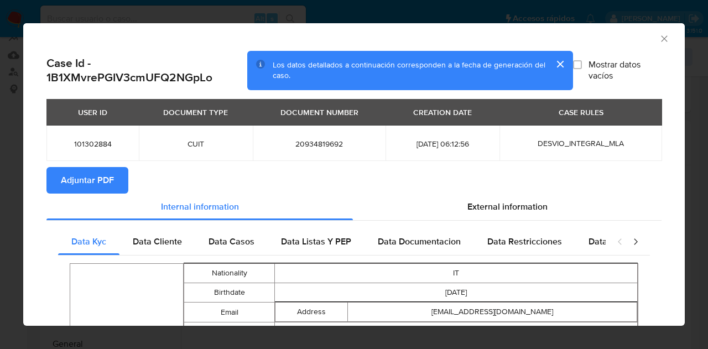
click at [103, 171] on span "Adjuntar PDF" at bounding box center [87, 180] width 53 height 24
click at [553, 62] on button "cerrar" at bounding box center [559, 64] width 27 height 27
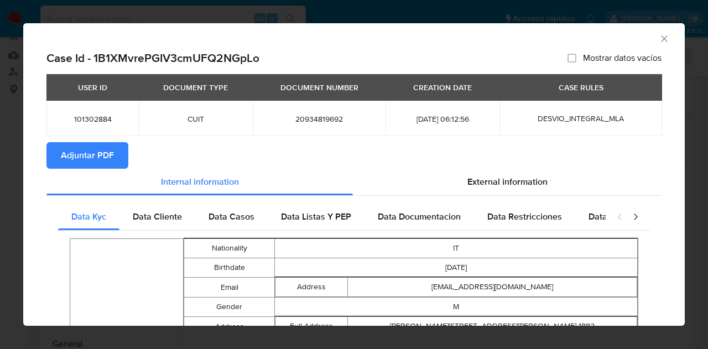
click at [662, 39] on div "AML Data Collector" at bounding box center [353, 37] width 661 height 28
click at [659, 39] on icon "Cerrar ventana" at bounding box center [664, 38] width 11 height 11
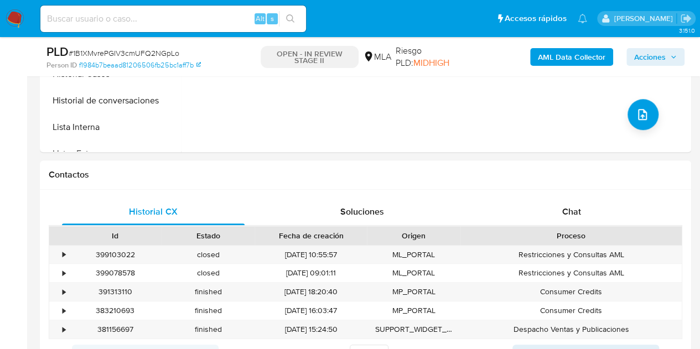
scroll to position [466, 0]
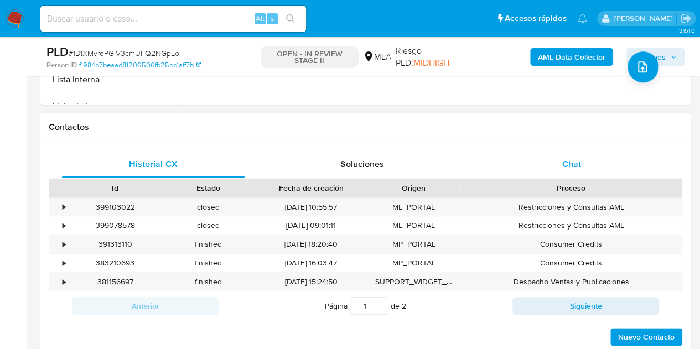
click at [554, 161] on div "Chat" at bounding box center [571, 164] width 183 height 27
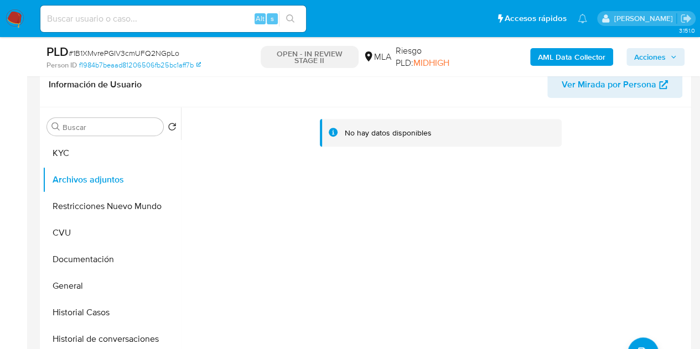
scroll to position [172, 0]
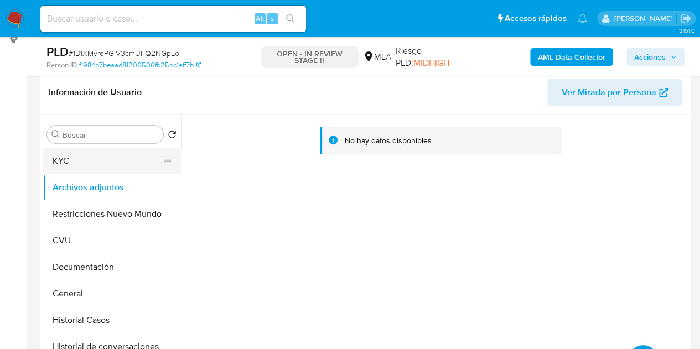
click at [93, 167] on button "KYC" at bounding box center [107, 161] width 129 height 27
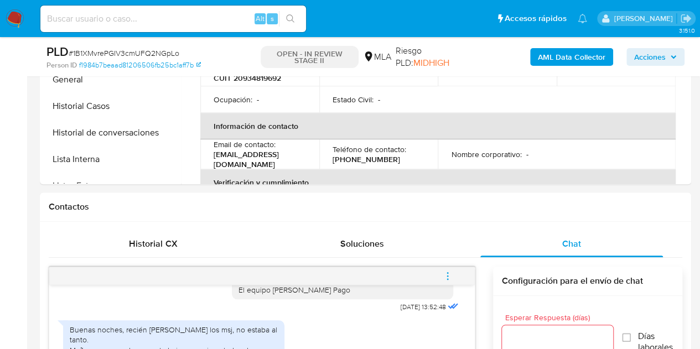
scroll to position [457, 0]
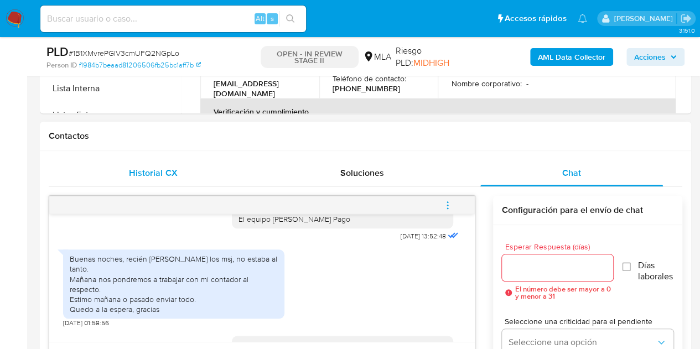
click at [129, 174] on span "Historial CX" at bounding box center [153, 172] width 48 height 13
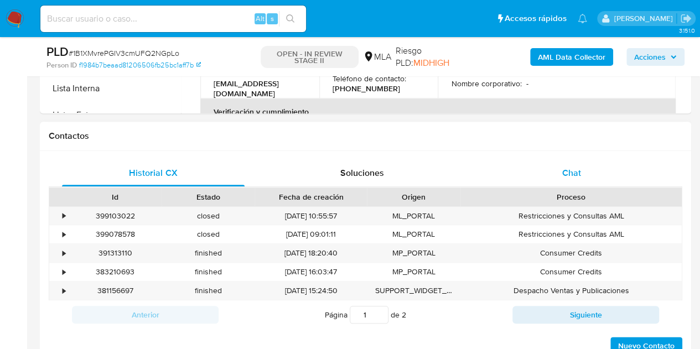
click at [570, 173] on span "Chat" at bounding box center [571, 172] width 19 height 13
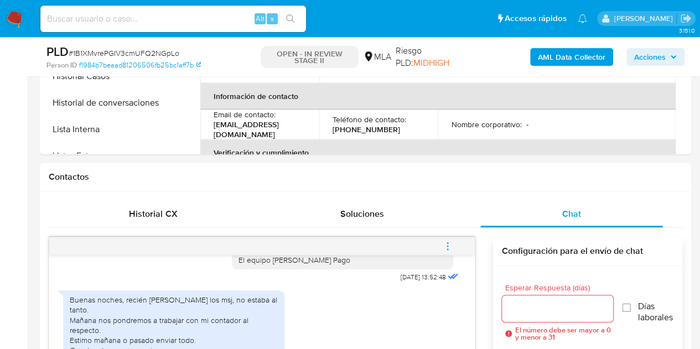
scroll to position [479, 0]
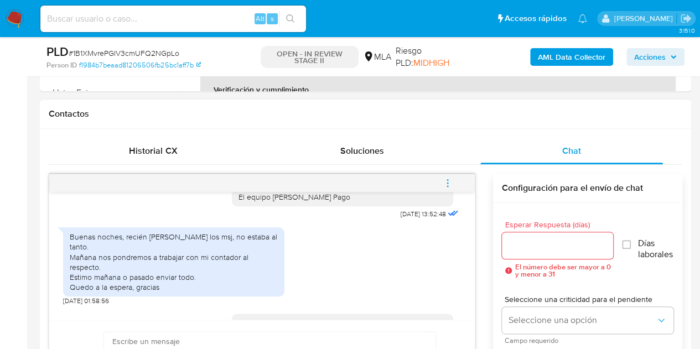
click at [447, 188] on span "menu-action" at bounding box center [447, 183] width 10 height 27
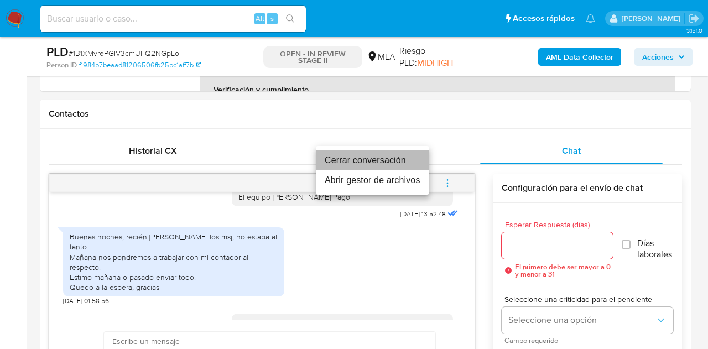
click at [414, 161] on li "Cerrar conversación" at bounding box center [372, 160] width 113 height 20
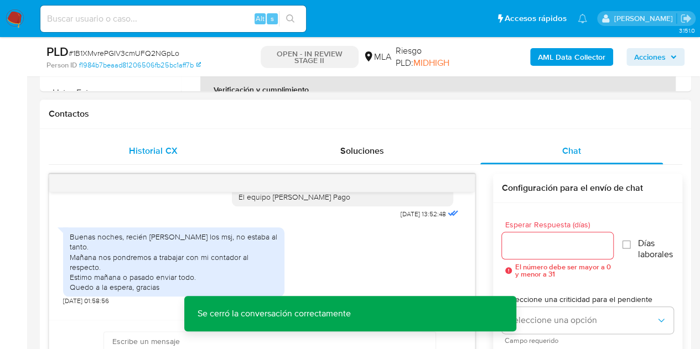
click at [118, 153] on div "Historial CX" at bounding box center [153, 151] width 183 height 27
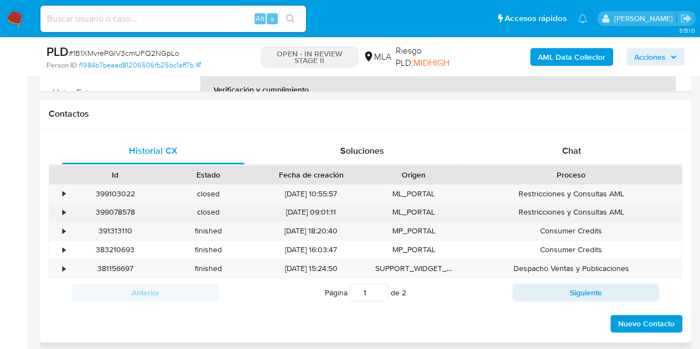
click at [121, 210] on div "399078578" at bounding box center [115, 212] width 93 height 18
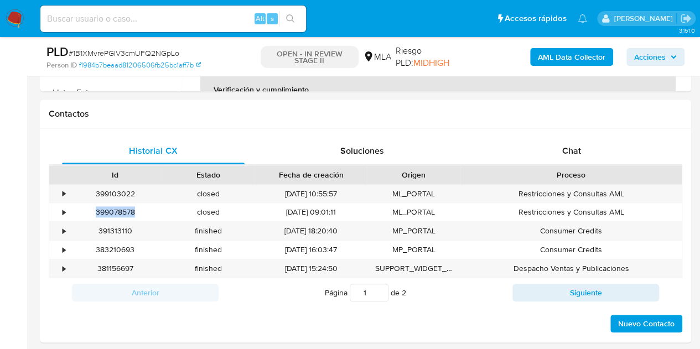
copy div "399078578"
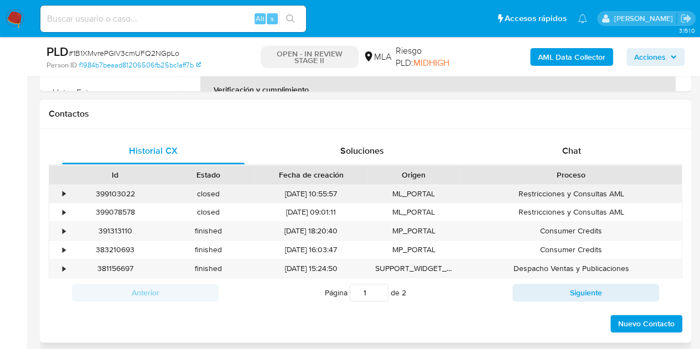
click at [120, 196] on div "399103022" at bounding box center [115, 194] width 93 height 18
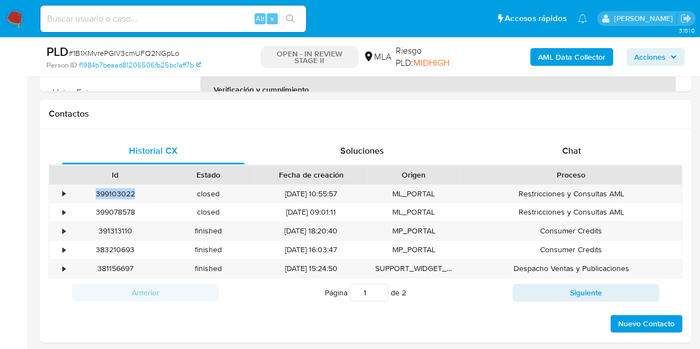
copy div "399103022"
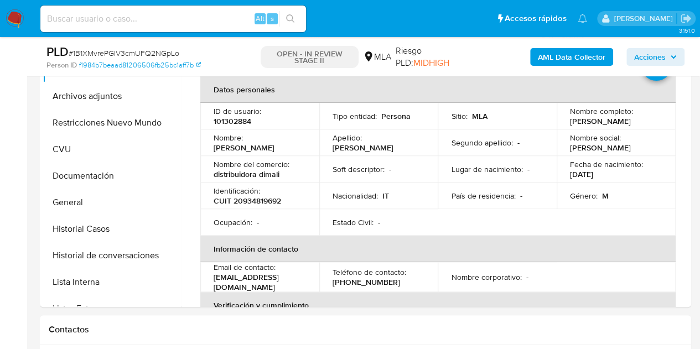
scroll to position [251, 0]
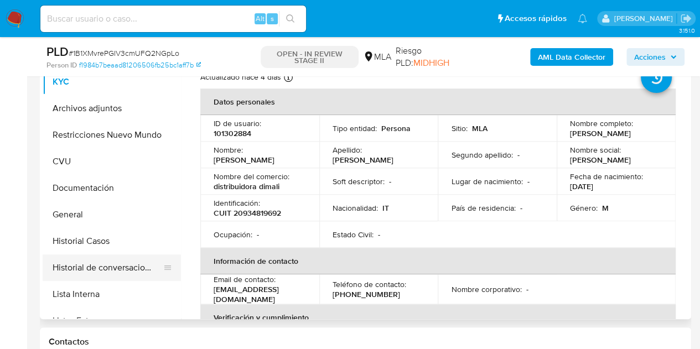
click at [94, 275] on button "Historial de conversaciones" at bounding box center [107, 267] width 129 height 27
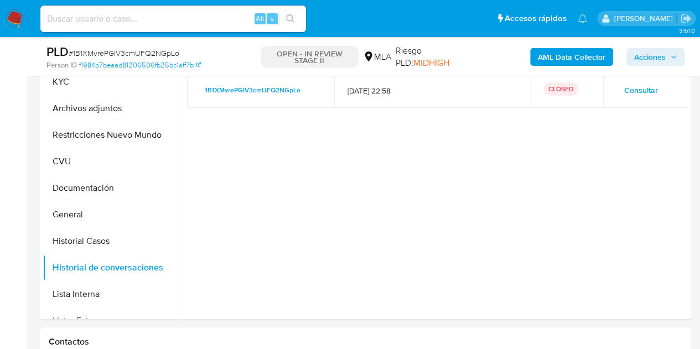
scroll to position [0, 0]
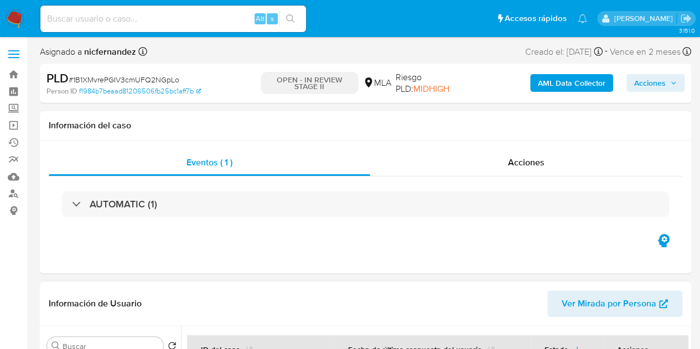
click at [602, 303] on span "Ver Mirada por Persona" at bounding box center [608, 303] width 95 height 27
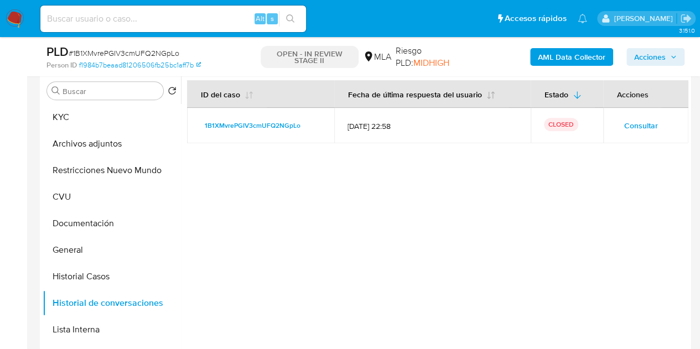
scroll to position [201, 0]
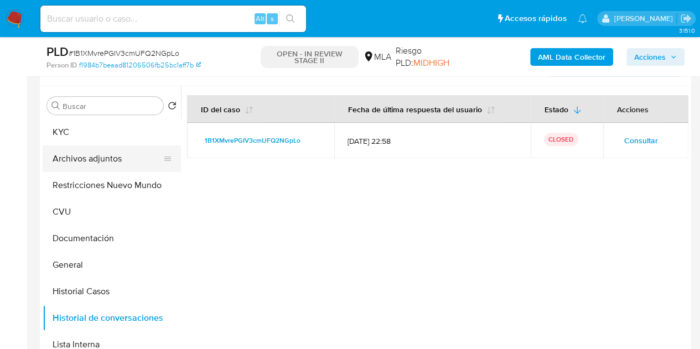
click at [115, 152] on button "Archivos adjuntos" at bounding box center [107, 158] width 129 height 27
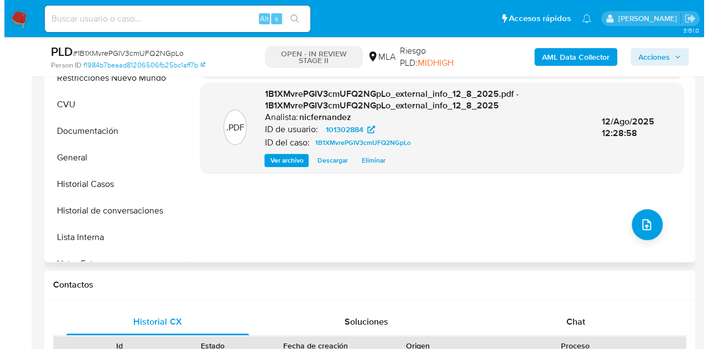
scroll to position [315, 0]
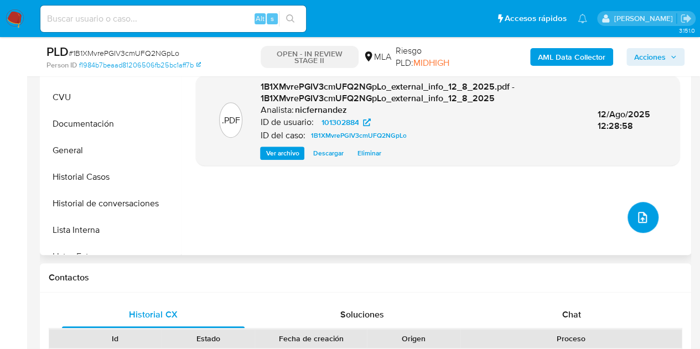
click at [643, 218] on icon "upload-file" at bounding box center [641, 217] width 13 height 13
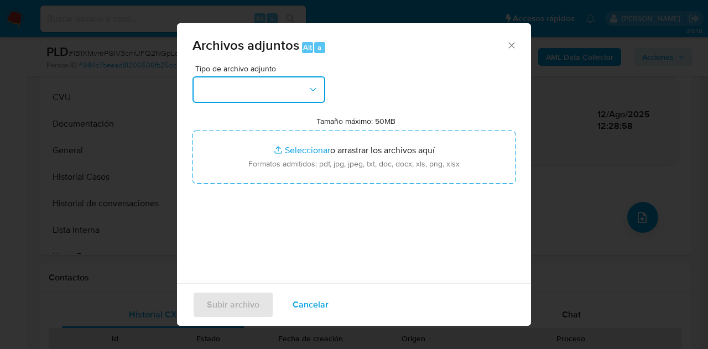
drag, startPoint x: 311, startPoint y: 96, endPoint x: 317, endPoint y: 102, distance: 8.6
click at [311, 95] on button "button" at bounding box center [258, 89] width 133 height 27
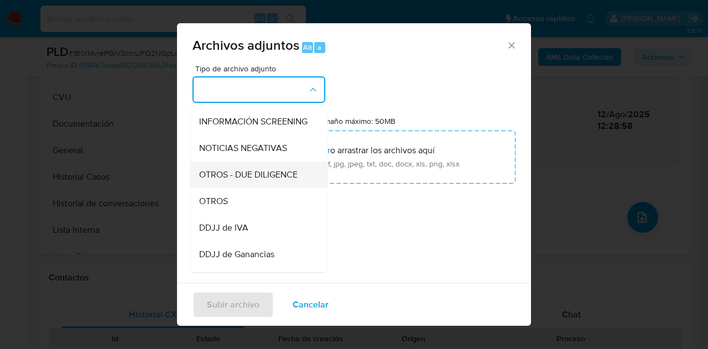
scroll to position [166, 0]
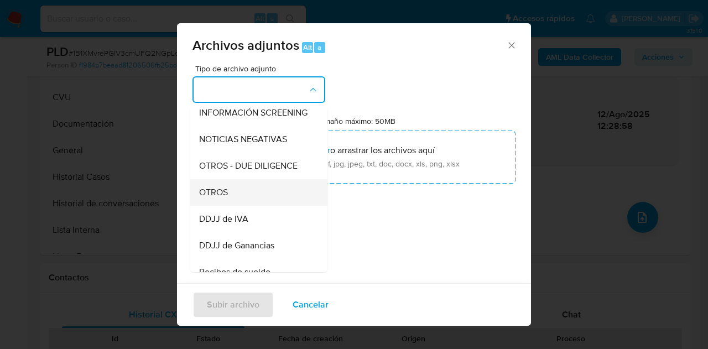
click at [241, 206] on div "OTROS" at bounding box center [255, 192] width 113 height 27
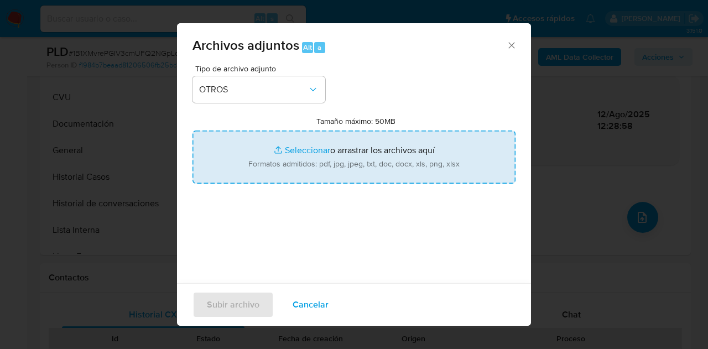
click at [295, 153] on input "Tamaño máximo: 50MB Seleccionar archivos" at bounding box center [353, 157] width 323 height 53
type input "C:\fakepath\Stella - Mis Comprobantes Emitidos - 2024.pdf"
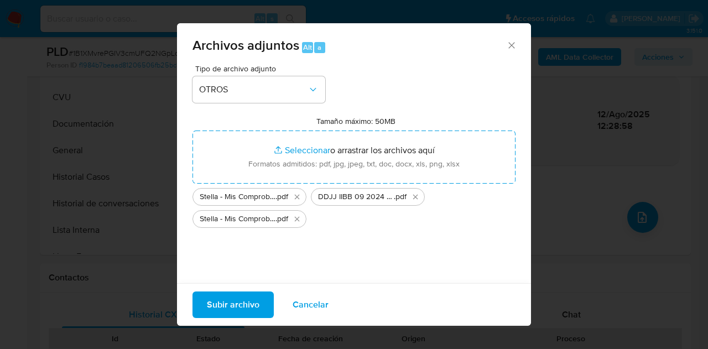
click at [253, 299] on span "Subir archivo" at bounding box center [233, 305] width 53 height 24
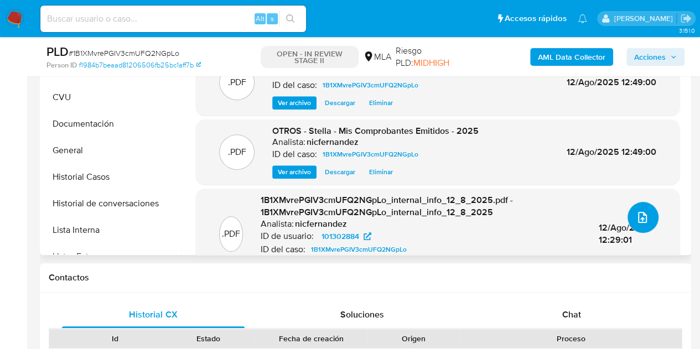
click at [639, 220] on icon "upload-file" at bounding box center [641, 217] width 13 height 13
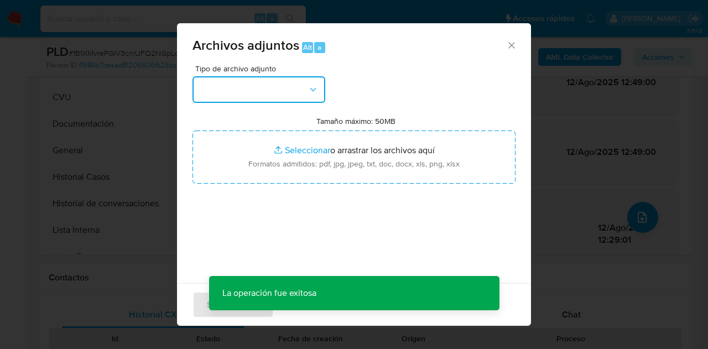
click at [297, 86] on button "button" at bounding box center [258, 89] width 133 height 27
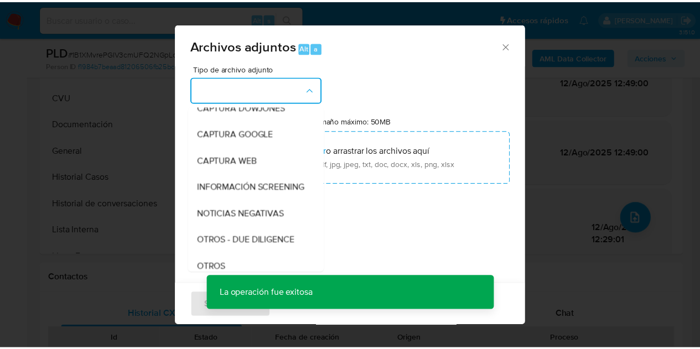
scroll to position [109, 0]
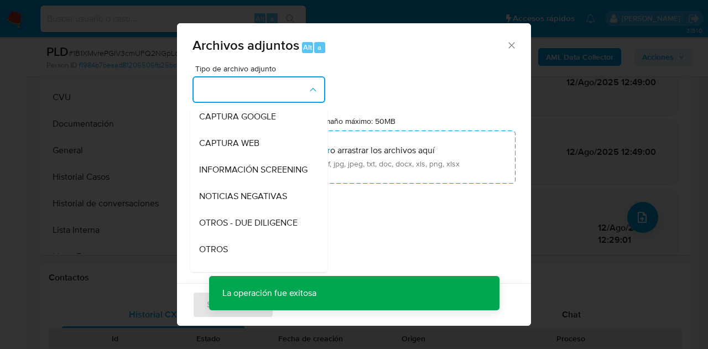
click at [251, 251] on div "OTROS" at bounding box center [255, 249] width 113 height 27
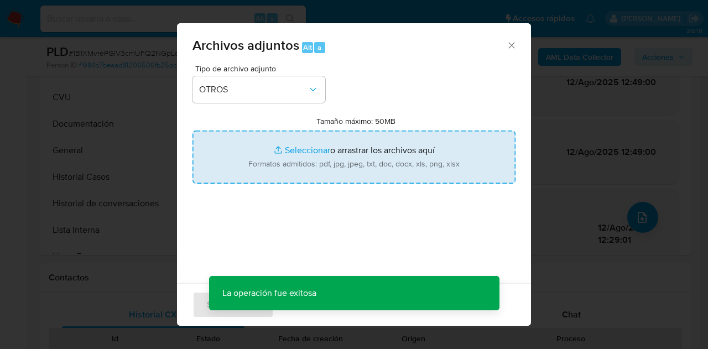
click at [317, 154] on input "Tamaño máximo: 50MB Seleccionar archivos" at bounding box center [353, 157] width 323 height 53
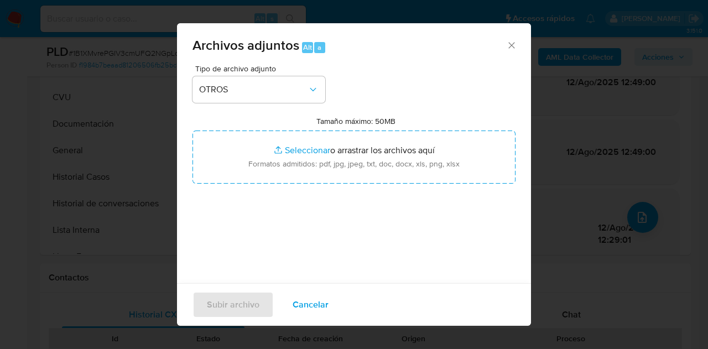
click at [506, 48] on icon "Cerrar" at bounding box center [511, 45] width 11 height 11
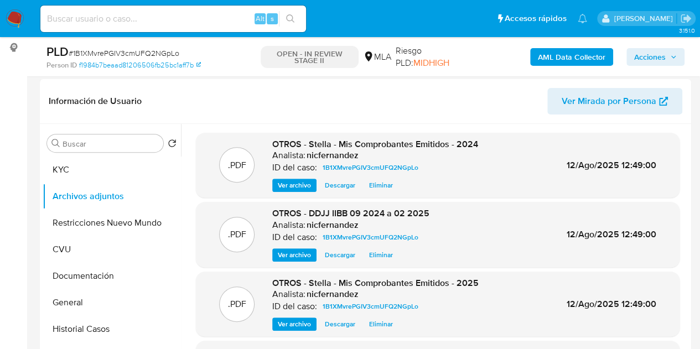
scroll to position [186, 0]
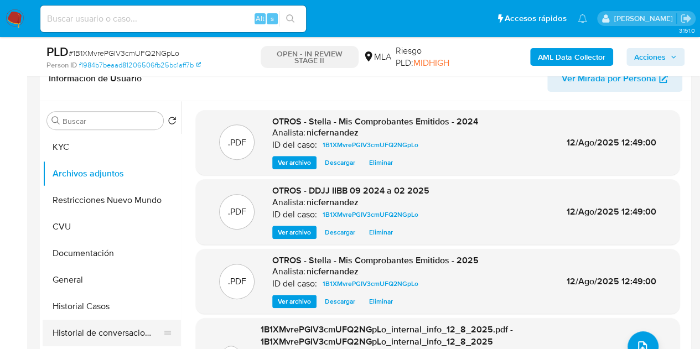
click at [111, 322] on button "Historial de conversaciones" at bounding box center [107, 333] width 129 height 27
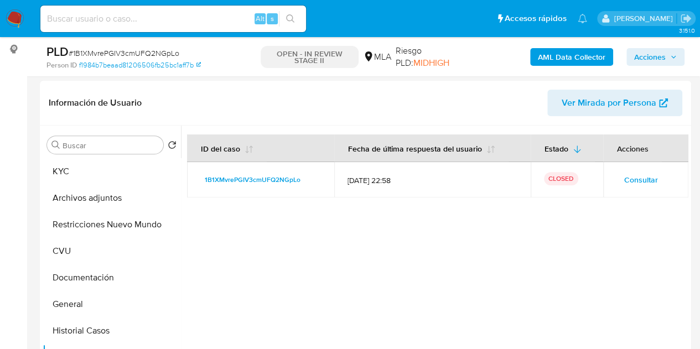
scroll to position [159, 0]
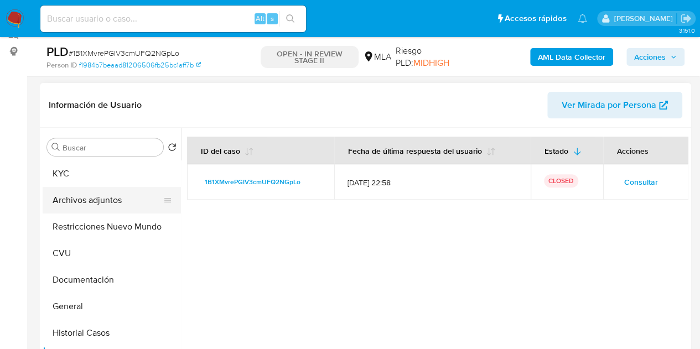
click at [88, 200] on button "Archivos adjuntos" at bounding box center [107, 200] width 129 height 27
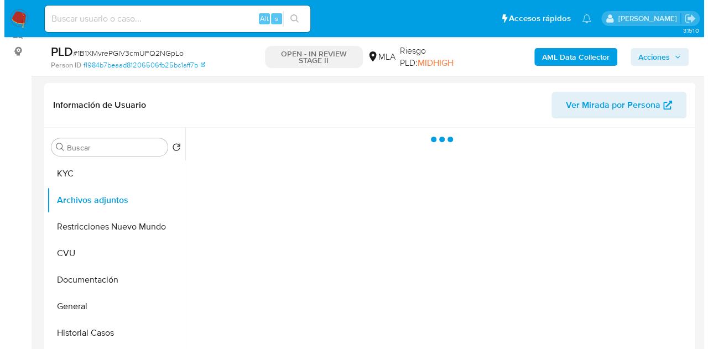
scroll to position [213, 0]
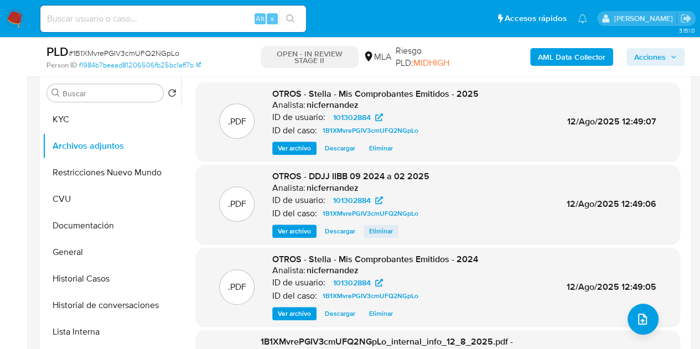
drag, startPoint x: 253, startPoint y: 184, endPoint x: 377, endPoint y: 230, distance: 132.6
click at [253, 184] on div ".PDF OTROS - DDJJ IIBB 09 2024 a 02 2025 Analista: nicfernandez ID de usuario: …" at bounding box center [437, 203] width 472 height 67
click at [637, 316] on icon "upload-file" at bounding box center [641, 318] width 13 height 13
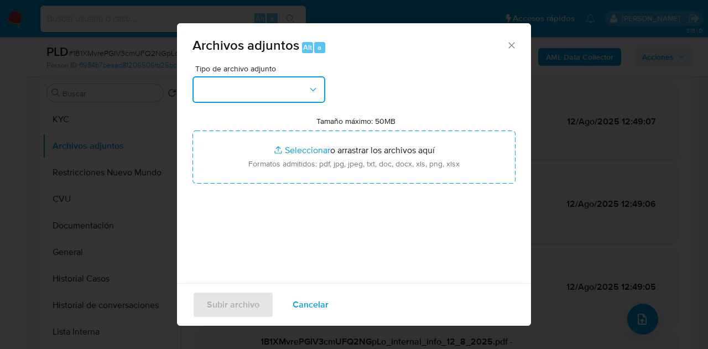
click at [301, 88] on button "button" at bounding box center [258, 89] width 133 height 27
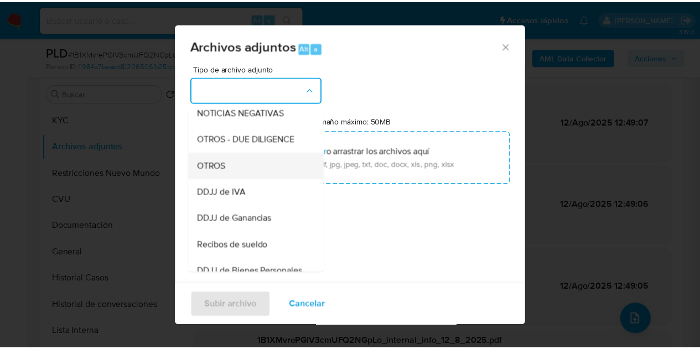
scroll to position [199, 0]
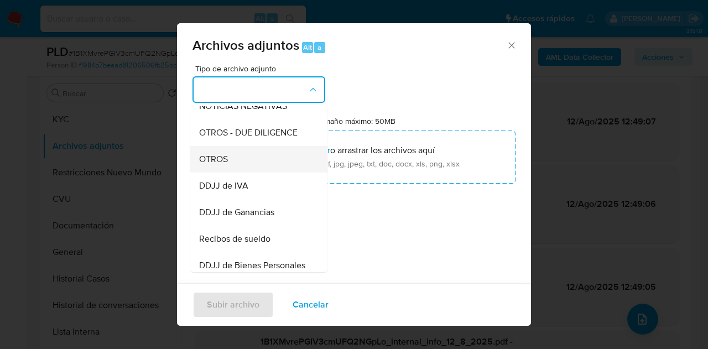
click at [266, 163] on div "OTROS" at bounding box center [255, 159] width 113 height 27
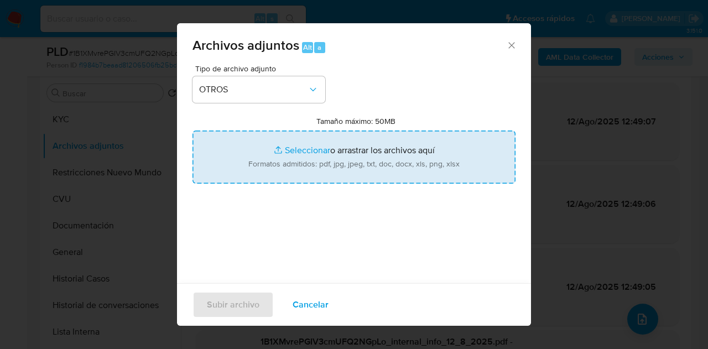
click at [291, 148] on input "Tamaño máximo: 50MB Seleccionar archivos" at bounding box center [353, 157] width 323 height 53
type input "C:\fakepath\Caselog NO ROI 1B1XMvrePGIV3cmUFQ2NGpLo.docx"
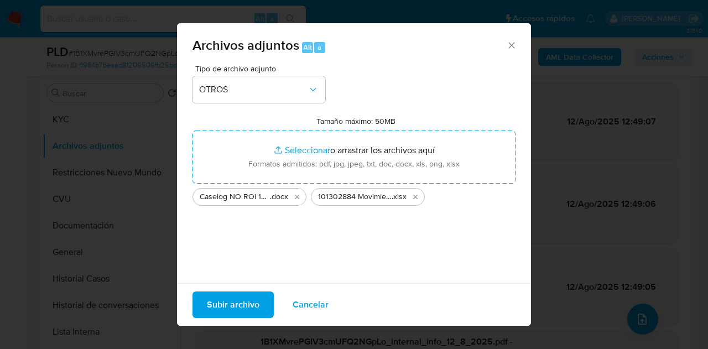
click at [231, 296] on span "Subir archivo" at bounding box center [233, 305] width 53 height 24
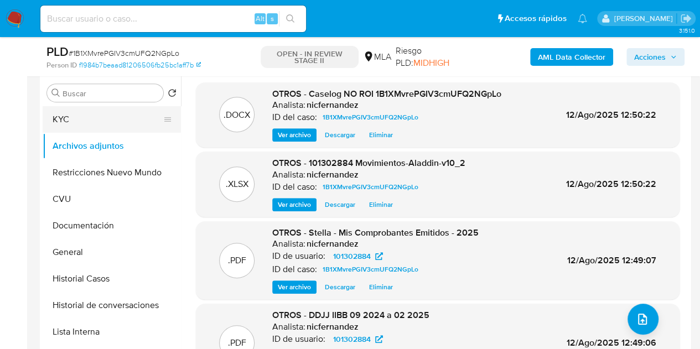
click at [103, 119] on button "KYC" at bounding box center [107, 119] width 129 height 27
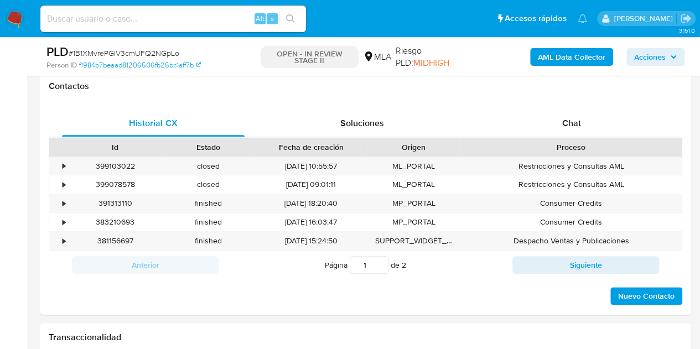
scroll to position [520, 0]
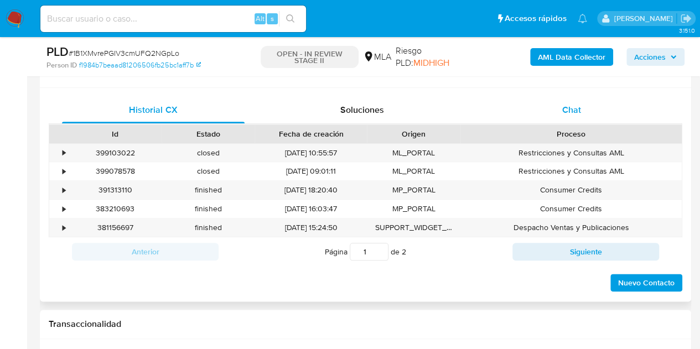
click at [599, 106] on div "Chat" at bounding box center [571, 110] width 183 height 27
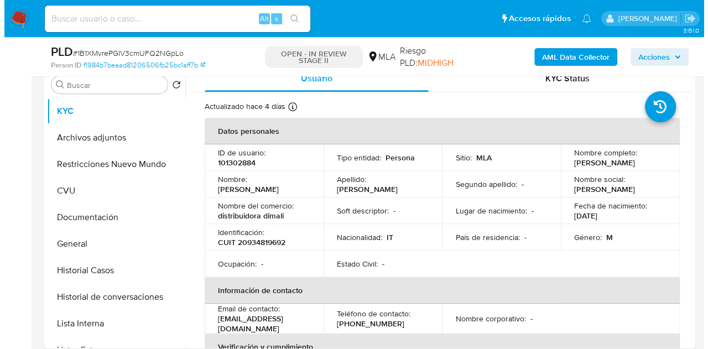
scroll to position [219, 0]
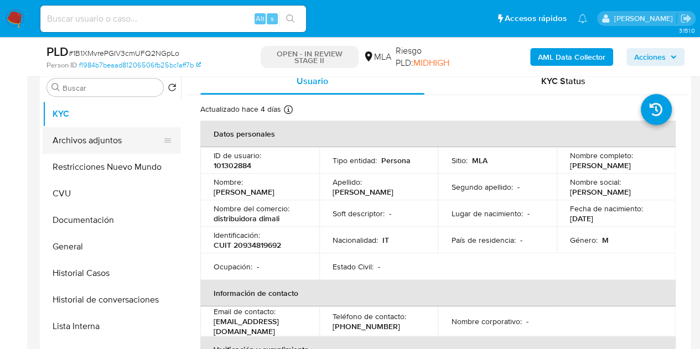
click at [102, 137] on button "Archivos adjuntos" at bounding box center [107, 140] width 129 height 27
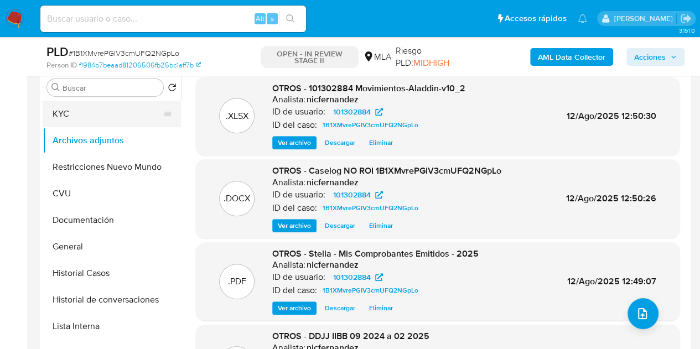
click at [114, 117] on button "KYC" at bounding box center [107, 114] width 129 height 27
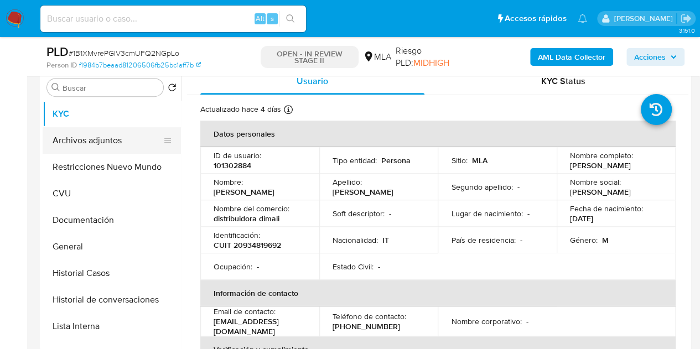
click at [108, 144] on button "Archivos adjuntos" at bounding box center [107, 140] width 129 height 27
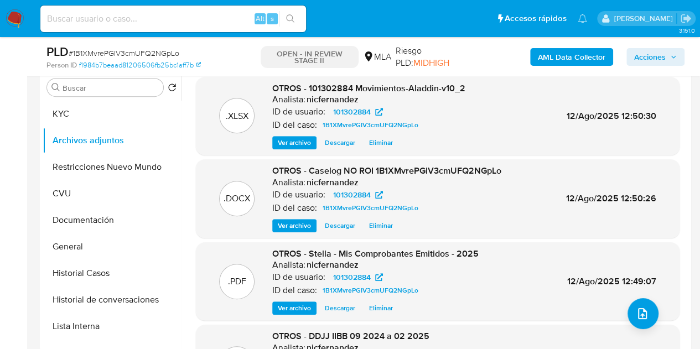
click at [303, 228] on span "Ver archivo" at bounding box center [294, 225] width 33 height 11
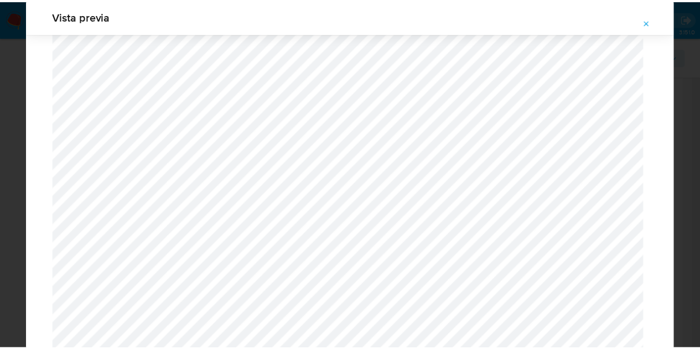
scroll to position [0, 0]
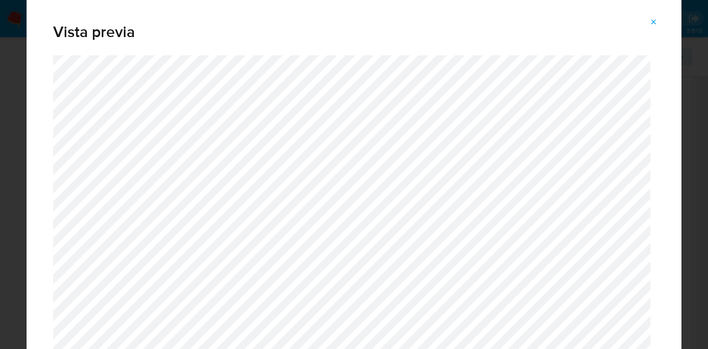
drag, startPoint x: 657, startPoint y: 16, endPoint x: 584, endPoint y: 112, distance: 120.4
click at [657, 17] on span "Attachment preview" at bounding box center [653, 21] width 9 height 15
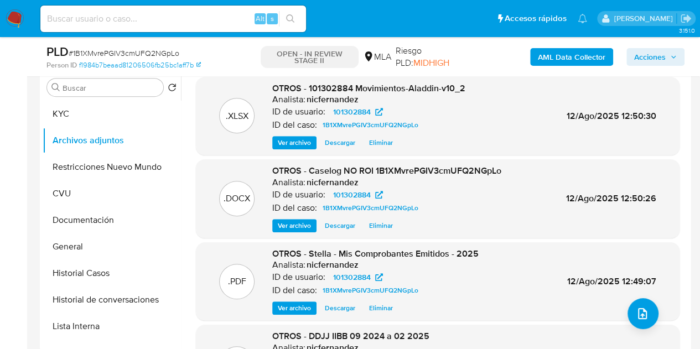
click at [310, 101] on h6 "nicfernandez" at bounding box center [332, 99] width 52 height 11
click at [653, 58] on span "Acciones" at bounding box center [650, 57] width 32 height 18
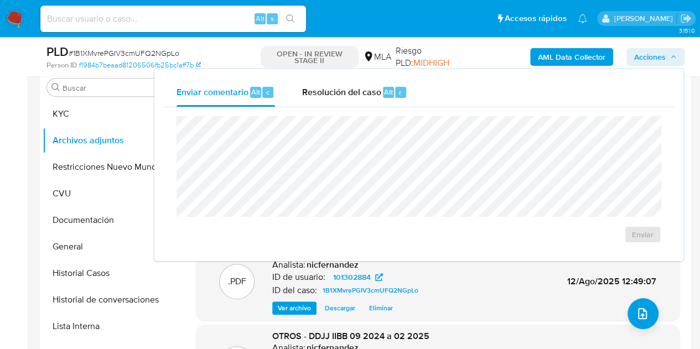
drag, startPoint x: 363, startPoint y: 95, endPoint x: 366, endPoint y: 114, distance: 20.2
click at [363, 95] on span "Resolución del caso" at bounding box center [340, 91] width 79 height 13
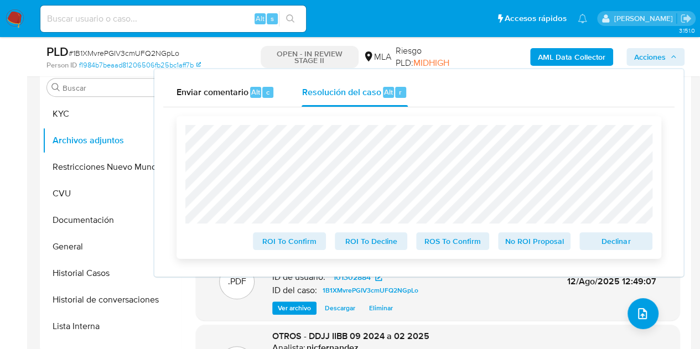
click at [542, 239] on span "No ROI Proposal" at bounding box center [535, 240] width 58 height 15
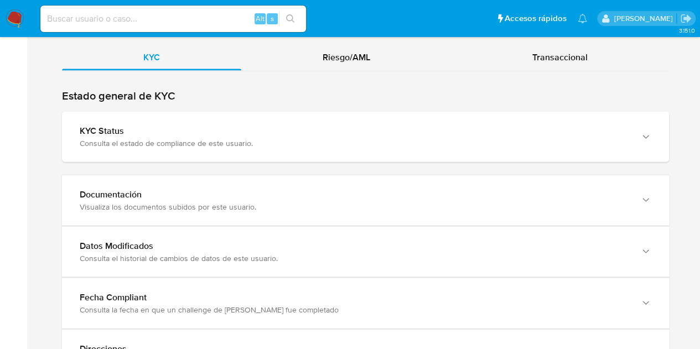
scroll to position [1084, 0]
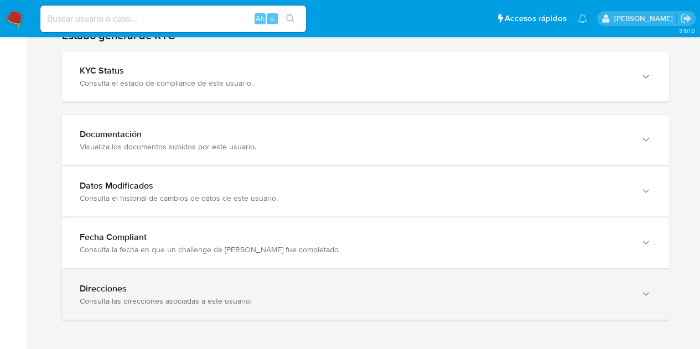
click at [638, 292] on div "button" at bounding box center [644, 294] width 13 height 23
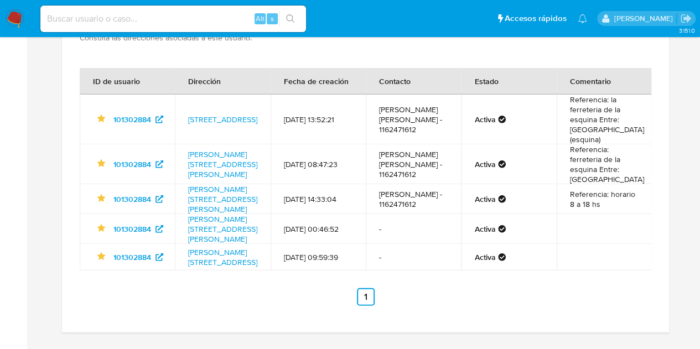
scroll to position [1331, 0]
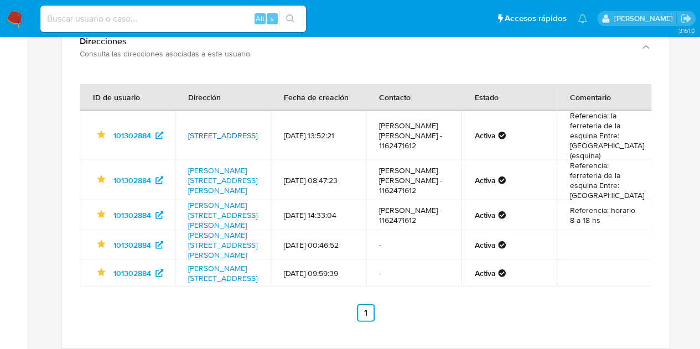
click at [210, 130] on link "[STREET_ADDRESS]" at bounding box center [222, 135] width 69 height 11
drag, startPoint x: 185, startPoint y: 113, endPoint x: 233, endPoint y: 134, distance: 52.3
click at [233, 134] on td "[STREET_ADDRESS]" at bounding box center [222, 136] width 95 height 50
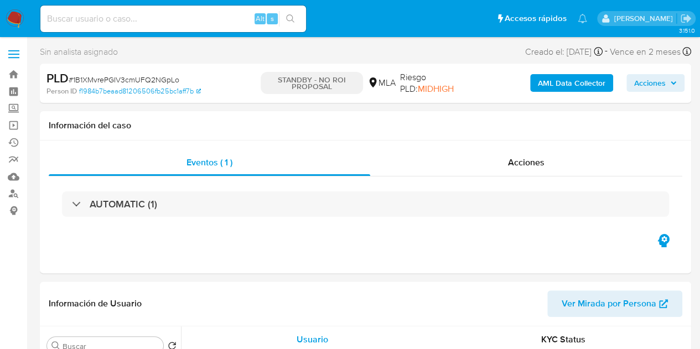
select select "10"
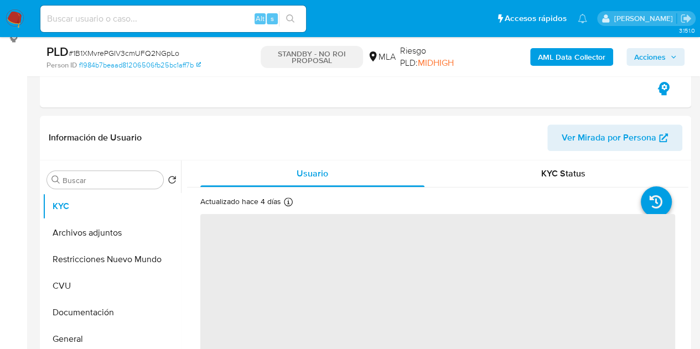
scroll to position [188, 0]
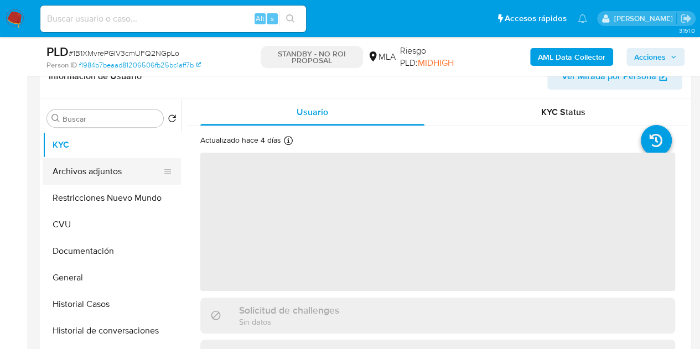
click at [82, 174] on button "Archivos adjuntos" at bounding box center [107, 171] width 129 height 27
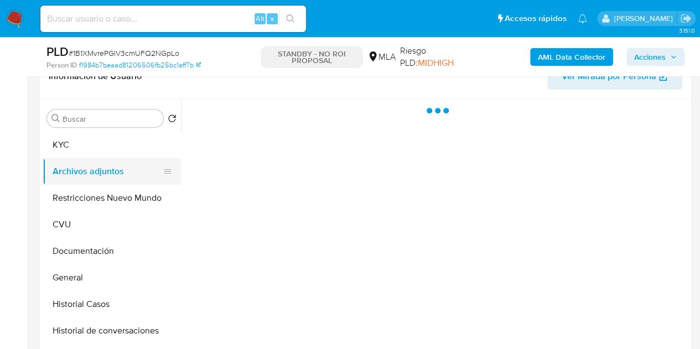
select select "10"
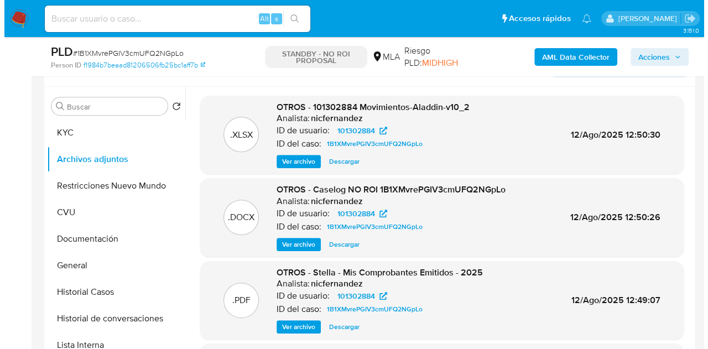
scroll to position [196, 0]
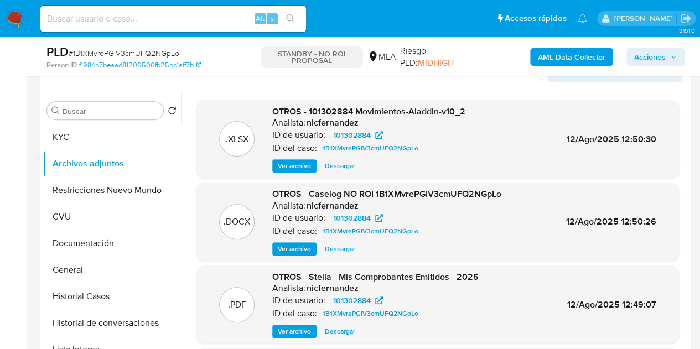
click at [284, 244] on span "Ver archivo" at bounding box center [294, 248] width 33 height 11
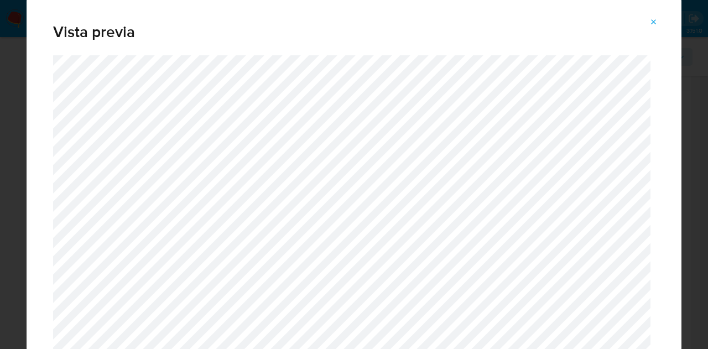
click at [683, 30] on div "Vista previa" at bounding box center [354, 174] width 708 height 349
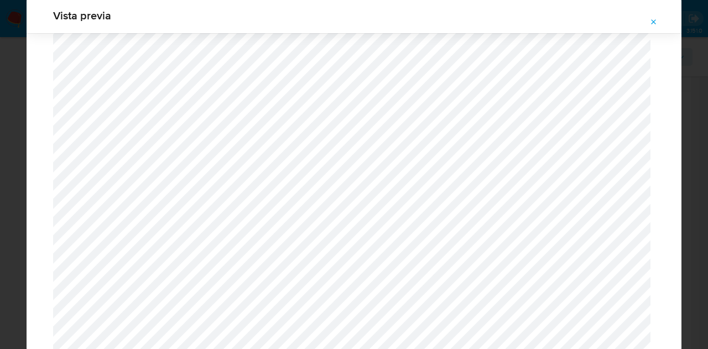
scroll to position [1645, 0]
click at [654, 22] on icon "Attachment preview" at bounding box center [653, 22] width 9 height 9
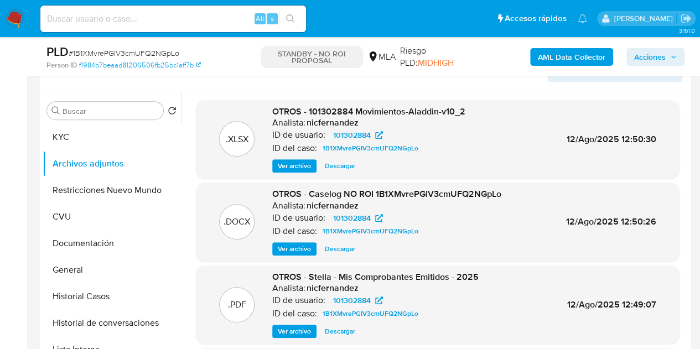
scroll to position [173, 0]
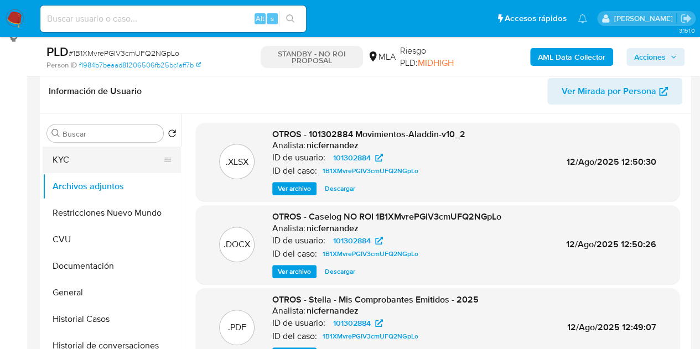
click at [89, 160] on button "KYC" at bounding box center [107, 160] width 129 height 27
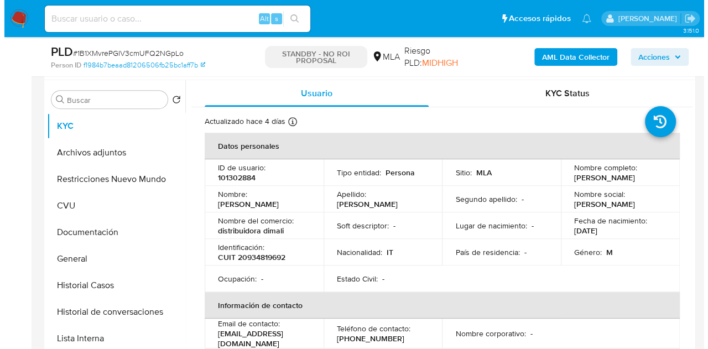
scroll to position [217, 0]
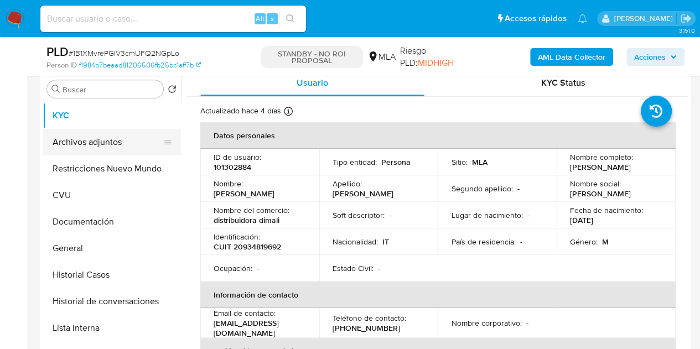
click at [71, 149] on button "Archivos adjuntos" at bounding box center [107, 142] width 129 height 27
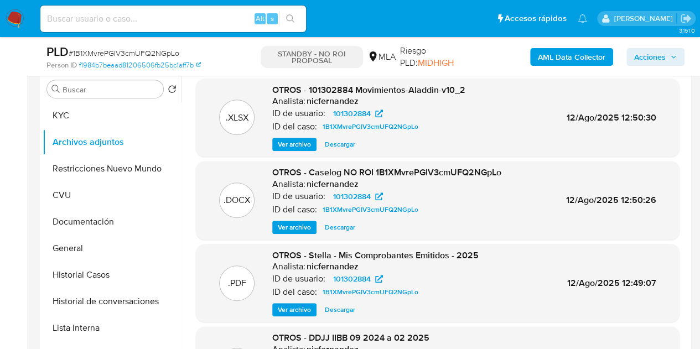
drag, startPoint x: 295, startPoint y: 171, endPoint x: 297, endPoint y: 178, distance: 6.8
click at [295, 171] on span "OTROS - Caselog NO ROI 1B1XMvrePGIV3cmUFQ2NGpLo" at bounding box center [386, 172] width 229 height 13
click at [283, 230] on span "Ver archivo" at bounding box center [294, 227] width 33 height 11
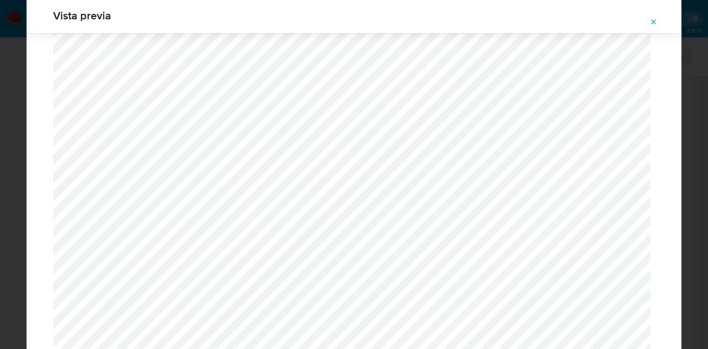
click at [649, 18] on button "Attachment preview" at bounding box center [654, 22] width 24 height 18
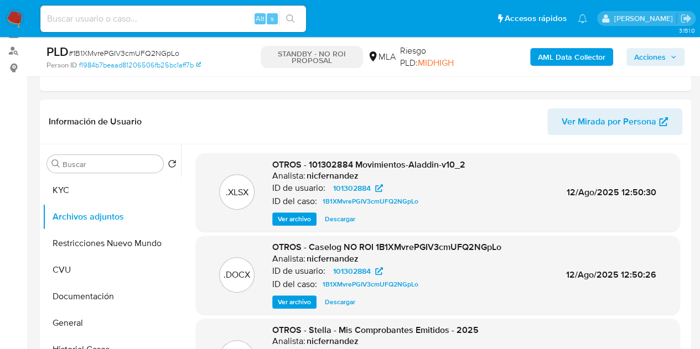
scroll to position [138, 0]
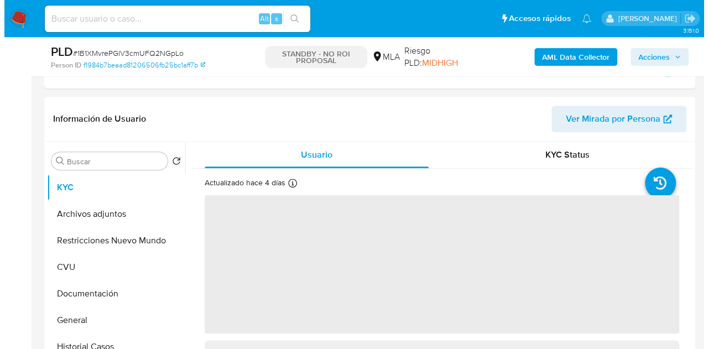
scroll to position [222, 0]
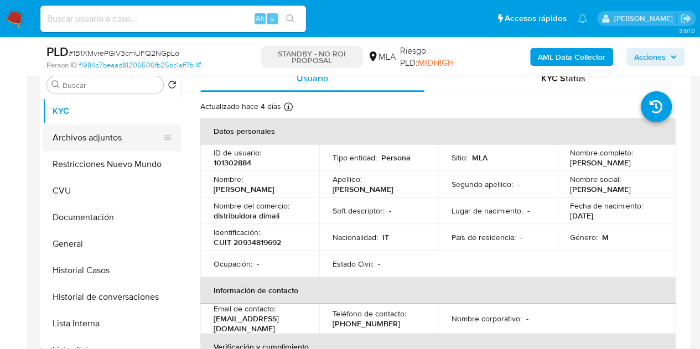
select select "10"
click at [98, 140] on button "Archivos adjuntos" at bounding box center [107, 137] width 129 height 27
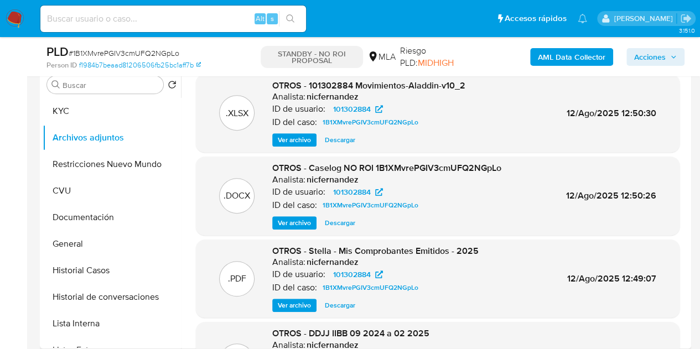
click at [288, 221] on span "Ver archivo" at bounding box center [294, 222] width 33 height 11
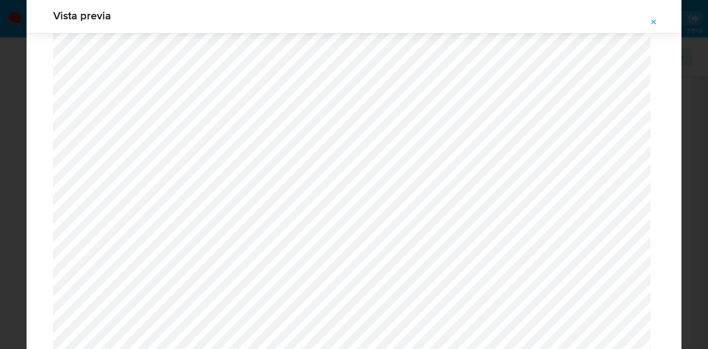
scroll to position [1696, 0]
click at [654, 19] on icon "Attachment preview" at bounding box center [653, 22] width 9 height 9
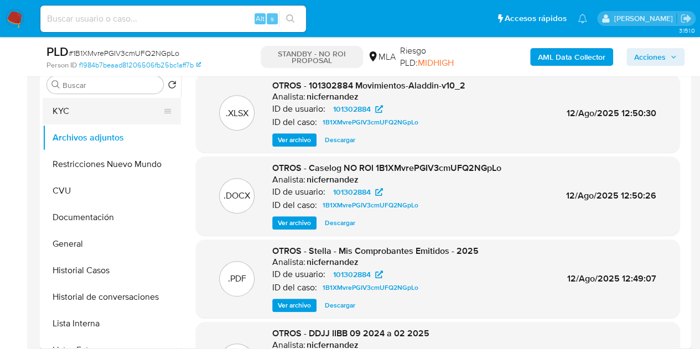
click at [90, 111] on button "KYC" at bounding box center [107, 111] width 129 height 27
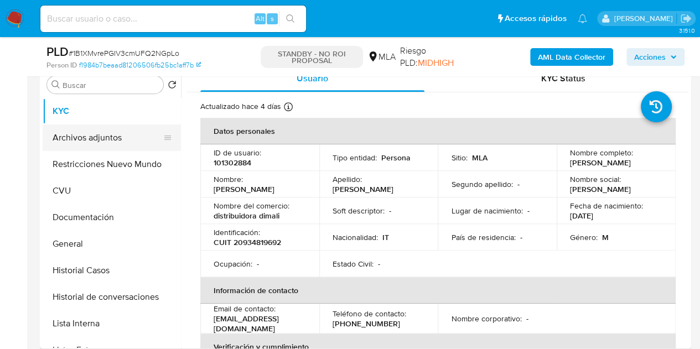
click at [94, 136] on button "Archivos adjuntos" at bounding box center [107, 137] width 129 height 27
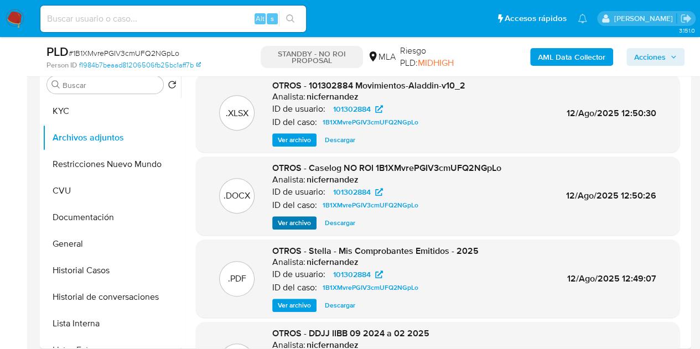
drag, startPoint x: 296, startPoint y: 201, endPoint x: 292, endPoint y: 222, distance: 21.5
click at [296, 204] on p "ID del caso:" at bounding box center [294, 205] width 45 height 11
click at [292, 222] on span "Ver archivo" at bounding box center [294, 222] width 33 height 11
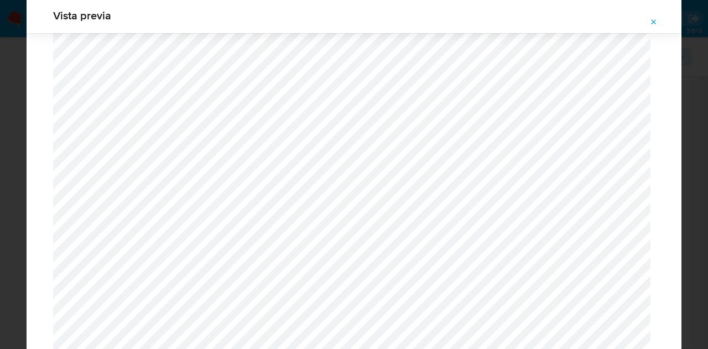
scroll to position [77, 0]
click at [652, 19] on icon "Attachment preview" at bounding box center [654, 21] width 5 height 5
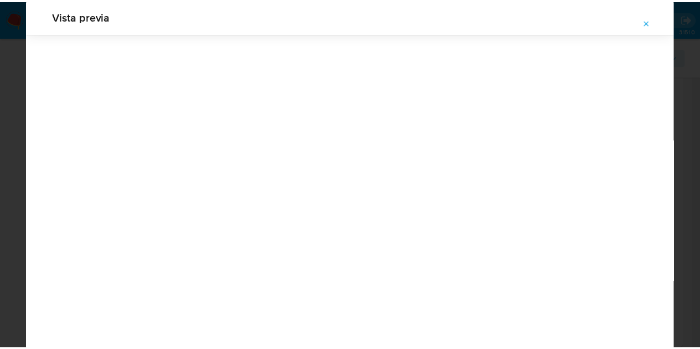
scroll to position [35, 0]
